Goal: Task Accomplishment & Management: Use online tool/utility

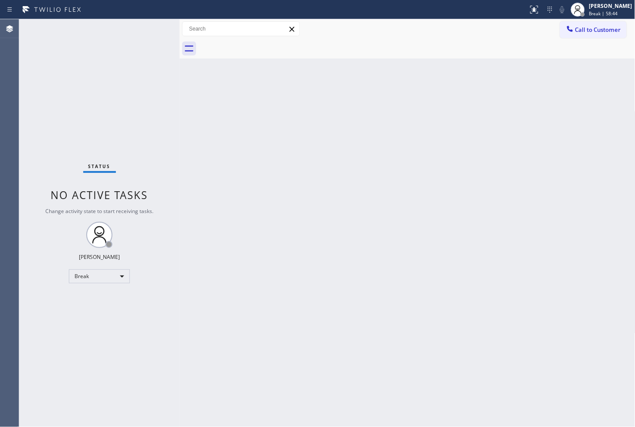
click at [51, 131] on div "Status No active tasks Change activity state to start receiving tasks. [PERSON_…" at bounding box center [99, 222] width 161 height 407
click at [123, 277] on div "Break" at bounding box center [99, 276] width 61 height 14
click at [99, 302] on li "Available" at bounding box center [98, 299] width 59 height 10
click at [228, 276] on div "Back to Dashboard Change Sender ID Customers Technicians Select a contact Outbo…" at bounding box center [408, 222] width 456 height 407
click at [147, 23] on div "Status No active tasks You are ready to start receiving tasks. [PERSON_NAME]" at bounding box center [99, 222] width 161 height 407
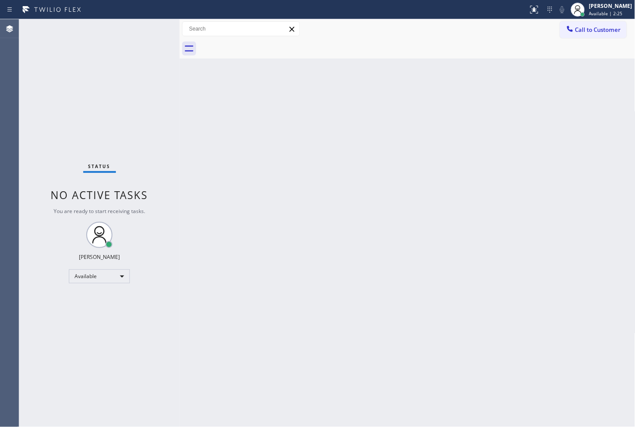
click at [598, 257] on div "Back to Dashboard Change Sender ID Customers Technicians Select a contact Outbo…" at bounding box center [408, 222] width 456 height 407
drag, startPoint x: 44, startPoint y: 103, endPoint x: 114, endPoint y: 66, distance: 79.8
click at [50, 99] on div "Status No active tasks You are ready to start receiving tasks. [PERSON_NAME]" at bounding box center [99, 222] width 161 height 407
drag, startPoint x: 139, startPoint y: 37, endPoint x: 150, endPoint y: 31, distance: 13.1
click at [142, 36] on div "Status No active tasks You are ready to start receiving tasks. [PERSON_NAME]" at bounding box center [99, 222] width 161 height 407
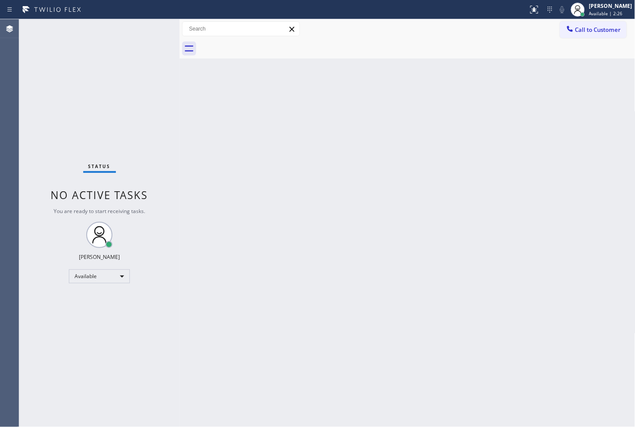
click at [151, 30] on div "Status No active tasks You are ready to start receiving tasks. [PERSON_NAME]" at bounding box center [99, 222] width 161 height 407
click at [152, 28] on div "Status No active tasks You are ready to start receiving tasks. [PERSON_NAME]" at bounding box center [99, 222] width 161 height 407
click at [50, 135] on div "Status No active tasks You are ready to start receiving tasks. [PERSON_NAME]" at bounding box center [99, 222] width 161 height 407
click at [124, 75] on div "Status No active tasks You are ready to start receiving tasks. [PERSON_NAME]" at bounding box center [99, 222] width 161 height 407
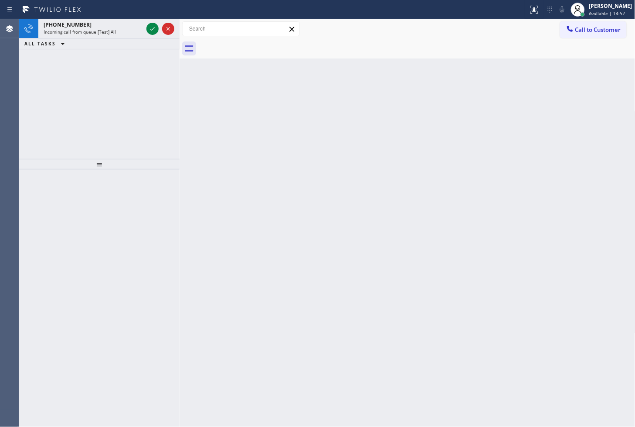
drag, startPoint x: 76, startPoint y: 116, endPoint x: 79, endPoint y: 110, distance: 6.2
click at [76, 115] on div "[PHONE_NUMBER] Incoming call from queue [Test] All ALL TASKS ALL TASKS ACTIVE T…" at bounding box center [99, 89] width 161 height 140
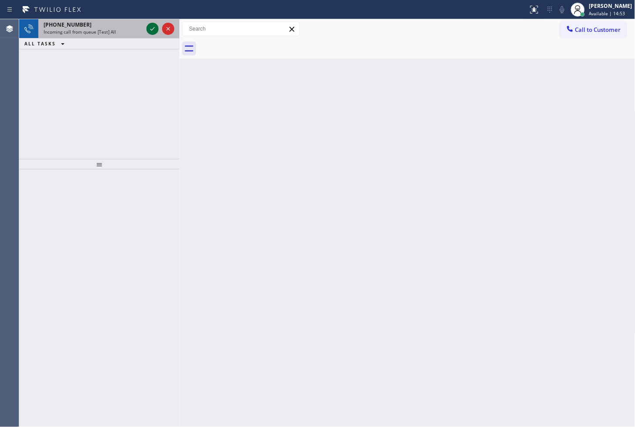
click at [152, 33] on icon at bounding box center [152, 29] width 10 height 10
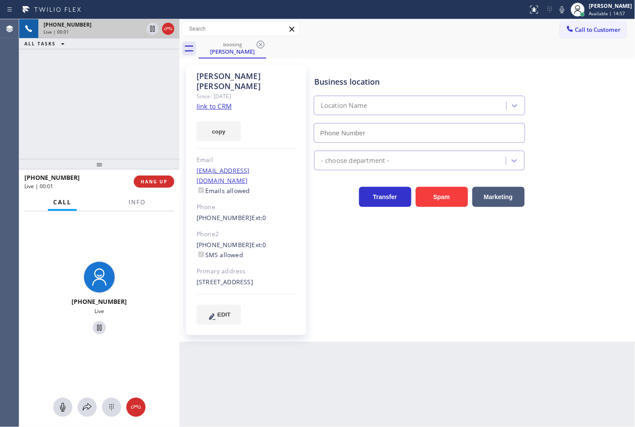
type input "[PHONE_NUMBER]"
click at [208, 102] on link "link to CRM" at bounding box center [214, 106] width 35 height 9
click at [123, 85] on div "[PHONE_NUMBER] Live | 00:06 ALL TASKS ALL TASKS ACTIVE TASKS TASKS IN WRAP UP" at bounding box center [99, 89] width 161 height 140
click at [100, 99] on div "[PHONE_NUMBER] Live | 00:59 ALL TASKS ALL TASKS ACTIVE TASKS TASKS IN WRAP UP" at bounding box center [99, 89] width 161 height 140
click at [150, 271] on div "[PHONE_NUMBER] Live" at bounding box center [99, 299] width 161 height 176
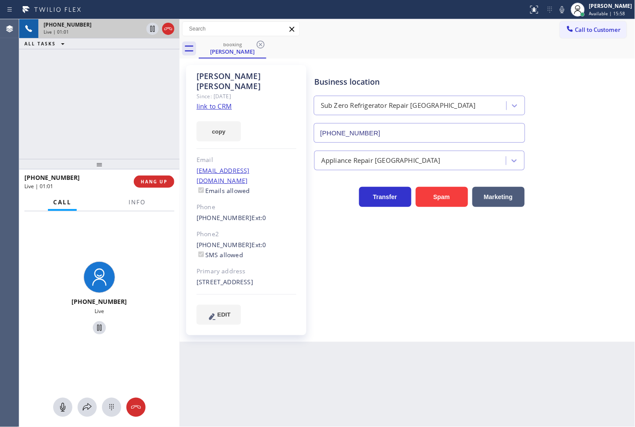
click at [79, 111] on div "[PHONE_NUMBER] Live | 01:01 ALL TASKS ALL TASKS ACTIVE TASKS TASKS IN WRAP UP" at bounding box center [99, 89] width 161 height 140
click at [137, 264] on div "[PHONE_NUMBER] Live" at bounding box center [99, 299] width 161 height 176
click at [120, 132] on div "[PHONE_NUMBER] Live | 01:02 ALL TASKS ALL TASKS ACTIVE TASKS TASKS IN WRAP UP" at bounding box center [99, 89] width 161 height 140
click at [126, 106] on div "[PHONE_NUMBER] Live | 01:03 ALL TASKS ALL TASKS ACTIVE TASKS TASKS IN WRAP UP" at bounding box center [99, 89] width 161 height 140
click at [140, 280] on div "[PHONE_NUMBER] Live" at bounding box center [99, 299] width 161 height 176
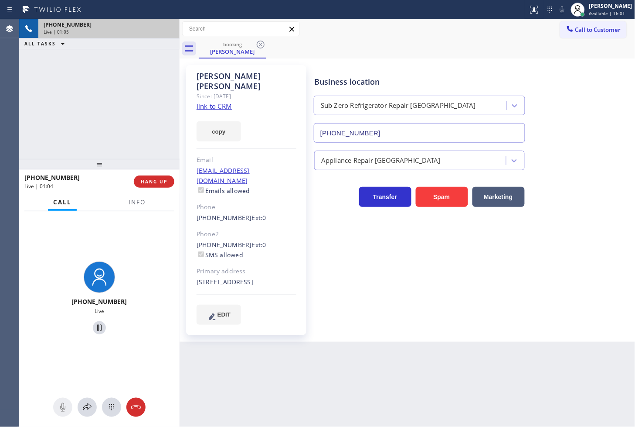
click at [136, 153] on div "[PHONE_NUMBER] Live | 01:05 ALL TASKS ALL TASKS ACTIVE TASKS TASKS IN WRAP UP" at bounding box center [99, 89] width 161 height 140
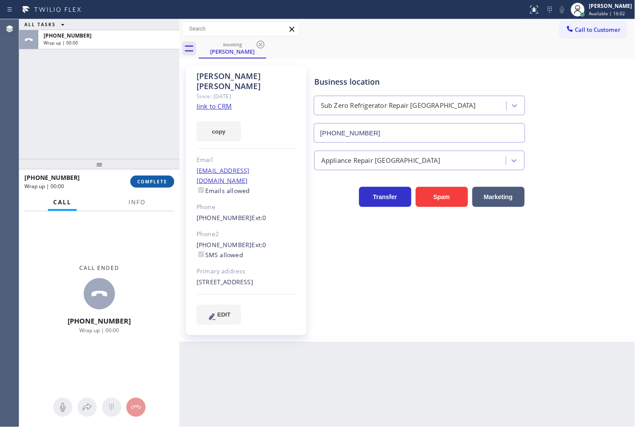
click at [156, 179] on span "COMPLETE" at bounding box center [152, 181] width 30 height 6
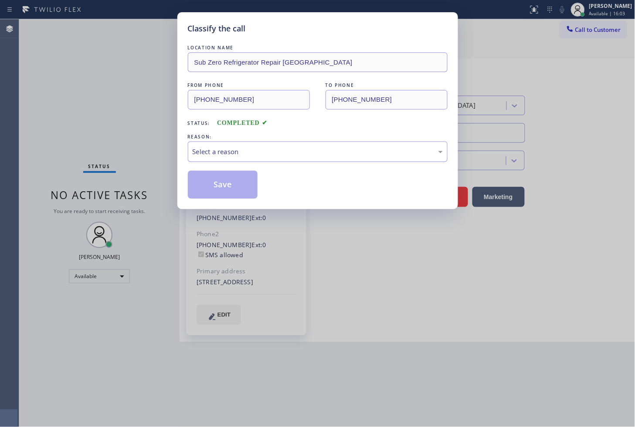
click at [243, 151] on div "Select a reason" at bounding box center [318, 152] width 250 height 10
click at [233, 189] on button "Save" at bounding box center [223, 185] width 70 height 28
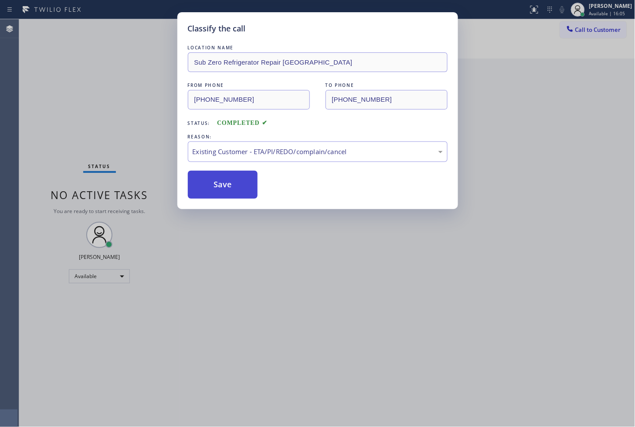
click at [233, 189] on button "Save" at bounding box center [223, 185] width 70 height 28
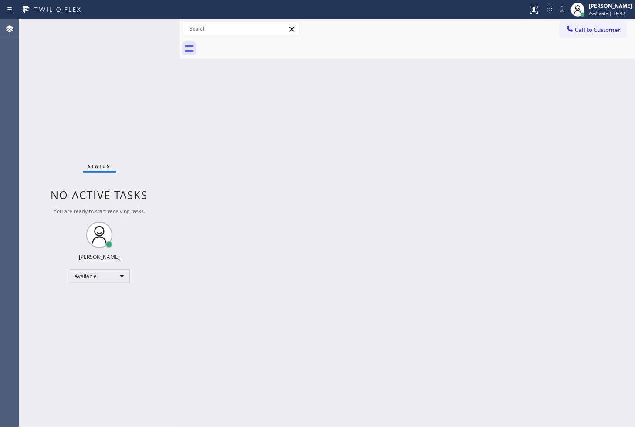
click at [41, 127] on div "Status No active tasks You are ready to start receiving tasks. [PERSON_NAME]" at bounding box center [99, 222] width 161 height 407
click at [120, 49] on div "Status No active tasks You are ready to start receiving tasks. [PERSON_NAME]" at bounding box center [99, 222] width 161 height 407
click at [58, 102] on div "Status No active tasks You are ready to start receiving tasks. [PERSON_NAME]" at bounding box center [99, 222] width 161 height 407
click at [36, 145] on div "Status No active tasks You are ready to start receiving tasks. [PERSON_NAME]" at bounding box center [99, 222] width 161 height 407
click at [154, 31] on div "Status No active tasks You are ready to start receiving tasks. [PERSON_NAME]" at bounding box center [99, 222] width 161 height 407
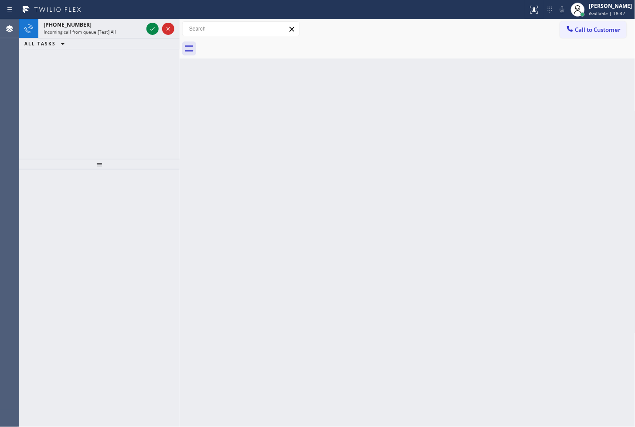
click at [62, 107] on div "[PHONE_NUMBER] Incoming call from queue [Test] All ALL TASKS ALL TASKS ACTIVE T…" at bounding box center [99, 89] width 161 height 140
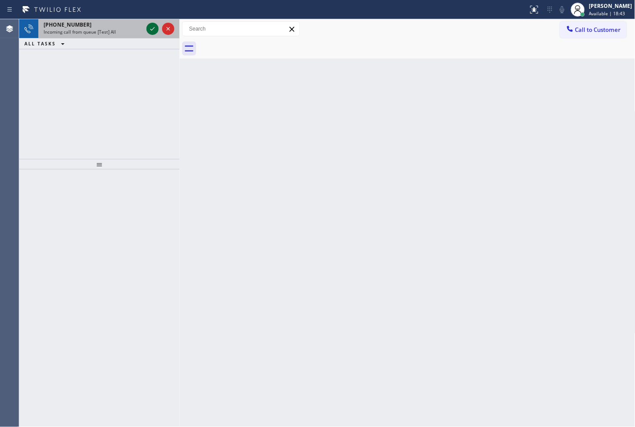
click at [150, 27] on icon at bounding box center [152, 29] width 10 height 10
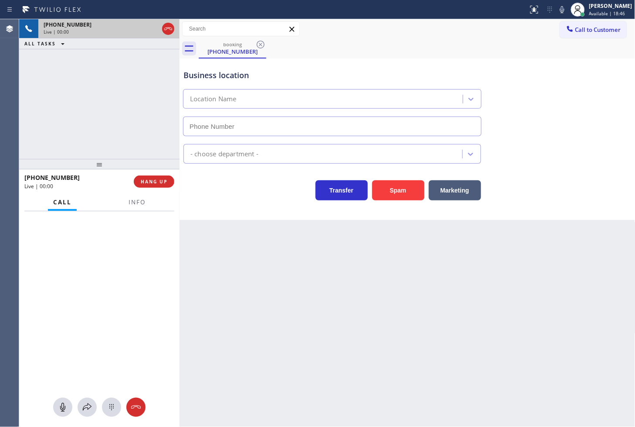
type input "[PHONE_NUMBER]"
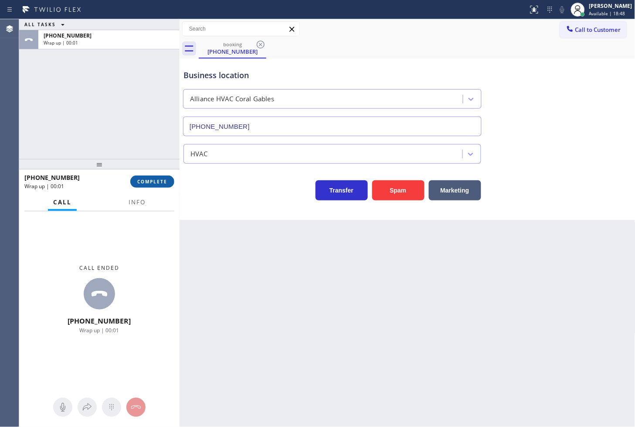
click at [142, 180] on span "COMPLETE" at bounding box center [152, 181] width 30 height 6
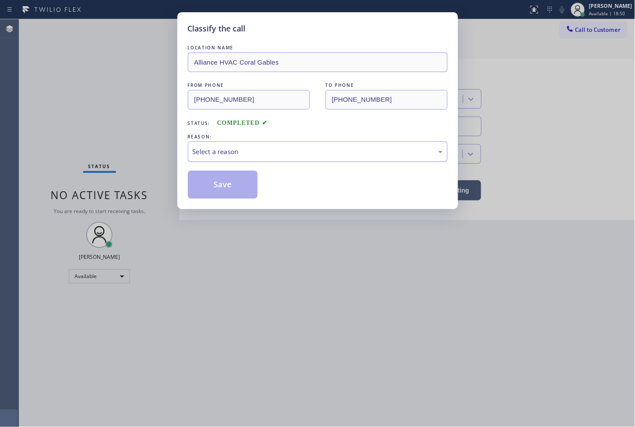
click at [251, 159] on div "Select a reason" at bounding box center [318, 151] width 260 height 20
click at [227, 183] on button "Save" at bounding box center [223, 185] width 70 height 28
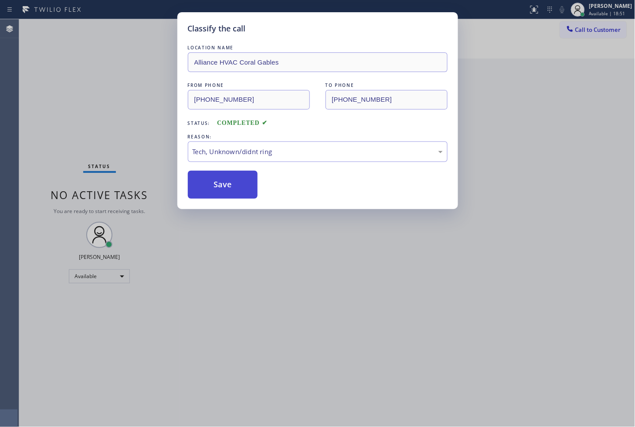
click at [227, 183] on button "Save" at bounding box center [223, 185] width 70 height 28
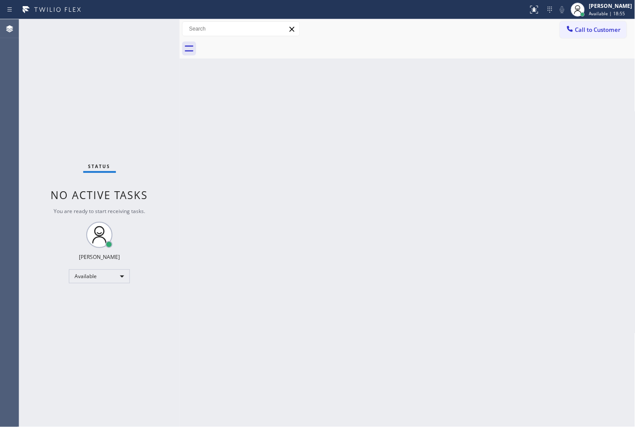
drag, startPoint x: 85, startPoint y: 58, endPoint x: 95, endPoint y: 55, distance: 10.2
click at [89, 57] on div "Status No active tasks You are ready to start receiving tasks. [PERSON_NAME]" at bounding box center [99, 222] width 161 height 407
click at [154, 29] on div "Status No active tasks You are ready to start receiving tasks. [PERSON_NAME]" at bounding box center [99, 222] width 161 height 407
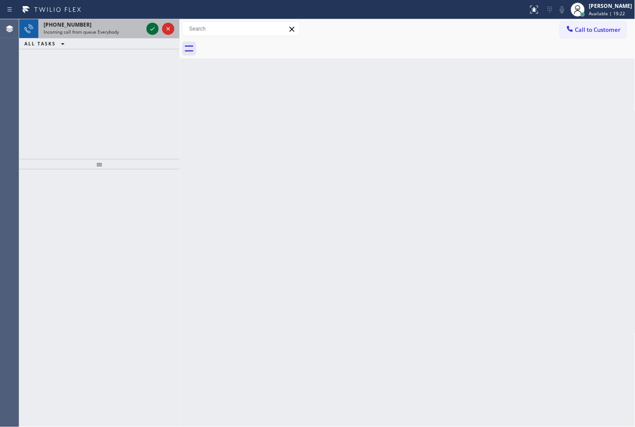
click at [150, 29] on icon at bounding box center [152, 28] width 4 height 3
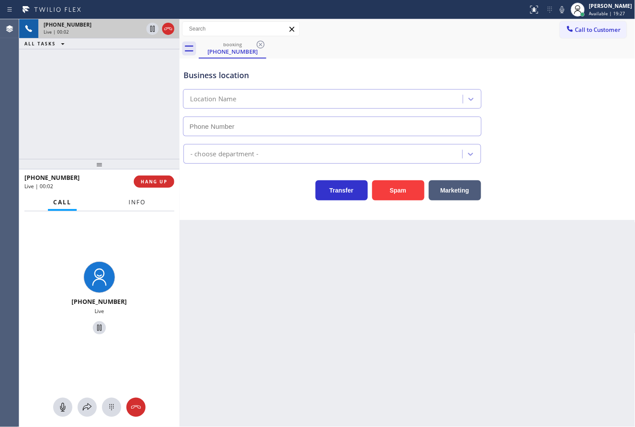
click at [149, 206] on button "Info" at bounding box center [136, 202] width 27 height 17
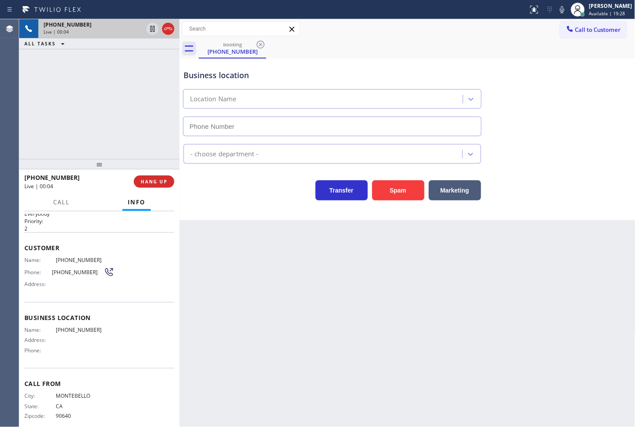
scroll to position [27, 0]
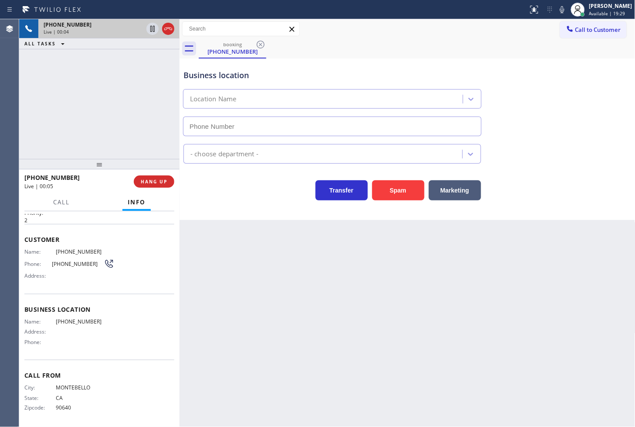
drag, startPoint x: 68, startPoint y: 125, endPoint x: 82, endPoint y: 123, distance: 14.1
click at [68, 125] on div "[PHONE_NUMBER] Live | 00:04 ALL TASKS ALL TASKS ACTIVE TASKS TASKS IN WRAP UP" at bounding box center [99, 89] width 161 height 140
click at [264, 185] on div "Transfer Spam Marketing" at bounding box center [332, 188] width 301 height 24
click at [136, 123] on div "[PHONE_NUMBER] Live | 00:05 ALL TASKS ALL TASKS ACTIVE TASKS TASKS IN WRAP UP" at bounding box center [99, 89] width 161 height 140
click at [70, 203] on span "Call" at bounding box center [61, 202] width 17 height 8
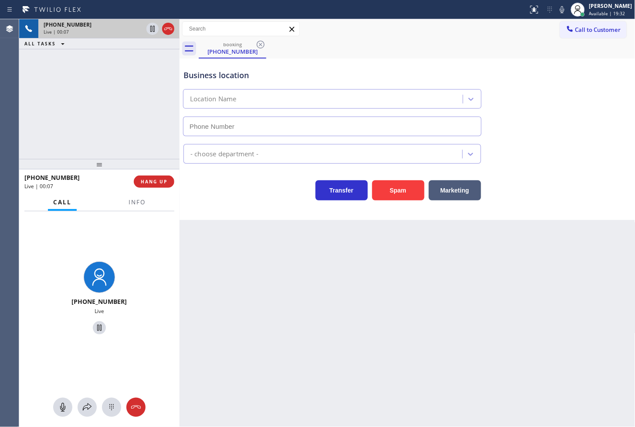
click at [273, 186] on div "Transfer Spam Marketing" at bounding box center [332, 188] width 301 height 24
click at [111, 124] on div "[PHONE_NUMBER] Live | 00:07 ALL TASKS ALL TASKS ACTIVE TASKS TASKS IN WRAP UP" at bounding box center [99, 89] width 161 height 140
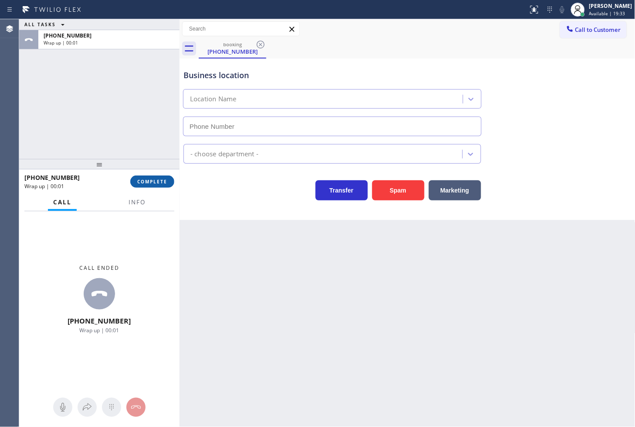
click at [164, 184] on span "COMPLETE" at bounding box center [152, 181] width 30 height 6
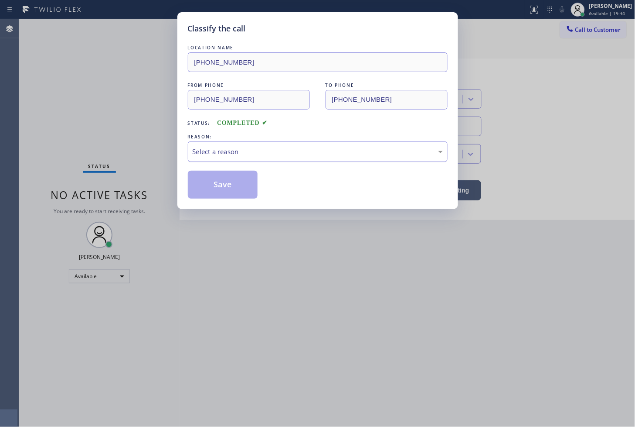
click at [215, 153] on div "Select a reason" at bounding box center [318, 152] width 250 height 10
click at [224, 193] on button "Save" at bounding box center [223, 185] width 70 height 28
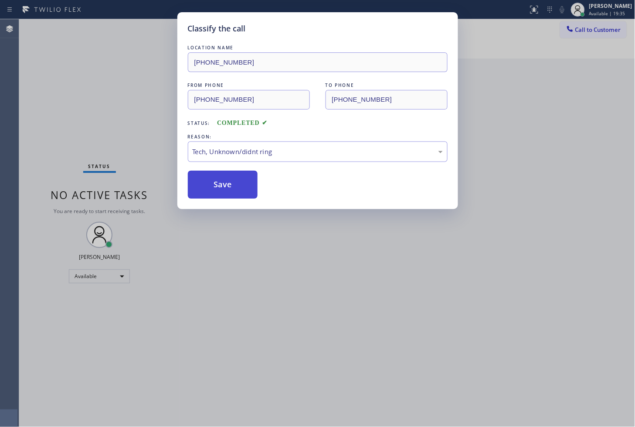
click at [224, 193] on button "Save" at bounding box center [223, 185] width 70 height 28
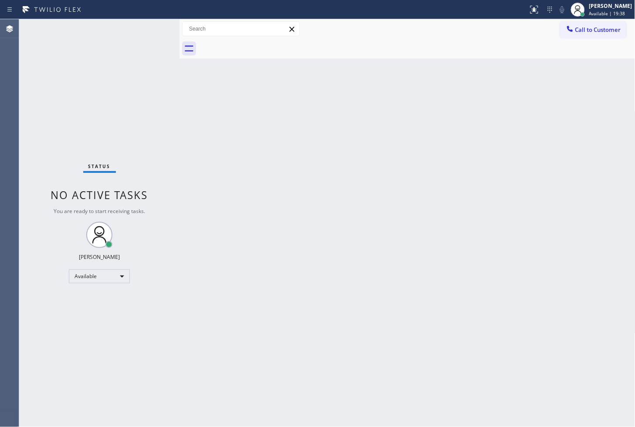
drag, startPoint x: 101, startPoint y: 110, endPoint x: 124, endPoint y: 58, distance: 56.8
click at [103, 108] on div "Status No active tasks You are ready to start receiving tasks. [PERSON_NAME]" at bounding box center [99, 222] width 161 height 407
click at [150, 26] on div "Status No active tasks You are ready to start receiving tasks. [PERSON_NAME]" at bounding box center [99, 222] width 161 height 407
click at [149, 25] on div "Status No active tasks You are ready to start receiving tasks. [PERSON_NAME]" at bounding box center [99, 222] width 161 height 407
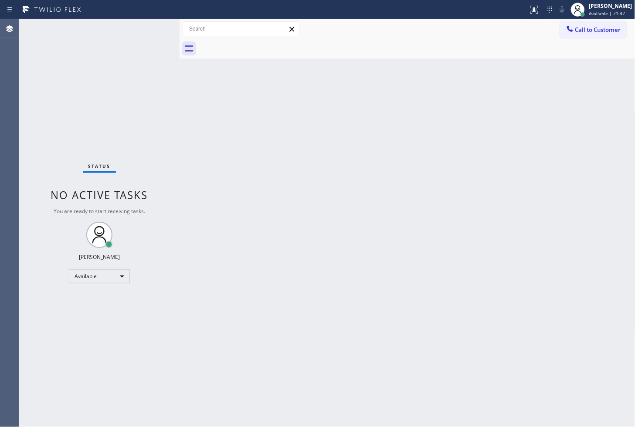
click at [149, 25] on div "Status No active tasks You are ready to start receiving tasks. [PERSON_NAME]" at bounding box center [99, 222] width 161 height 407
click at [149, 24] on div "Status No active tasks You are ready to start receiving tasks. [PERSON_NAME]" at bounding box center [99, 222] width 161 height 407
click at [139, 58] on div "Status No active tasks You are ready to start receiving tasks. [PERSON_NAME]" at bounding box center [99, 222] width 161 height 407
click at [146, 28] on div "Status No active tasks You are ready to start receiving tasks. [PERSON_NAME]" at bounding box center [99, 222] width 161 height 407
click at [77, 140] on div "Status No active tasks You are ready to start receiving tasks. [PERSON_NAME]" at bounding box center [99, 222] width 161 height 407
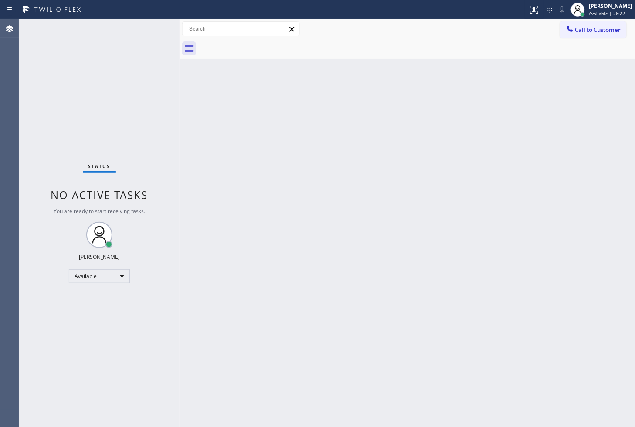
click at [415, 236] on div "Back to Dashboard Change Sender ID Customers Technicians Select a contact Outbo…" at bounding box center [408, 222] width 456 height 407
click at [131, 87] on div "Status No active tasks You are ready to start receiving tasks. [PERSON_NAME]" at bounding box center [99, 222] width 161 height 407
click at [149, 20] on div "Status No active tasks You are ready to start receiving tasks. [PERSON_NAME]" at bounding box center [99, 222] width 161 height 407
click at [147, 27] on div "Status No active tasks You are ready to start receiving tasks. [PERSON_NAME]" at bounding box center [99, 222] width 161 height 407
click at [25, 101] on div "Status No active tasks You are ready to start receiving tasks. [PERSON_NAME]" at bounding box center [99, 222] width 161 height 407
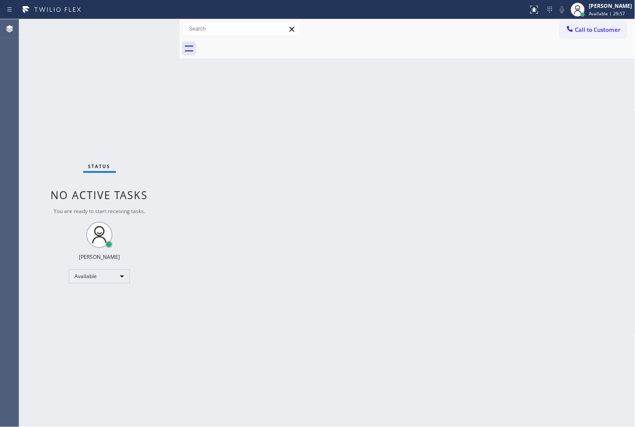
click at [141, 37] on div "Status No active tasks You are ready to start receiving tasks. [PERSON_NAME]" at bounding box center [99, 222] width 161 height 407
click at [151, 30] on div "Status No active tasks You are ready to start receiving tasks. [PERSON_NAME]" at bounding box center [99, 222] width 161 height 407
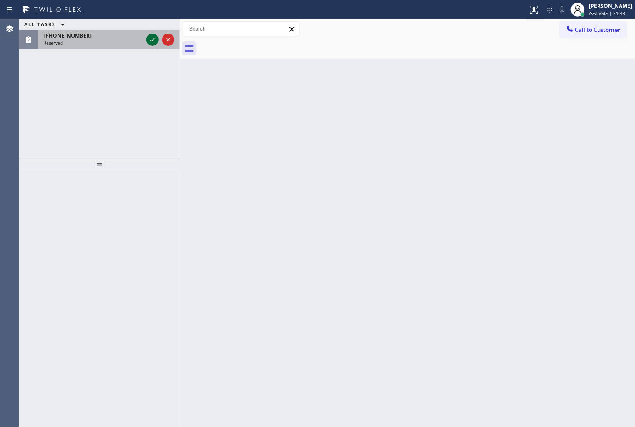
click at [157, 41] on icon at bounding box center [152, 39] width 10 height 10
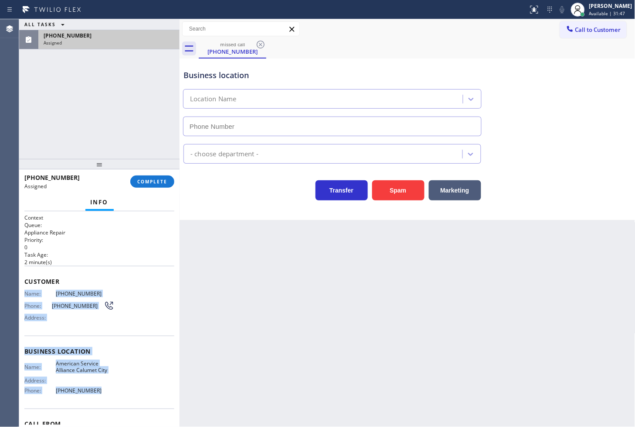
type input "[PHONE_NUMBER]"
drag, startPoint x: 21, startPoint y: 291, endPoint x: 116, endPoint y: 394, distance: 140.7
click at [116, 394] on div "Context Queue: Appliance Repair Priority: 0 Task Age: [DEMOGRAPHIC_DATA] minute…" at bounding box center [99, 319] width 161 height 216
copy div "Name: [PHONE_NUMBER] Phone: [PHONE_NUMBER] Address: Business location Name: Ame…"
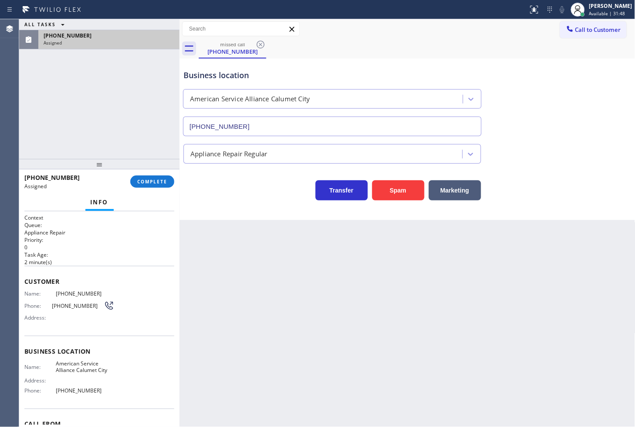
click at [150, 174] on div "[PHONE_NUMBER] Assigned COMPLETE" at bounding box center [99, 181] width 150 height 23
click at [150, 182] on span "COMPLETE" at bounding box center [152, 181] width 30 height 6
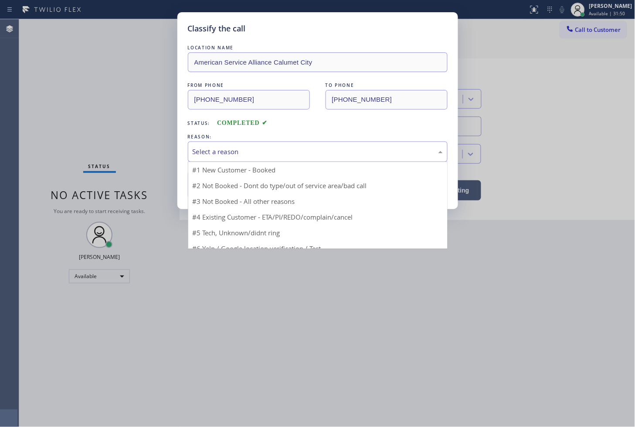
click at [236, 147] on div "Select a reason" at bounding box center [318, 152] width 250 height 10
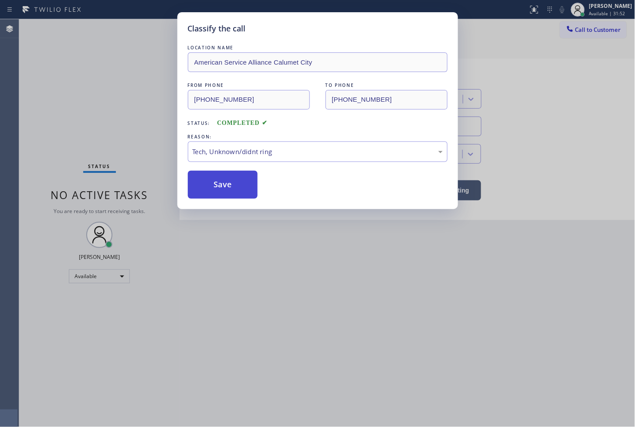
click at [230, 192] on button "Save" at bounding box center [223, 185] width 70 height 28
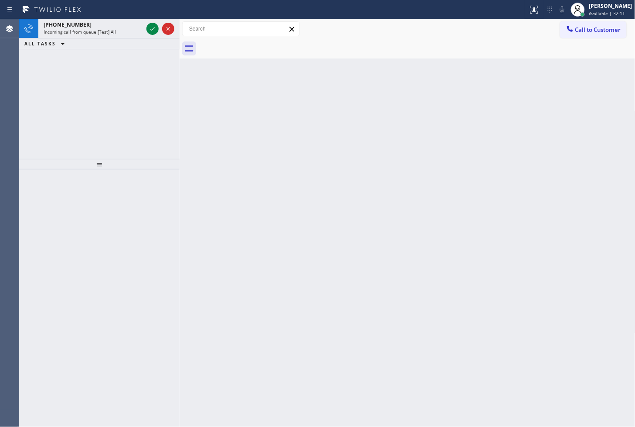
click at [48, 114] on div "[PHONE_NUMBER] Incoming call from queue [Test] All ALL TASKS ALL TASKS ACTIVE T…" at bounding box center [99, 89] width 161 height 140
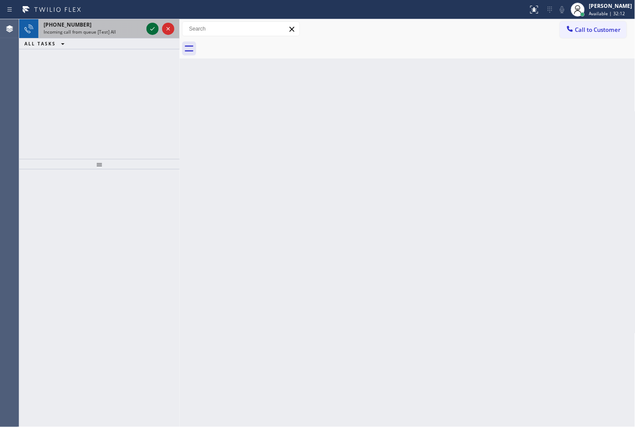
click at [153, 27] on icon at bounding box center [152, 29] width 10 height 10
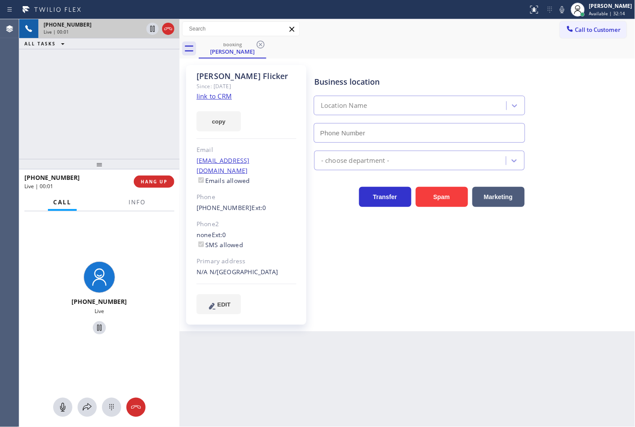
type input "[PHONE_NUMBER]"
click at [210, 96] on link "link to CRM" at bounding box center [214, 96] width 35 height 9
click at [471, 79] on div "Business location" at bounding box center [419, 82] width 211 height 12
click at [119, 229] on div "[PHONE_NUMBER] Live" at bounding box center [99, 299] width 161 height 176
click at [116, 243] on div "[PHONE_NUMBER] Live" at bounding box center [99, 299] width 161 height 176
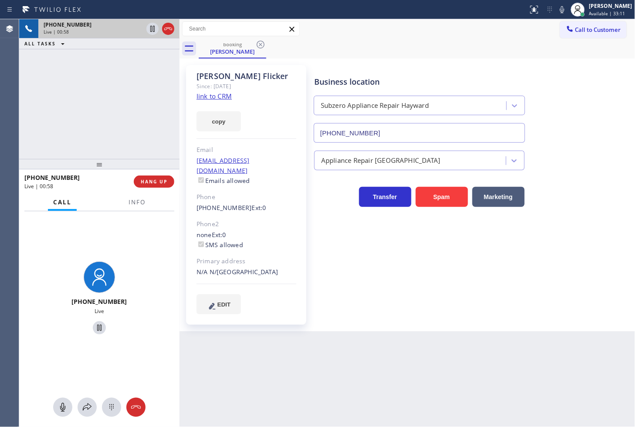
click at [97, 147] on div "[PHONE_NUMBER] Live | 00:58 ALL TASKS ALL TASKS ACTIVE TASKS TASKS IN WRAP UP" at bounding box center [99, 89] width 161 height 140
click at [125, 263] on div "[PHONE_NUMBER] Live" at bounding box center [100, 298] width 154 height 75
click at [85, 407] on icon at bounding box center [87, 407] width 10 height 10
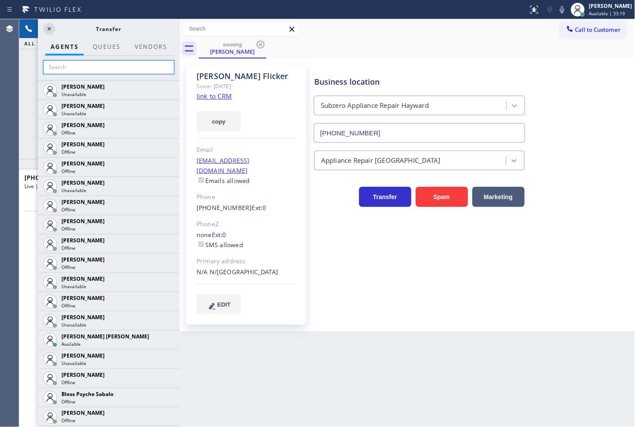
click at [84, 68] on input "text" at bounding box center [108, 67] width 131 height 14
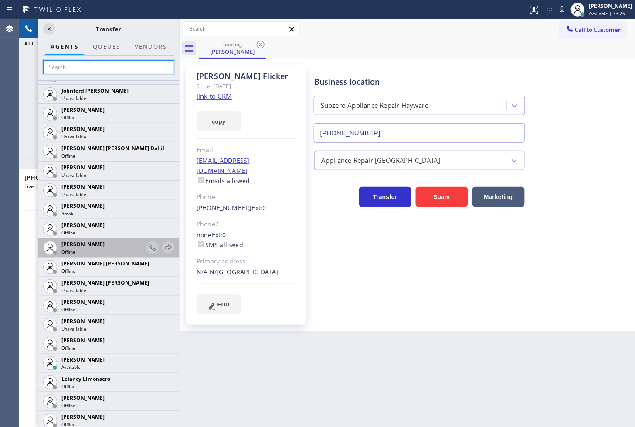
scroll to position [969, 0]
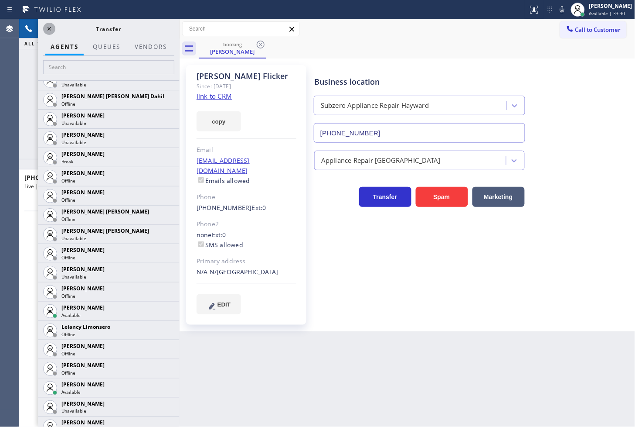
click at [49, 27] on icon at bounding box center [49, 29] width 10 height 10
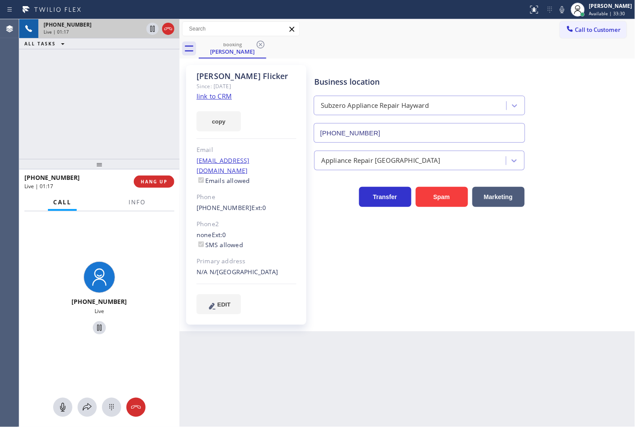
click at [113, 114] on div "[PHONE_NUMBER] Live | 01:17 ALL TASKS ALL TASKS ACTIVE TASKS TASKS IN WRAP UP" at bounding box center [99, 89] width 161 height 140
click at [138, 84] on div "[PHONE_NUMBER] Live | 01:18 ALL TASKS ALL TASKS ACTIVE TASKS TASKS IN WRAP UP" at bounding box center [99, 89] width 161 height 140
click at [153, 29] on icon at bounding box center [152, 29] width 4 height 6
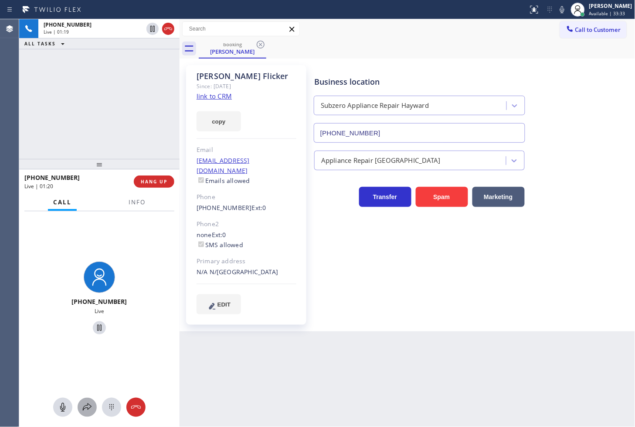
click at [91, 405] on icon at bounding box center [87, 407] width 10 height 10
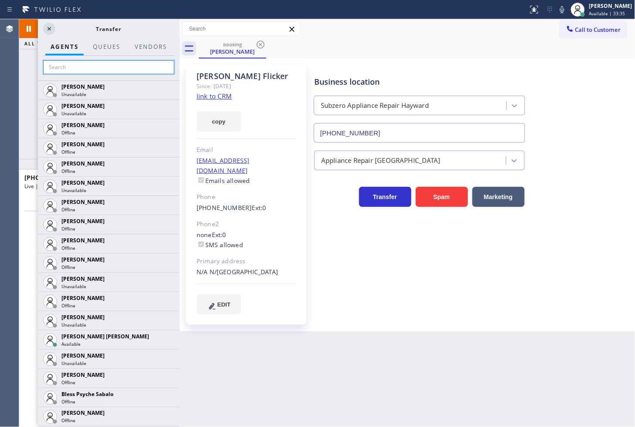
click at [94, 72] on input "text" at bounding box center [108, 67] width 131 height 14
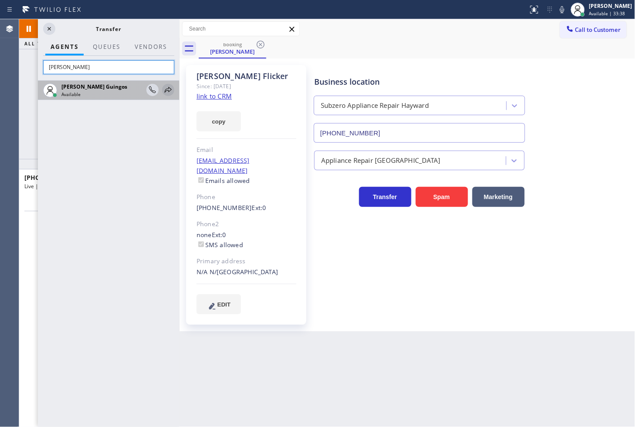
type input "[PERSON_NAME]"
click at [168, 86] on icon at bounding box center [168, 90] width 10 height 10
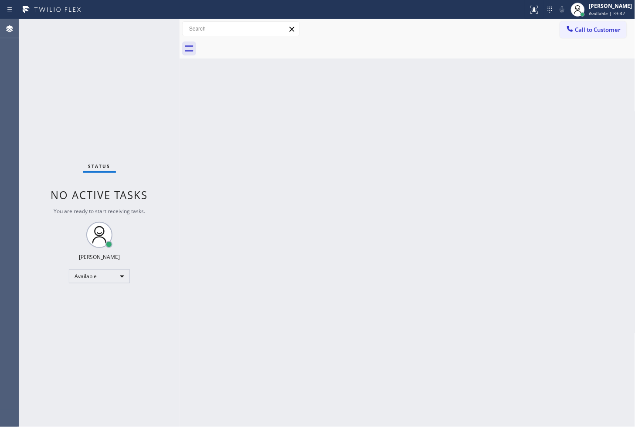
click at [489, 189] on div "Back to Dashboard Change Sender ID Customers Technicians Select a contact Outbo…" at bounding box center [408, 222] width 456 height 407
click at [145, 95] on div "Status No active tasks You are ready to start receiving tasks. [PERSON_NAME]" at bounding box center [99, 222] width 161 height 407
click at [165, 44] on div "Status No active tasks You are ready to start receiving tasks. [PERSON_NAME]" at bounding box center [99, 222] width 161 height 407
click at [153, 29] on div "Status No active tasks You are ready to start receiving tasks. [PERSON_NAME]" at bounding box center [99, 222] width 161 height 407
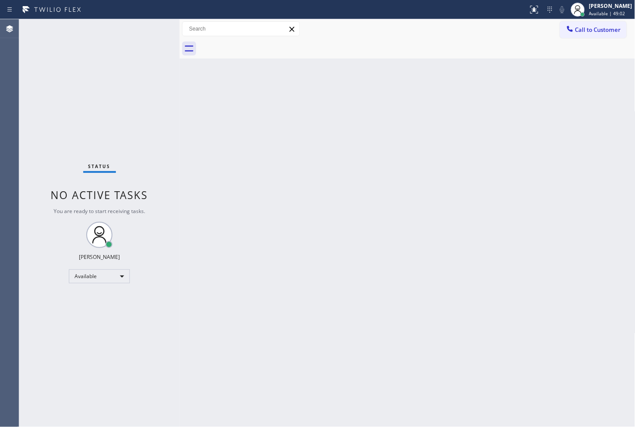
click at [151, 29] on div "Status No active tasks You are ready to start receiving tasks. [PERSON_NAME]" at bounding box center [99, 222] width 161 height 407
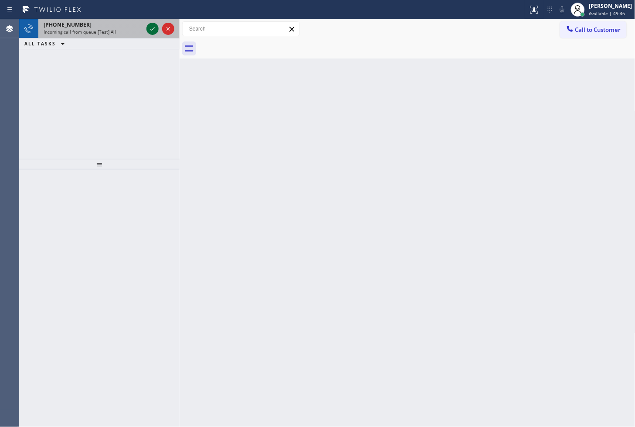
click at [151, 33] on icon at bounding box center [152, 29] width 10 height 10
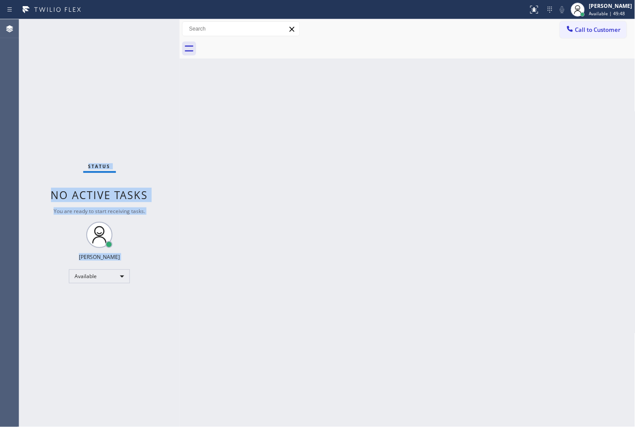
click at [150, 33] on div "Status No active tasks You are ready to start receiving tasks. [PERSON_NAME]" at bounding box center [99, 222] width 161 height 407
click at [126, 97] on div "Status No active tasks You are ready to start receiving tasks. [PERSON_NAME]" at bounding box center [99, 222] width 161 height 407
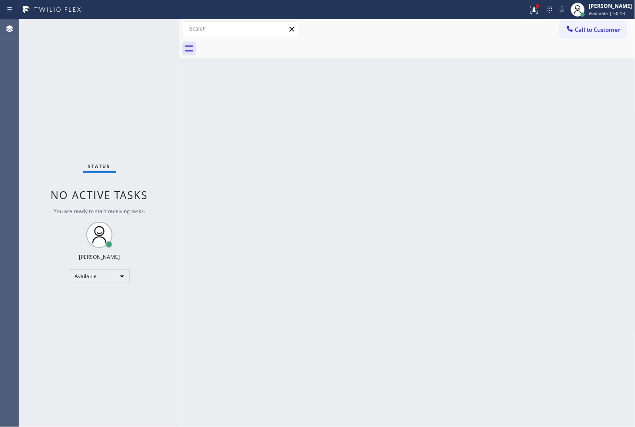
click at [151, 33] on div "Status No active tasks You are ready to start receiving tasks. [PERSON_NAME]" at bounding box center [99, 222] width 161 height 407
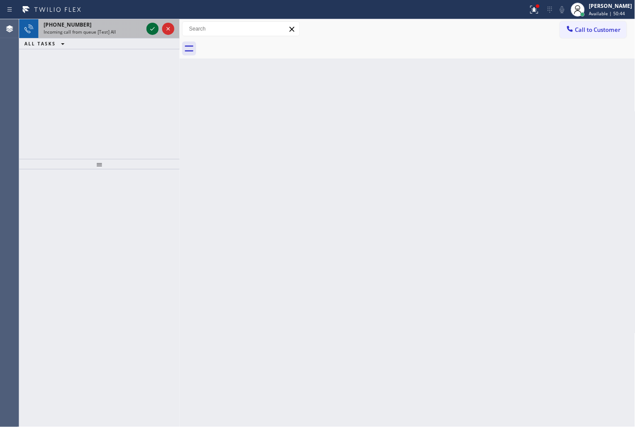
click at [152, 33] on icon at bounding box center [152, 29] width 10 height 10
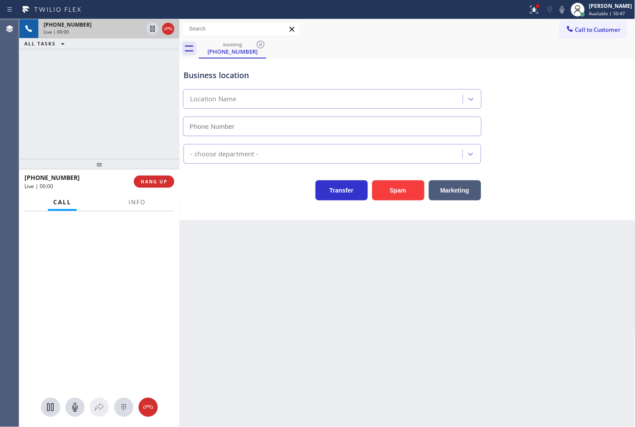
type input "[PHONE_NUMBER]"
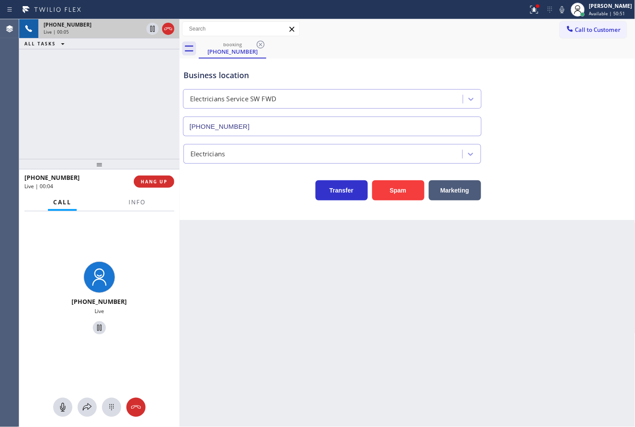
click at [246, 205] on div "Business location Electricians Service SW FWD [PHONE_NUMBER] Electricians Trans…" at bounding box center [408, 138] width 456 height 161
click at [92, 113] on div "[PHONE_NUMBER] Live | 00:06 ALL TASKS ALL TASKS ACTIVE TASKS TASKS IN WRAP UP" at bounding box center [99, 89] width 161 height 140
click at [243, 206] on div "Business location Electricians Service SW FWD [PHONE_NUMBER] Electricians Trans…" at bounding box center [408, 138] width 456 height 161
click at [59, 114] on div "[PHONE_NUMBER] Live | 00:07 ALL TASKS ALL TASKS ACTIVE TASKS TASKS IN WRAP UP" at bounding box center [99, 89] width 161 height 140
click at [189, 184] on div "Transfer Spam Marketing" at bounding box center [332, 188] width 301 height 24
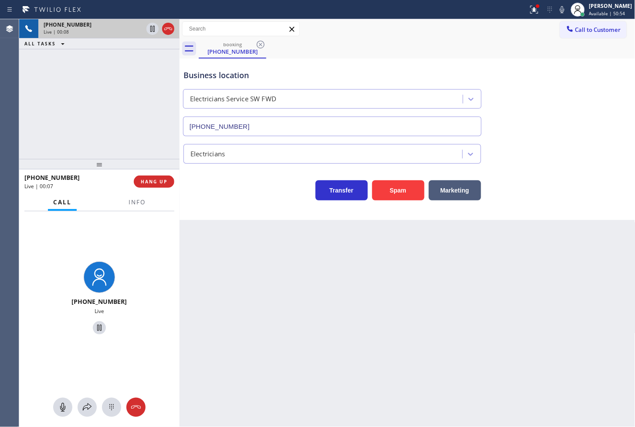
click at [152, 125] on div "[PHONE_NUMBER] Live | 00:08 ALL TASKS ALL TASKS ACTIVE TASKS TASKS IN WRAP UP" at bounding box center [99, 89] width 161 height 140
click at [213, 211] on div "Business location Electricians Service SW FWD [PHONE_NUMBER] Electricians Trans…" at bounding box center [408, 138] width 456 height 161
click at [152, 130] on div "[PHONE_NUMBER] Live | 00:09 ALL TASKS ALL TASKS ACTIVE TASKS TASKS IN WRAP UP" at bounding box center [99, 89] width 161 height 140
click at [569, 178] on div "Transfer Spam Marketing" at bounding box center [408, 186] width 452 height 28
click at [470, 190] on button "Marketing" at bounding box center [455, 190] width 52 height 20
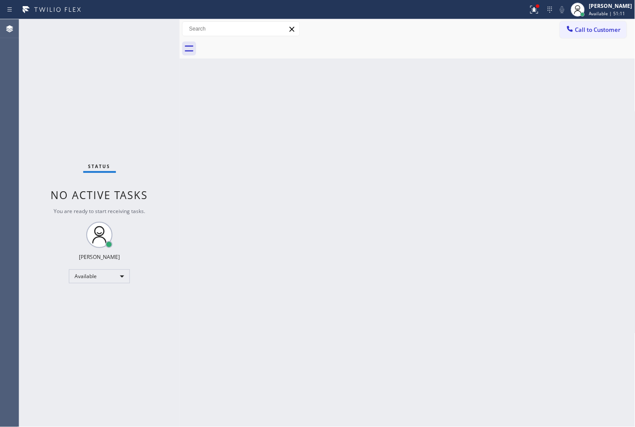
click at [111, 86] on div "Status No active tasks You are ready to start receiving tasks. [PERSON_NAME]" at bounding box center [99, 222] width 161 height 407
click at [145, 28] on div "Status No active tasks You are ready to start receiving tasks. [PERSON_NAME]" at bounding box center [99, 222] width 161 height 407
click at [525, 8] on div at bounding box center [534, 9] width 19 height 10
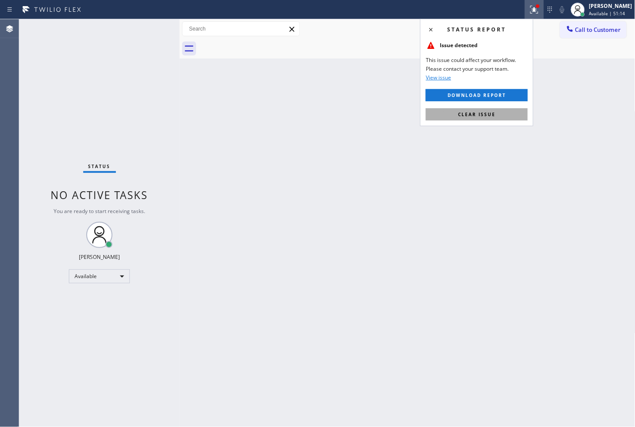
click at [506, 111] on button "Clear issue" at bounding box center [477, 114] width 102 height 12
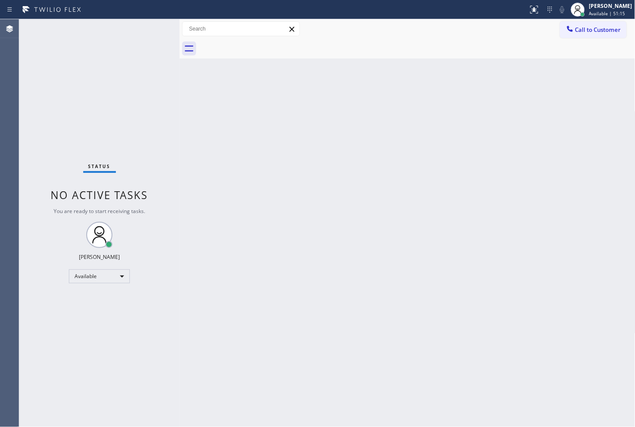
click at [160, 137] on div "Status No active tasks You are ready to start receiving tasks. [PERSON_NAME]" at bounding box center [99, 222] width 161 height 407
click at [140, 34] on div "Status No active tasks You are ready to start receiving tasks. [PERSON_NAME]" at bounding box center [99, 222] width 161 height 407
click at [142, 111] on div "Status No active tasks You are ready to start receiving tasks. [PERSON_NAME]" at bounding box center [99, 222] width 161 height 407
click at [147, 29] on div "Status No active tasks You are ready to start receiving tasks. [PERSON_NAME]" at bounding box center [99, 222] width 161 height 407
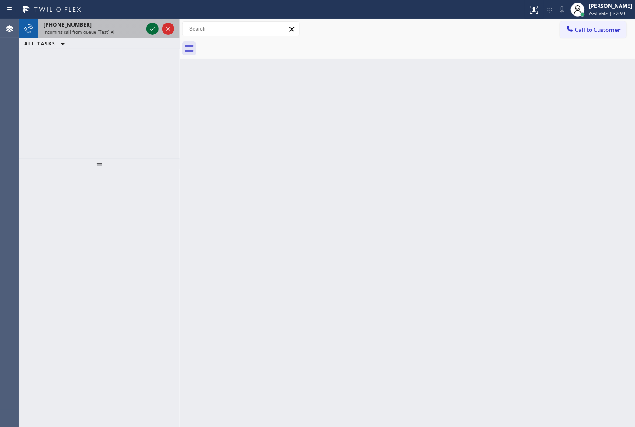
click at [147, 29] on div at bounding box center [153, 29] width 12 height 10
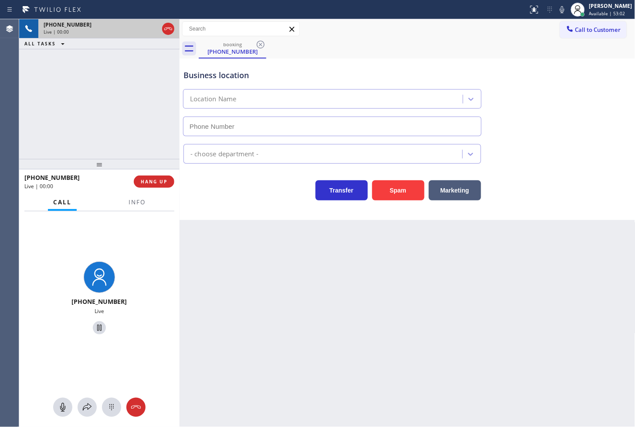
type input "[PHONE_NUMBER]"
click at [94, 126] on div "[PHONE_NUMBER] Live | 00:06 ALL TASKS ALL TASKS ACTIVE TASKS TASKS IN WRAP UP" at bounding box center [99, 89] width 161 height 140
click at [228, 208] on div "Business location Innovative Appliance Repair Solutions SB [PHONE_NUMBER] Appli…" at bounding box center [408, 138] width 456 height 161
click at [147, 159] on div at bounding box center [99, 164] width 161 height 10
click at [252, 225] on div "Back to Dashboard Change Sender ID Customers Technicians Select a contact Outbo…" at bounding box center [408, 222] width 456 height 407
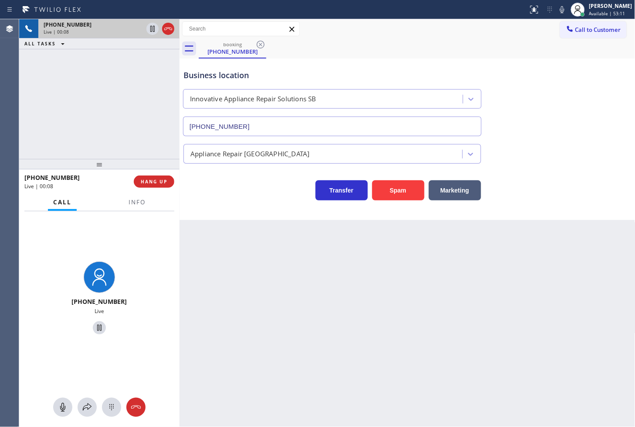
click at [226, 189] on div "Transfer Spam Marketing" at bounding box center [332, 188] width 301 height 24
click at [193, 189] on div "Transfer Spam Marketing" at bounding box center [332, 188] width 301 height 24
click at [154, 143] on div "[PHONE_NUMBER] Live | 00:26 ALL TASKS ALL TASKS ACTIVE TASKS TASKS IN WRAP UP" at bounding box center [99, 89] width 161 height 140
click at [202, 198] on div "Transfer Spam Marketing" at bounding box center [332, 188] width 301 height 24
click at [127, 159] on div at bounding box center [99, 164] width 161 height 10
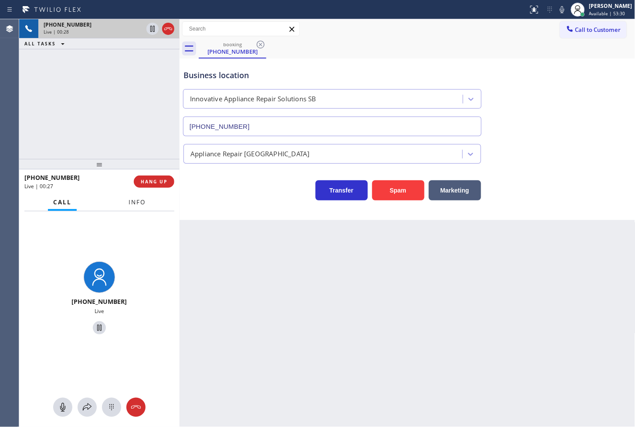
click at [133, 204] on span "Info" at bounding box center [137, 202] width 17 height 8
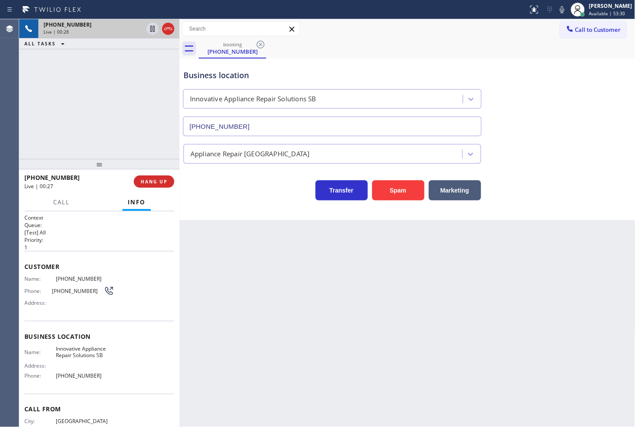
click at [122, 124] on div "[PHONE_NUMBER] Live | 00:28 ALL TASKS ALL TASKS ACTIVE TASKS TASKS IN WRAP UP" at bounding box center [99, 89] width 161 height 140
click at [109, 114] on div "[PHONE_NUMBER] Live | 00:30 ALL TASKS ALL TASKS ACTIVE TASKS TASKS IN WRAP UP" at bounding box center [99, 89] width 161 height 140
click at [153, 27] on icon at bounding box center [152, 29] width 4 height 6
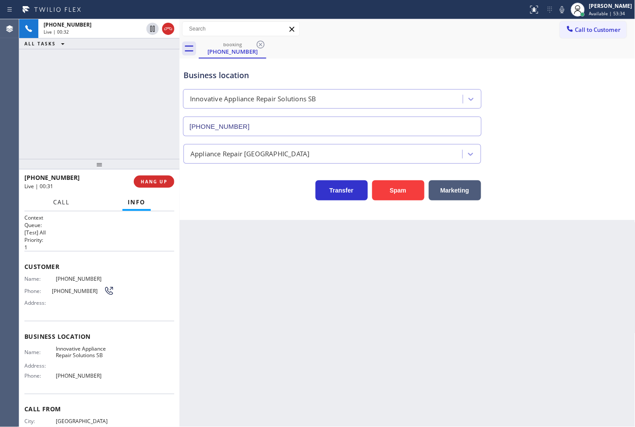
click at [64, 205] on span "Call" at bounding box center [61, 202] width 17 height 8
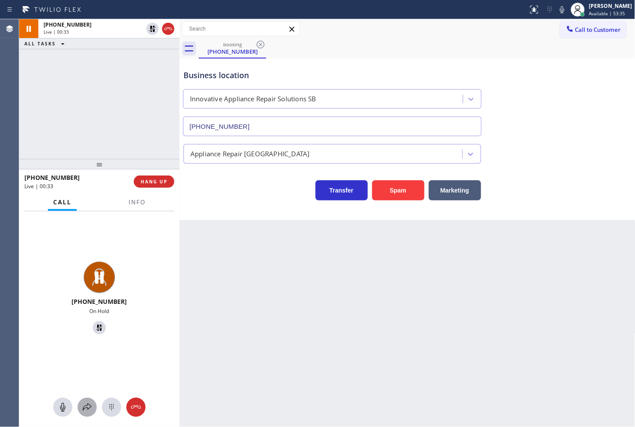
click at [84, 407] on icon at bounding box center [87, 407] width 10 height 10
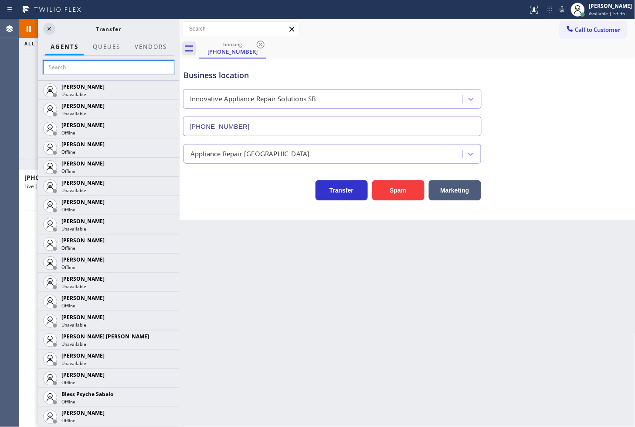
click at [82, 73] on input "text" at bounding box center [108, 67] width 131 height 14
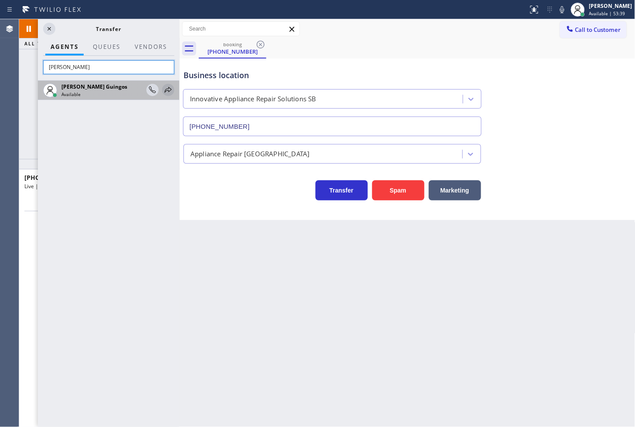
type input "[PERSON_NAME]"
click at [171, 89] on icon at bounding box center [168, 90] width 10 height 10
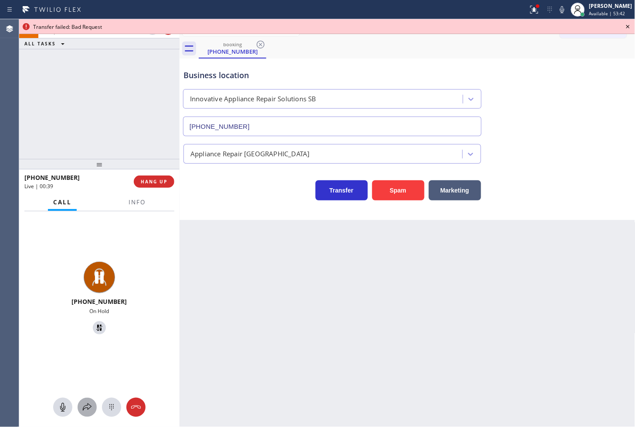
click at [92, 411] on icon at bounding box center [87, 407] width 10 height 10
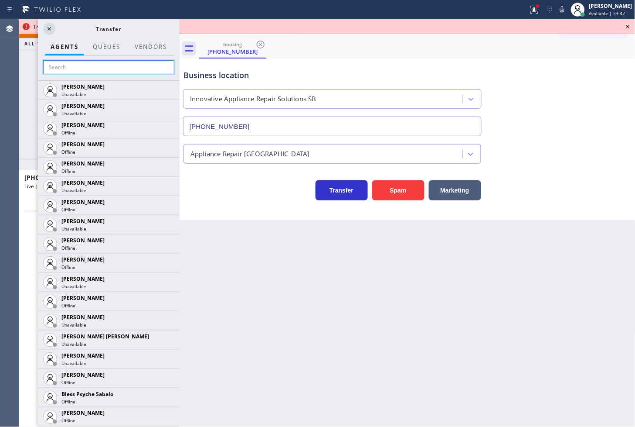
click at [91, 72] on input "text" at bounding box center [108, 67] width 131 height 14
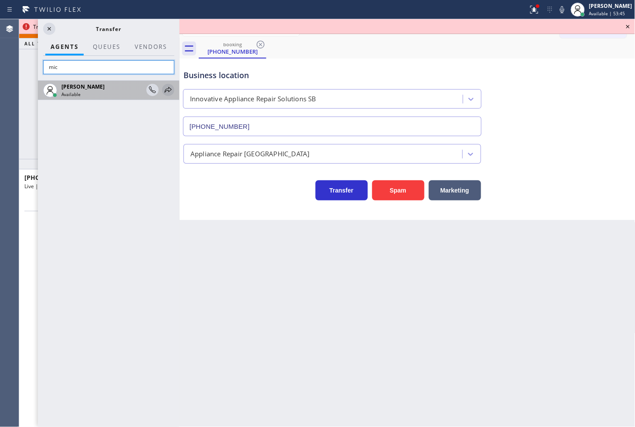
type input "mic"
click at [171, 88] on icon at bounding box center [168, 90] width 10 height 10
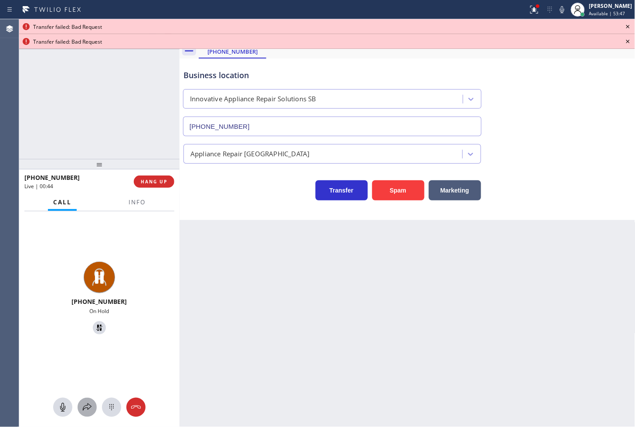
click at [85, 405] on icon at bounding box center [87, 407] width 10 height 10
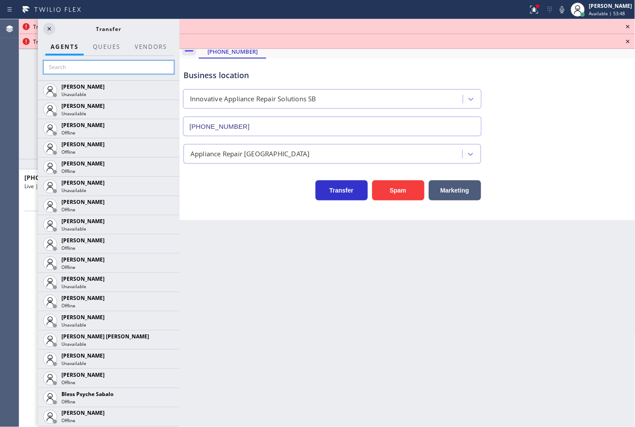
click at [84, 64] on input "text" at bounding box center [108, 67] width 131 height 14
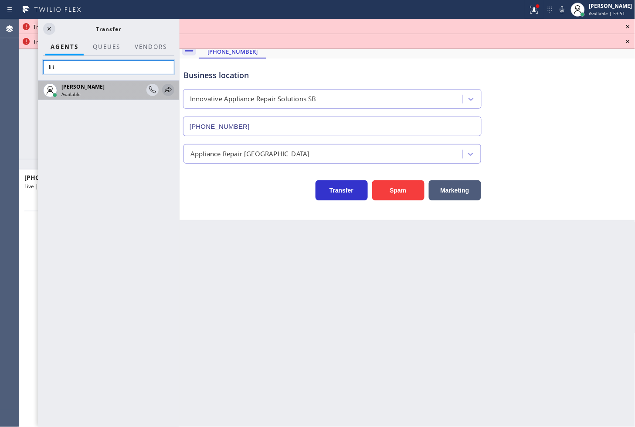
type input "lili"
click at [168, 92] on icon at bounding box center [168, 90] width 7 height 6
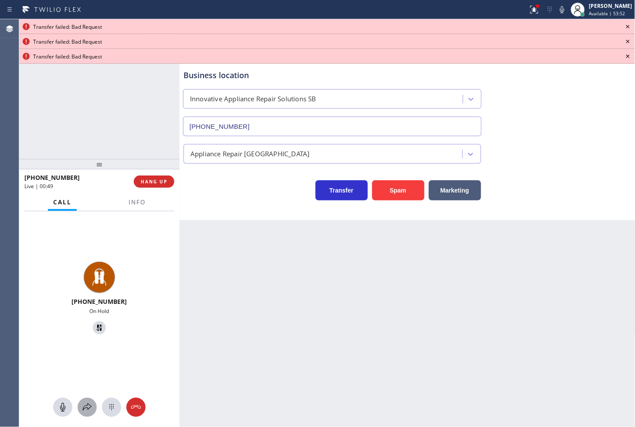
click at [83, 404] on icon at bounding box center [87, 407] width 10 height 10
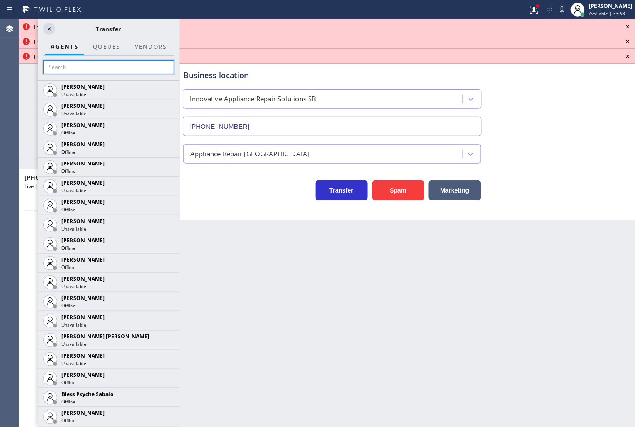
click at [65, 71] on input "text" at bounding box center [108, 67] width 131 height 14
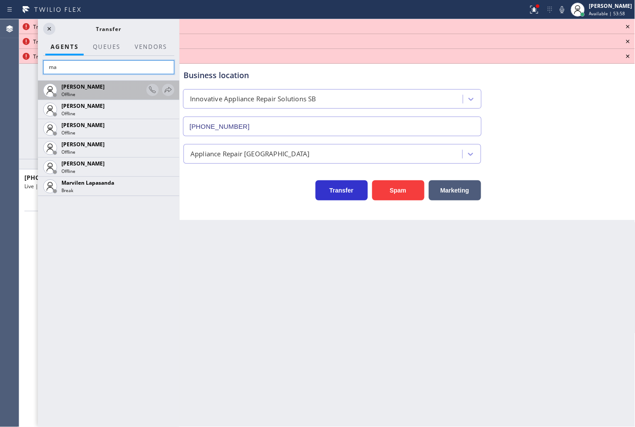
type input "m"
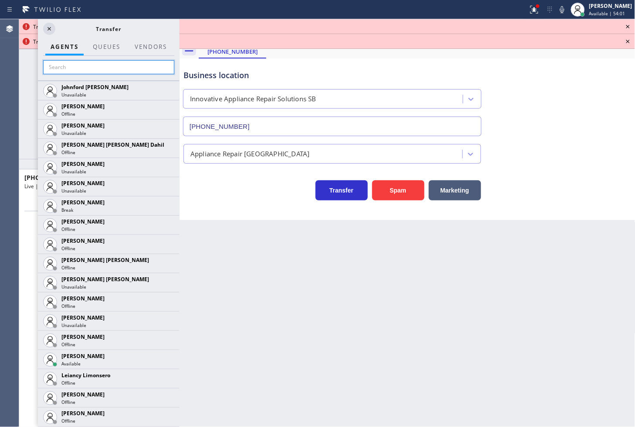
scroll to position [1018, 0]
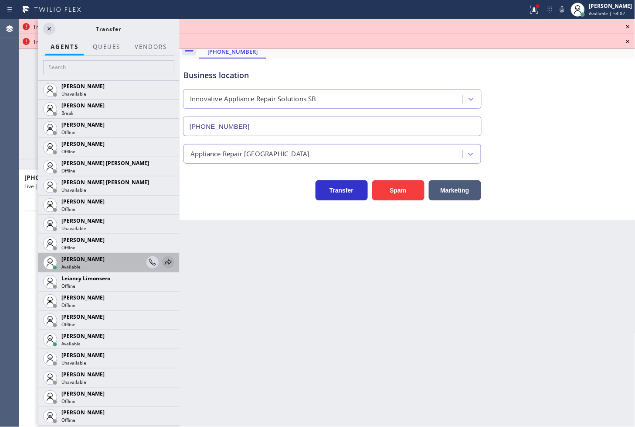
click at [163, 263] on icon at bounding box center [168, 262] width 10 height 10
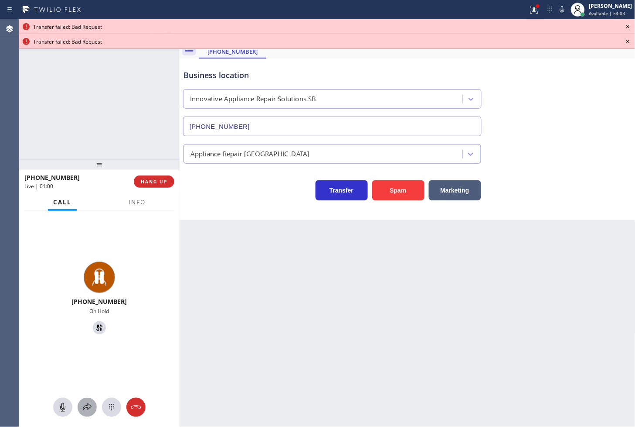
click at [83, 408] on icon at bounding box center [87, 407] width 10 height 10
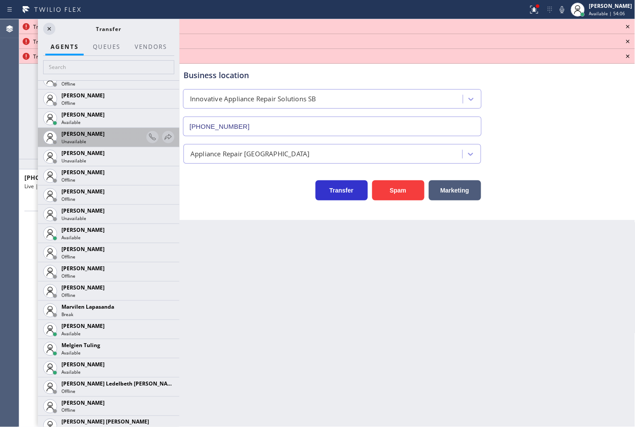
scroll to position [1260, 0]
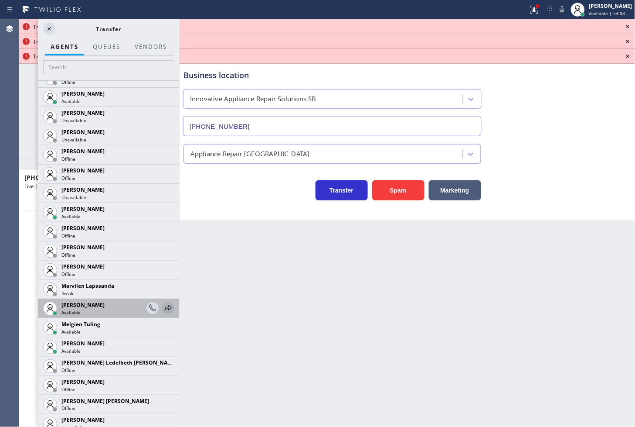
click at [163, 304] on icon at bounding box center [168, 308] width 10 height 10
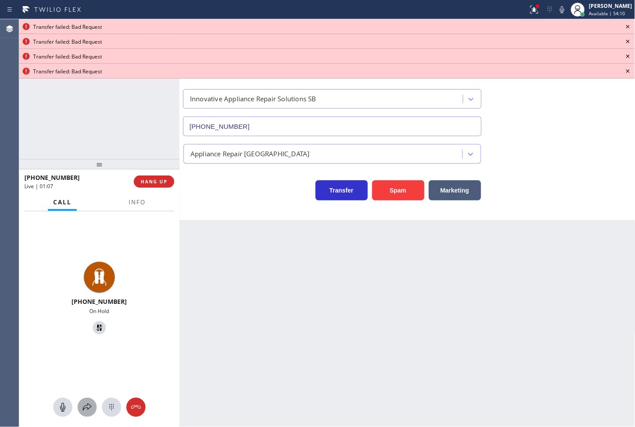
click at [88, 403] on icon at bounding box center [87, 407] width 10 height 10
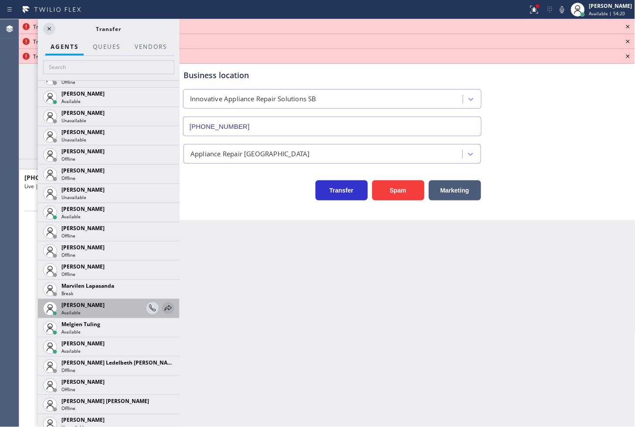
click at [163, 303] on icon at bounding box center [168, 308] width 10 height 10
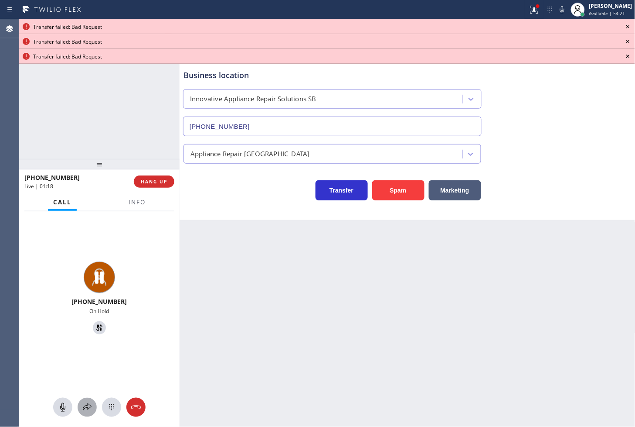
click at [89, 409] on icon at bounding box center [87, 407] width 10 height 10
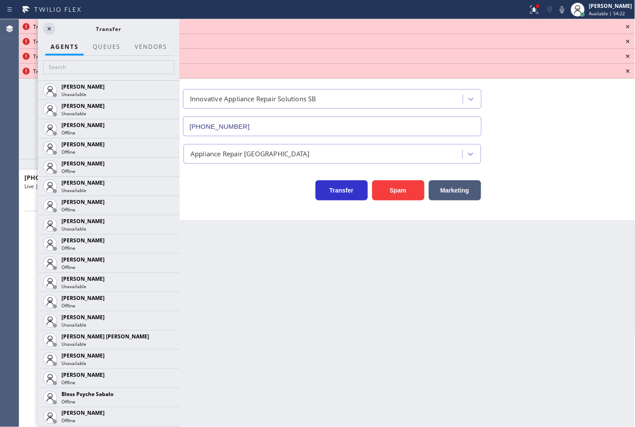
click at [87, 74] on div at bounding box center [109, 68] width 142 height 24
click at [88, 67] on input "text" at bounding box center [108, 67] width 131 height 14
type input "[PERSON_NAME]"
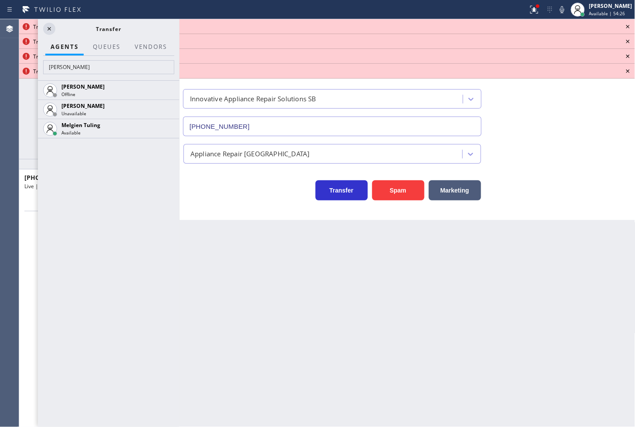
click at [0, 0] on icon at bounding box center [0, 0] width 0 height 0
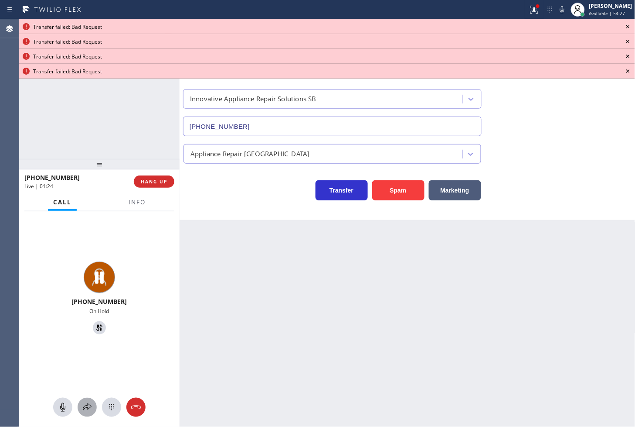
click at [86, 410] on icon at bounding box center [87, 407] width 10 height 10
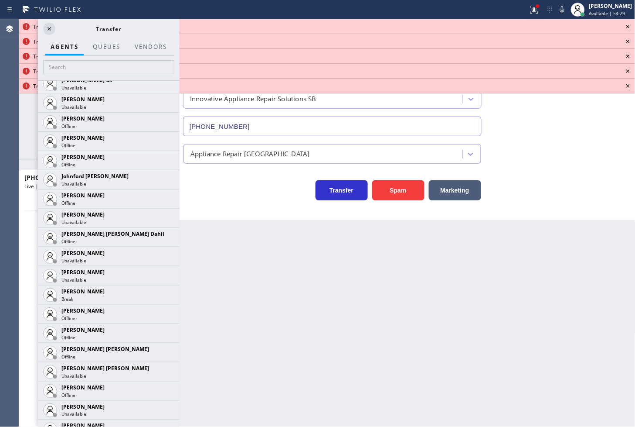
scroll to position [969, 0]
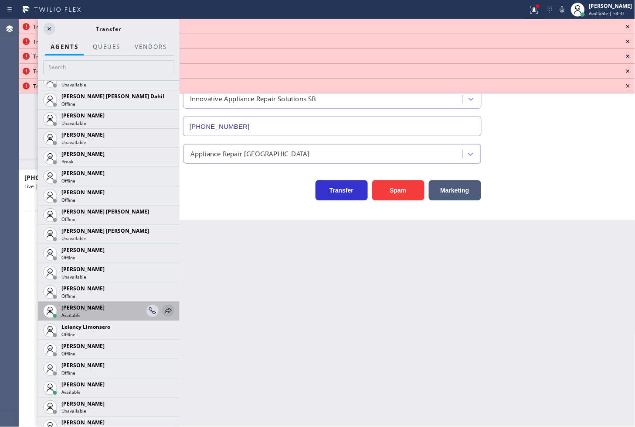
click at [163, 308] on icon at bounding box center [168, 310] width 10 height 10
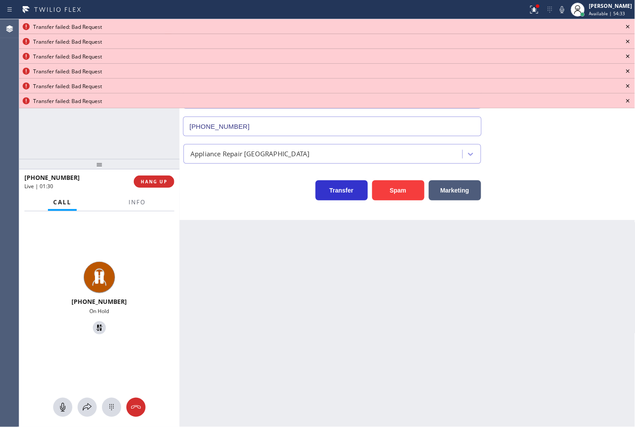
click at [624, 25] on icon at bounding box center [628, 26] width 10 height 10
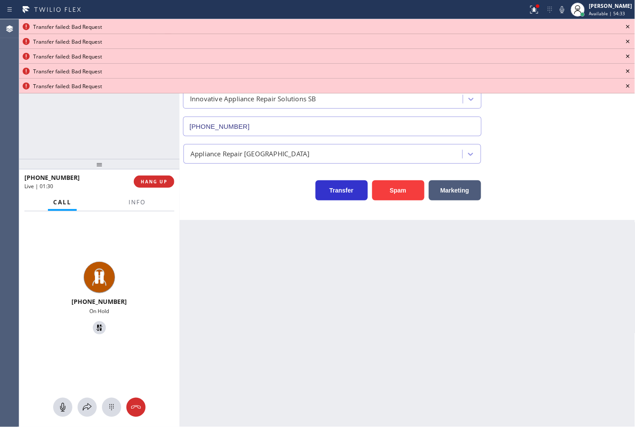
click at [624, 25] on icon at bounding box center [628, 26] width 10 height 10
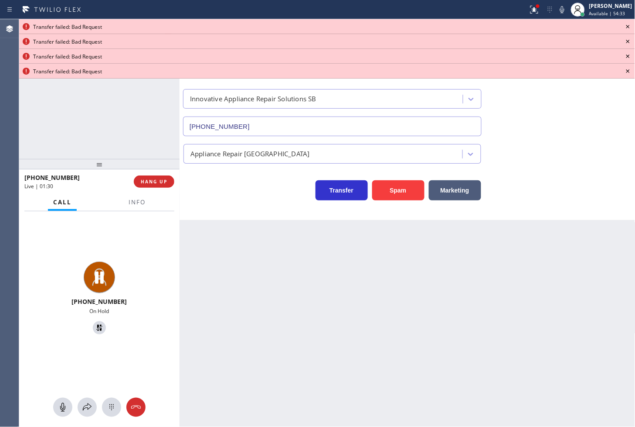
click at [625, 25] on icon at bounding box center [628, 26] width 10 height 10
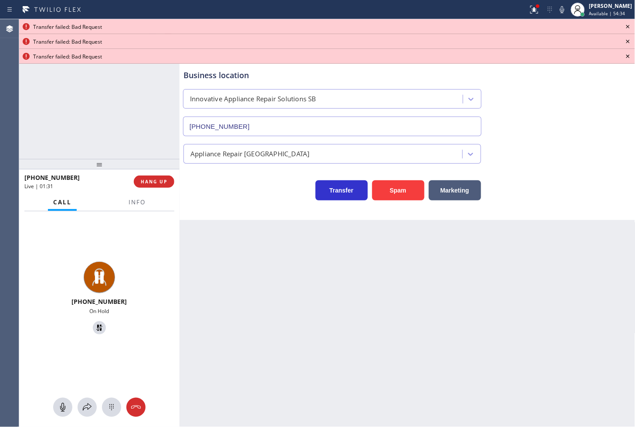
click at [625, 25] on icon at bounding box center [628, 26] width 10 height 10
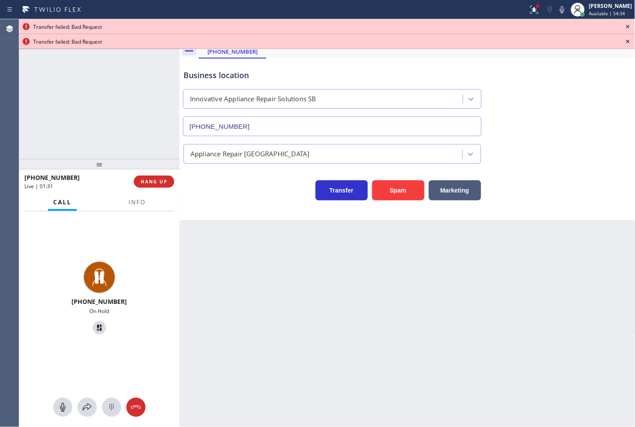
click at [625, 25] on icon at bounding box center [628, 26] width 10 height 10
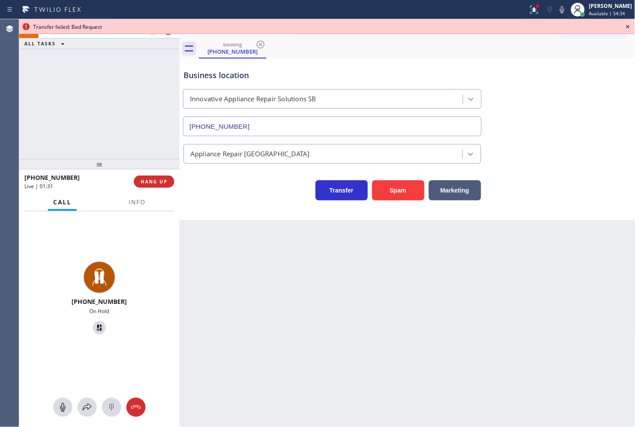
click at [625, 25] on icon at bounding box center [628, 26] width 10 height 10
click at [625, 25] on button "Call to Customer" at bounding box center [593, 29] width 67 height 17
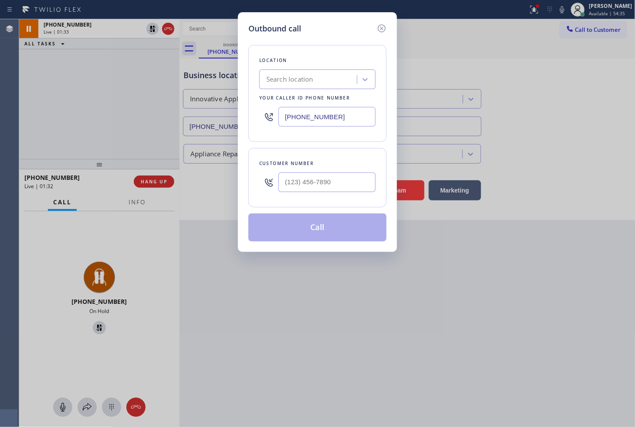
click at [150, 59] on div "Outbound call Location Search location Your caller id phone number [PHONE_NUMBE…" at bounding box center [317, 213] width 635 height 427
click at [382, 24] on icon at bounding box center [382, 28] width 8 height 8
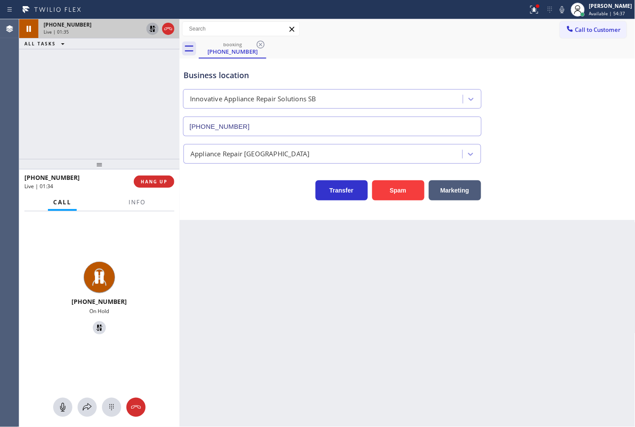
click at [147, 31] on icon at bounding box center [152, 29] width 10 height 10
click at [536, 7] on div at bounding box center [537, 5] width 3 height 3
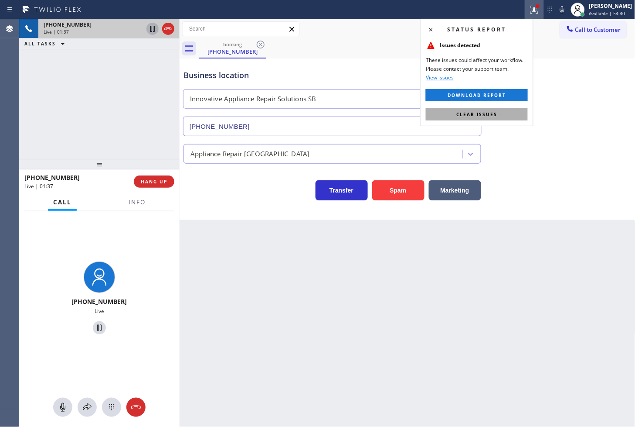
click at [519, 110] on button "Clear issues" at bounding box center [477, 114] width 102 height 12
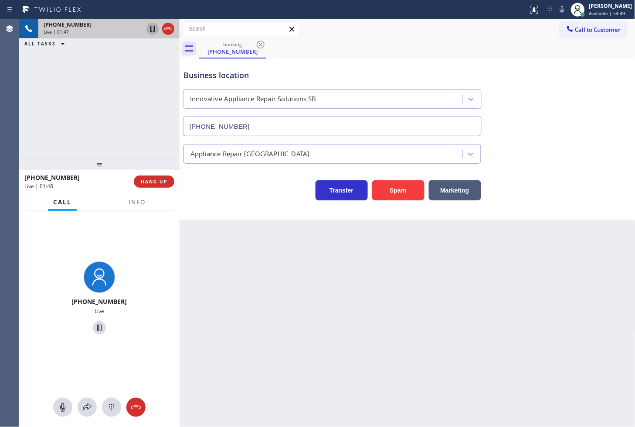
click at [221, 195] on div "Transfer Spam Marketing" at bounding box center [332, 188] width 301 height 24
click at [133, 209] on div at bounding box center [136, 210] width 27 height 2
click at [151, 203] on div "Call Info" at bounding box center [99, 202] width 150 height 17
click at [146, 204] on button "Info" at bounding box center [136, 202] width 27 height 17
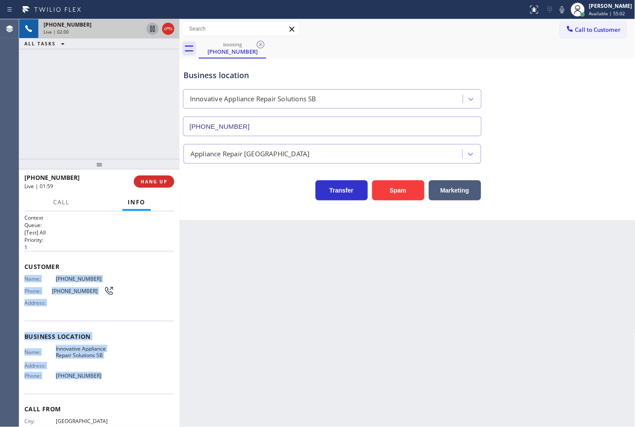
drag, startPoint x: 26, startPoint y: 277, endPoint x: 116, endPoint y: 389, distance: 143.3
click at [116, 389] on div "Context Queue: [Test] All Priority: 1 Customer Name: [PHONE_NUMBER] Phone: [PHO…" at bounding box center [99, 337] width 150 height 246
copy div "Name: [PHONE_NUMBER] Phone: [PHONE_NUMBER] Address: Business location Name: Inn…"
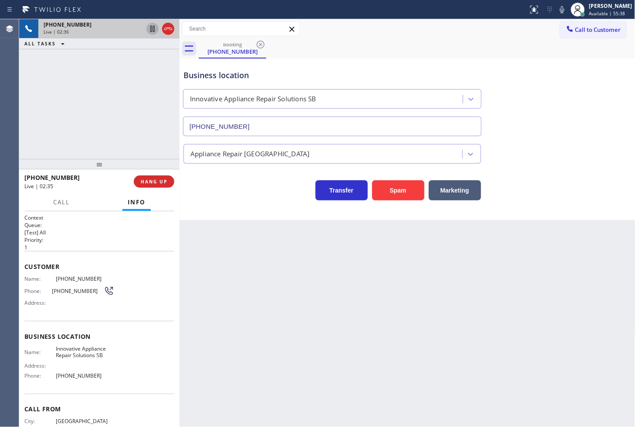
drag, startPoint x: 109, startPoint y: 237, endPoint x: 108, endPoint y: 219, distance: 18.4
click at [109, 237] on h2 "Priority:" at bounding box center [99, 239] width 150 height 7
click at [103, 145] on div "[PHONE_NUMBER] Live | 02:37 ALL TASKS ALL TASKS ACTIVE TASKS TASKS IN WRAP UP" at bounding box center [99, 89] width 161 height 140
drag, startPoint x: 58, startPoint y: 128, endPoint x: 87, endPoint y: 114, distance: 32.8
click at [59, 127] on div "[PHONE_NUMBER] Live | 02:52 ALL TASKS ALL TASKS ACTIVE TASKS TASKS IN WRAP UP […" at bounding box center [99, 89] width 161 height 140
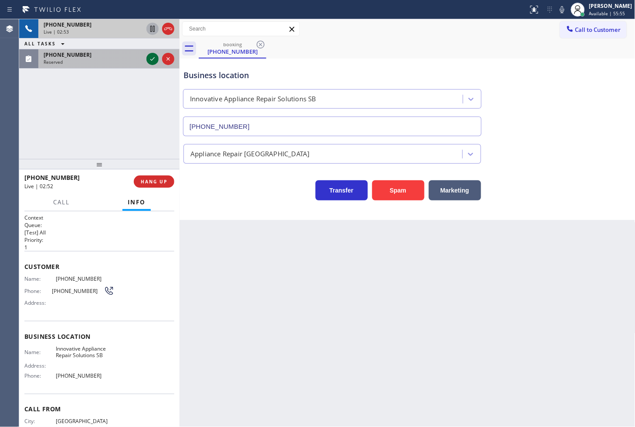
click at [154, 61] on icon at bounding box center [152, 59] width 10 height 10
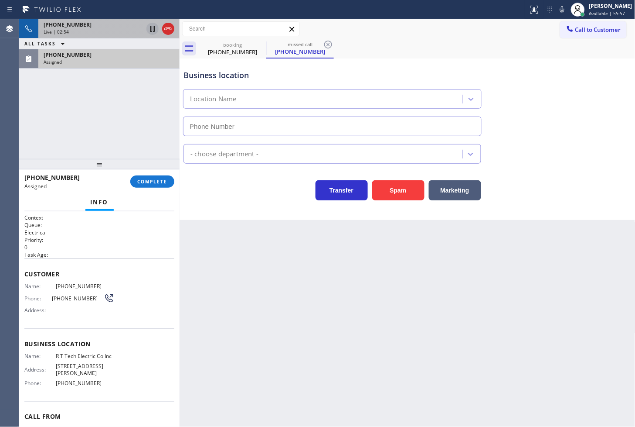
type input "[PHONE_NUMBER]"
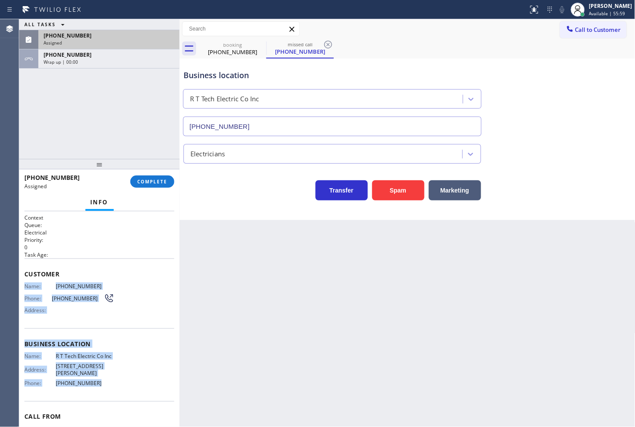
drag, startPoint x: 22, startPoint y: 284, endPoint x: 92, endPoint y: 388, distance: 125.8
click at [92, 388] on div "Context Queue: Electrical Priority: 0 Task Age: Customer Name: [PHONE_NUMBER] P…" at bounding box center [99, 319] width 161 height 216
copy div "Name: [PHONE_NUMBER] Phone: [PHONE_NUMBER] Address: Business location Name: R T…"
click at [151, 176] on button "COMPLETE" at bounding box center [152, 181] width 44 height 12
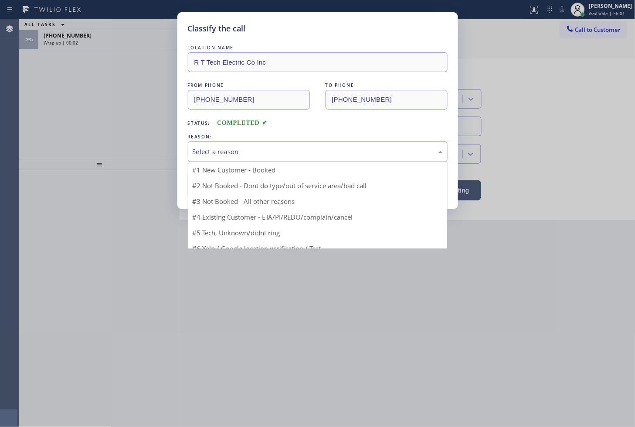
click at [229, 154] on div "Select a reason" at bounding box center [318, 152] width 250 height 10
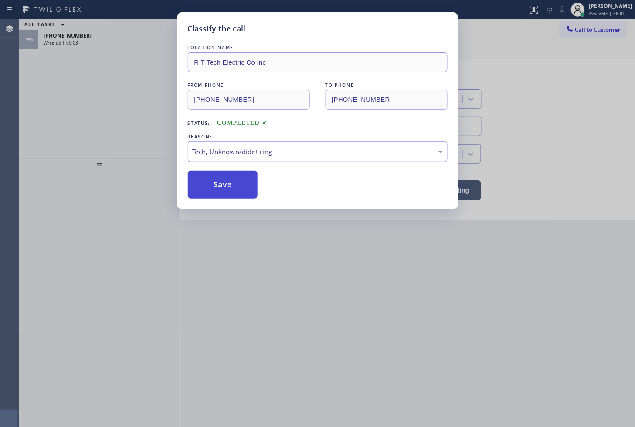
click at [232, 195] on button "Save" at bounding box center [223, 185] width 70 height 28
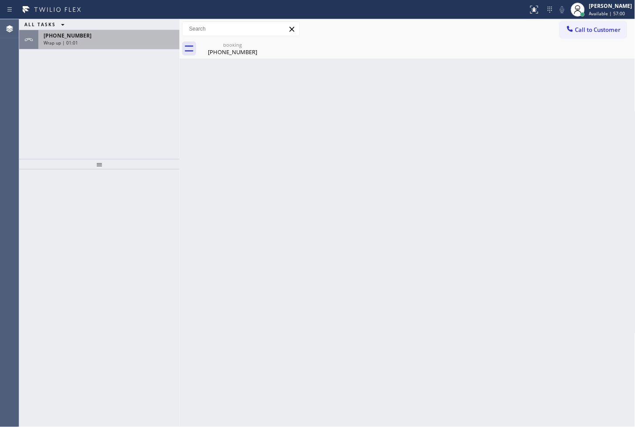
click at [68, 35] on span "[PHONE_NUMBER]" at bounding box center [68, 35] width 48 height 7
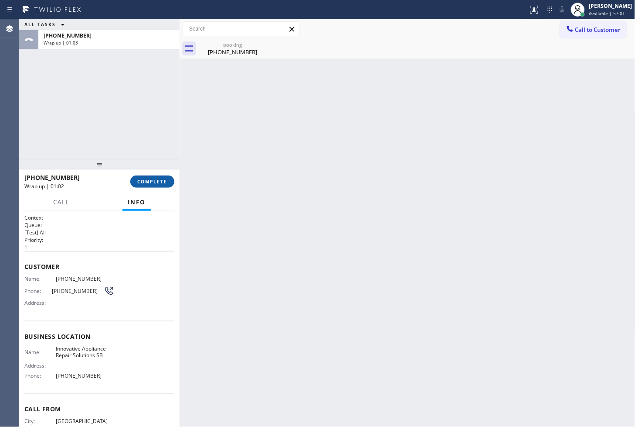
click at [140, 181] on span "COMPLETE" at bounding box center [152, 181] width 30 height 6
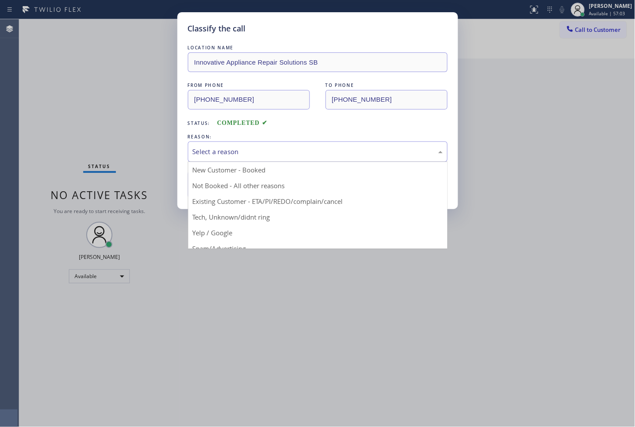
click at [211, 151] on div "Select a reason" at bounding box center [318, 152] width 250 height 10
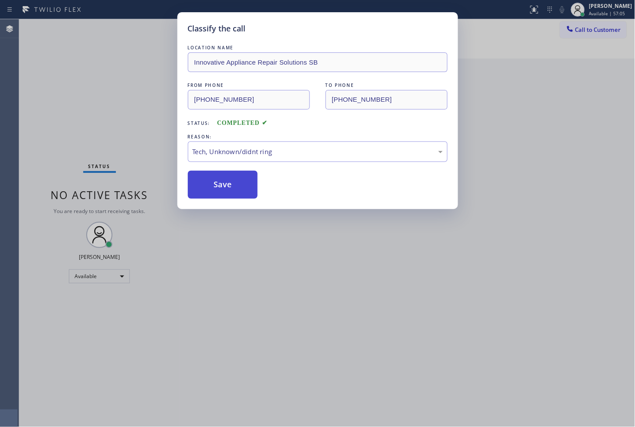
click at [228, 185] on button "Save" at bounding box center [223, 185] width 70 height 28
drag, startPoint x: 228, startPoint y: 185, endPoint x: 240, endPoint y: 182, distance: 12.5
click at [229, 185] on button "Save" at bounding box center [223, 185] width 70 height 28
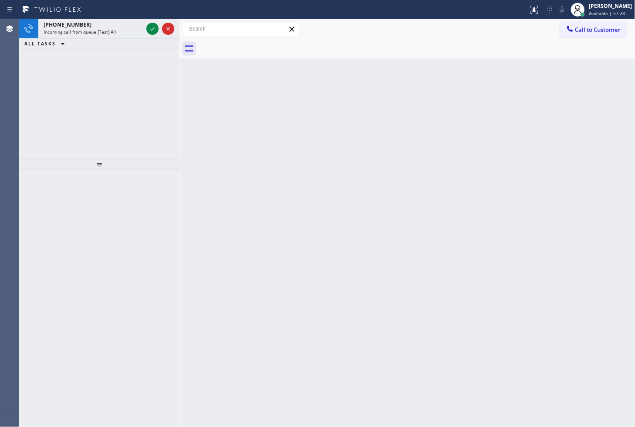
drag, startPoint x: 118, startPoint y: 109, endPoint x: 145, endPoint y: 81, distance: 39.2
click at [123, 107] on div "[PHONE_NUMBER] Incoming call from queue [Test] All ALL TASKS ALL TASKS ACTIVE T…" at bounding box center [99, 89] width 161 height 140
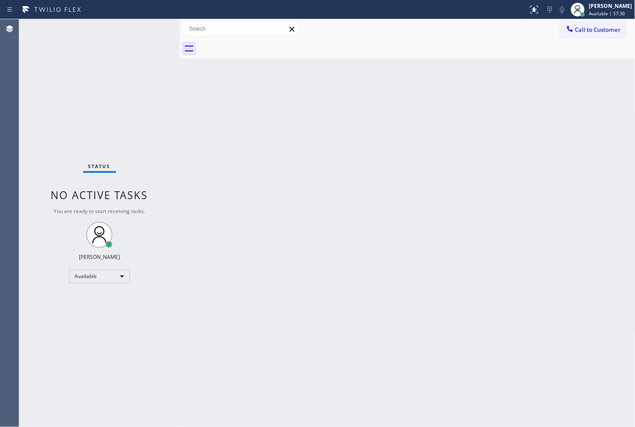
click at [153, 29] on div "Status No active tasks You are ready to start receiving tasks. [PERSON_NAME]" at bounding box center [99, 222] width 161 height 407
click at [409, 236] on div "Back to Dashboard Change Sender ID Customers Technicians Select a contact Outbo…" at bounding box center [408, 222] width 456 height 407
click at [133, 74] on div "Status No active tasks You are ready to start receiving tasks. [PERSON_NAME]" at bounding box center [99, 222] width 161 height 407
click at [141, 37] on div "Status No active tasks You are ready to start receiving tasks. [PERSON_NAME]" at bounding box center [99, 222] width 161 height 407
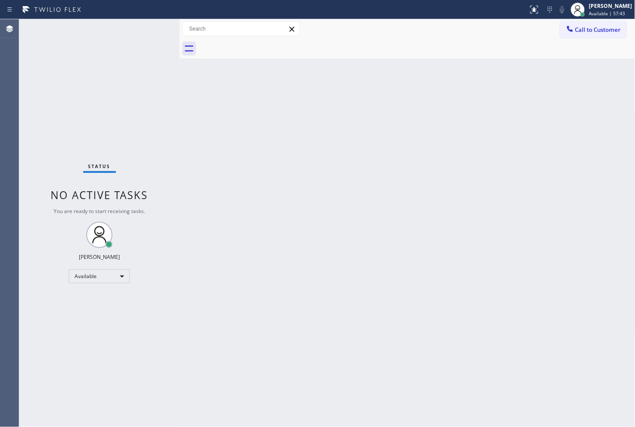
click at [150, 22] on div "Status No active tasks You are ready to start receiving tasks. [PERSON_NAME]" at bounding box center [99, 222] width 161 height 407
click at [162, 73] on div "Status No active tasks You are ready to start receiving tasks. [PERSON_NAME]" at bounding box center [99, 222] width 161 height 407
click at [49, 85] on div "Status No active tasks You are ready to start receiving tasks. [PERSON_NAME]" at bounding box center [99, 222] width 161 height 407
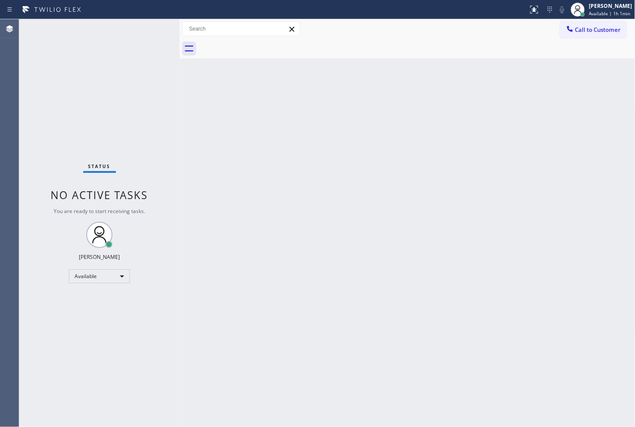
click at [119, 61] on div "Status No active tasks You are ready to start receiving tasks. [PERSON_NAME]" at bounding box center [99, 222] width 161 height 407
click at [158, 29] on div "Status No active tasks You are ready to start receiving tasks. [PERSON_NAME]" at bounding box center [99, 222] width 161 height 407
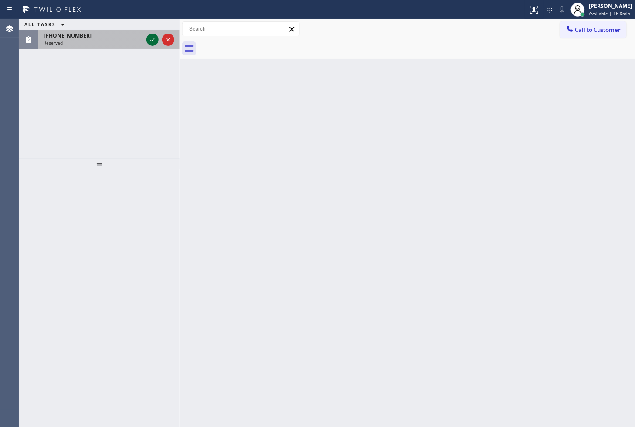
click at [152, 43] on icon at bounding box center [152, 39] width 10 height 10
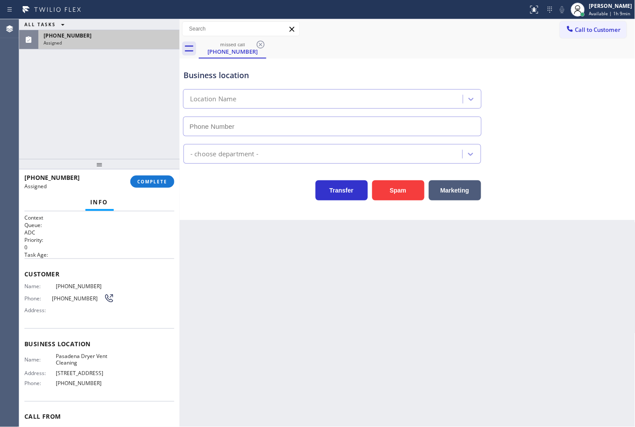
type input "[PHONE_NUMBER]"
click at [24, 293] on div "Context Queue: ADC Priority: 0 Task Age: Customer Name: [PHONE_NUMBER] Phone: […" at bounding box center [99, 319] width 161 height 216
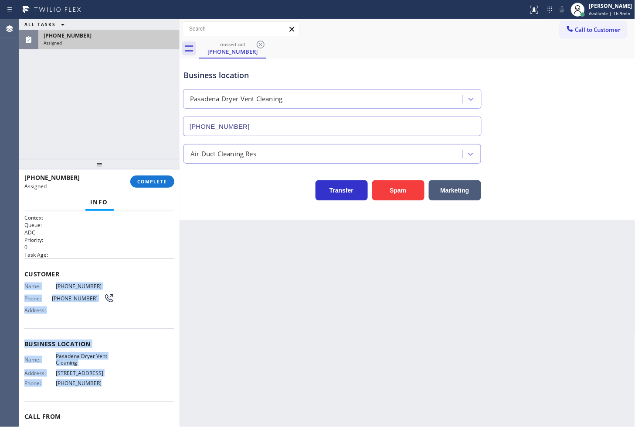
drag, startPoint x: 25, startPoint y: 286, endPoint x: 111, endPoint y: 385, distance: 131.1
click at [106, 391] on div "Context Queue: ADC Priority: 0 Task Age: Customer Name: [PHONE_NUMBER] Phone: […" at bounding box center [99, 340] width 150 height 253
copy div "Name: [PHONE_NUMBER] Phone: [PHONE_NUMBER] Address: Business location Name: [GE…"
click at [147, 178] on button "COMPLETE" at bounding box center [152, 181] width 44 height 12
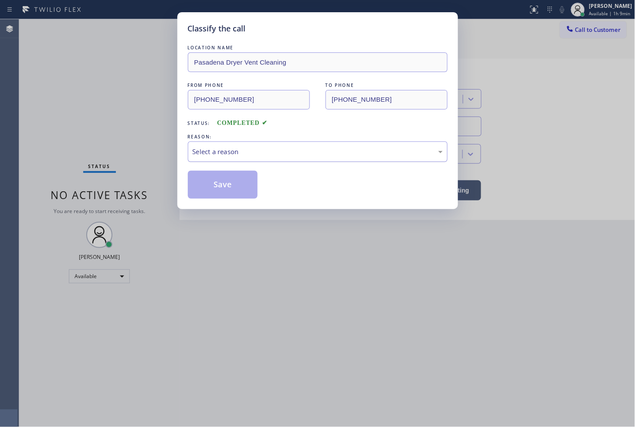
click at [200, 150] on div "Select a reason" at bounding box center [318, 152] width 250 height 10
click at [224, 195] on button "Save" at bounding box center [223, 185] width 70 height 28
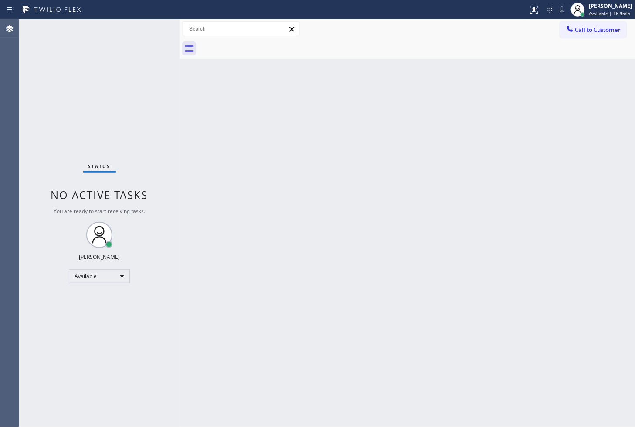
click at [70, 132] on div "Status No active tasks You are ready to start receiving tasks. [PERSON_NAME]" at bounding box center [99, 222] width 161 height 407
click at [119, 274] on div "Available" at bounding box center [99, 276] width 61 height 14
click at [110, 318] on li "Break" at bounding box center [98, 320] width 59 height 10
click at [10, 334] on div "Agent Desktop" at bounding box center [9, 222] width 19 height 407
click at [118, 276] on div "Break" at bounding box center [99, 276] width 61 height 14
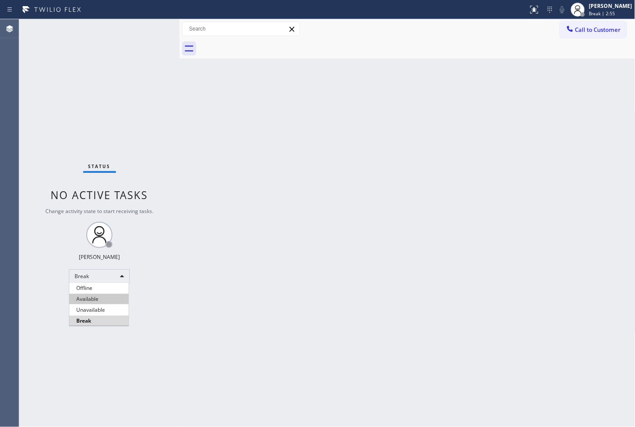
click at [106, 297] on li "Available" at bounding box center [98, 299] width 59 height 10
click at [213, 336] on div "Back to Dashboard Change Sender ID Customers Technicians Select a contact Outbo…" at bounding box center [408, 222] width 456 height 407
click at [502, 152] on div "Back to Dashboard Change Sender ID Customers Technicians Select a contact Outbo…" at bounding box center [408, 222] width 456 height 407
click at [208, 127] on div "Back to Dashboard Change Sender ID Customers Technicians Select a contact Outbo…" at bounding box center [408, 222] width 456 height 407
click at [137, 42] on div "Status No active tasks You are ready to start receiving tasks. [PERSON_NAME]" at bounding box center [99, 222] width 161 height 407
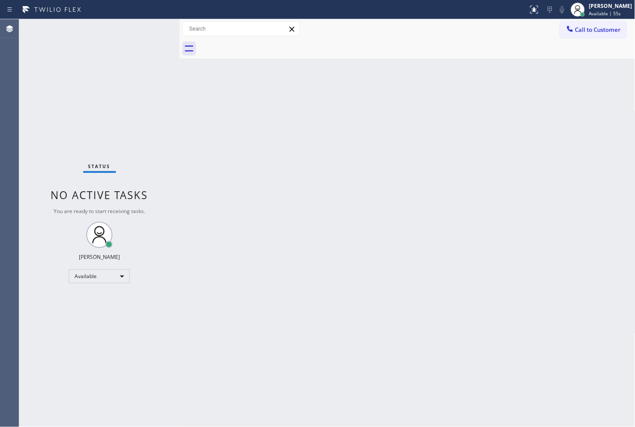
click at [252, 216] on div "Back to Dashboard Change Sender ID Customers Technicians Select a contact Outbo…" at bounding box center [408, 222] width 456 height 407
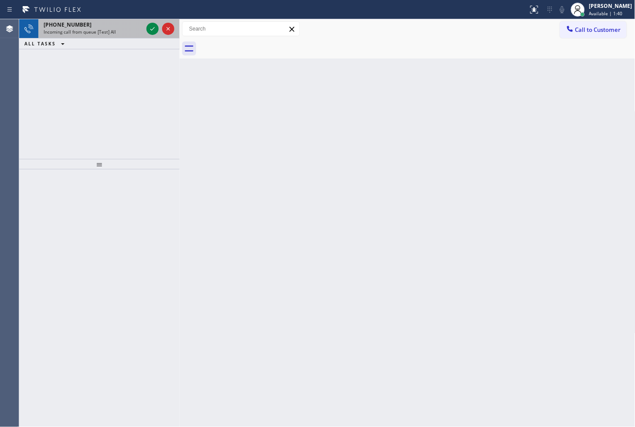
click at [146, 19] on div at bounding box center [160, 28] width 31 height 19
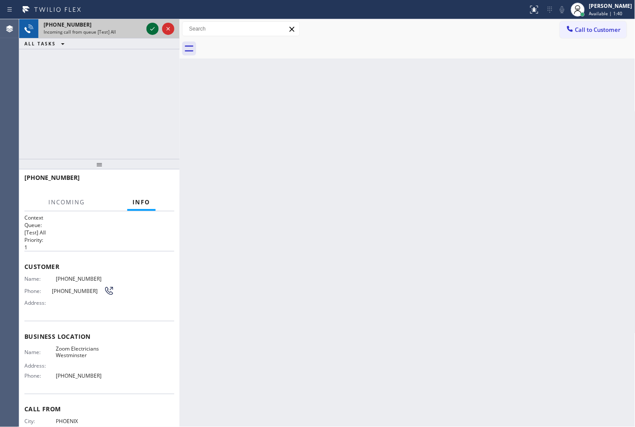
click at [152, 26] on icon at bounding box center [152, 29] width 10 height 10
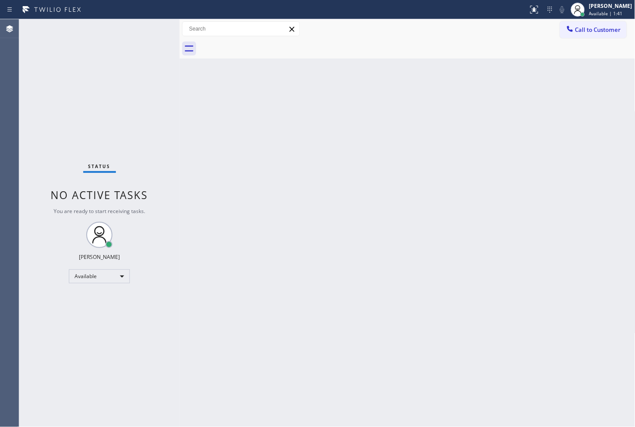
click at [152, 26] on div "Status No active tasks You are ready to start receiving tasks. [PERSON_NAME]" at bounding box center [99, 222] width 161 height 407
click at [148, 26] on div "Status No active tasks You are ready to start receiving tasks. [PERSON_NAME]" at bounding box center [99, 222] width 161 height 407
click at [460, 285] on div "Back to Dashboard Change Sender ID Customers Technicians Select a contact Outbo…" at bounding box center [408, 222] width 456 height 407
click at [148, 23] on div "Status No active tasks You are ready to start receiving tasks. [PERSON_NAME]" at bounding box center [99, 222] width 161 height 407
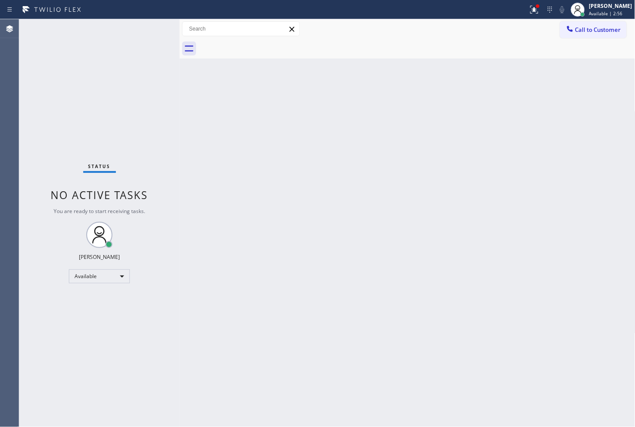
click at [447, 264] on div "Back to Dashboard Change Sender ID Customers Technicians Select a contact Outbo…" at bounding box center [408, 222] width 456 height 407
click at [530, 7] on icon at bounding box center [535, 9] width 10 height 10
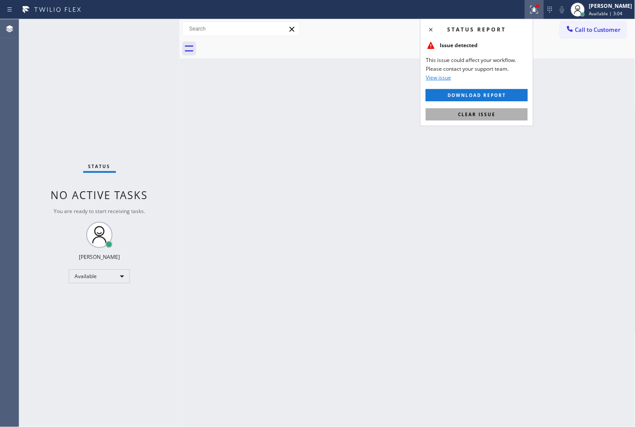
click at [494, 113] on span "Clear issue" at bounding box center [477, 114] width 38 height 6
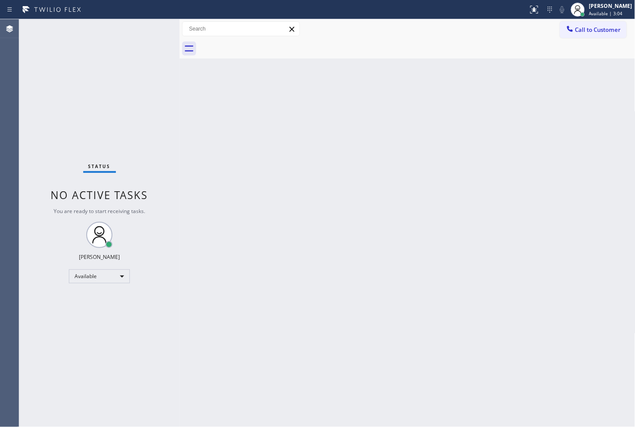
click at [206, 167] on div "Back to Dashboard Change Sender ID Customers Technicians Select a contact Outbo…" at bounding box center [408, 222] width 456 height 407
click at [140, 30] on div "Status No active tasks You are ready to start receiving tasks. [PERSON_NAME]" at bounding box center [99, 222] width 161 height 407
click at [141, 27] on div "Status No active tasks You are ready to start receiving tasks. [PERSON_NAME]" at bounding box center [99, 222] width 161 height 407
click at [125, 72] on div "Status No active tasks You are ready to start receiving tasks. [PERSON_NAME]" at bounding box center [99, 222] width 161 height 407
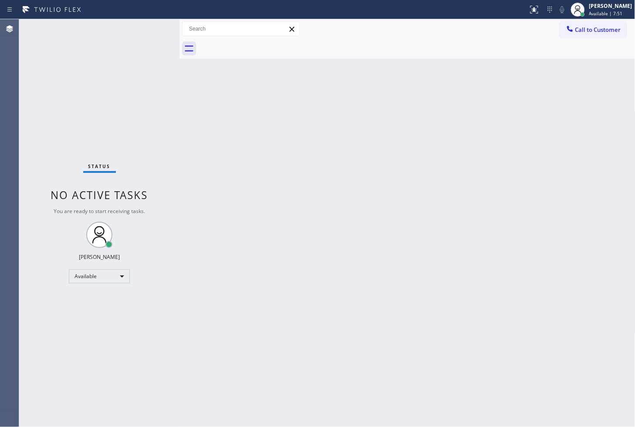
drag, startPoint x: 155, startPoint y: 40, endPoint x: 166, endPoint y: 7, distance: 34.9
click at [155, 39] on div "Status No active tasks You are ready to start receiving tasks. [PERSON_NAME]" at bounding box center [99, 222] width 161 height 407
drag, startPoint x: 134, startPoint y: 58, endPoint x: 146, endPoint y: 38, distance: 23.0
click at [136, 56] on div "Status No active tasks You are ready to start receiving tasks. [PERSON_NAME]" at bounding box center [99, 222] width 161 height 407
click at [146, 37] on div "Status No active tasks You are ready to start receiving tasks. [PERSON_NAME]" at bounding box center [99, 222] width 161 height 407
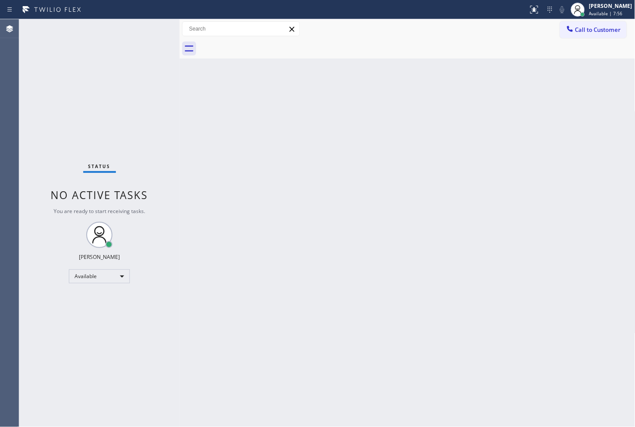
click at [137, 40] on div "Status No active tasks You are ready to start receiving tasks. [PERSON_NAME]" at bounding box center [99, 222] width 161 height 407
click at [33, 97] on div "Status No active tasks You are ready to start receiving tasks. [PERSON_NAME]" at bounding box center [99, 222] width 161 height 407
click at [153, 31] on div "Status No active tasks You are ready to start receiving tasks. [PERSON_NAME]" at bounding box center [99, 222] width 161 height 407
click at [147, 31] on div "Status No active tasks You are ready to start receiving tasks. [PERSON_NAME]" at bounding box center [99, 222] width 161 height 407
click at [146, 31] on div "Status No active tasks You are ready to start receiving tasks. [PERSON_NAME]" at bounding box center [99, 222] width 161 height 407
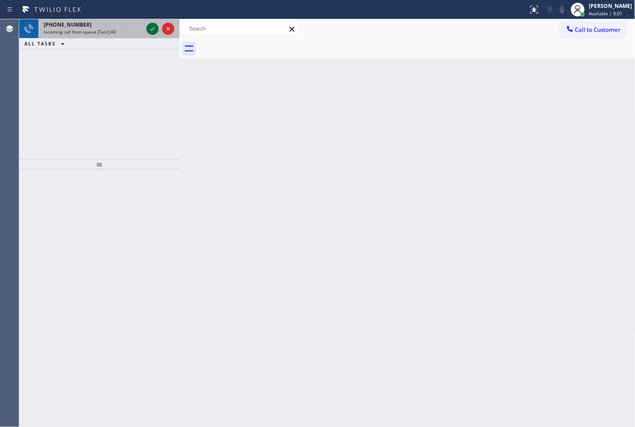
click at [156, 29] on icon at bounding box center [152, 29] width 10 height 10
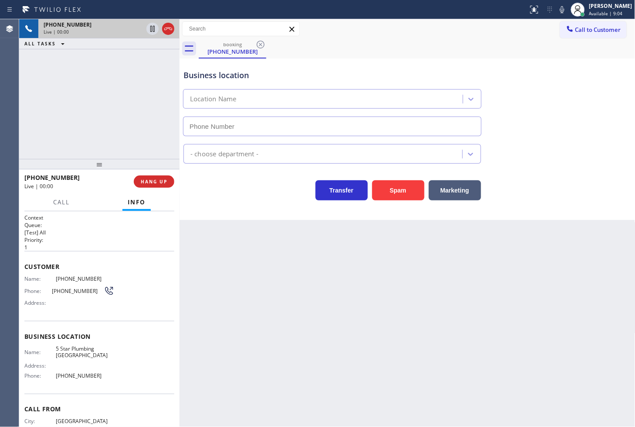
type input "[PHONE_NUMBER]"
click at [163, 185] on button "HANG UP" at bounding box center [154, 181] width 41 height 12
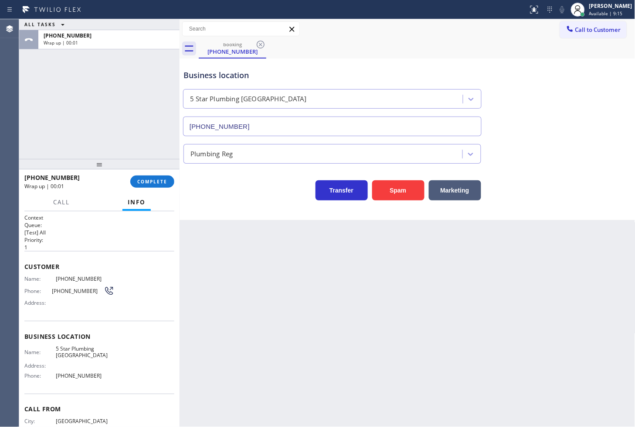
click at [145, 188] on div "[PHONE_NUMBER] Wrap up | 00:01 COMPLETE" at bounding box center [99, 181] width 150 height 23
click at [169, 182] on button "COMPLETE" at bounding box center [152, 181] width 44 height 12
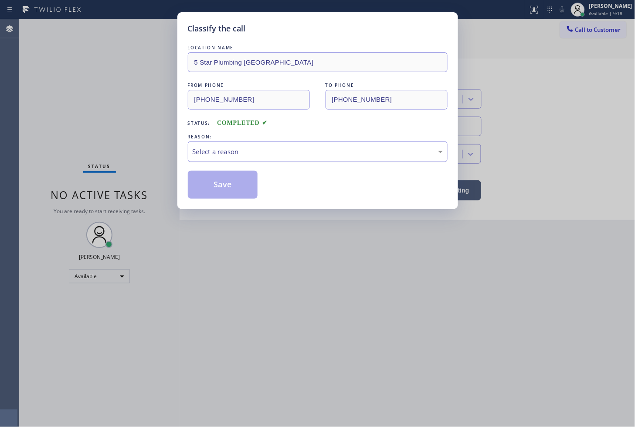
click at [218, 151] on div "Select a reason" at bounding box center [318, 152] width 250 height 10
click at [223, 182] on button "Save" at bounding box center [223, 185] width 70 height 28
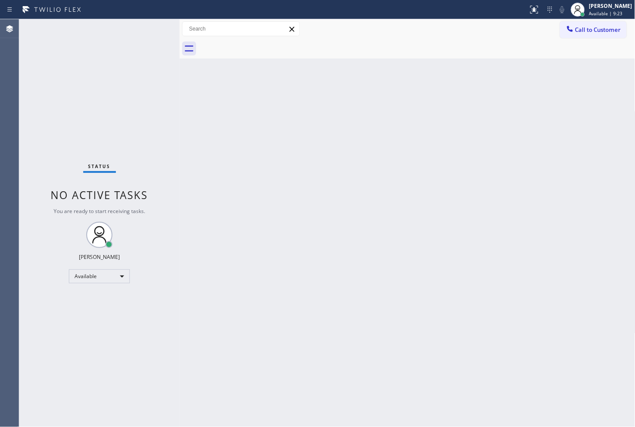
click at [425, 186] on div "Back to Dashboard Change Sender ID Customers Technicians Select a contact Outbo…" at bounding box center [408, 222] width 456 height 407
click at [74, 75] on div "Status No active tasks You are ready to start receiving tasks. [PERSON_NAME]" at bounding box center [99, 222] width 161 height 407
click at [141, 41] on div "Status No active tasks You are ready to start receiving tasks. [PERSON_NAME]" at bounding box center [99, 222] width 161 height 407
click at [157, 145] on div "Status No active tasks You are ready to start receiving tasks. [PERSON_NAME]" at bounding box center [99, 222] width 161 height 407
click at [162, 94] on div "Status No active tasks You are ready to start receiving tasks. [PERSON_NAME]" at bounding box center [99, 222] width 161 height 407
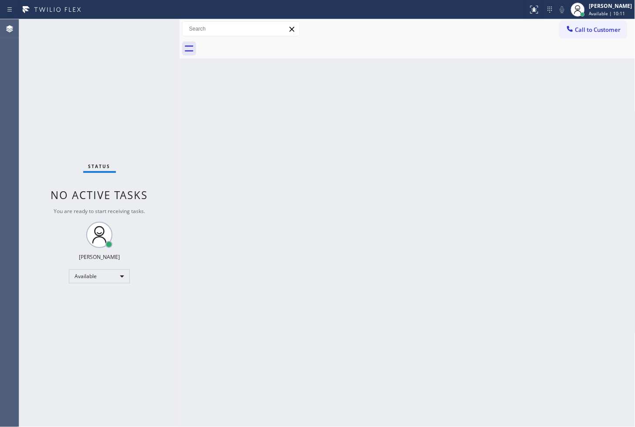
click at [150, 44] on div "Status No active tasks You are ready to start receiving tasks. [PERSON_NAME]" at bounding box center [99, 222] width 161 height 407
click at [75, 95] on div "Status No active tasks You are ready to start receiving tasks. [PERSON_NAME]" at bounding box center [99, 222] width 161 height 407
click at [147, 32] on div "Status No active tasks You are ready to start receiving tasks. [PERSON_NAME]" at bounding box center [99, 222] width 161 height 407
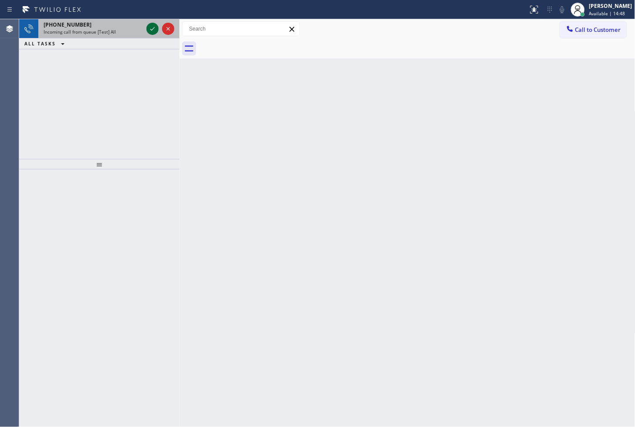
click at [150, 25] on icon at bounding box center [152, 29] width 10 height 10
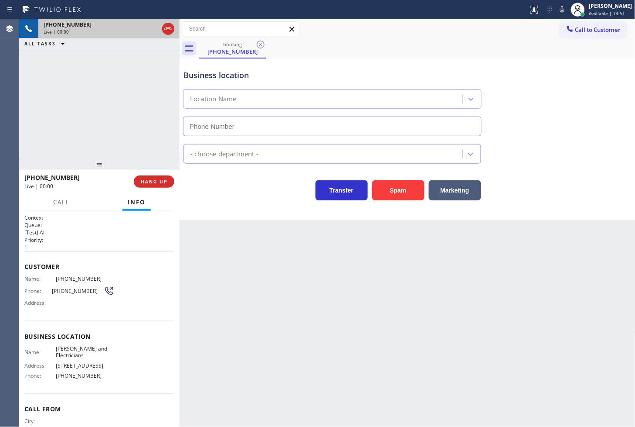
type input "[PHONE_NUMBER]"
click at [261, 208] on div "Business location [PERSON_NAME] & Electricians [PHONE_NUMBER] Electricians Tran…" at bounding box center [408, 138] width 456 height 161
click at [87, 130] on div "[PHONE_NUMBER] Live | 00:03 ALL TASKS ALL TASKS ACTIVE TASKS TASKS IN WRAP UP" at bounding box center [99, 89] width 161 height 140
click at [218, 207] on div "Business location [PERSON_NAME] & Electricians [PHONE_NUMBER] Electricians Tran…" at bounding box center [408, 138] width 456 height 161
click at [105, 118] on div "[PHONE_NUMBER] Live | 00:05 ALL TASKS ALL TASKS ACTIVE TASKS TASKS IN WRAP UP" at bounding box center [99, 89] width 161 height 140
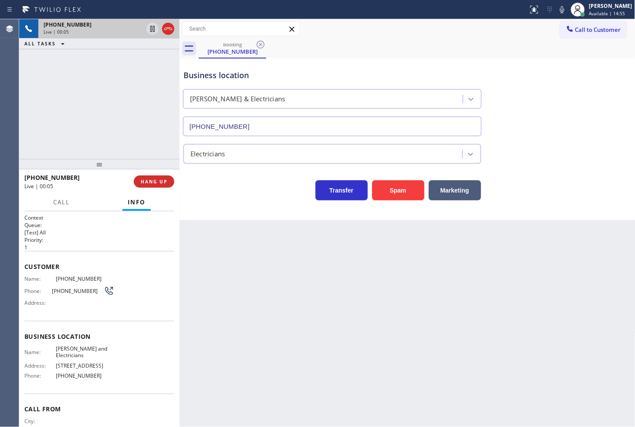
click at [275, 210] on div "Business location [PERSON_NAME] & Electricians [PHONE_NUMBER] Electricians Tran…" at bounding box center [408, 138] width 456 height 161
click at [557, 12] on icon at bounding box center [562, 9] width 10 height 10
click at [471, 185] on button "Marketing" at bounding box center [455, 190] width 52 height 20
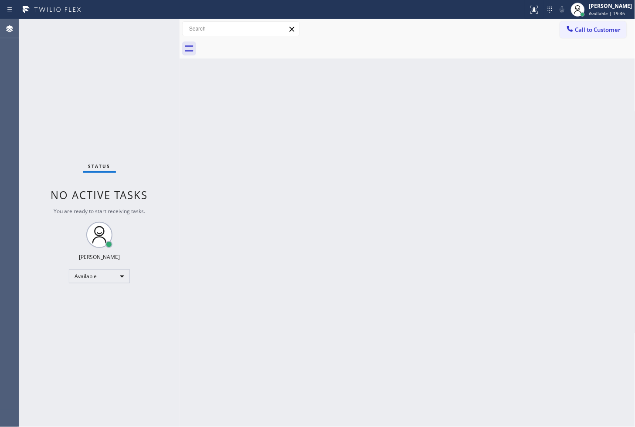
click at [76, 125] on div "Status No active tasks You are ready to start receiving tasks. [PERSON_NAME]" at bounding box center [99, 222] width 161 height 407
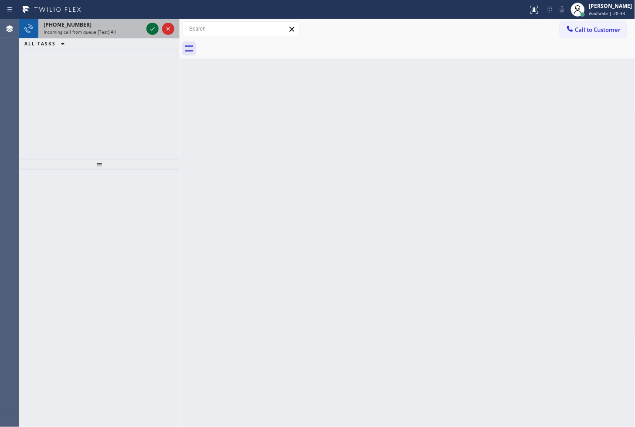
click at [150, 26] on icon at bounding box center [152, 29] width 10 height 10
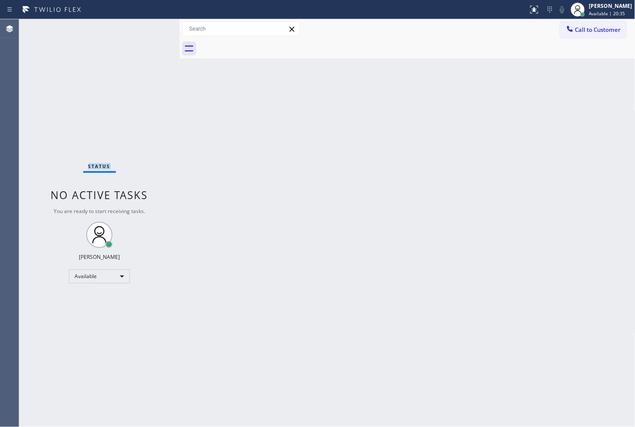
click at [150, 26] on div "Status No active tasks You are ready to start receiving tasks. [PERSON_NAME]" at bounding box center [99, 222] width 161 height 407
click at [150, 25] on div "Status No active tasks You are ready to start receiving tasks. [PERSON_NAME]" at bounding box center [99, 222] width 161 height 407
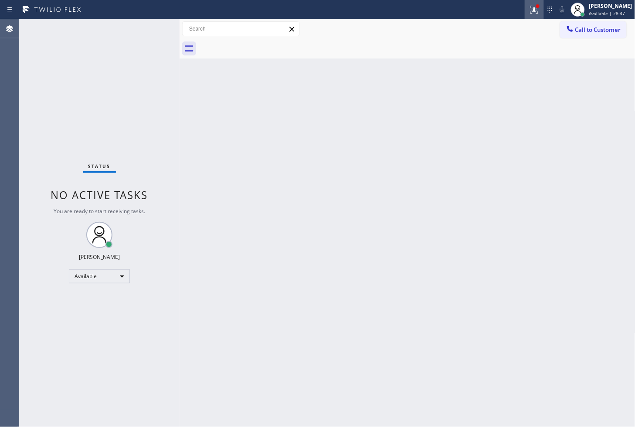
click at [525, 7] on div at bounding box center [534, 9] width 19 height 10
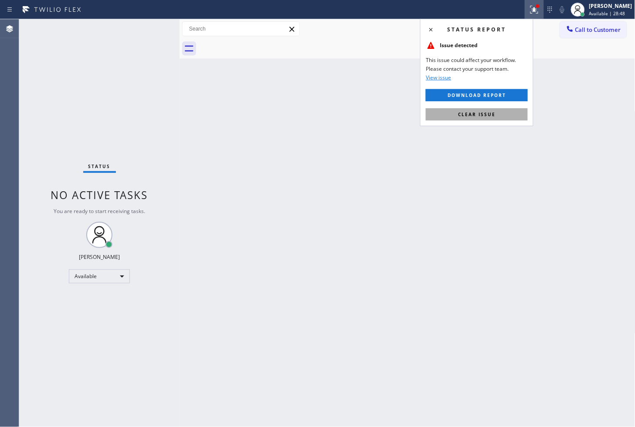
click at [490, 115] on span "Clear issue" at bounding box center [477, 114] width 38 height 6
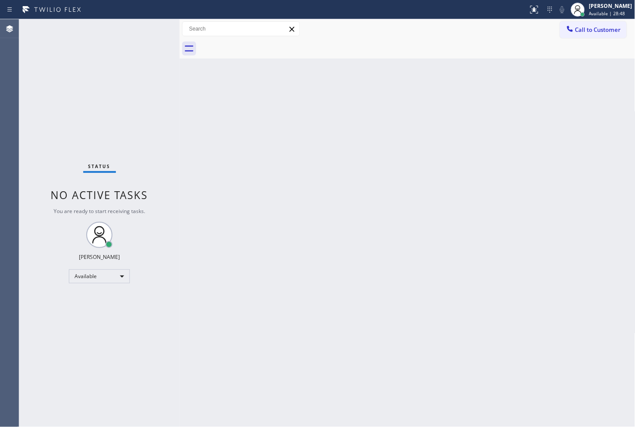
click at [193, 147] on div "Back to Dashboard Change Sender ID Customers Technicians Select a contact Outbo…" at bounding box center [408, 222] width 456 height 407
click at [143, 28] on div "Status No active tasks You are ready to start receiving tasks. [PERSON_NAME]" at bounding box center [99, 222] width 161 height 407
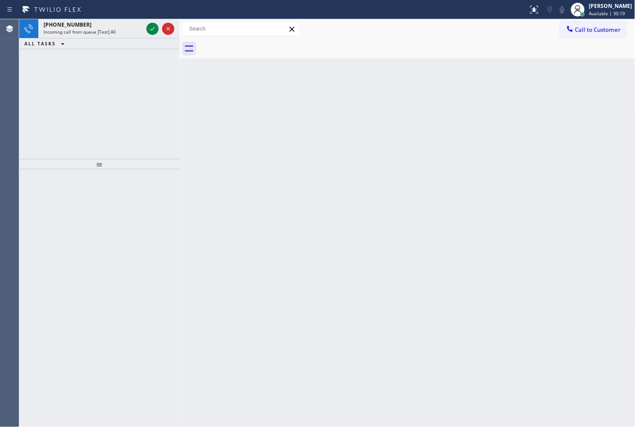
click at [146, 11] on div at bounding box center [264, 10] width 522 height 14
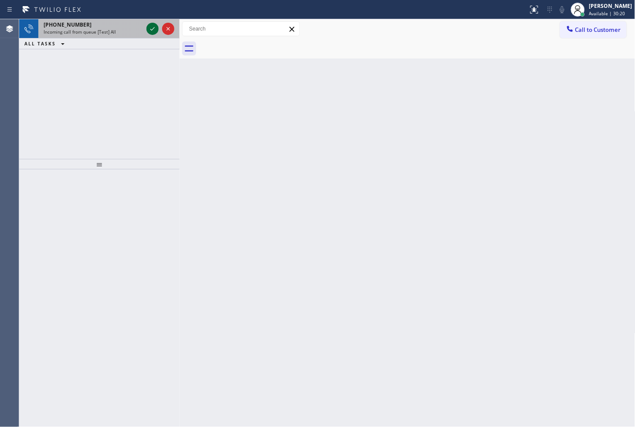
click at [150, 28] on icon at bounding box center [152, 29] width 10 height 10
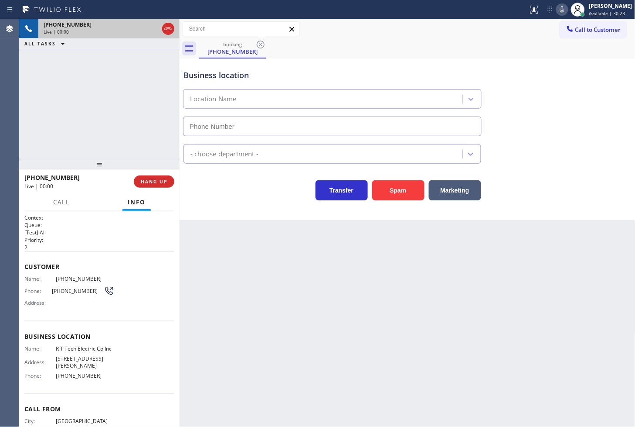
type input "[PHONE_NUMBER]"
click at [233, 222] on div "Back to Dashboard Change Sender ID Customers Technicians Select a contact Outbo…" at bounding box center [408, 222] width 456 height 407
click at [130, 140] on div "[PHONE_NUMBER] Live | 00:01 ALL TASKS ALL TASKS ACTIVE TASKS TASKS IN WRAP UP" at bounding box center [99, 89] width 161 height 140
click at [297, 225] on div "Back to Dashboard Change Sender ID Customers Technicians Select a contact Outbo…" at bounding box center [408, 222] width 456 height 407
click at [119, 124] on div "[PHONE_NUMBER] Live | 00:05 ALL TASKS ALL TASKS ACTIVE TASKS TASKS IN WRAP UP" at bounding box center [99, 89] width 161 height 140
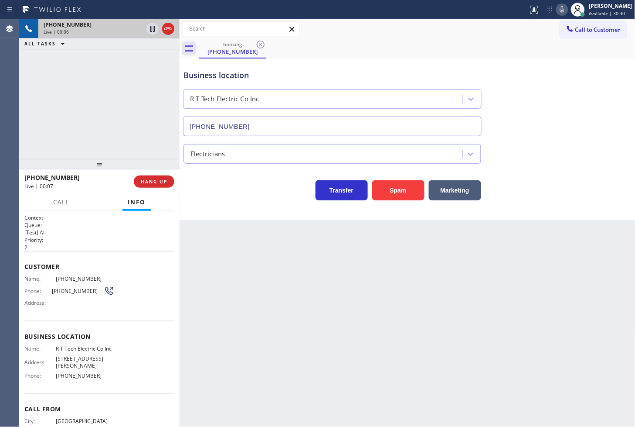
click at [205, 192] on div "Transfer Spam Marketing" at bounding box center [332, 188] width 301 height 24
click at [106, 118] on div "[PHONE_NUMBER] Live | 00:06 ALL TASKS ALL TASKS ACTIVE TASKS TASKS IN WRAP UP" at bounding box center [99, 89] width 161 height 140
click at [212, 205] on div "Business location R T Tech Electric Co Inc [PHONE_NUMBER] Electricians Transfer…" at bounding box center [408, 138] width 456 height 161
click at [101, 97] on div "[PHONE_NUMBER] Live | 00:07 ALL TASKS ALL TASKS ACTIVE TASKS TASKS IN WRAP UP" at bounding box center [99, 89] width 161 height 140
click at [229, 186] on div "Transfer Spam Marketing" at bounding box center [332, 188] width 301 height 24
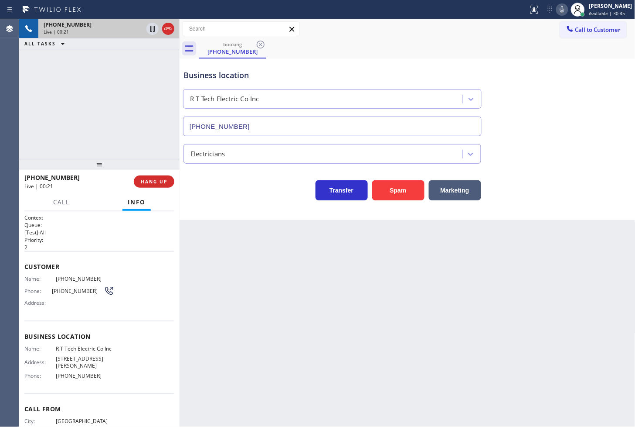
drag, startPoint x: 224, startPoint y: 267, endPoint x: 215, endPoint y: 202, distance: 66.6
click at [228, 258] on div "Back to Dashboard Change Sender ID Customers Technicians Select a contact Outbo…" at bounding box center [408, 222] width 456 height 407
click at [215, 199] on div "Transfer Spam Marketing" at bounding box center [332, 188] width 301 height 24
click at [85, 124] on div "[PHONE_NUMBER] Live | 00:21 ALL TASKS ALL TASKS ACTIVE TASKS TASKS IN WRAP UP" at bounding box center [99, 89] width 161 height 140
click at [215, 179] on div "Transfer Spam Marketing" at bounding box center [332, 188] width 301 height 24
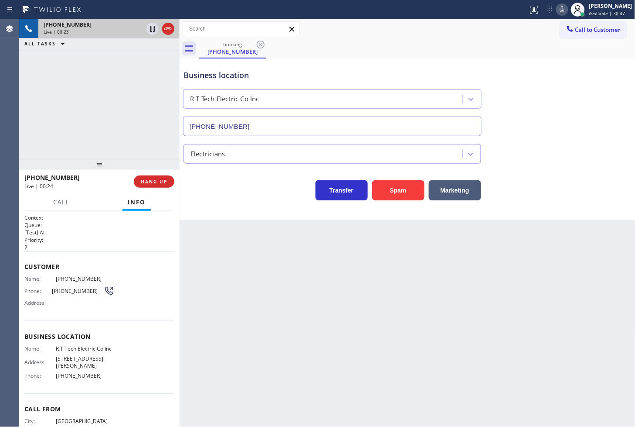
click at [57, 113] on div "[PHONE_NUMBER] Live | 00:23 ALL TASKS ALL TASKS ACTIVE TASKS TASKS IN WRAP UP" at bounding box center [99, 89] width 161 height 140
click at [96, 99] on div "[PHONE_NUMBER] Live | 00:24 ALL TASKS ALL TASKS ACTIVE TASKS TASKS IN WRAP UP" at bounding box center [99, 89] width 161 height 140
click at [124, 92] on div "[PHONE_NUMBER] Live | 00:24 ALL TASKS ALL TASKS ACTIVE TASKS TASKS IN WRAP UP" at bounding box center [99, 89] width 161 height 140
click at [59, 205] on span "Call" at bounding box center [61, 202] width 17 height 8
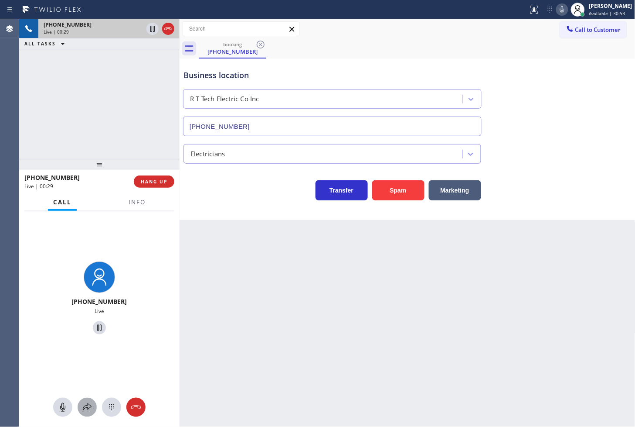
click at [89, 408] on icon at bounding box center [87, 407] width 10 height 10
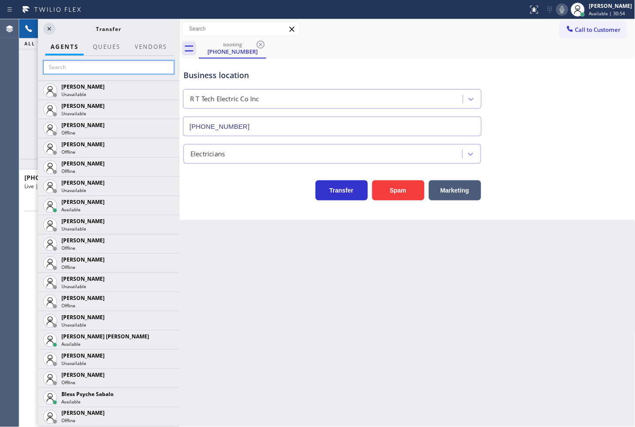
click at [81, 69] on input "text" at bounding box center [108, 67] width 131 height 14
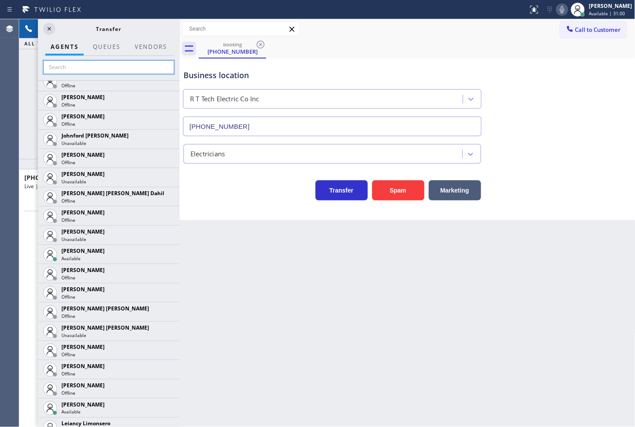
scroll to position [921, 0]
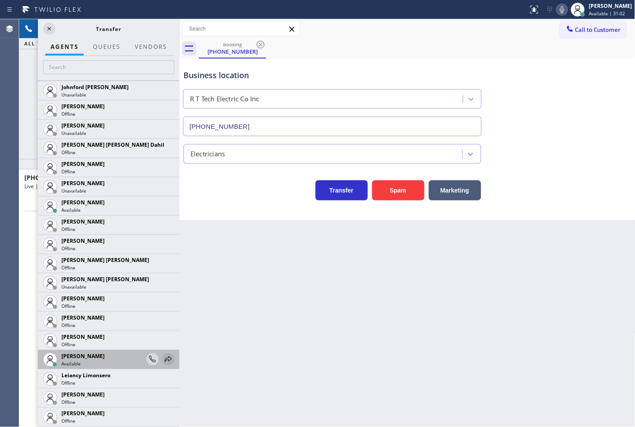
click at [163, 357] on icon at bounding box center [168, 359] width 10 height 10
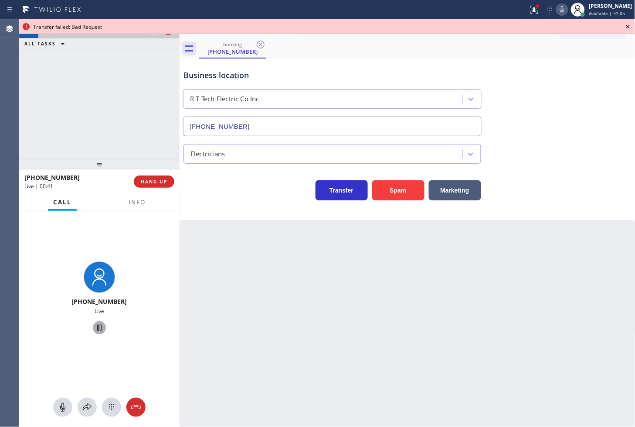
click at [95, 331] on icon at bounding box center [99, 327] width 10 height 10
click at [88, 413] on button at bounding box center [87, 406] width 19 height 19
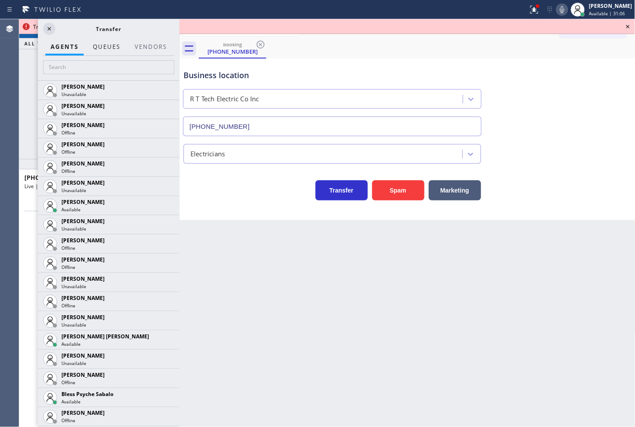
click at [98, 51] on button "QUEUES" at bounding box center [107, 46] width 38 height 17
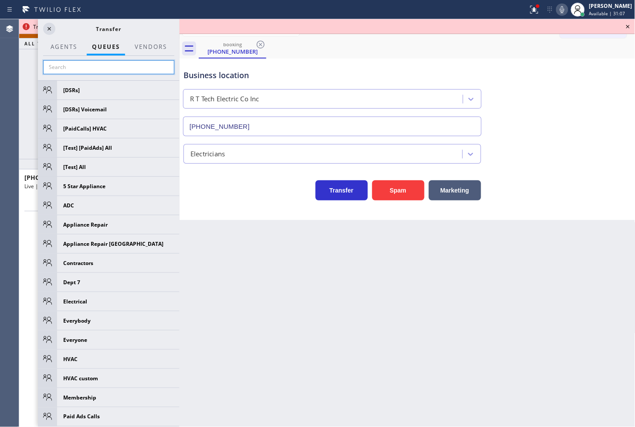
click at [105, 69] on input "text" at bounding box center [108, 67] width 131 height 14
click at [57, 45] on span "AGENTS" at bounding box center [64, 47] width 27 height 8
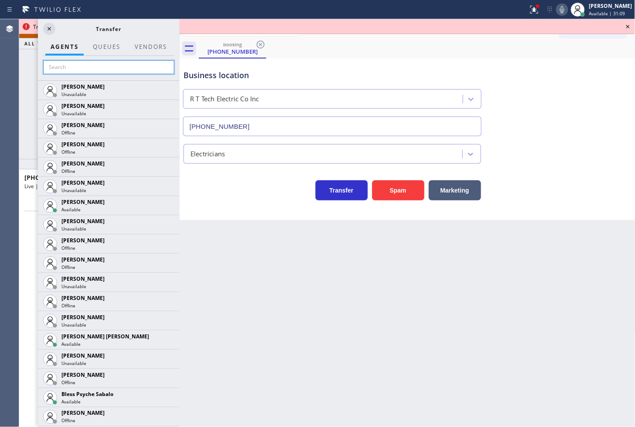
click at [65, 70] on input "text" at bounding box center [108, 67] width 131 height 14
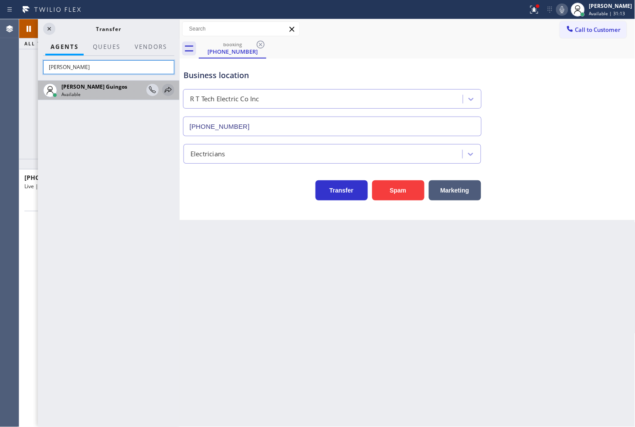
type input "[PERSON_NAME]"
click at [170, 89] on icon at bounding box center [168, 90] width 10 height 10
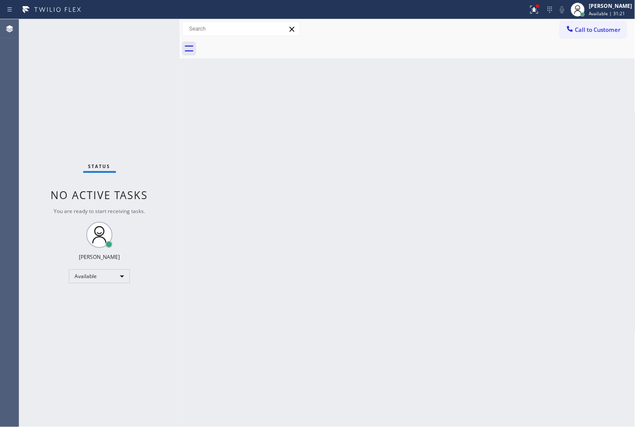
drag, startPoint x: 395, startPoint y: 277, endPoint x: 395, endPoint y: 290, distance: 13.1
click at [396, 287] on div "Back to Dashboard Change Sender ID Customers Technicians Select a contact Outbo…" at bounding box center [408, 222] width 456 height 407
click at [57, 125] on div "Status No active tasks You are ready to start receiving tasks. [PERSON_NAME]" at bounding box center [99, 222] width 161 height 407
click at [126, 105] on div "Status No active tasks You are ready to start receiving tasks. [PERSON_NAME]" at bounding box center [99, 222] width 161 height 407
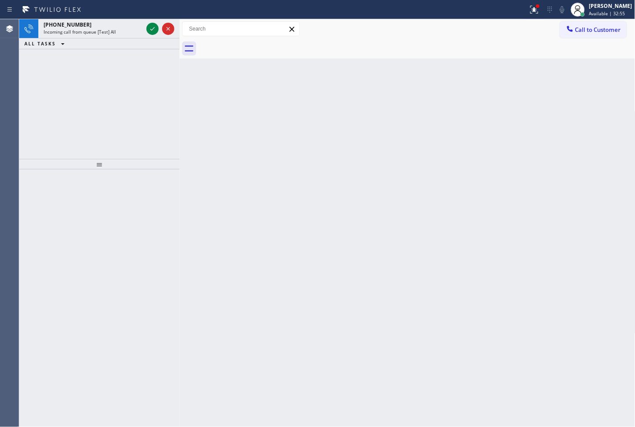
click at [126, 105] on div "[PHONE_NUMBER] Incoming call from queue [Test] All ALL TASKS ALL TASKS ACTIVE T…" at bounding box center [99, 89] width 161 height 140
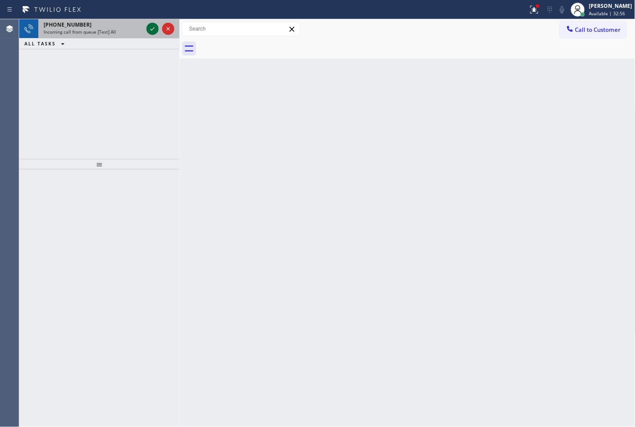
click at [154, 28] on icon at bounding box center [152, 28] width 4 height 3
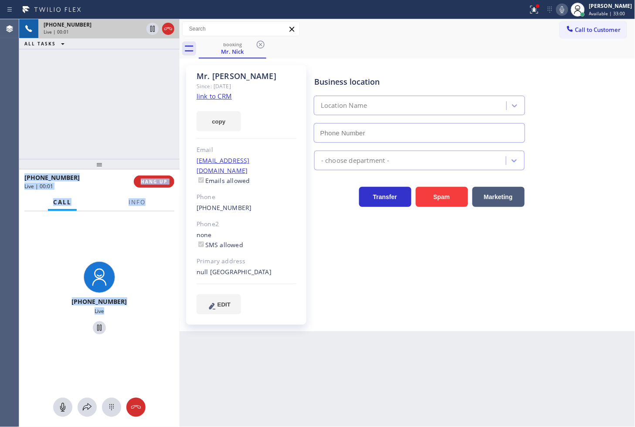
type input "[PHONE_NUMBER]"
click at [128, 211] on div "[PHONE_NUMBER] Live" at bounding box center [99, 299] width 161 height 176
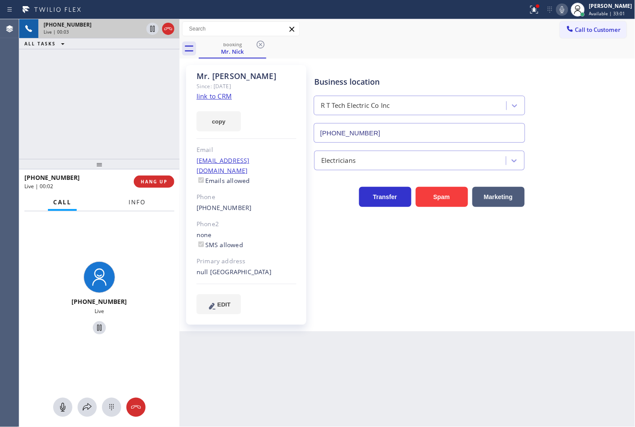
click at [131, 201] on span "Info" at bounding box center [137, 202] width 17 height 8
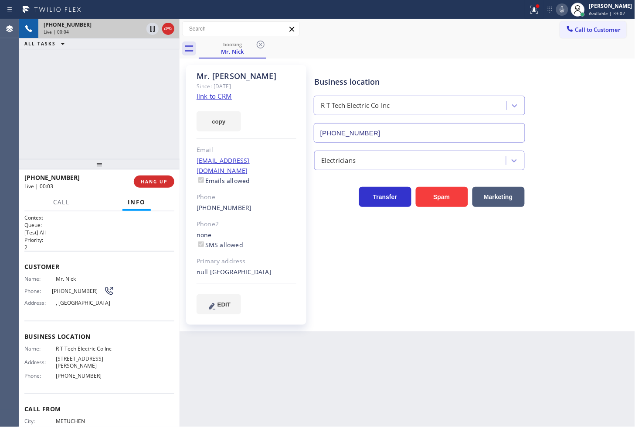
click at [215, 96] on link "link to CRM" at bounding box center [214, 96] width 35 height 9
click at [413, 274] on div "Business location R T Tech Electric Co Inc [PHONE_NUMBER] Electricians Transfer…" at bounding box center [473, 189] width 321 height 244
click at [112, 138] on div "[PHONE_NUMBER] Live | 00:07 ALL TASKS ALL TASKS ACTIVE TASKS TASKS IN WRAP UP" at bounding box center [99, 89] width 161 height 140
click at [111, 232] on p "[Test] All" at bounding box center [99, 232] width 150 height 7
click at [68, 113] on div "[PHONE_NUMBER] Live | 00:07 ALL TASKS ALL TASKS ACTIVE TASKS TASKS IN WRAP UP" at bounding box center [99, 89] width 161 height 140
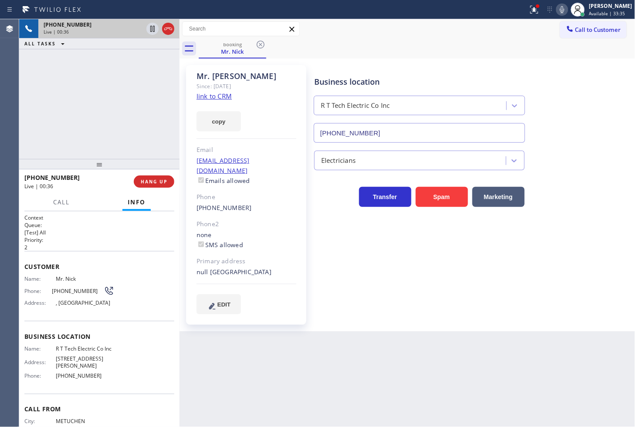
click at [85, 180] on div "[PHONE_NUMBER]" at bounding box center [75, 177] width 103 height 8
click at [86, 127] on div "[PHONE_NUMBER] Live | 00:37 ALL TASKS ALL TASKS ACTIVE TASKS TASKS IN WRAP UP" at bounding box center [99, 89] width 161 height 140
click at [162, 186] on button "HANG UP" at bounding box center [154, 181] width 41 height 12
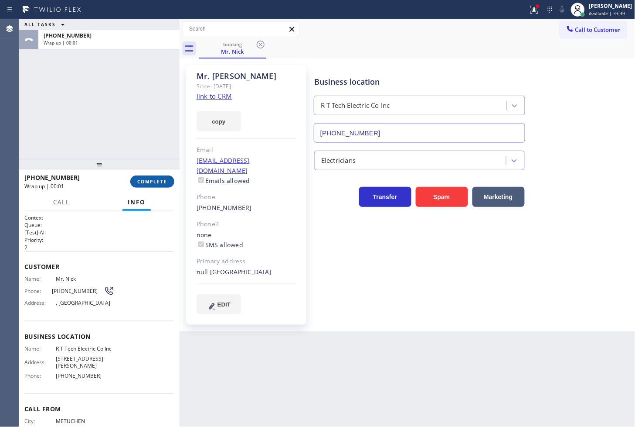
click at [162, 186] on button "COMPLETE" at bounding box center [152, 181] width 44 height 12
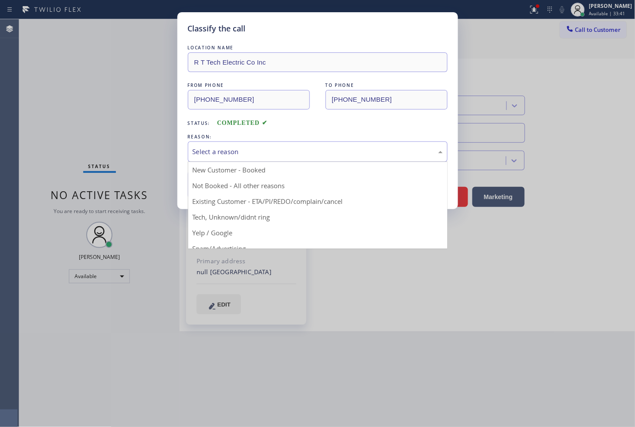
click at [267, 156] on div "Select a reason" at bounding box center [318, 152] width 250 height 10
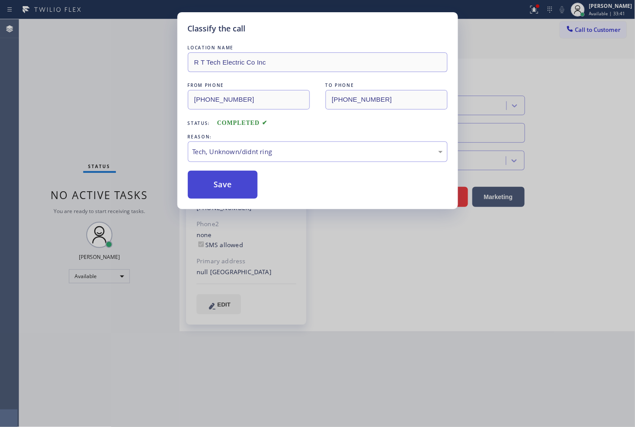
click at [231, 185] on button "Save" at bounding box center [223, 185] width 70 height 28
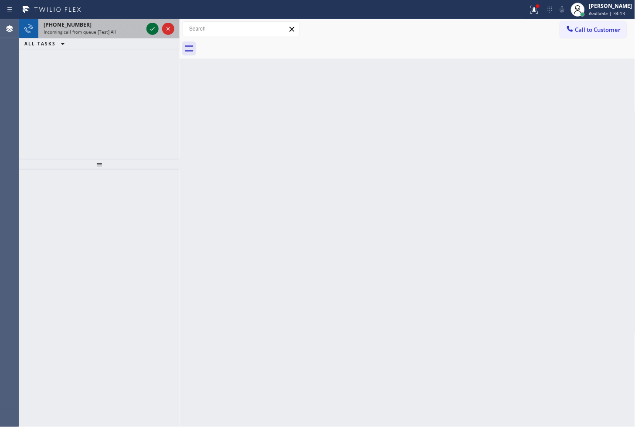
click at [150, 25] on icon at bounding box center [152, 29] width 10 height 10
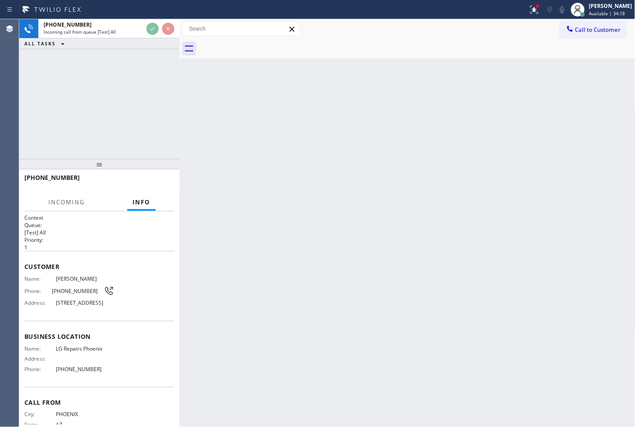
drag, startPoint x: 130, startPoint y: 103, endPoint x: 137, endPoint y: 45, distance: 58.5
click at [131, 99] on div "[PHONE_NUMBER] Incoming call from queue [Test] All ALL TASKS ALL TASKS ACTIVE T…" at bounding box center [99, 89] width 161 height 140
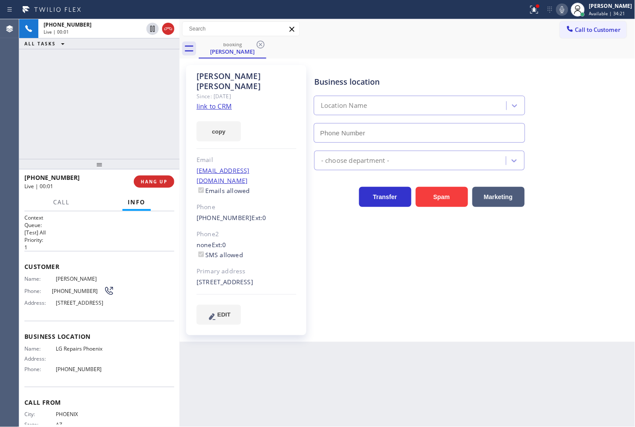
type input "[PHONE_NUMBER]"
click at [209, 102] on link "link to CRM" at bounding box center [214, 106] width 35 height 9
click at [89, 109] on div "[PHONE_NUMBER] Live | 00:27 ALL TASKS ALL TASKS ACTIVE TASKS TASKS IN WRAP UP" at bounding box center [99, 89] width 161 height 140
click at [128, 111] on div "[PHONE_NUMBER] Live | 00:29 ALL TASKS ALL TASKS ACTIVE TASKS TASKS IN WRAP UP" at bounding box center [99, 89] width 161 height 140
click at [106, 115] on div "[PHONE_NUMBER] Live | 00:34 ALL TASKS ALL TASKS ACTIVE TASKS TASKS IN WRAP UP" at bounding box center [99, 89] width 161 height 140
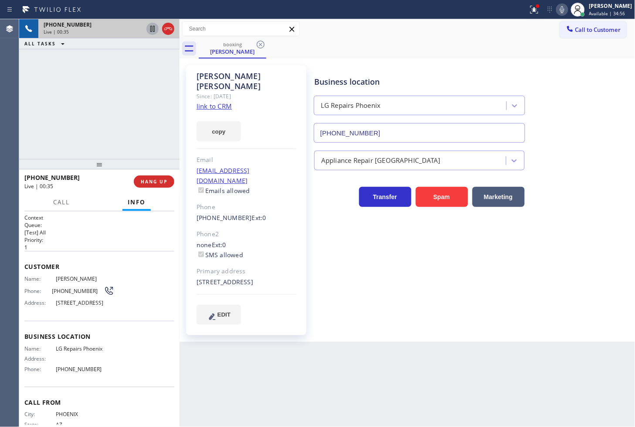
click at [153, 31] on icon at bounding box center [152, 29] width 4 height 6
click at [224, 124] on button "copy" at bounding box center [219, 131] width 44 height 20
click at [38, 85] on div "[PHONE_NUMBER] Live | 02:16 ALL TASKS ALL TASKS ACTIVE TASKS TASKS IN WRAP UP" at bounding box center [99, 89] width 161 height 140
click at [154, 27] on icon at bounding box center [152, 29] width 10 height 10
click at [530, 12] on icon at bounding box center [535, 9] width 10 height 10
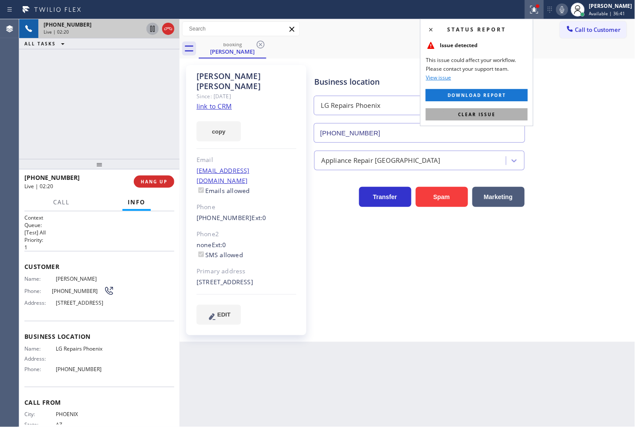
click at [500, 112] on button "Clear issue" at bounding box center [477, 114] width 102 height 12
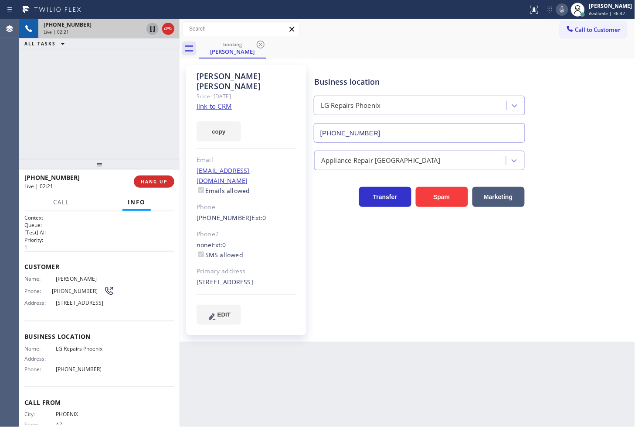
click at [85, 126] on div "[PHONE_NUMBER] Live | 02:21 ALL TASKS ALL TASKS ACTIVE TASKS TASKS IN WRAP UP" at bounding box center [99, 89] width 161 height 140
click at [384, 240] on div "Business location LG Repairs [GEOGRAPHIC_DATA] [PHONE_NUMBER] Appliance Repair …" at bounding box center [473, 194] width 321 height 255
click at [83, 143] on div "[PHONE_NUMBER] Live | 02:23 ALL TASKS ALL TASKS ACTIVE TASKS TASKS IN WRAP UP" at bounding box center [99, 89] width 161 height 140
click at [35, 85] on div "[PHONE_NUMBER] Live | 02:42 ALL TASKS ALL TASKS ACTIVE TASKS TASKS IN WRAP UP" at bounding box center [99, 89] width 161 height 140
click at [113, 244] on p "1" at bounding box center [99, 246] width 150 height 7
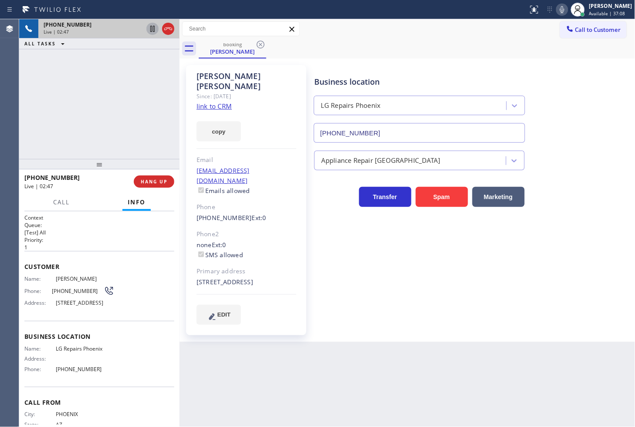
click at [80, 100] on div "[PHONE_NUMBER] Live | 02:47 ALL TASKS ALL TASKS ACTIVE TASKS TASKS IN WRAP UP" at bounding box center [99, 89] width 161 height 140
click at [273, 345] on div "Back to Dashboard Change Sender ID Customers Technicians Select a contact Outbo…" at bounding box center [408, 222] width 456 height 407
click at [369, 293] on div "Business location LG Repairs [GEOGRAPHIC_DATA] [PHONE_NUMBER] Appliance Repair …" at bounding box center [473, 194] width 321 height 255
click at [123, 162] on div at bounding box center [99, 164] width 161 height 10
click at [96, 197] on div "Call Info" at bounding box center [99, 202] width 150 height 17
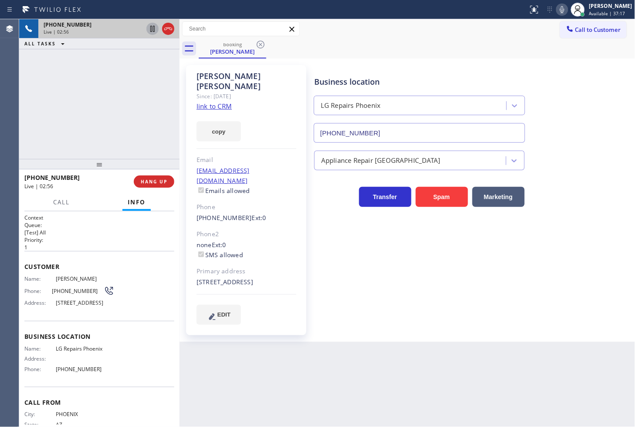
click at [116, 104] on div "[PHONE_NUMBER] Live | 02:56 ALL TASKS ALL TASKS ACTIVE TASKS TASKS IN WRAP UP" at bounding box center [99, 89] width 161 height 140
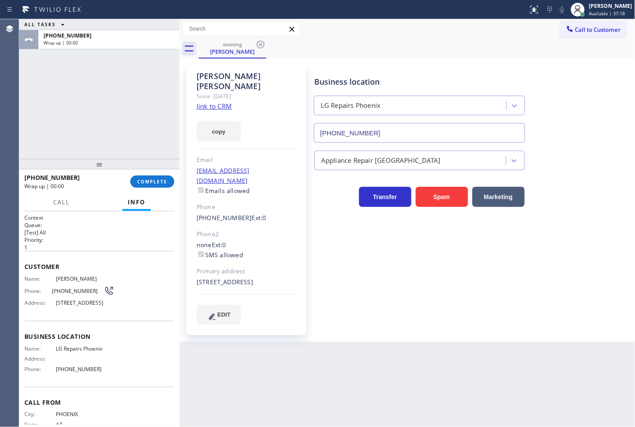
click at [101, 273] on div "Customer Name: [PERSON_NAME] Phone: [PHONE_NUMBER] Address: [STREET_ADDRESS]" at bounding box center [99, 286] width 150 height 70
click at [143, 182] on span "COMPLETE" at bounding box center [152, 181] width 30 height 6
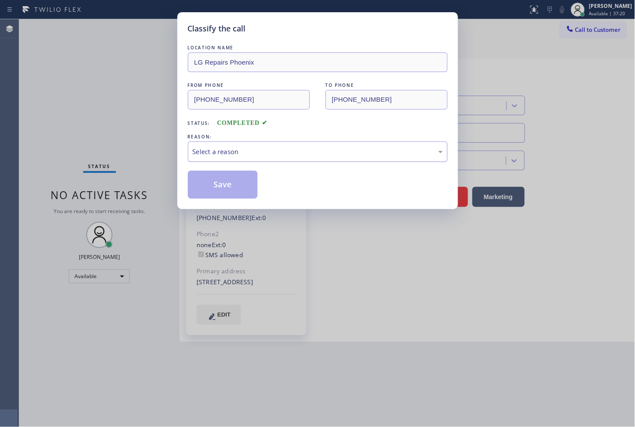
click at [215, 149] on div "Select a reason" at bounding box center [318, 152] width 250 height 10
click at [216, 193] on button "Save" at bounding box center [223, 185] width 70 height 28
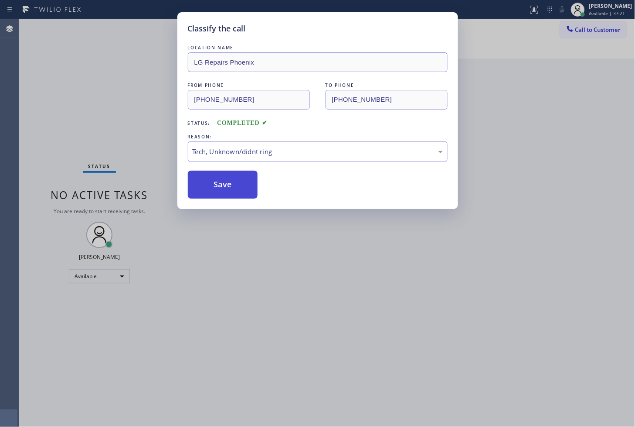
click at [216, 193] on button "Save" at bounding box center [223, 185] width 70 height 28
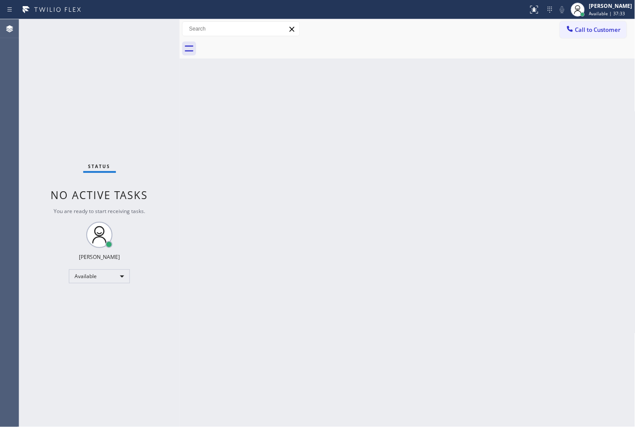
click at [61, 105] on div "Status No active tasks You are ready to start receiving tasks. [PERSON_NAME]" at bounding box center [99, 222] width 161 height 407
click at [140, 79] on div "Status No active tasks You are ready to start receiving tasks. [PERSON_NAME]" at bounding box center [99, 222] width 161 height 407
click at [560, 365] on div "Back to Dashboard Change Sender ID Customers Technicians Select a contact Outbo…" at bounding box center [408, 222] width 456 height 407
click at [150, 29] on div "Status No active tasks You are ready to start receiving tasks. [PERSON_NAME]" at bounding box center [99, 222] width 161 height 407
click at [153, 27] on div "Status No active tasks You are ready to start receiving tasks. [PERSON_NAME]" at bounding box center [99, 222] width 161 height 407
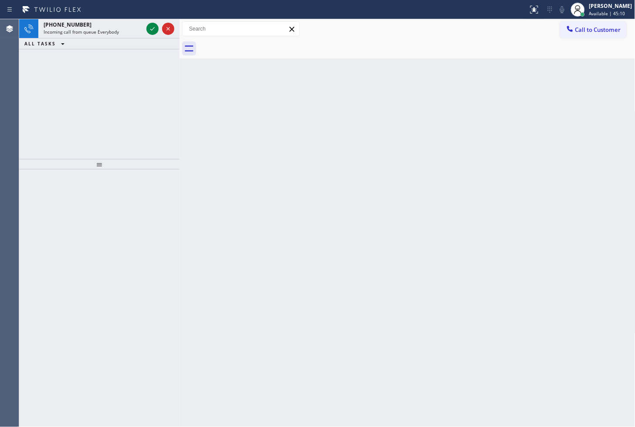
click at [156, 22] on div at bounding box center [160, 28] width 31 height 19
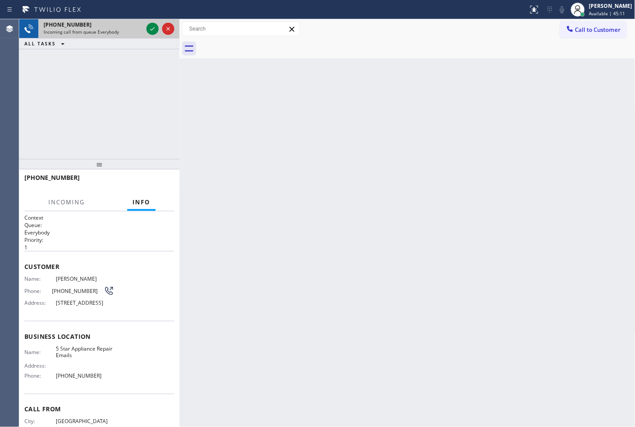
click at [156, 22] on div at bounding box center [160, 28] width 31 height 19
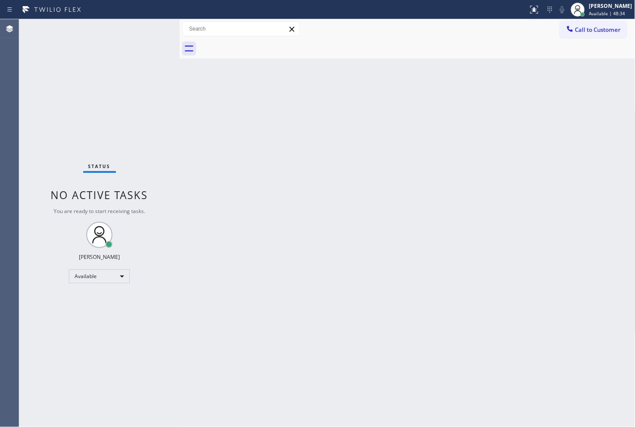
click at [68, 101] on div "Status No active tasks You are ready to start receiving tasks. [PERSON_NAME]" at bounding box center [99, 222] width 161 height 407
click at [171, 62] on div "Status No active tasks You are ready to start receiving tasks. [PERSON_NAME]" at bounding box center [99, 222] width 161 height 407
click at [150, 36] on div "Status No active tasks You are ready to start receiving tasks. [PERSON_NAME]" at bounding box center [99, 222] width 161 height 407
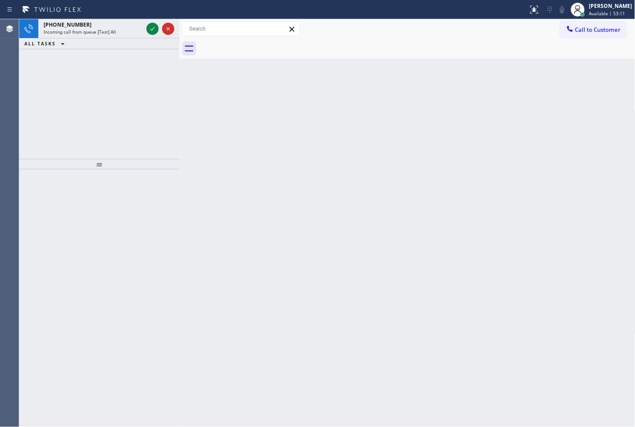
drag, startPoint x: 186, startPoint y: 7, endPoint x: 192, endPoint y: 6, distance: 6.7
click at [189, 7] on div at bounding box center [264, 10] width 522 height 14
click at [192, 6] on div at bounding box center [264, 10] width 522 height 14
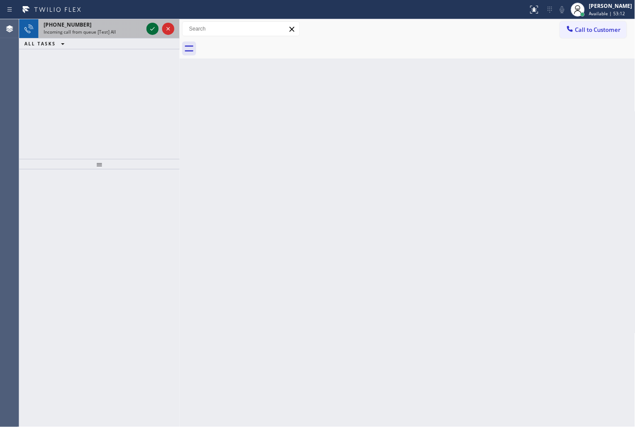
click at [154, 27] on icon at bounding box center [152, 29] width 10 height 10
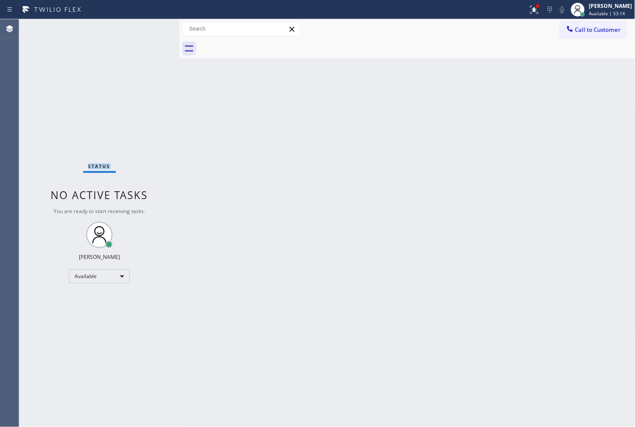
click at [154, 27] on div "Status No active tasks You are ready to start receiving tasks. [PERSON_NAME]" at bounding box center [99, 222] width 161 height 407
drag, startPoint x: 521, startPoint y: 11, endPoint x: 499, endPoint y: 84, distance: 76.2
click at [516, 21] on div "Status report Issue detected This issue could affect your workflow. Please cont…" at bounding box center [317, 213] width 635 height 427
click at [530, 13] on icon at bounding box center [535, 9] width 10 height 10
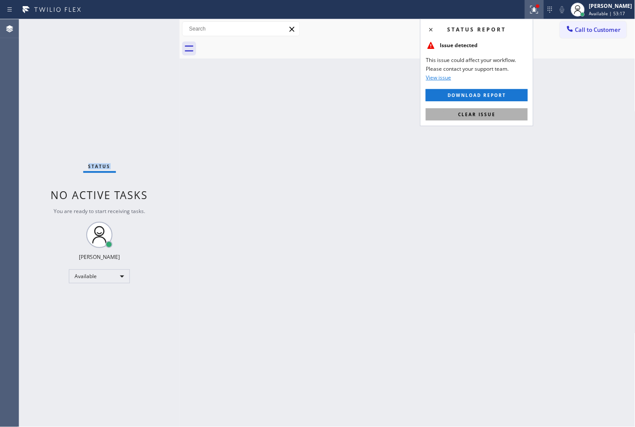
click at [500, 116] on button "Clear issue" at bounding box center [477, 114] width 102 height 12
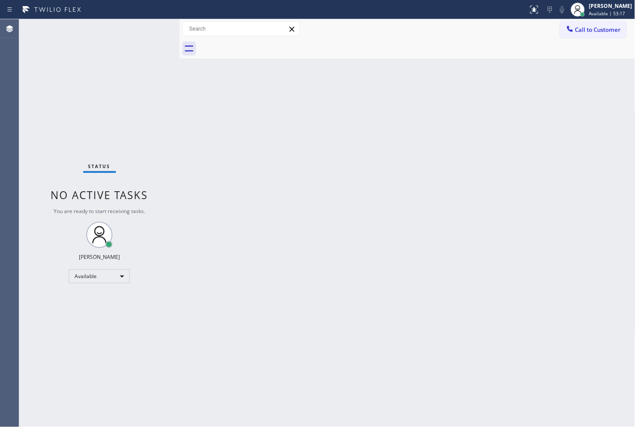
click at [239, 85] on div "Back to Dashboard Change Sender ID Customers Technicians Select a contact Outbo…" at bounding box center [408, 222] width 456 height 407
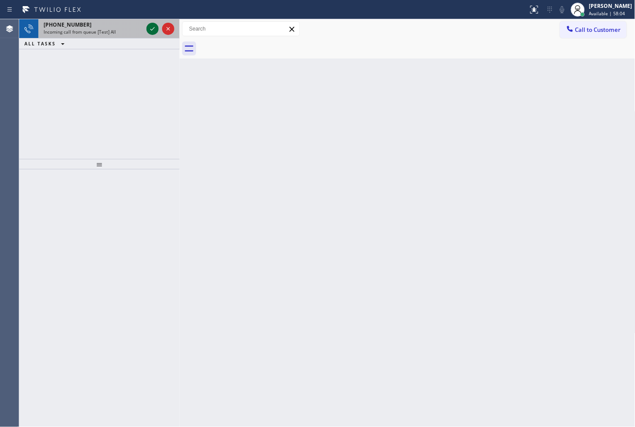
click at [149, 25] on icon at bounding box center [152, 29] width 10 height 10
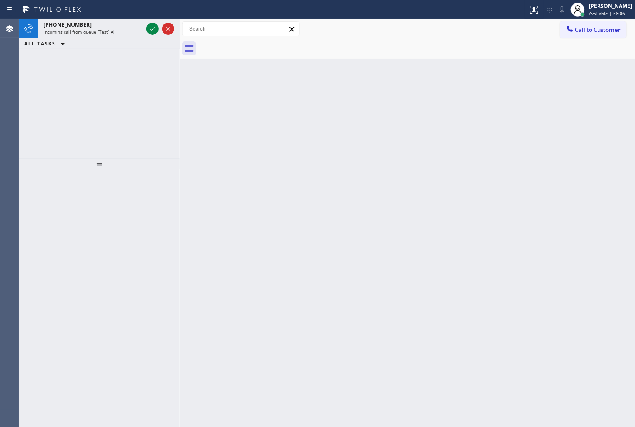
click at [149, 25] on icon at bounding box center [152, 29] width 10 height 10
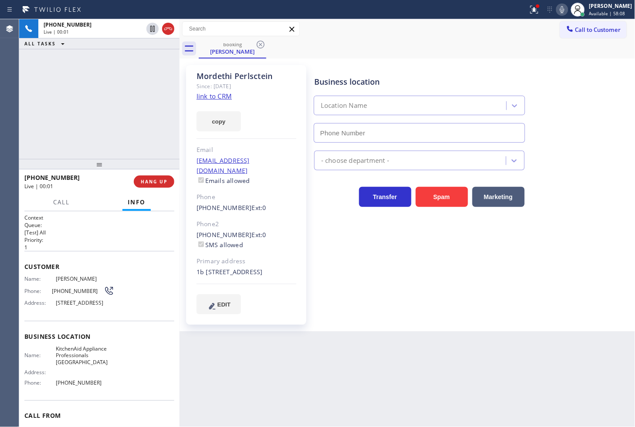
type input "[PHONE_NUMBER]"
click at [217, 91] on div "Since: [DATE]" at bounding box center [247, 86] width 100 height 10
click at [214, 96] on link "link to CRM" at bounding box center [214, 96] width 35 height 9
click at [99, 91] on div "[PHONE_NUMBER] Live | 00:10 ALL TASKS ALL TASKS ACTIVE TASKS TASKS IN WRAP UP" at bounding box center [99, 89] width 161 height 140
drag, startPoint x: 370, startPoint y: 275, endPoint x: 366, endPoint y: 290, distance: 15.2
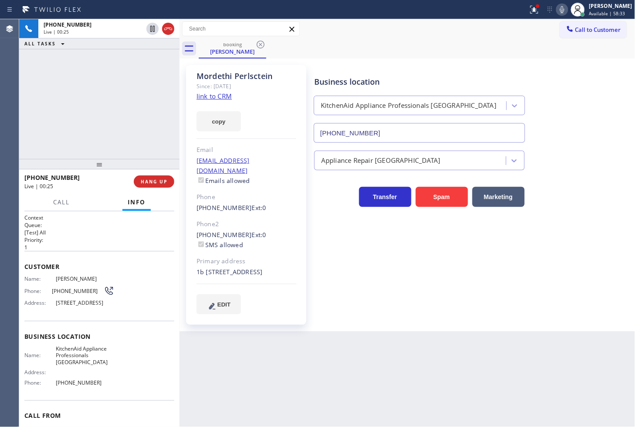
click at [368, 286] on div "Business location KitchenAid Appliance Professionals [GEOGRAPHIC_DATA] [PHONE_N…" at bounding box center [473, 189] width 321 height 244
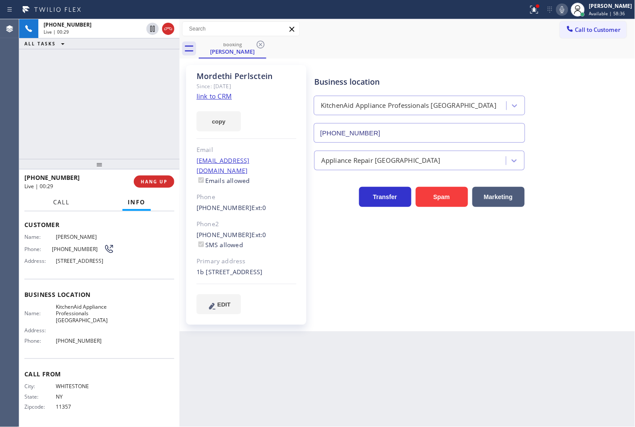
click at [59, 204] on span "Call" at bounding box center [61, 202] width 17 height 8
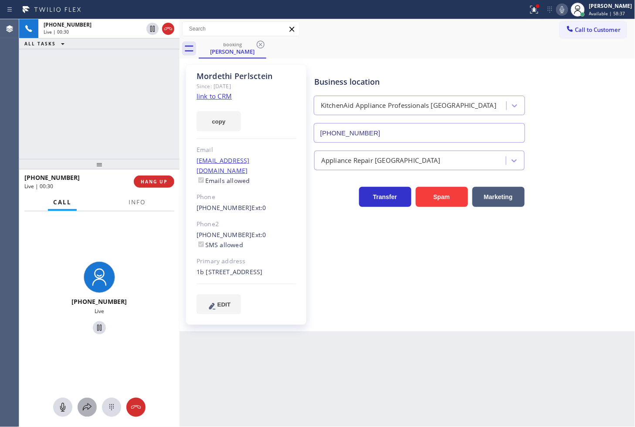
click at [92, 410] on icon at bounding box center [87, 407] width 10 height 10
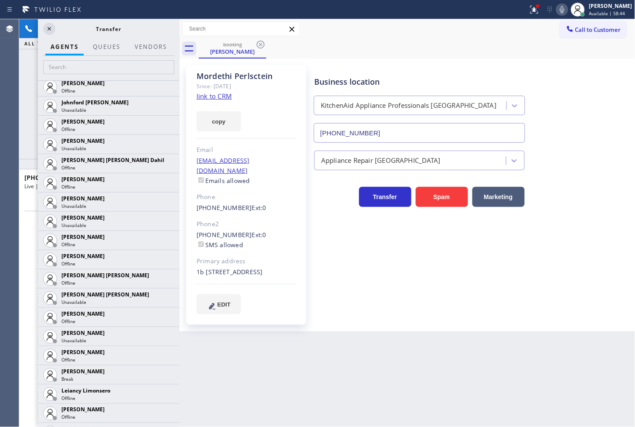
scroll to position [1018, 0]
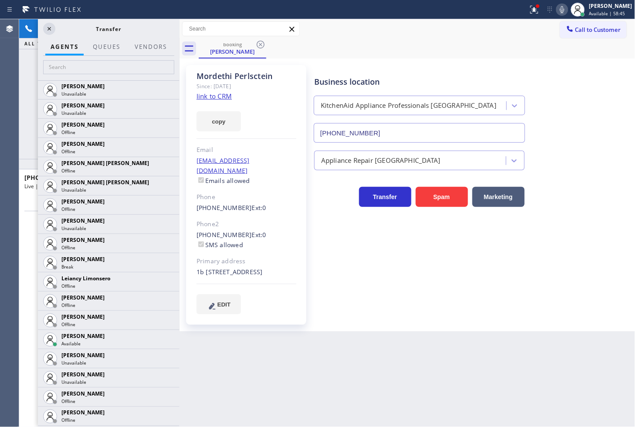
click at [387, 380] on div "Back to Dashboard Change Sender ID Customers Technicians Select a contact Outbo…" at bounding box center [408, 222] width 456 height 407
click at [234, 357] on div "Back to Dashboard Change Sender ID Customers Technicians Select a contact Outbo…" at bounding box center [408, 222] width 456 height 407
click at [292, 397] on div "Back to Dashboard Change Sender ID Customers Technicians Select a contact Outbo…" at bounding box center [408, 222] width 456 height 407
click at [163, 338] on icon at bounding box center [168, 339] width 10 height 10
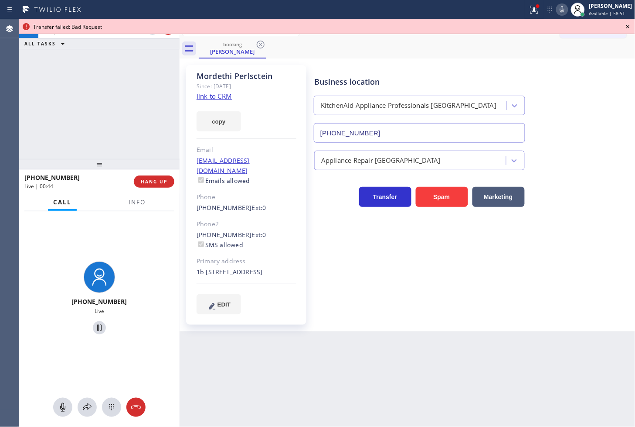
click at [151, 32] on div "Transfer failed: Bad Request" at bounding box center [327, 26] width 616 height 15
click at [97, 329] on icon at bounding box center [99, 328] width 4 height 6
click at [87, 407] on icon at bounding box center [87, 407] width 10 height 10
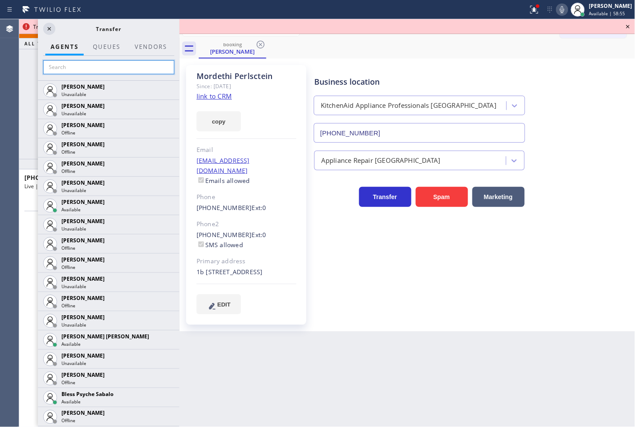
click at [118, 67] on input "text" at bounding box center [108, 67] width 131 height 14
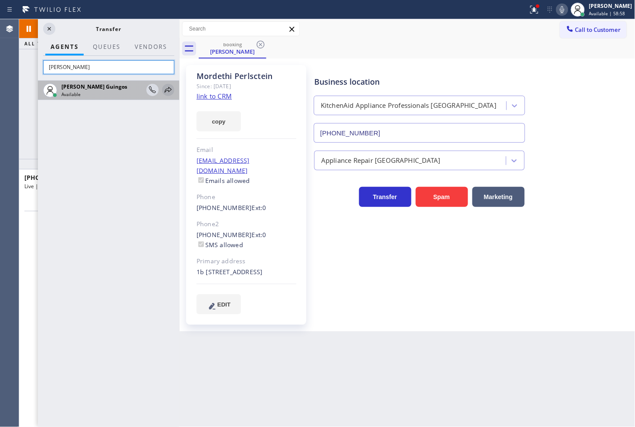
type input "[PERSON_NAME]"
click at [168, 92] on icon at bounding box center [168, 90] width 7 height 6
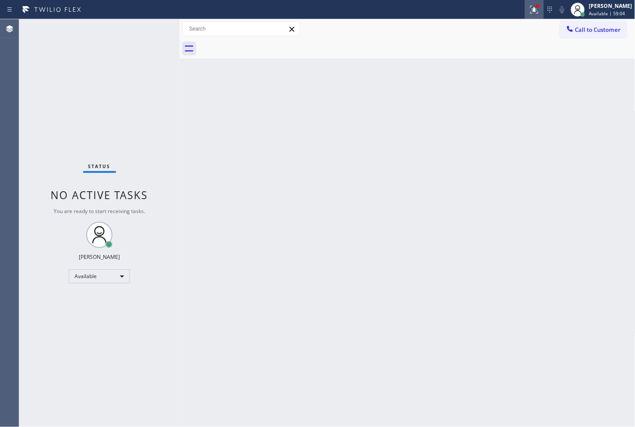
click at [530, 8] on icon at bounding box center [535, 9] width 10 height 10
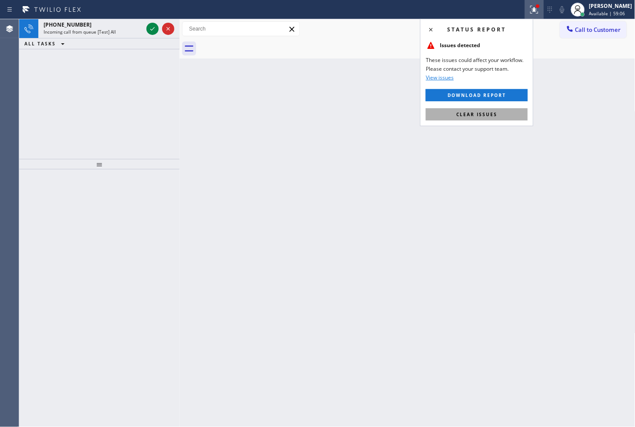
click at [494, 112] on span "Clear issues" at bounding box center [477, 114] width 41 height 6
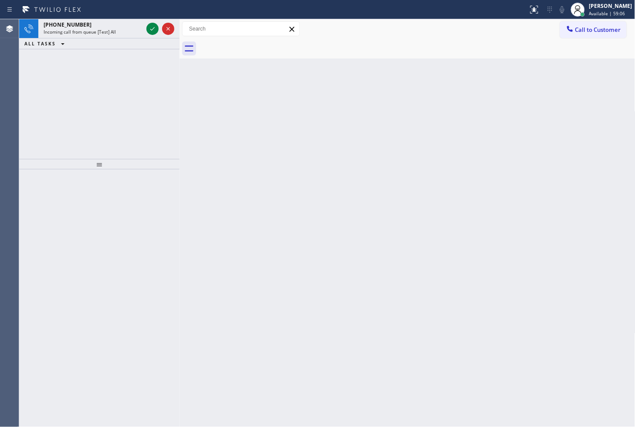
click at [149, 96] on div "[PHONE_NUMBER] Incoming call from queue [Test] All ALL TASKS ALL TASKS ACTIVE T…" at bounding box center [99, 89] width 161 height 140
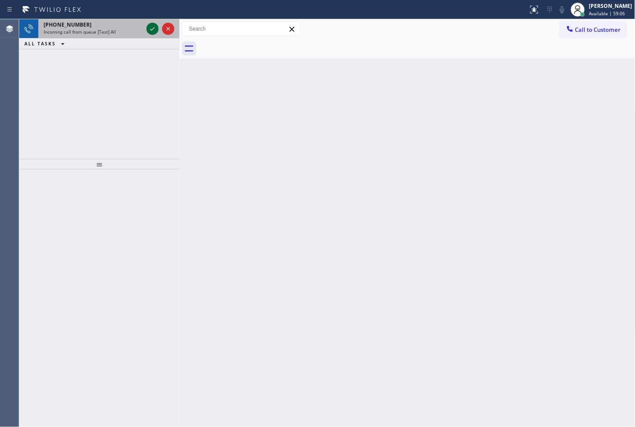
click at [150, 26] on icon at bounding box center [152, 29] width 10 height 10
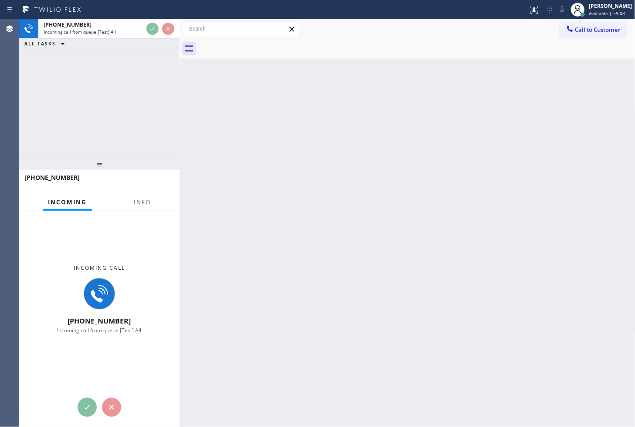
click at [146, 68] on div "[PHONE_NUMBER] Incoming call from queue [Test] All ALL TASKS ALL TASKS ACTIVE T…" at bounding box center [99, 89] width 161 height 140
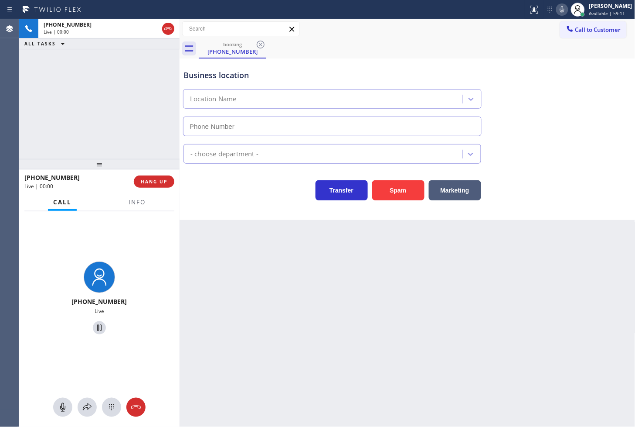
type input "[PHONE_NUMBER]"
click at [130, 132] on div "[PHONE_NUMBER] Live | 00:07 ALL TASKS ALL TASKS ACTIVE TASKS TASKS IN WRAP UP" at bounding box center [99, 89] width 161 height 140
click at [229, 189] on div "Transfer Spam Marketing" at bounding box center [332, 188] width 301 height 24
drag, startPoint x: 102, startPoint y: 152, endPoint x: 117, endPoint y: 204, distance: 54.4
click at [107, 164] on div "[PHONE_NUMBER] Live | 00:13 ALL TASKS ALL TASKS ACTIVE TASKS TASKS IN WRAP UP […" at bounding box center [99, 222] width 161 height 407
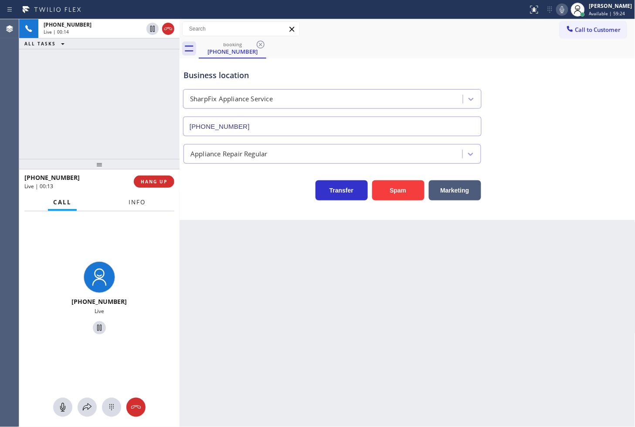
click at [137, 206] on button "Info" at bounding box center [136, 202] width 27 height 17
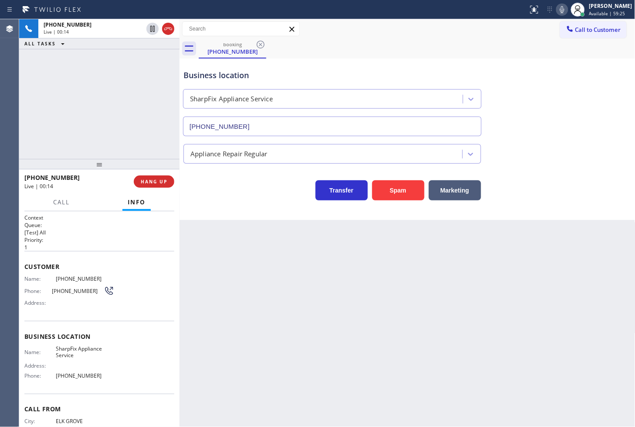
click at [213, 203] on div "Business location SharpFix Appliance Service [PHONE_NUMBER] Appliance Repair Re…" at bounding box center [408, 138] width 456 height 161
click at [214, 179] on div "Transfer Spam Marketing" at bounding box center [332, 188] width 301 height 24
click at [238, 193] on div "Transfer Spam Marketing" at bounding box center [332, 188] width 301 height 24
click at [55, 132] on div "[PHONE_NUMBER] Live | 00:32 ALL TASKS ALL TASKS ACTIVE TASKS TASKS IN WRAP UP" at bounding box center [99, 89] width 161 height 140
click at [123, 246] on p "1" at bounding box center [99, 246] width 150 height 7
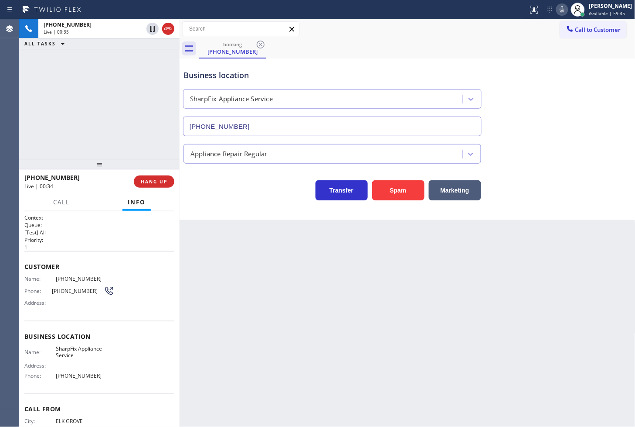
click at [75, 73] on div "[PHONE_NUMBER] Live | 00:35 ALL TASKS ALL TASKS ACTIVE TASKS TASKS IN WRAP UP" at bounding box center [99, 89] width 161 height 140
click at [260, 197] on div "Transfer Spam Marketing" at bounding box center [332, 188] width 301 height 24
drag, startPoint x: 65, startPoint y: 105, endPoint x: 189, endPoint y: 164, distance: 136.9
click at [67, 105] on div "[PHONE_NUMBER] Live | 00:37 ALL TASKS ALL TASKS ACTIVE TASKS TASKS IN WRAP UP" at bounding box center [99, 89] width 161 height 140
click at [266, 194] on div "Transfer Spam Marketing" at bounding box center [332, 188] width 301 height 24
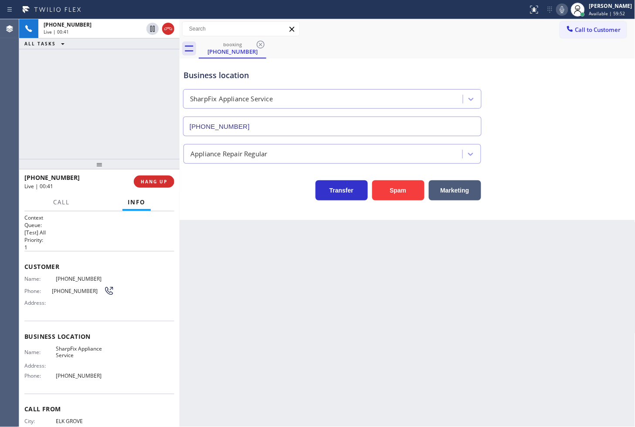
click at [267, 194] on div "Transfer Spam Marketing" at bounding box center [332, 188] width 301 height 24
click at [143, 141] on div "[PHONE_NUMBER] Live | 00:42 ALL TASKS ALL TASKS ACTIVE TASKS TASKS IN WRAP UP" at bounding box center [99, 89] width 161 height 140
click at [193, 197] on div "Transfer Spam Marketing" at bounding box center [332, 188] width 301 height 24
click at [225, 192] on div "Transfer Spam Marketing" at bounding box center [332, 188] width 301 height 24
click at [130, 130] on div "[PHONE_NUMBER] Live | 00:51 ALL TASKS ALL TASKS ACTIVE TASKS TASKS IN WRAP UP" at bounding box center [99, 89] width 161 height 140
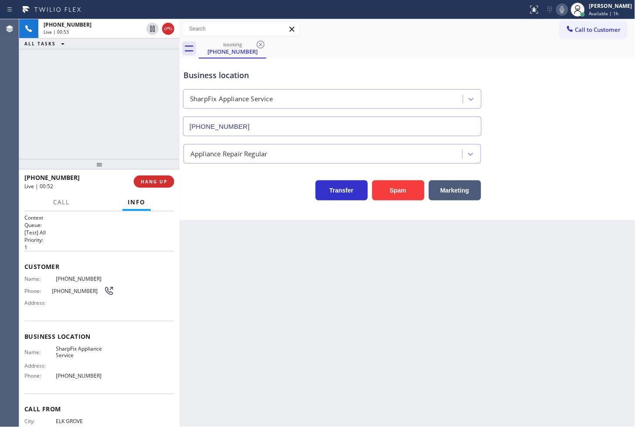
click at [91, 96] on div "[PHONE_NUMBER] Live | 00:53 ALL TASKS ALL TASKS ACTIVE TASKS TASKS IN WRAP UP" at bounding box center [99, 89] width 161 height 140
click at [235, 188] on div "Transfer Spam Marketing" at bounding box center [332, 188] width 301 height 24
click at [79, 120] on div "[PHONE_NUMBER] Live | 00:54 ALL TASKS ALL TASKS ACTIVE TASKS TASKS IN WRAP UP" at bounding box center [99, 89] width 161 height 140
click at [228, 202] on div "Business location SharpFix Appliance Service [PHONE_NUMBER] Appliance Repair Re…" at bounding box center [408, 138] width 456 height 161
click at [126, 150] on div "[PHONE_NUMBER] Live | 00:55 ALL TASKS ALL TASKS ACTIVE TASKS TASKS IN WRAP UP" at bounding box center [99, 89] width 161 height 140
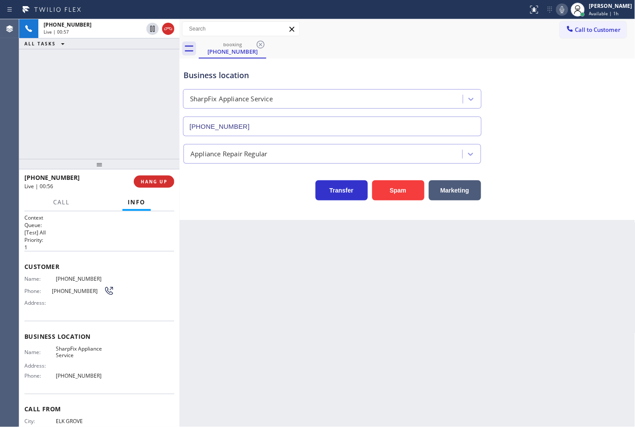
click at [201, 198] on div "Transfer Spam Marketing" at bounding box center [332, 188] width 301 height 24
click at [72, 88] on div "[PHONE_NUMBER] Live | 01:03 ALL TASKS ALL TASKS ACTIVE TASKS TASKS IN WRAP UP" at bounding box center [99, 89] width 161 height 140
click at [38, 114] on div "[PHONE_NUMBER] Live | 01:06 ALL TASKS ALL TASKS ACTIVE TASKS TASKS IN WRAP UP" at bounding box center [99, 89] width 161 height 140
click at [68, 198] on span "Call" at bounding box center [61, 202] width 17 height 8
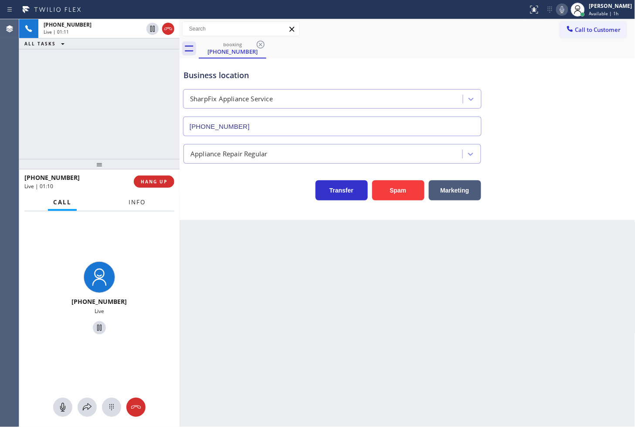
click at [134, 207] on button "Info" at bounding box center [136, 202] width 27 height 17
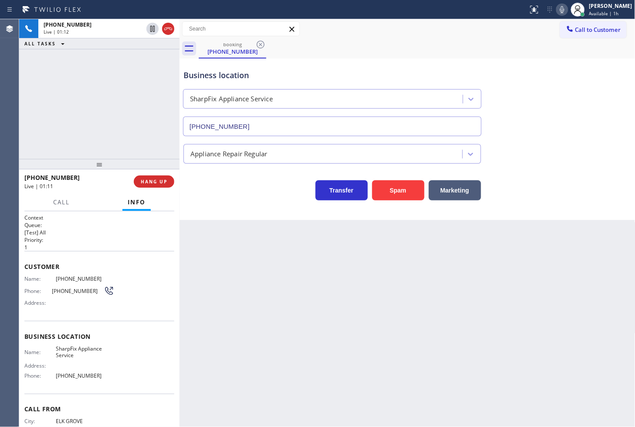
click at [126, 138] on div "[PHONE_NUMBER] Live | 01:12 ALL TASKS ALL TASKS ACTIVE TASKS TASKS IN WRAP UP" at bounding box center [99, 89] width 161 height 140
drag, startPoint x: 255, startPoint y: 198, endPoint x: 246, endPoint y: 199, distance: 9.6
click at [254, 198] on div "Transfer Spam Marketing" at bounding box center [332, 188] width 301 height 24
click at [112, 147] on div "[PHONE_NUMBER] Live | 01:16 ALL TASKS ALL TASKS ACTIVE TASKS TASKS IN WRAP UP" at bounding box center [99, 89] width 161 height 140
click at [212, 194] on div "Transfer Spam Marketing" at bounding box center [332, 188] width 301 height 24
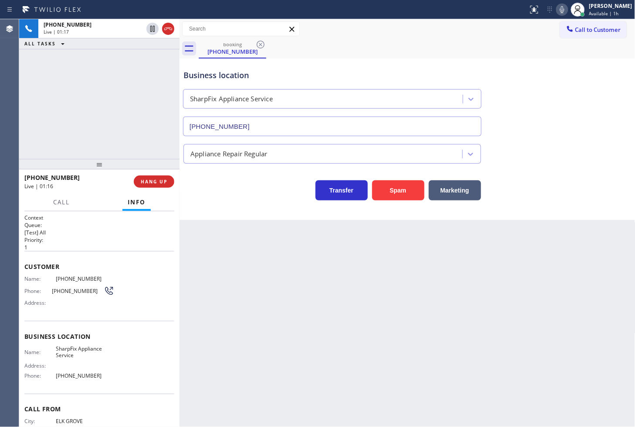
click at [128, 113] on div "[PHONE_NUMBER] Live | 01:17 ALL TASKS ALL TASKS ACTIVE TASKS TASKS IN WRAP UP" at bounding box center [99, 89] width 161 height 140
click at [288, 193] on div "Transfer Spam Marketing" at bounding box center [332, 188] width 301 height 24
click at [123, 126] on div "[PHONE_NUMBER] Live | 01:18 ALL TASKS ALL TASKS ACTIVE TASKS TASKS IN WRAP UP" at bounding box center [99, 89] width 161 height 140
click at [126, 126] on div "[PHONE_NUMBER] Live | 01:20 ALL TASKS ALL TASKS ACTIVE TASKS TASKS IN WRAP UP" at bounding box center [99, 89] width 161 height 140
click at [199, 178] on div "Transfer Spam Marketing" at bounding box center [332, 188] width 301 height 24
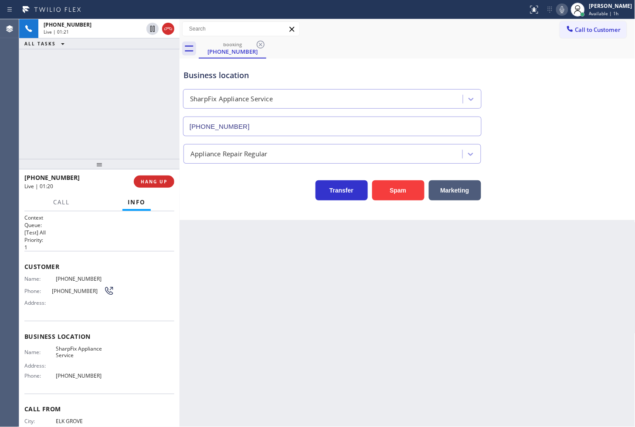
click at [79, 97] on div "[PHONE_NUMBER] Live | 01:21 ALL TASKS ALL TASKS ACTIVE TASKS TASKS IN WRAP UP" at bounding box center [99, 89] width 161 height 140
click at [225, 190] on div "Transfer Spam Marketing" at bounding box center [332, 188] width 301 height 24
drag, startPoint x: 214, startPoint y: 185, endPoint x: 105, endPoint y: 116, distance: 128.8
click at [214, 185] on div "Transfer Spam Marketing" at bounding box center [332, 188] width 301 height 24
click at [105, 116] on div "[PHONE_NUMBER] Live | 01:23 ALL TASKS ALL TASKS ACTIVE TASKS TASKS IN WRAP UP" at bounding box center [99, 89] width 161 height 140
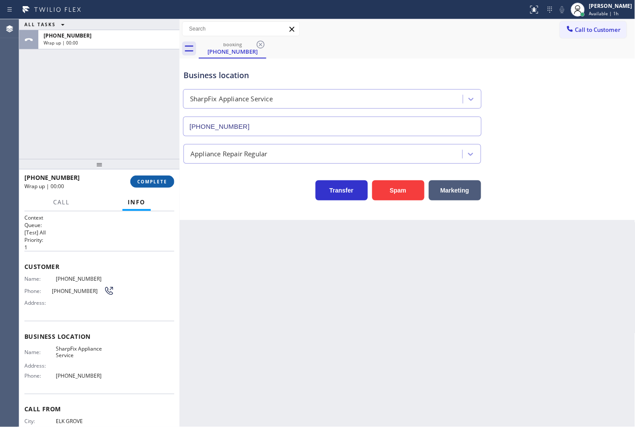
click at [146, 180] on span "COMPLETE" at bounding box center [152, 181] width 30 height 6
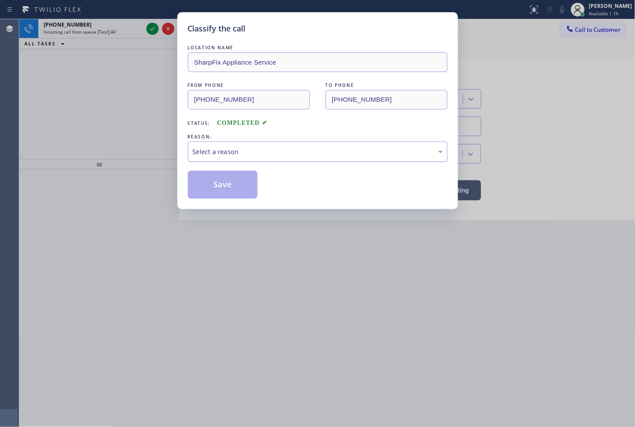
click at [240, 157] on div "Select a reason" at bounding box center [318, 151] width 260 height 20
click at [235, 188] on button "Save" at bounding box center [223, 185] width 70 height 28
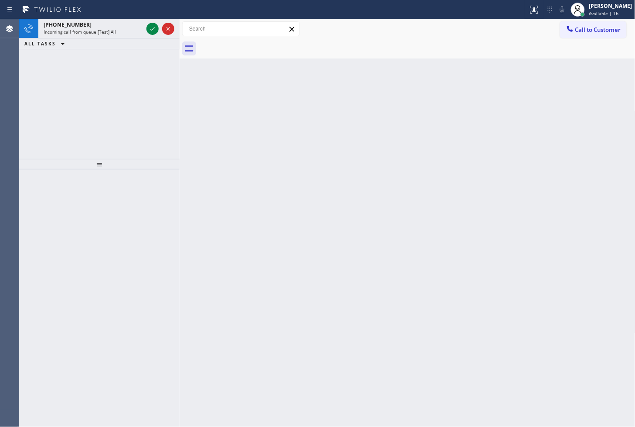
click at [152, 31] on icon at bounding box center [152, 29] width 10 height 10
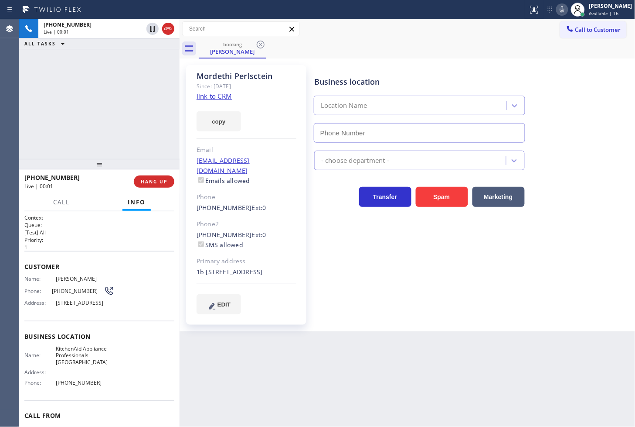
type input "[PHONE_NUMBER]"
click at [55, 126] on div "[PHONE_NUMBER] Live | 00:08 ALL TASKS ALL TASKS ACTIVE TASKS TASKS IN WRAP UP" at bounding box center [99, 89] width 161 height 140
click at [386, 372] on div "Back to Dashboard Change Sender ID Customers Technicians Select a contact Outbo…" at bounding box center [408, 222] width 456 height 407
click at [207, 98] on link "link to CRM" at bounding box center [214, 96] width 35 height 9
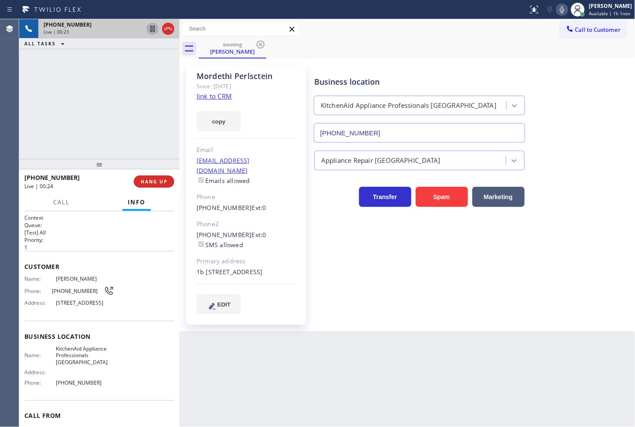
click at [152, 28] on icon at bounding box center [152, 29] width 4 height 6
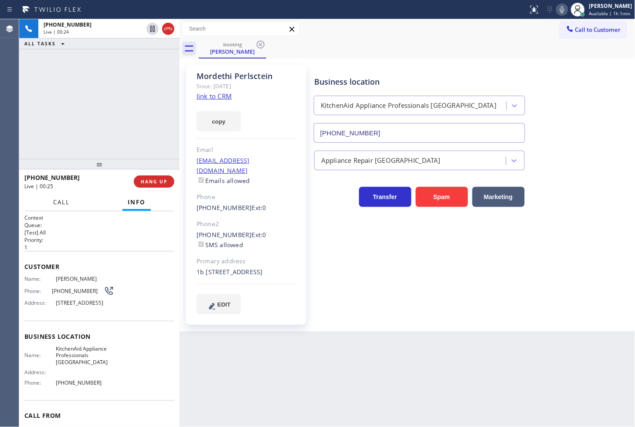
drag, startPoint x: 68, startPoint y: 208, endPoint x: 92, endPoint y: 361, distance: 155.5
click at [70, 232] on div "Call Info [PHONE_NUMBER] Live Context Queue: [Test] All Priority: 1 Customer Na…" at bounding box center [99, 310] width 161 height 233
click at [57, 204] on span "Call" at bounding box center [61, 202] width 17 height 8
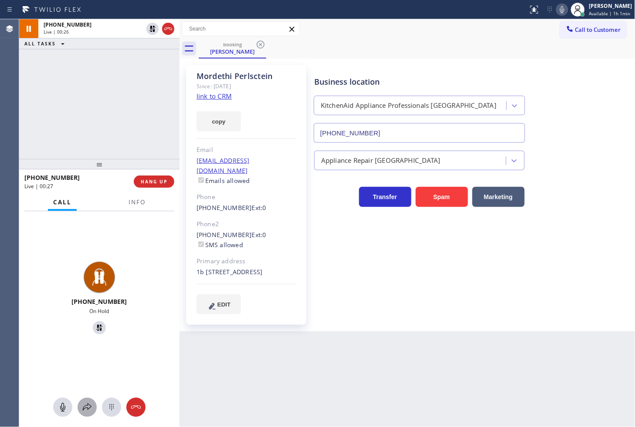
click at [87, 399] on button at bounding box center [87, 406] width 19 height 19
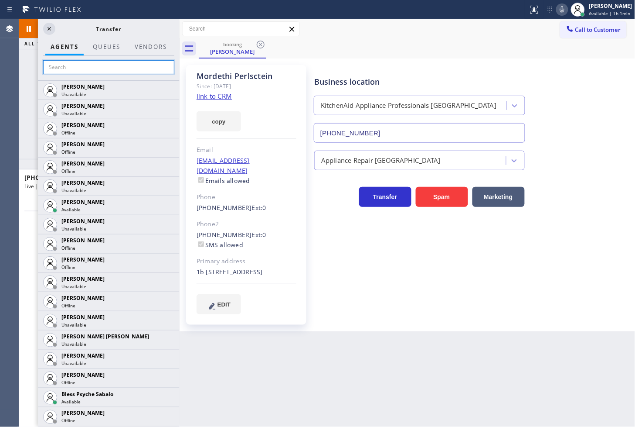
click at [72, 72] on input "text" at bounding box center [108, 67] width 131 height 14
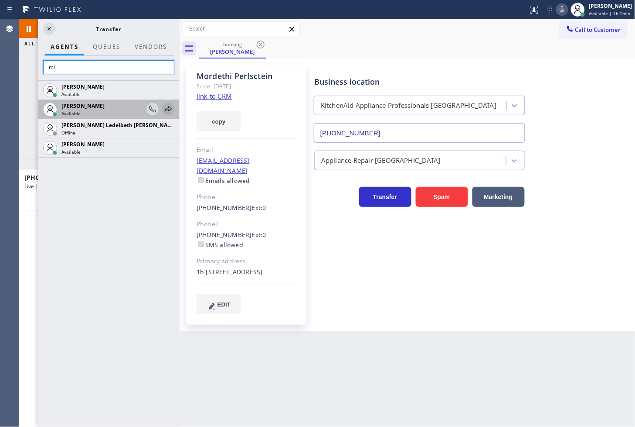
type input "mi"
click at [167, 110] on icon at bounding box center [168, 109] width 7 height 6
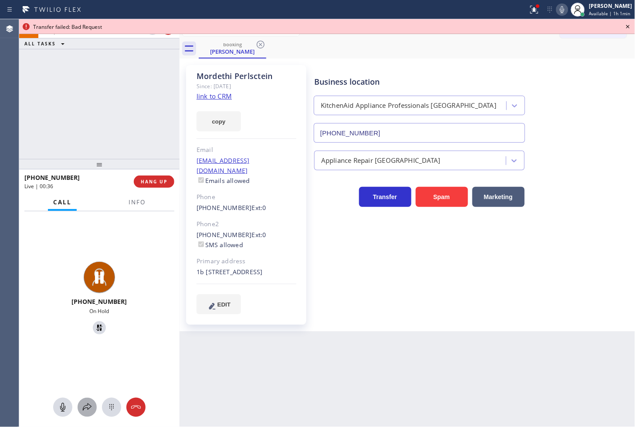
click at [84, 408] on icon at bounding box center [87, 407] width 10 height 10
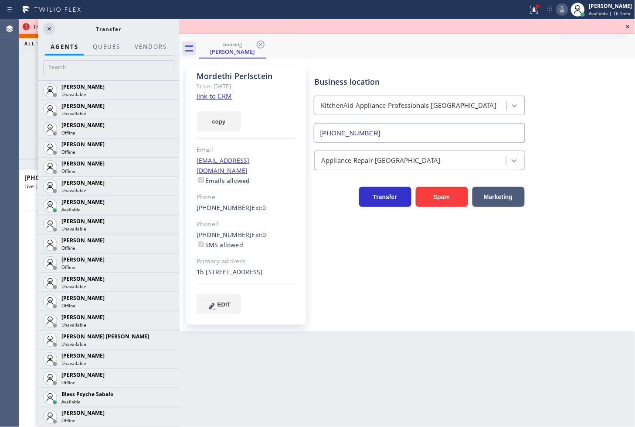
click at [51, 76] on div at bounding box center [109, 68] width 142 height 24
click at [53, 66] on input "text" at bounding box center [108, 67] width 131 height 14
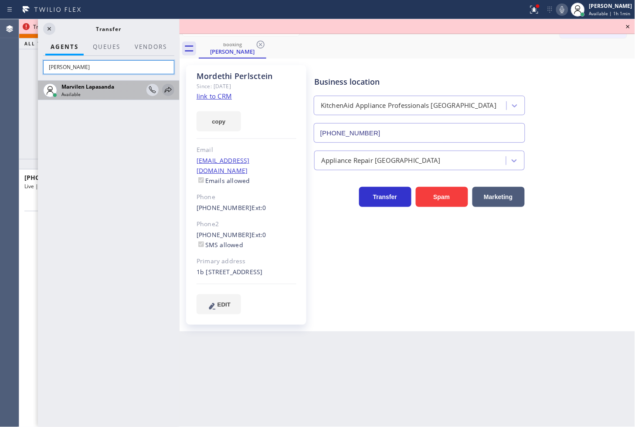
type input "[PERSON_NAME]"
click at [171, 89] on icon at bounding box center [168, 90] width 10 height 10
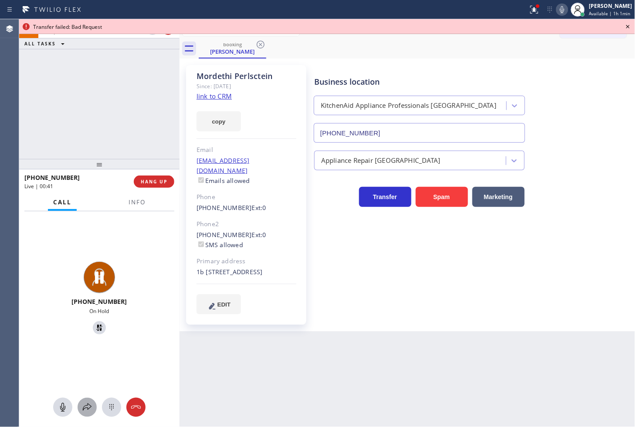
click at [92, 400] on button at bounding box center [87, 406] width 19 height 19
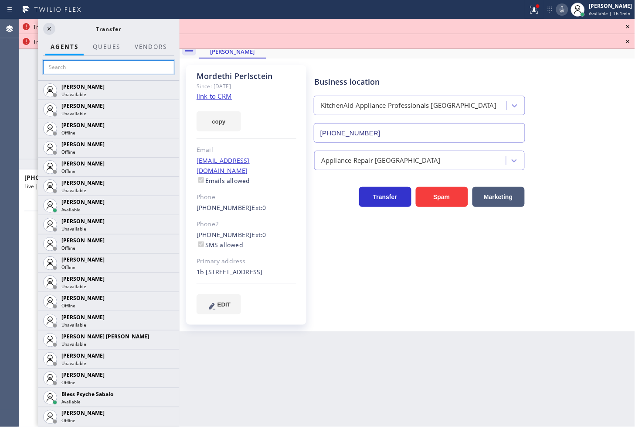
click at [71, 70] on input "text" at bounding box center [108, 67] width 131 height 14
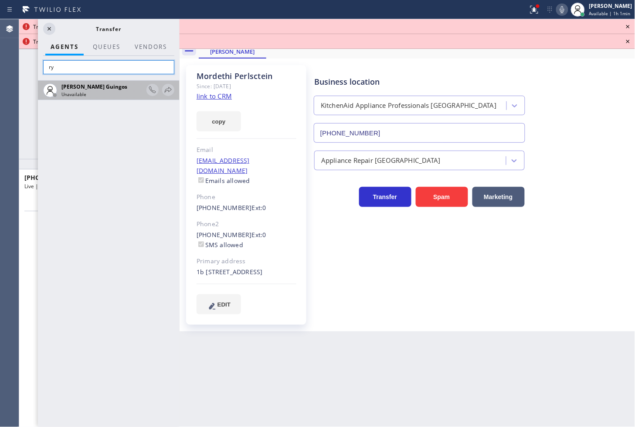
type input "r"
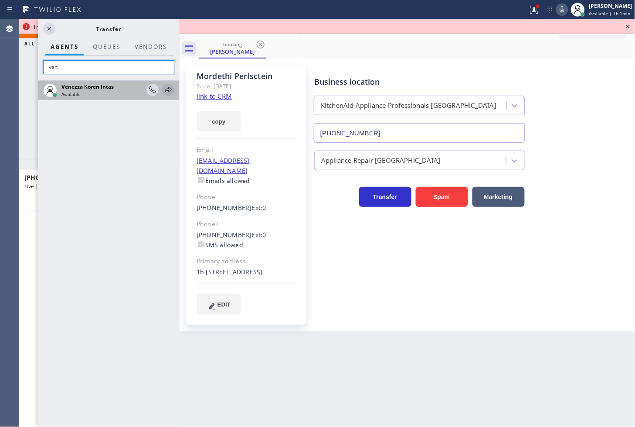
type input "ven"
click at [166, 85] on icon at bounding box center [168, 90] width 10 height 10
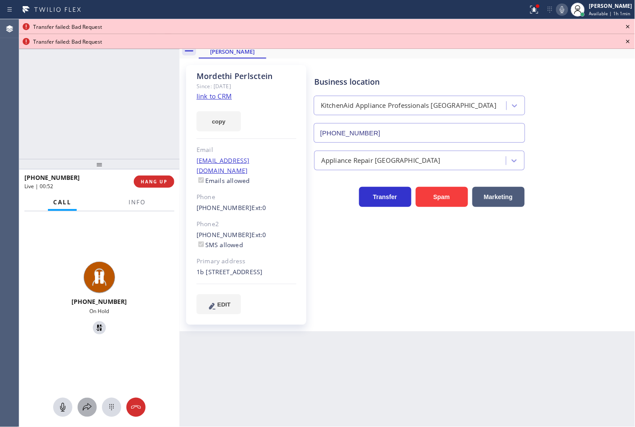
click at [93, 408] on div at bounding box center [87, 407] width 19 height 10
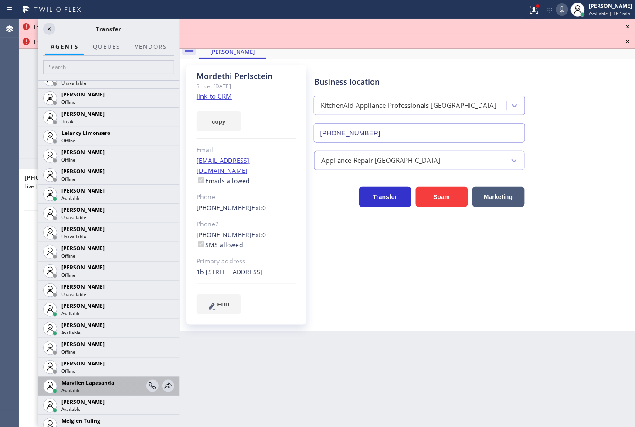
scroll to position [1405, 0]
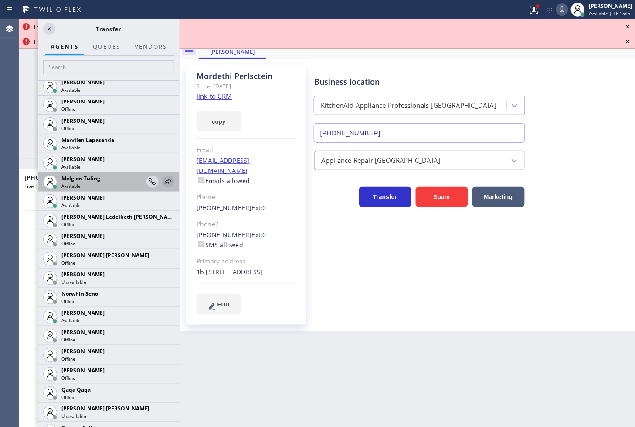
click at [163, 181] on icon at bounding box center [168, 181] width 10 height 10
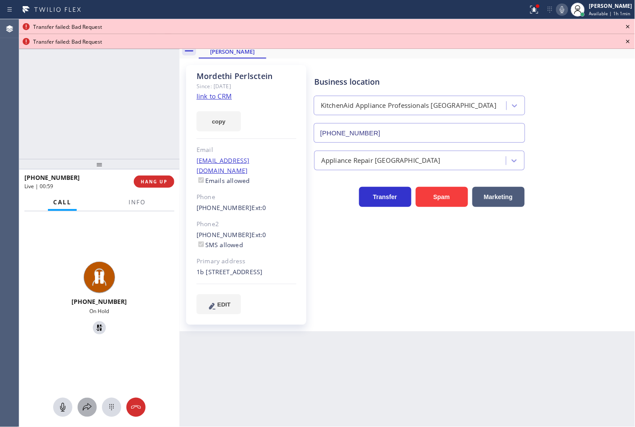
click at [87, 403] on icon at bounding box center [87, 407] width 10 height 10
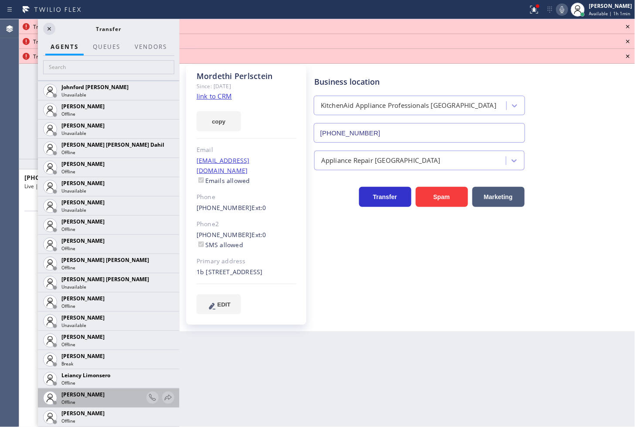
scroll to position [1211, 0]
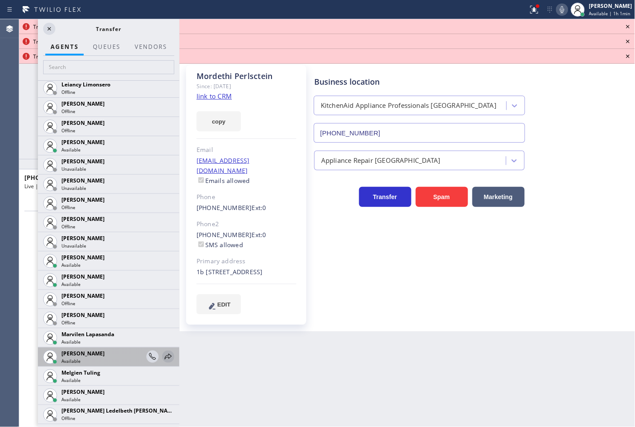
click at [165, 355] on icon at bounding box center [168, 356] width 7 height 6
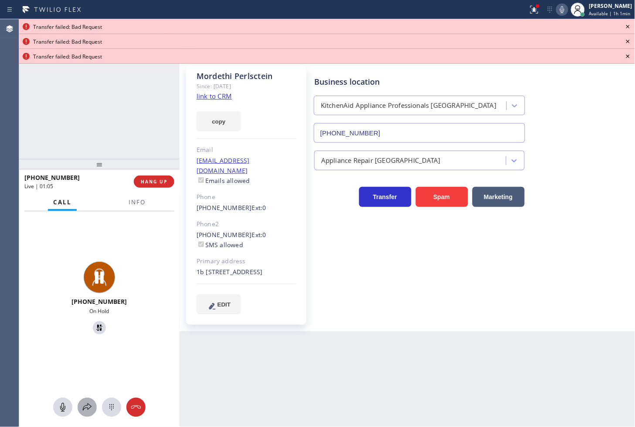
click at [83, 411] on icon at bounding box center [87, 407] width 10 height 10
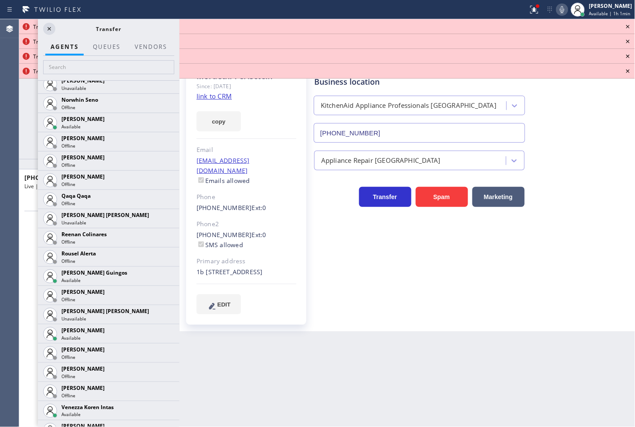
scroll to position [1647, 0]
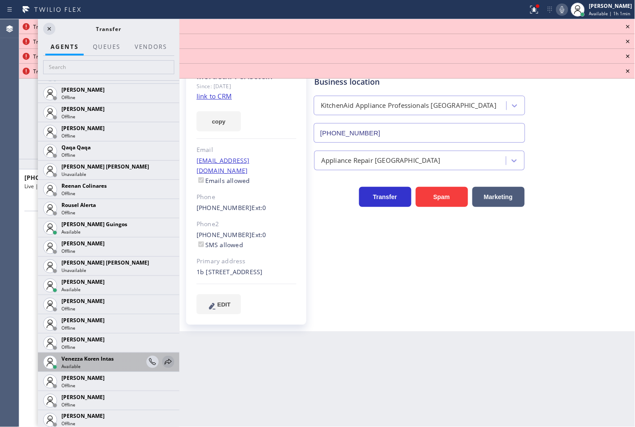
click at [164, 361] on icon at bounding box center [168, 361] width 10 height 10
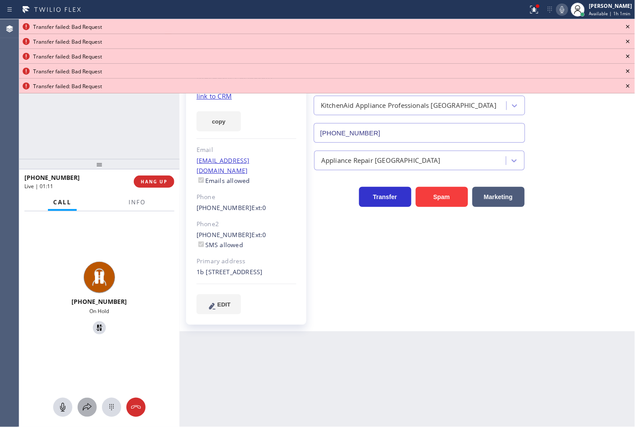
click at [94, 408] on div at bounding box center [87, 407] width 19 height 10
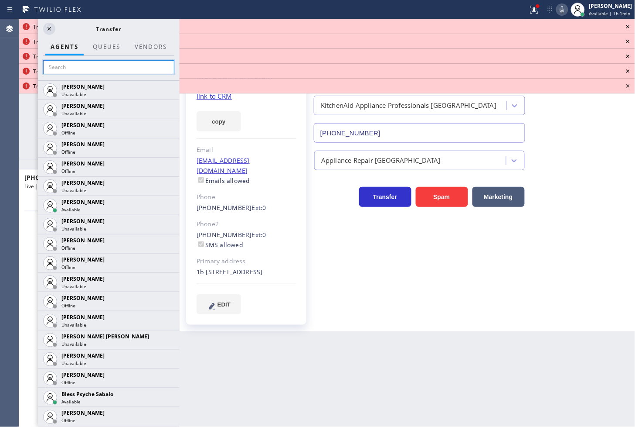
click at [85, 65] on input "text" at bounding box center [108, 67] width 131 height 14
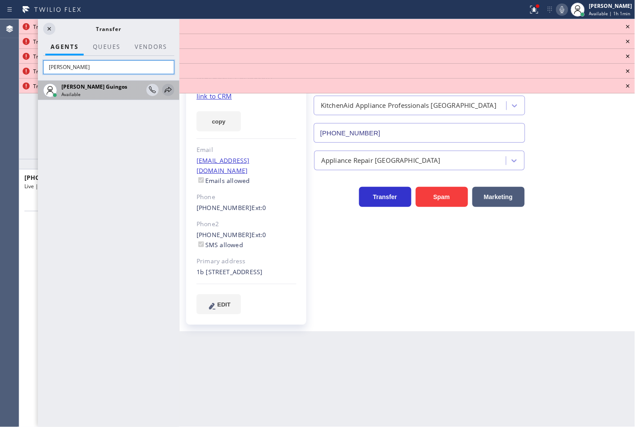
type input "[PERSON_NAME]"
click at [169, 86] on icon at bounding box center [168, 90] width 10 height 10
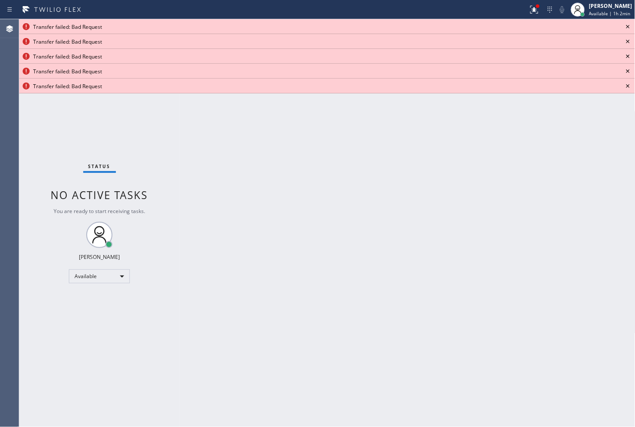
click at [629, 30] on icon at bounding box center [628, 26] width 10 height 10
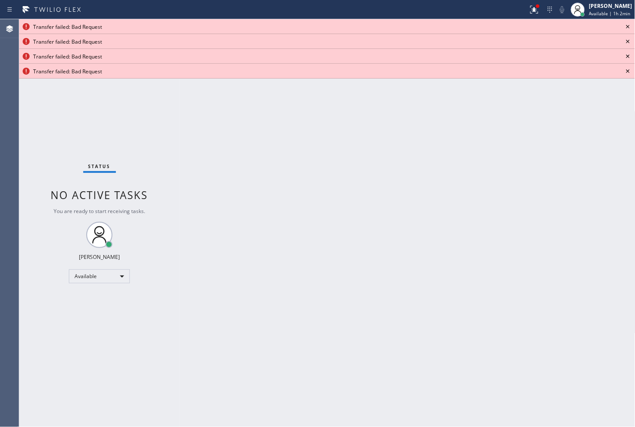
click at [629, 30] on icon at bounding box center [628, 26] width 10 height 10
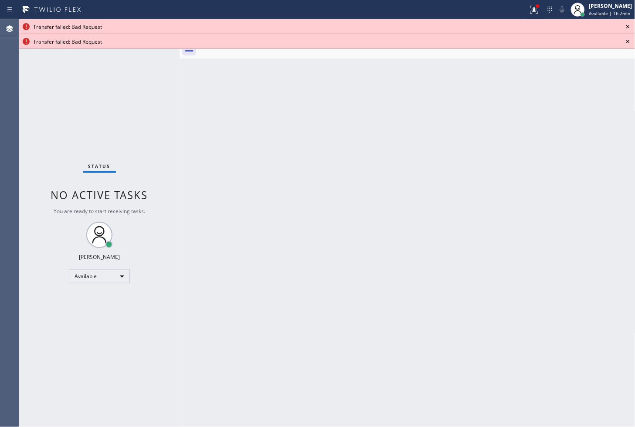
click at [629, 29] on icon at bounding box center [628, 26] width 10 height 10
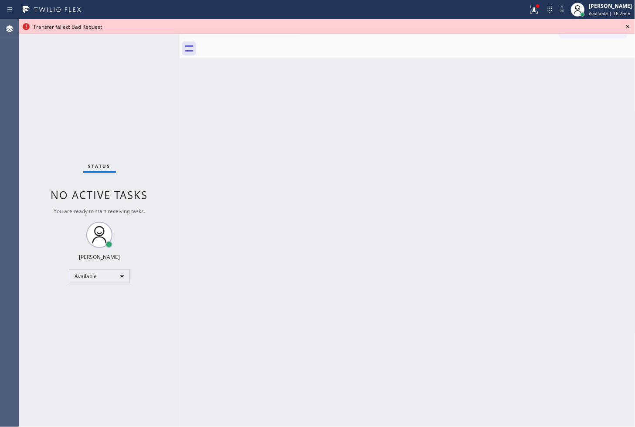
click at [629, 29] on icon at bounding box center [628, 26] width 10 height 10
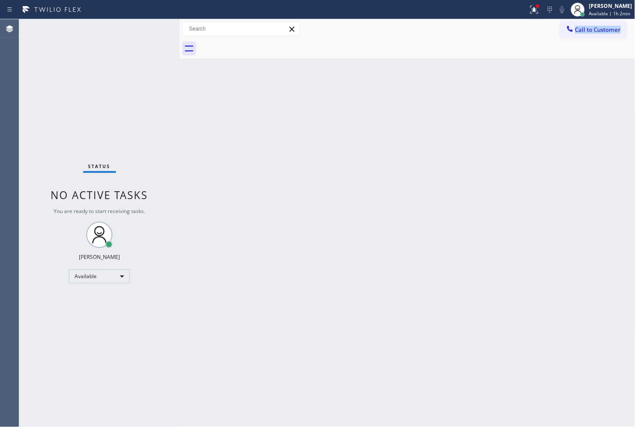
click at [629, 29] on div "Call to Customer Outbound call Location Search location Your caller id phone nu…" at bounding box center [597, 28] width 75 height 15
click at [536, 6] on div at bounding box center [537, 5] width 3 height 3
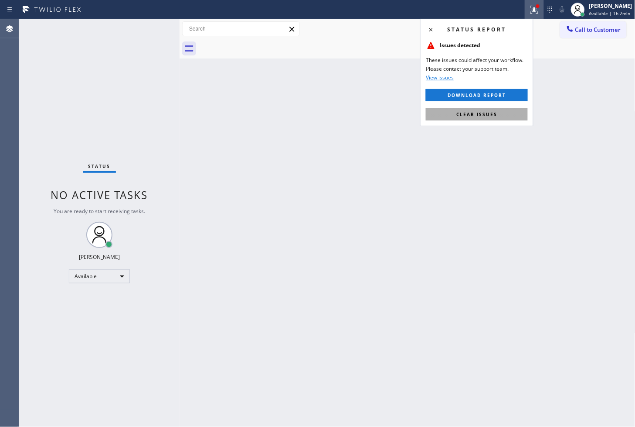
click at [491, 120] on button "Clear issues" at bounding box center [477, 114] width 102 height 12
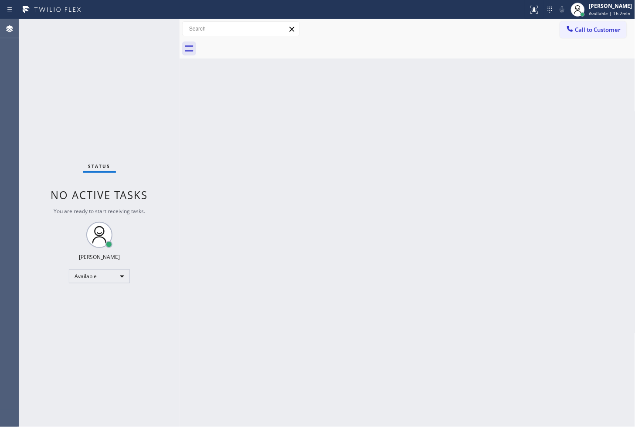
click at [188, 108] on div "Back to Dashboard Change Sender ID Customers Technicians Select a contact Outbo…" at bounding box center [408, 222] width 456 height 407
click at [148, 24] on div "Status No active tasks You are ready to start receiving tasks. [PERSON_NAME]" at bounding box center [99, 222] width 161 height 407
click at [171, 41] on div "Status No active tasks You are ready to start receiving tasks. [PERSON_NAME]" at bounding box center [99, 222] width 161 height 407
click at [151, 19] on div "Status No active tasks You are ready to start receiving tasks. [PERSON_NAME]" at bounding box center [99, 222] width 161 height 407
click at [151, 24] on div "Status No active tasks You are ready to start receiving tasks. [PERSON_NAME]" at bounding box center [99, 222] width 161 height 407
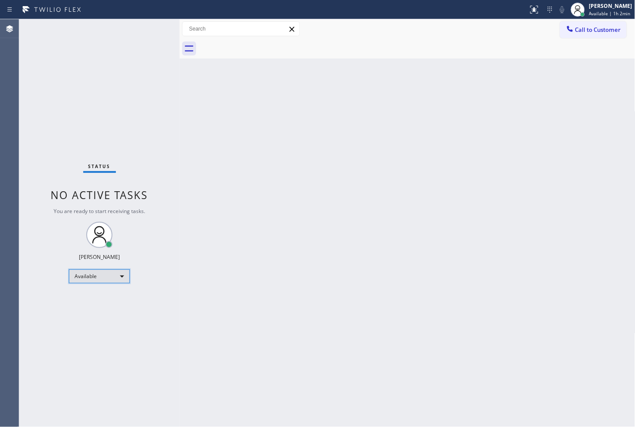
click at [123, 278] on div "Available" at bounding box center [99, 276] width 61 height 14
click at [98, 317] on li "Break" at bounding box center [98, 320] width 59 height 10
click at [59, 340] on div "Status No active tasks Change activity state to start receiving tasks. [PERSON_…" at bounding box center [99, 222] width 161 height 407
click at [254, 251] on div "Back to Dashboard Change Sender ID Customers Technicians Select a contact Outbo…" at bounding box center [408, 222] width 456 height 407
click at [149, 27] on div "Status No active tasks Change activity state to start receiving tasks. [PERSON_…" at bounding box center [99, 222] width 161 height 407
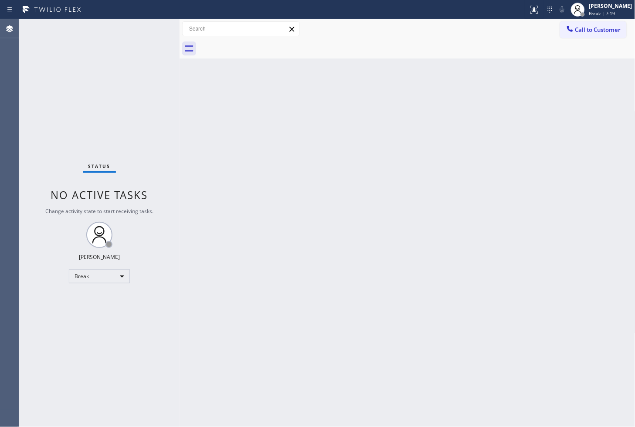
drag, startPoint x: 54, startPoint y: 111, endPoint x: 71, endPoint y: 70, distance: 44.0
click at [54, 110] on div "Status No active tasks Change activity state to start receiving tasks. [PERSON_…" at bounding box center [99, 222] width 161 height 407
click at [146, 43] on div "Status No active tasks Change activity state to start receiving tasks. [PERSON_…" at bounding box center [99, 222] width 161 height 407
click at [154, 26] on div "Status No active tasks Change activity state to start receiving tasks. [PERSON_…" at bounding box center [99, 222] width 161 height 407
click at [119, 277] on div "Break" at bounding box center [99, 276] width 61 height 14
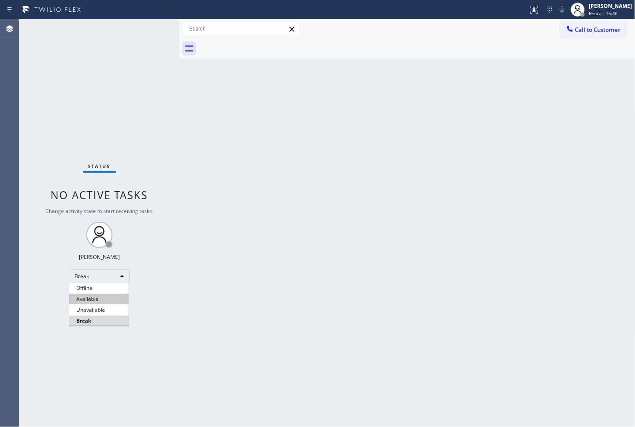
click at [90, 301] on li "Available" at bounding box center [98, 299] width 59 height 10
click at [44, 362] on div "Status No active tasks You are ready to start receiving tasks. [PERSON_NAME]" at bounding box center [99, 222] width 161 height 407
click at [118, 121] on div "Status No active tasks You are ready to start receiving tasks. [PERSON_NAME]" at bounding box center [99, 222] width 161 height 407
click at [150, 30] on div "Status No active tasks You are ready to start receiving tasks. [PERSON_NAME]" at bounding box center [99, 222] width 161 height 407
drag, startPoint x: 41, startPoint y: 126, endPoint x: 110, endPoint y: 73, distance: 86.8
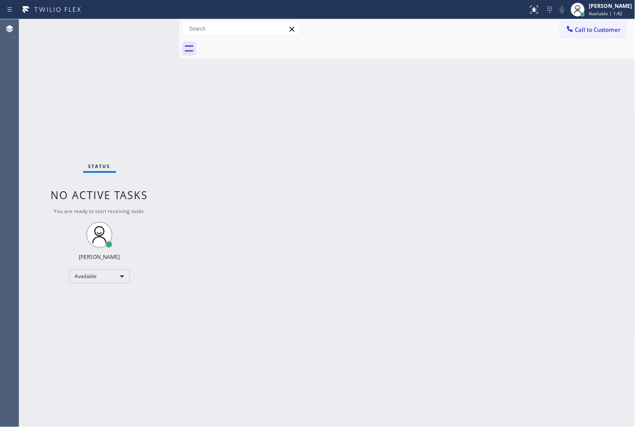
click at [46, 121] on div "Status No active tasks You are ready to start receiving tasks. [PERSON_NAME]" at bounding box center [99, 222] width 161 height 407
click at [167, 21] on div "Status No active tasks You are ready to start receiving tasks. [PERSON_NAME]" at bounding box center [99, 222] width 161 height 407
click at [146, 31] on div "Status No active tasks You are ready to start receiving tasks. [PERSON_NAME]" at bounding box center [99, 222] width 161 height 407
click at [154, 34] on div "Status No active tasks You are ready to start receiving tasks. [PERSON_NAME]" at bounding box center [99, 222] width 161 height 407
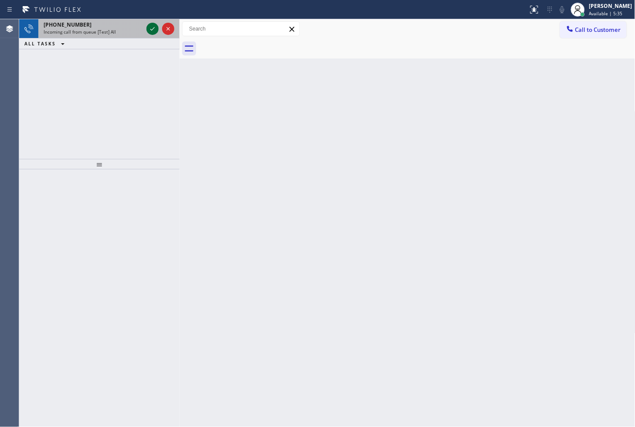
click at [154, 27] on icon at bounding box center [152, 29] width 10 height 10
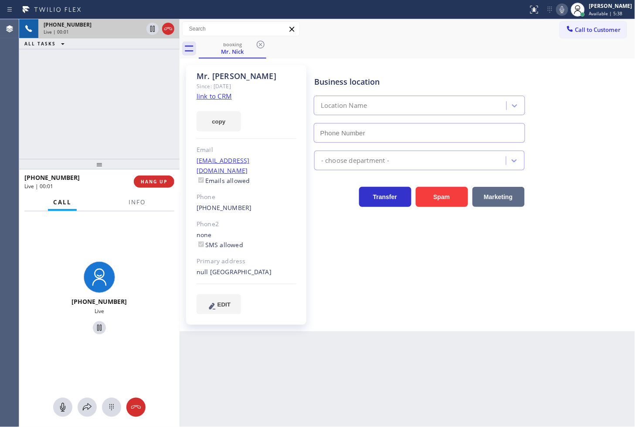
type input "[PHONE_NUMBER]"
click at [208, 96] on link "link to CRM" at bounding box center [214, 96] width 35 height 9
click at [93, 142] on div "[PHONE_NUMBER] Live | 00:08 ALL TASKS ALL TASKS ACTIVE TASKS TASKS IN WRAP UP" at bounding box center [99, 89] width 161 height 140
click at [115, 216] on div "[PHONE_NUMBER] Live" at bounding box center [99, 299] width 161 height 176
click at [132, 271] on div "[PHONE_NUMBER] Live" at bounding box center [100, 298] width 154 height 75
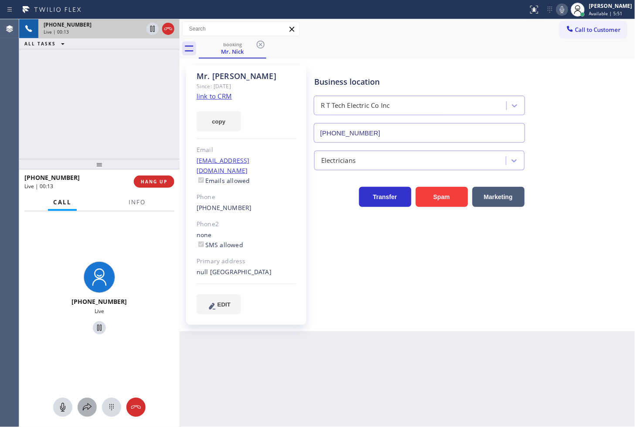
click at [87, 412] on button at bounding box center [87, 406] width 19 height 19
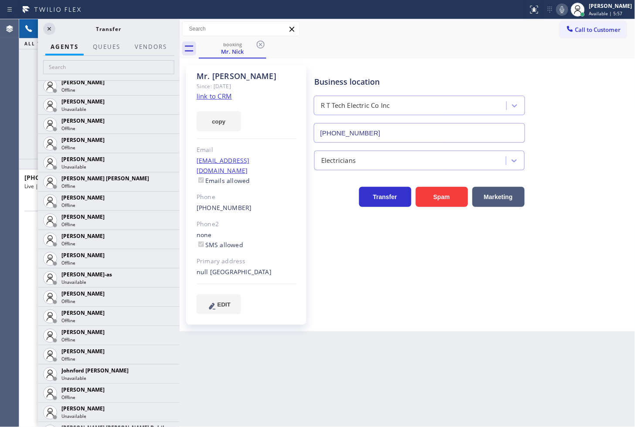
scroll to position [727, 0]
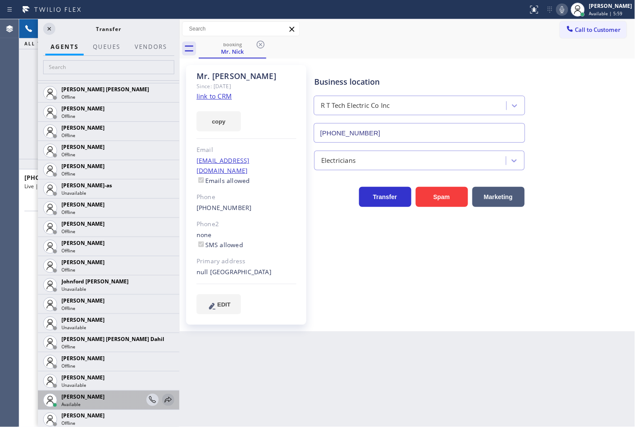
click at [163, 397] on icon at bounding box center [168, 399] width 10 height 10
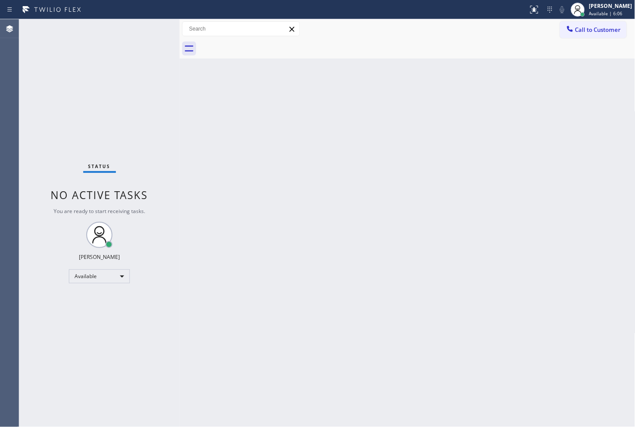
click at [141, 29] on div "Status No active tasks You are ready to start receiving tasks. [PERSON_NAME]" at bounding box center [99, 222] width 161 height 407
click at [150, 25] on div "Status No active tasks You are ready to start receiving tasks. [PERSON_NAME]" at bounding box center [99, 222] width 161 height 407
click at [145, 25] on div "Status No active tasks You are ready to start receiving tasks. [PERSON_NAME]" at bounding box center [99, 222] width 161 height 407
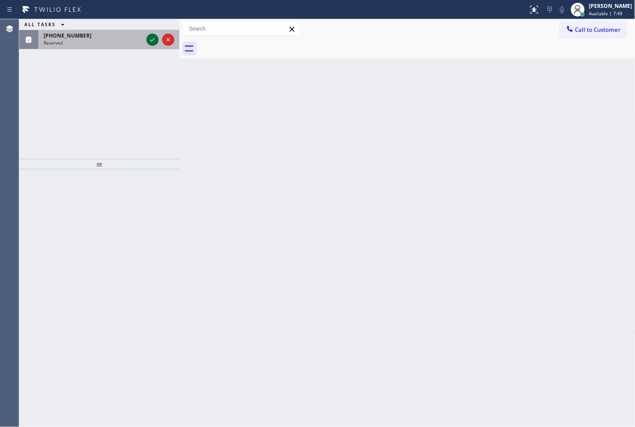
click at [151, 39] on icon at bounding box center [152, 39] width 10 height 10
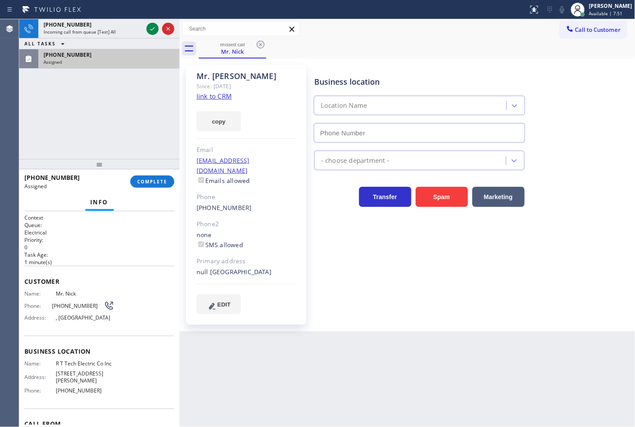
type input "[PHONE_NUMBER]"
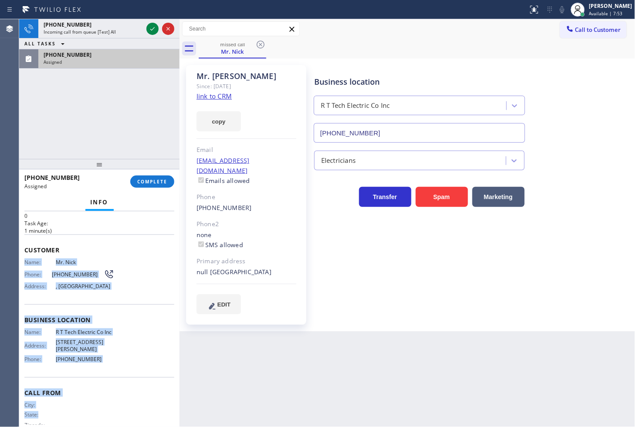
scroll to position [62, 0]
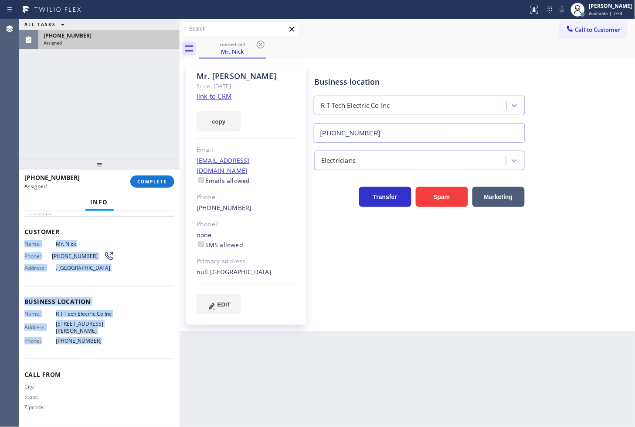
drag, startPoint x: 23, startPoint y: 292, endPoint x: 121, endPoint y: 343, distance: 110.4
click at [121, 343] on div "Context Queue: Electrical Priority: 0 Task Age: [DEMOGRAPHIC_DATA] minute(s) Cu…" at bounding box center [99, 319] width 161 height 216
copy div "Name: Mr. Nick Phone: [PHONE_NUMBER] Address: [GEOGRAPHIC_DATA] Business locati…"
click at [147, 181] on span "COMPLETE" at bounding box center [152, 181] width 30 height 6
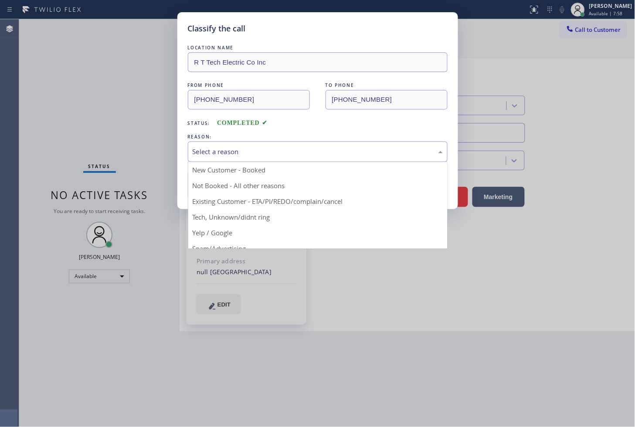
click at [208, 153] on div "Select a reason" at bounding box center [318, 152] width 250 height 10
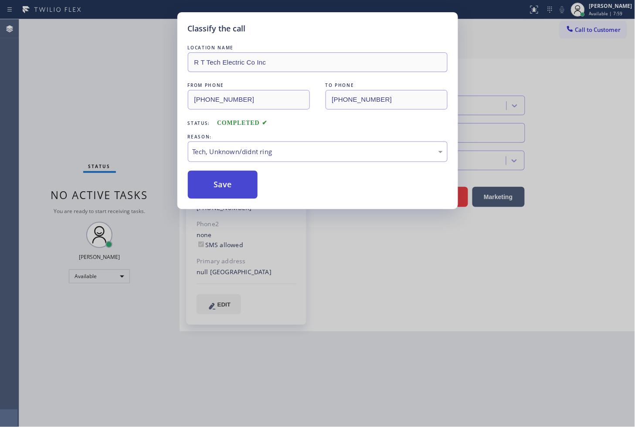
click at [216, 194] on button "Save" at bounding box center [223, 185] width 70 height 28
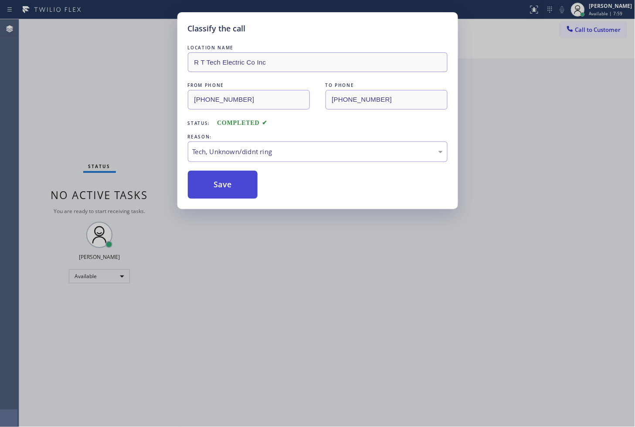
click at [216, 194] on button "Save" at bounding box center [223, 185] width 70 height 28
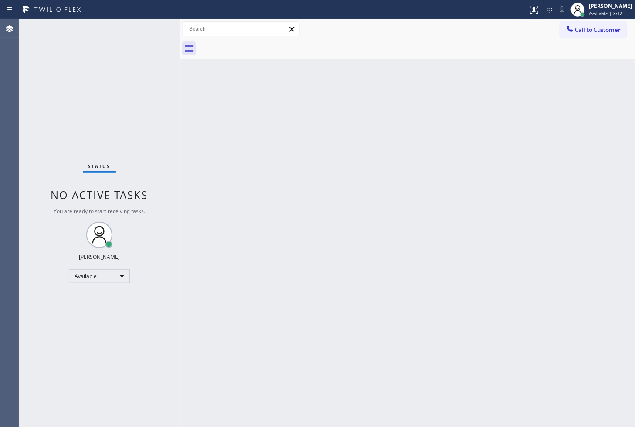
click at [78, 67] on div "Status No active tasks You are ready to start receiving tasks. [PERSON_NAME]" at bounding box center [99, 222] width 161 height 407
click at [141, 28] on div "Status No active tasks You are ready to start receiving tasks. [PERSON_NAME]" at bounding box center [99, 222] width 161 height 407
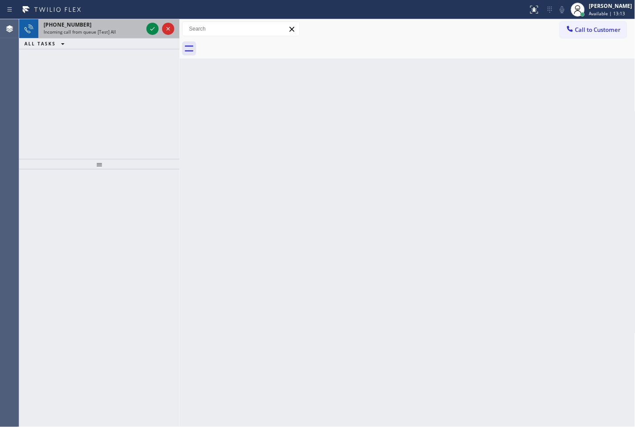
click at [116, 24] on div "[PHONE_NUMBER]" at bounding box center [93, 24] width 99 height 7
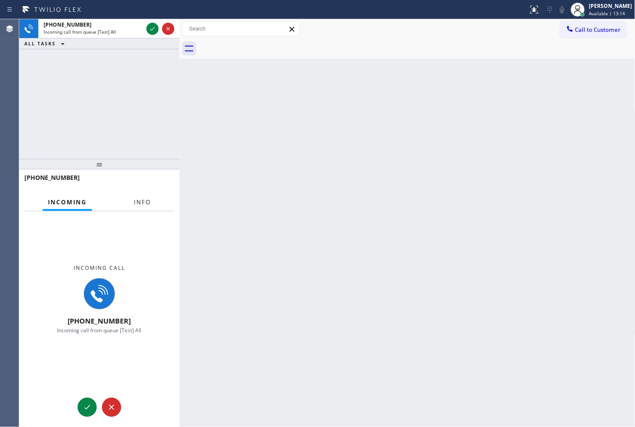
click at [140, 205] on span "Info" at bounding box center [142, 202] width 17 height 8
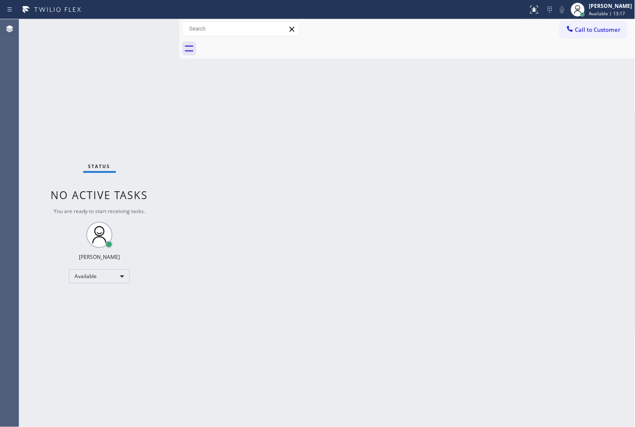
click at [148, 27] on div "Status No active tasks You are ready to start receiving tasks. [PERSON_NAME]" at bounding box center [99, 222] width 161 height 407
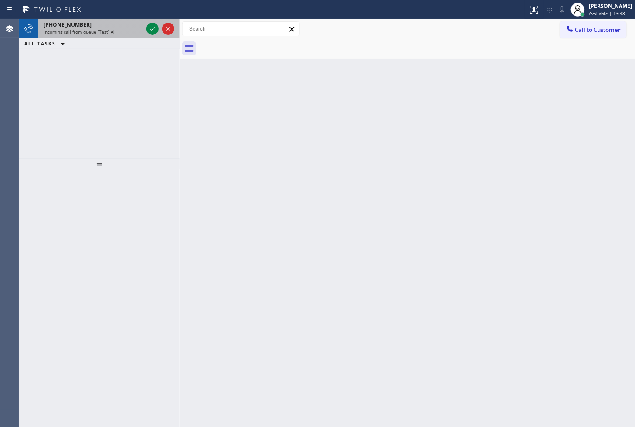
click at [127, 28] on div "[PHONE_NUMBER]" at bounding box center [93, 24] width 99 height 7
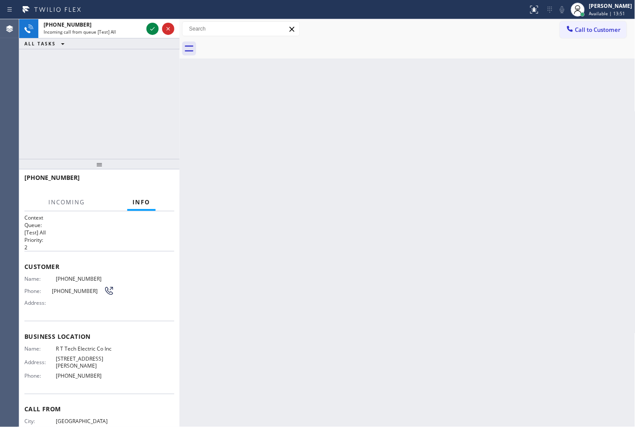
click at [94, 201] on div "Incoming Info" at bounding box center [99, 202] width 150 height 17
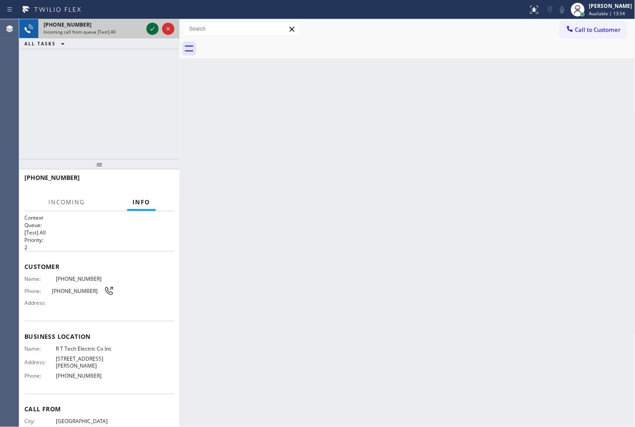
click at [153, 27] on icon at bounding box center [152, 29] width 10 height 10
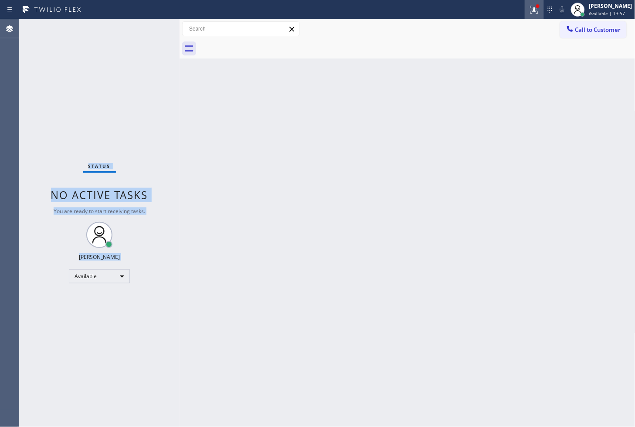
click at [530, 10] on icon at bounding box center [535, 9] width 10 height 10
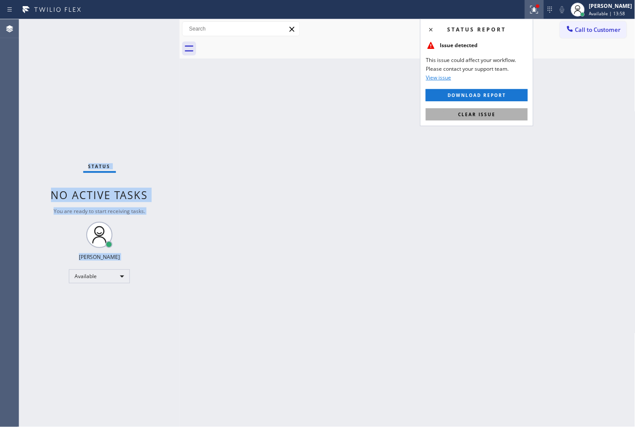
click at [500, 111] on button "Clear issue" at bounding box center [477, 114] width 102 height 12
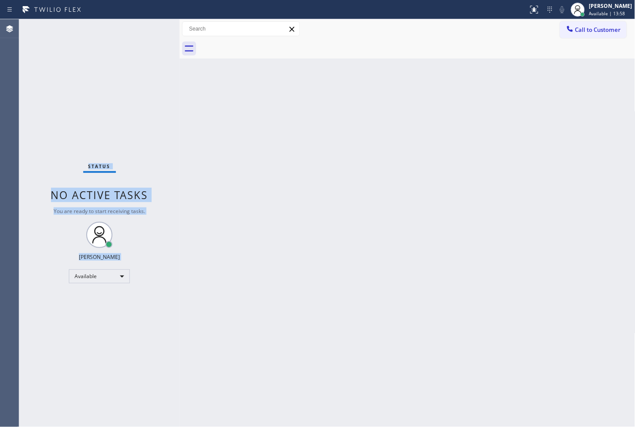
click at [122, 75] on div "Status No active tasks You are ready to start receiving tasks. [PERSON_NAME]" at bounding box center [99, 222] width 161 height 407
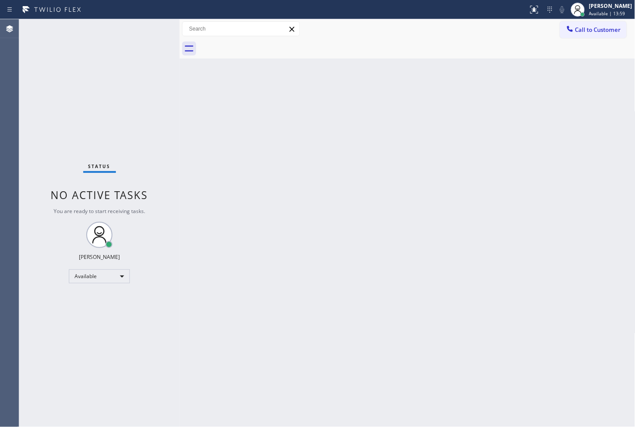
click at [152, 23] on div "Status No active tasks You are ready to start receiving tasks. [PERSON_NAME]" at bounding box center [99, 222] width 161 height 407
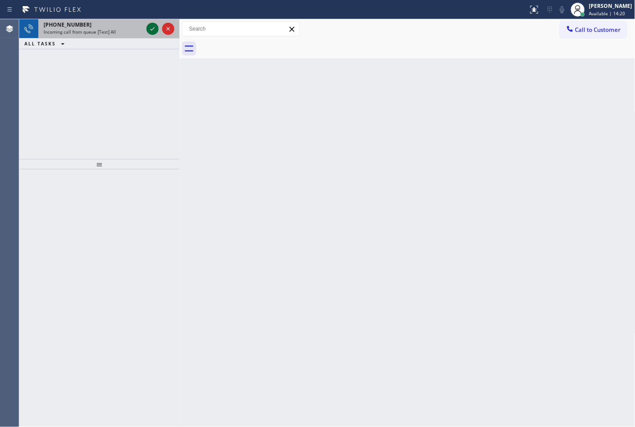
click at [152, 24] on icon at bounding box center [152, 29] width 10 height 10
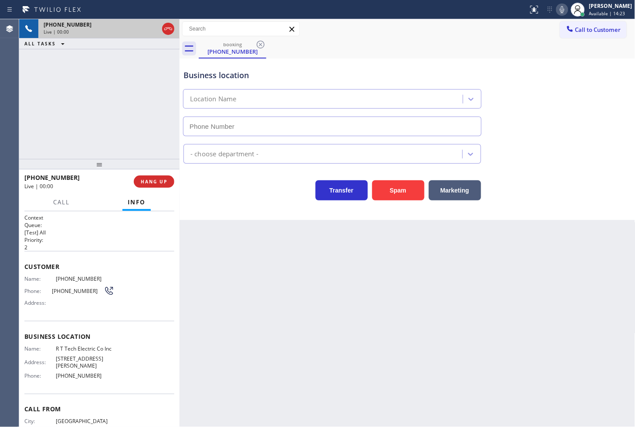
type input "[PHONE_NUMBER]"
click at [227, 208] on div "Business location R T Tech Electric Co Inc [PHONE_NUMBER] Electricians Transfer…" at bounding box center [408, 138] width 456 height 161
click at [93, 145] on div "[PHONE_NUMBER] Live | 00:03 ALL TASKS ALL TASKS ACTIVE TASKS TASKS IN WRAP UP" at bounding box center [99, 89] width 161 height 140
click at [90, 123] on div "[PHONE_NUMBER] Live | 00:04 ALL TASKS ALL TASKS ACTIVE TASKS TASKS IN WRAP UP" at bounding box center [99, 89] width 161 height 140
click at [247, 184] on div "Transfer Spam Marketing" at bounding box center [332, 188] width 301 height 24
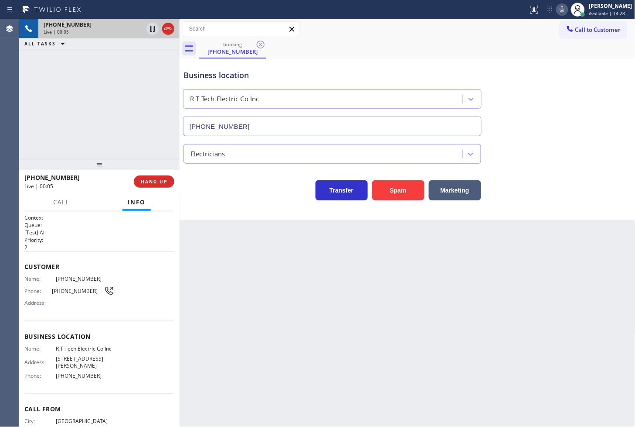
click at [38, 94] on div "[PHONE_NUMBER] Live | 00:05 ALL TASKS ALL TASKS ACTIVE TASKS TASKS IN WRAP UP" at bounding box center [99, 89] width 161 height 140
click at [67, 226] on h2 "Queue:" at bounding box center [99, 224] width 150 height 7
click at [73, 116] on div "[PHONE_NUMBER] Live | 00:06 ALL TASKS ALL TASKS ACTIVE TASKS TASKS IN WRAP UP" at bounding box center [99, 89] width 161 height 140
click at [219, 192] on div "Transfer Spam Marketing" at bounding box center [332, 188] width 301 height 24
click at [111, 103] on div "[PHONE_NUMBER] Live | 00:07 ALL TASKS ALL TASKS ACTIVE TASKS TASKS IN WRAP UP" at bounding box center [99, 89] width 161 height 140
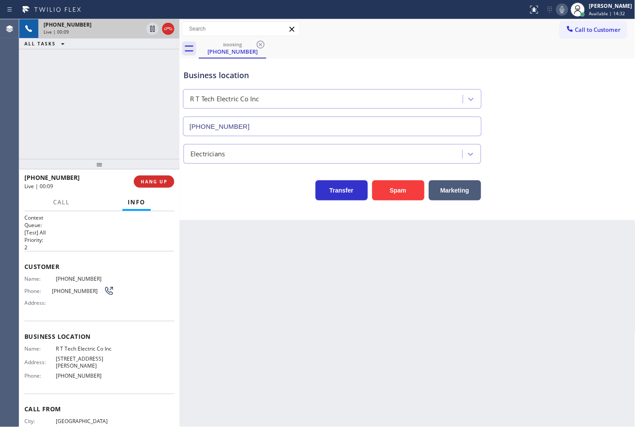
drag, startPoint x: 232, startPoint y: 202, endPoint x: 104, endPoint y: 108, distance: 159.4
click at [232, 202] on div "Business location R T Tech Electric Co Inc [PHONE_NUMBER] Electricians Transfer…" at bounding box center [408, 138] width 456 height 161
drag, startPoint x: 102, startPoint y: 107, endPoint x: 215, endPoint y: 164, distance: 126.8
click at [103, 107] on div "[PHONE_NUMBER] Live | 00:10 ALL TASKS ALL TASKS ACTIVE TASKS TASKS IN WRAP UP" at bounding box center [99, 89] width 161 height 140
click at [232, 191] on div "Transfer Spam Marketing" at bounding box center [332, 188] width 301 height 24
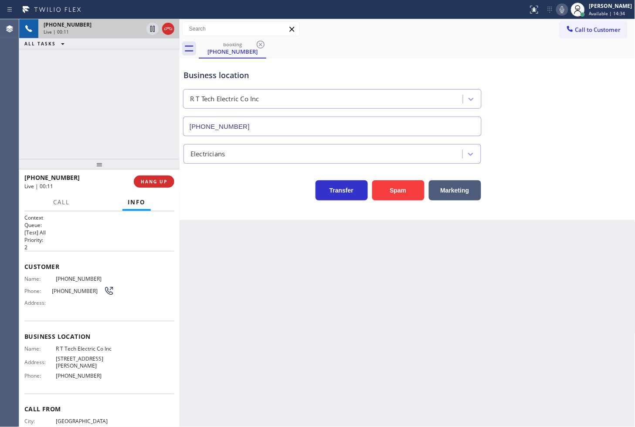
click at [108, 132] on div "[PHONE_NUMBER] Live | 00:11 ALL TASKS ALL TASKS ACTIVE TASKS TASKS IN WRAP UP" at bounding box center [99, 89] width 161 height 140
click at [208, 188] on div "Transfer Spam Marketing" at bounding box center [332, 188] width 301 height 24
click at [46, 71] on div "[PHONE_NUMBER] Live | 00:17 ALL TASKS ALL TASKS ACTIVE TASKS TASKS IN WRAP UP" at bounding box center [99, 89] width 161 height 140
click at [232, 190] on div "Transfer Spam Marketing" at bounding box center [332, 188] width 301 height 24
click at [213, 201] on div "Business location R T Tech Electric Co Inc [PHONE_NUMBER] Electricians Transfer…" at bounding box center [408, 138] width 456 height 161
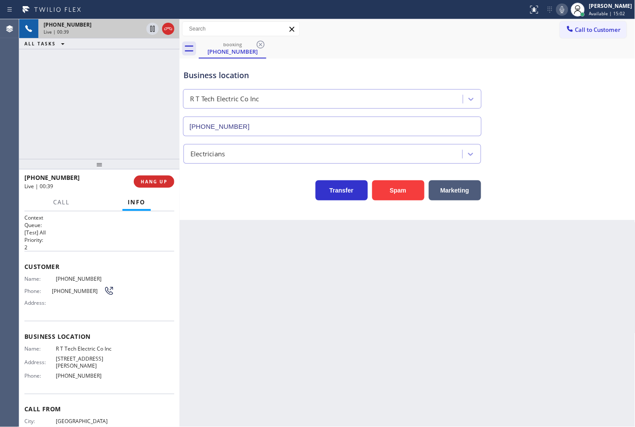
click at [249, 216] on div "Business location R T Tech Electric Co Inc [PHONE_NUMBER] Electricians Transfer…" at bounding box center [408, 138] width 456 height 161
click at [79, 229] on p "[Test] All" at bounding box center [99, 232] width 150 height 7
click at [58, 202] on span "Call" at bounding box center [61, 202] width 17 height 8
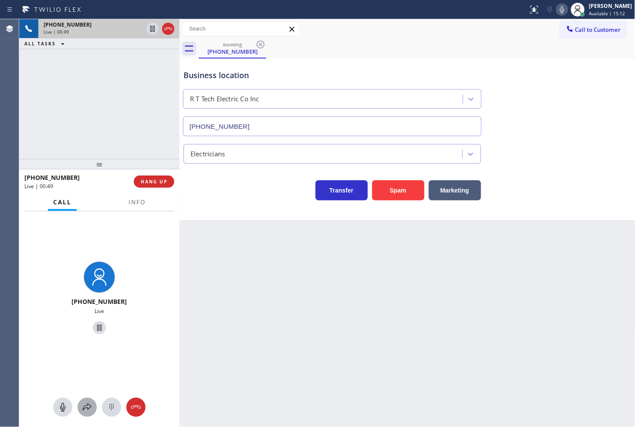
click at [82, 412] on icon at bounding box center [87, 407] width 10 height 10
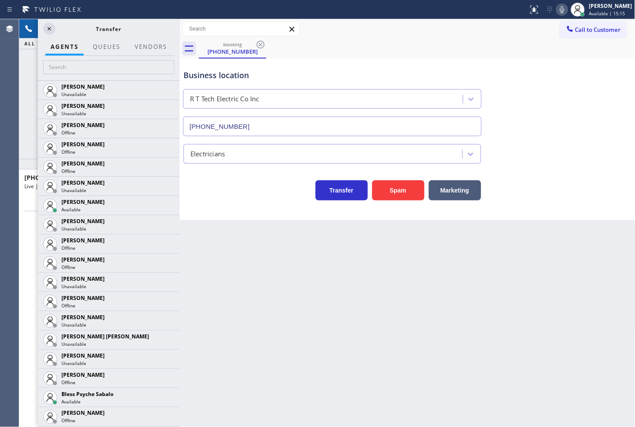
click at [20, 84] on div "[PHONE_NUMBER] Live | 00:52 ALL TASKS ALL TASKS ACTIVE TASKS TASKS IN WRAP UP" at bounding box center [99, 89] width 161 height 140
click at [48, 33] on icon at bounding box center [49, 29] width 10 height 10
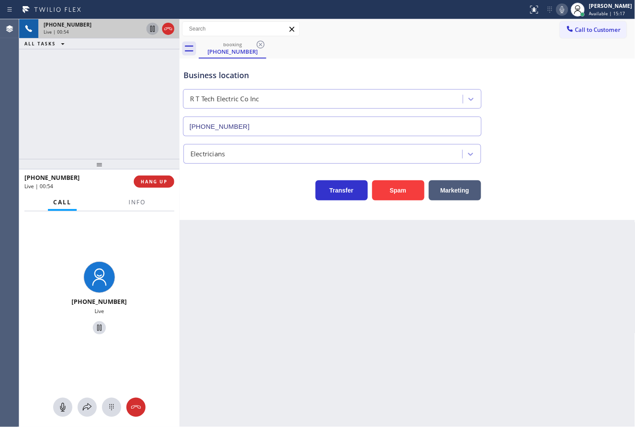
click at [149, 25] on icon at bounding box center [152, 29] width 10 height 10
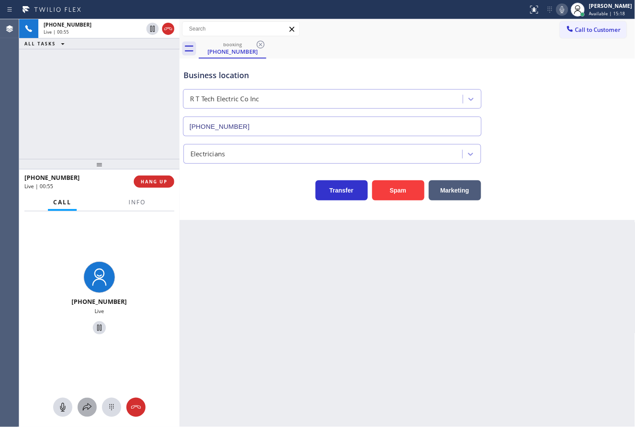
click at [82, 410] on icon at bounding box center [87, 407] width 10 height 10
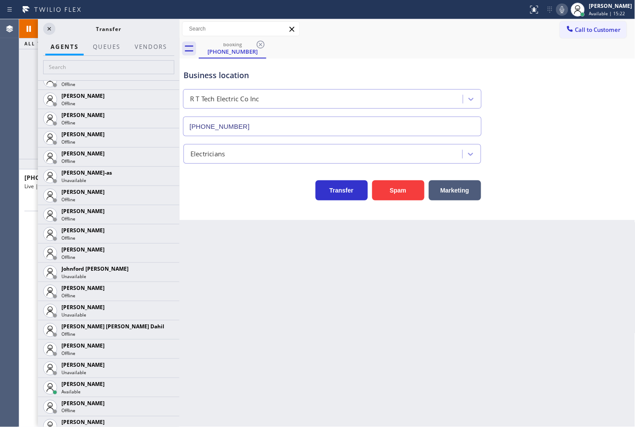
scroll to position [775, 0]
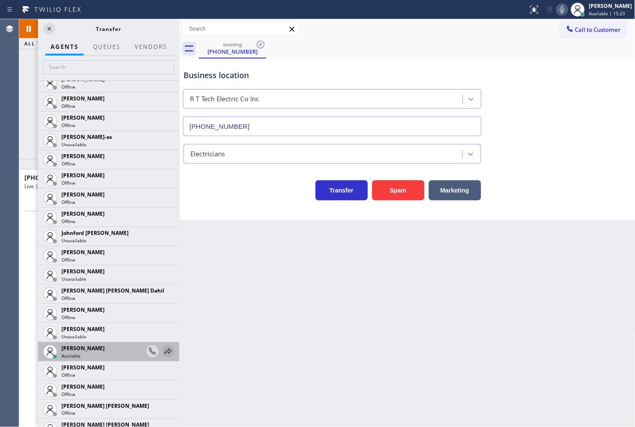
click at [163, 348] on icon at bounding box center [168, 351] width 10 height 10
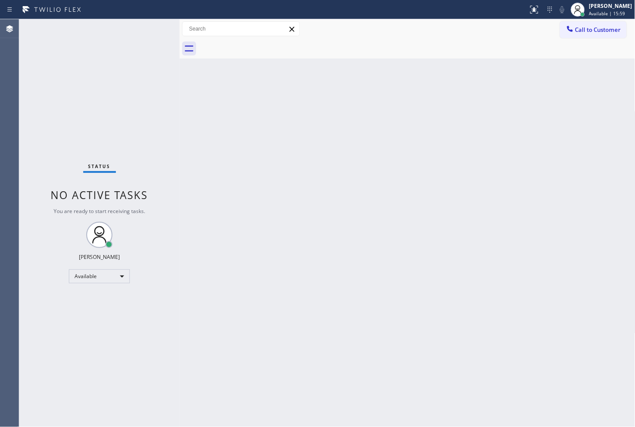
click at [121, 49] on div "Status No active tasks You are ready to start receiving tasks. [PERSON_NAME]" at bounding box center [99, 222] width 161 height 407
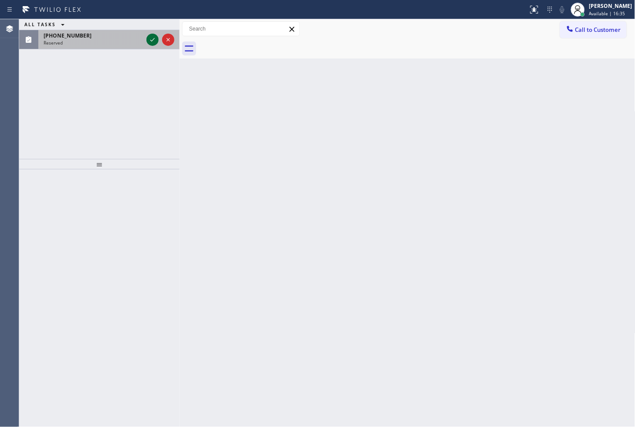
click at [154, 41] on icon at bounding box center [152, 39] width 10 height 10
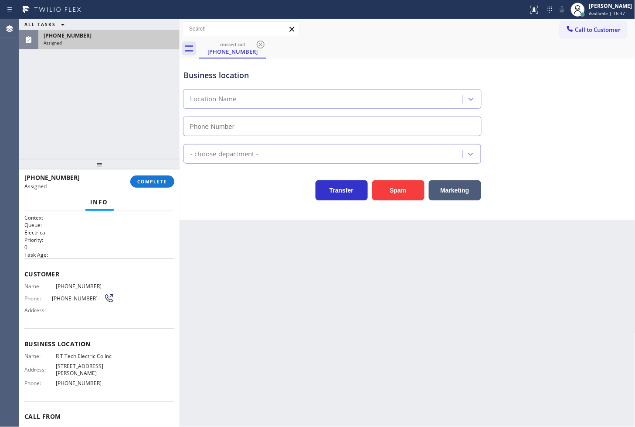
type input "[PHONE_NUMBER]"
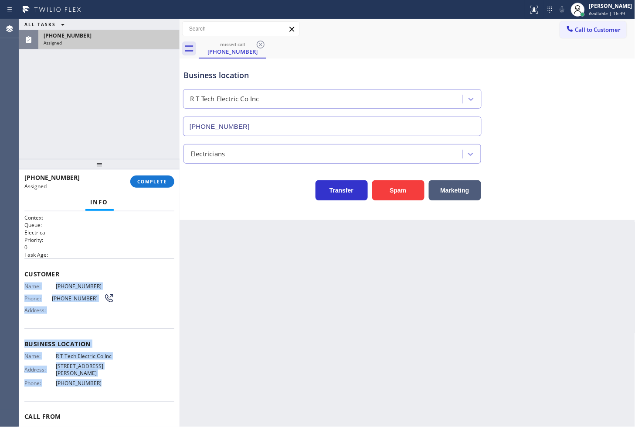
drag, startPoint x: 24, startPoint y: 285, endPoint x: 128, endPoint y: 395, distance: 151.5
click at [128, 395] on div "Context Queue: Electrical Priority: 0 Task Age: Customer Name: [PHONE_NUMBER] P…" at bounding box center [99, 340] width 150 height 253
copy div "Name: [PHONE_NUMBER] Phone: [PHONE_NUMBER] Address: Business location Name: R T…"
click at [148, 179] on span "COMPLETE" at bounding box center [152, 181] width 30 height 6
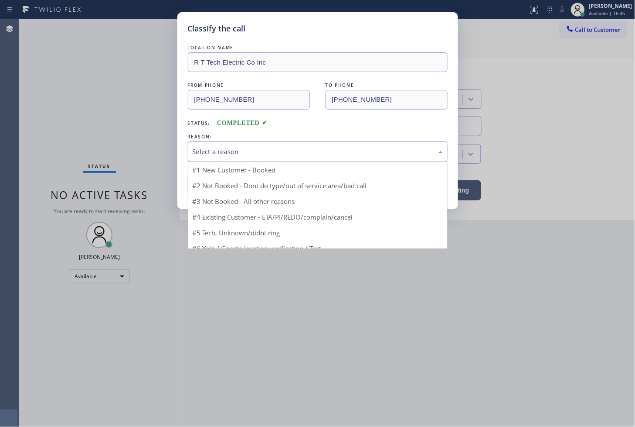
click at [206, 152] on div "Select a reason" at bounding box center [318, 152] width 250 height 10
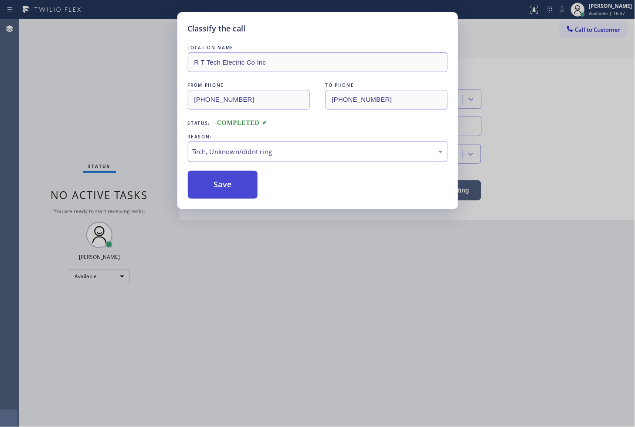
click at [219, 191] on button "Save" at bounding box center [223, 185] width 70 height 28
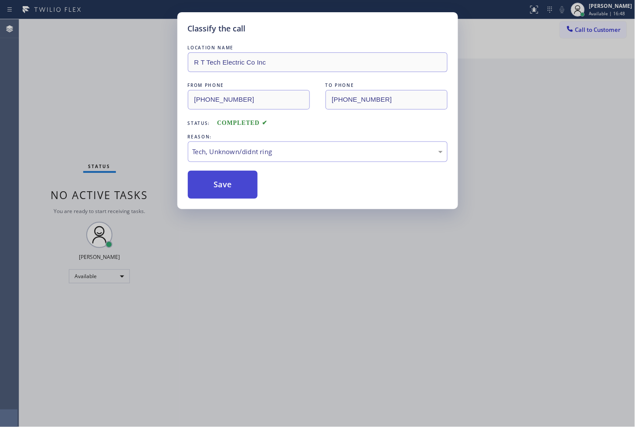
click at [219, 191] on button "Save" at bounding box center [223, 185] width 70 height 28
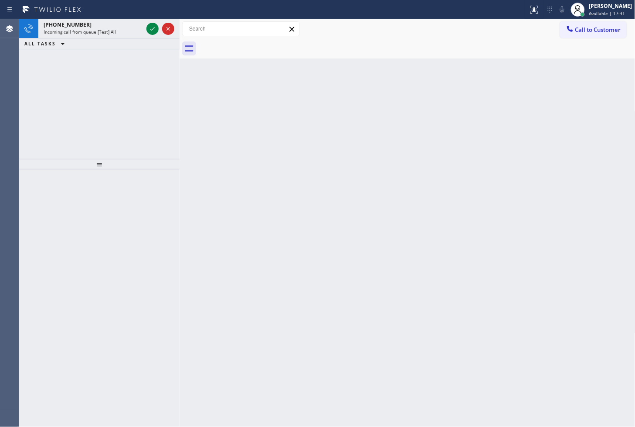
click at [39, 114] on div "[PHONE_NUMBER] Incoming call from queue [Test] All ALL TASKS ALL TASKS ACTIVE T…" at bounding box center [99, 89] width 161 height 140
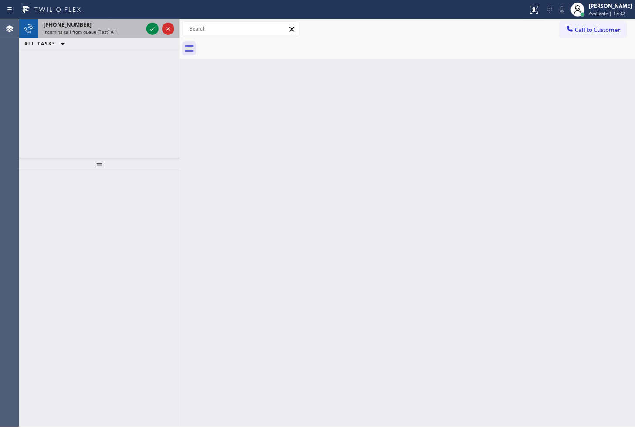
click at [88, 27] on div "[PHONE_NUMBER]" at bounding box center [93, 24] width 99 height 7
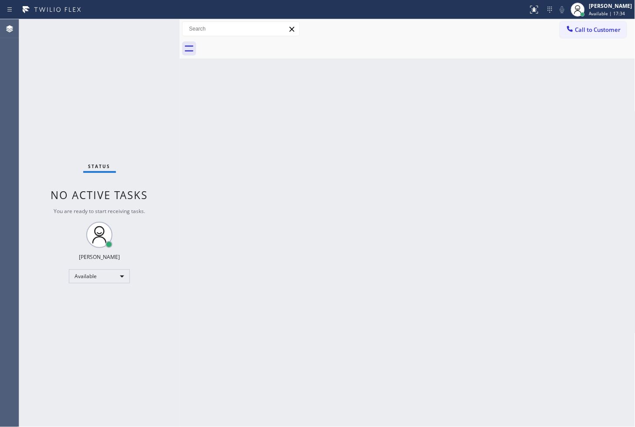
click at [117, 64] on div "Status No active tasks You are ready to start receiving tasks. [PERSON_NAME]" at bounding box center [99, 222] width 161 height 407
click at [144, 27] on div "Status No active tasks You are ready to start receiving tasks. [PERSON_NAME]" at bounding box center [99, 222] width 161 height 407
click at [171, 112] on div "Status No active tasks You are ready to start receiving tasks. [PERSON_NAME]" at bounding box center [99, 222] width 161 height 407
click at [116, 48] on div "Status No active tasks You are ready to start receiving tasks. [PERSON_NAME]" at bounding box center [99, 222] width 161 height 407
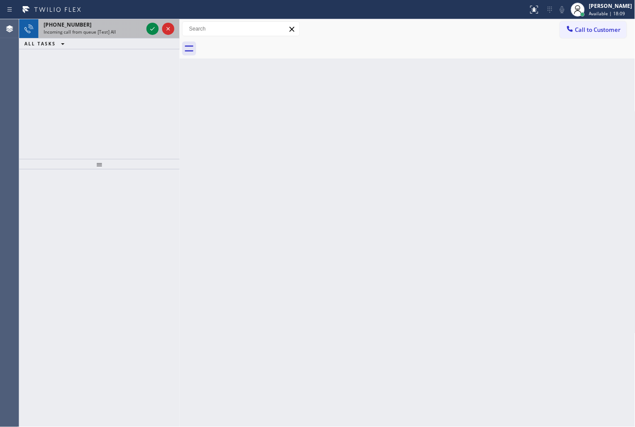
click at [116, 32] on div "Incoming call from queue [Test] All" at bounding box center [93, 32] width 99 height 6
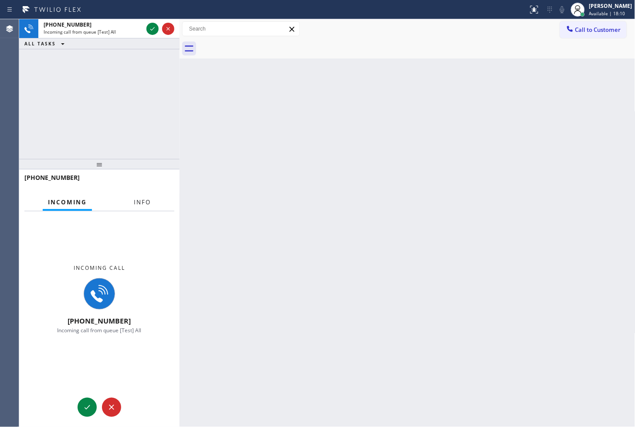
click at [135, 194] on button "Info" at bounding box center [142, 202] width 27 height 17
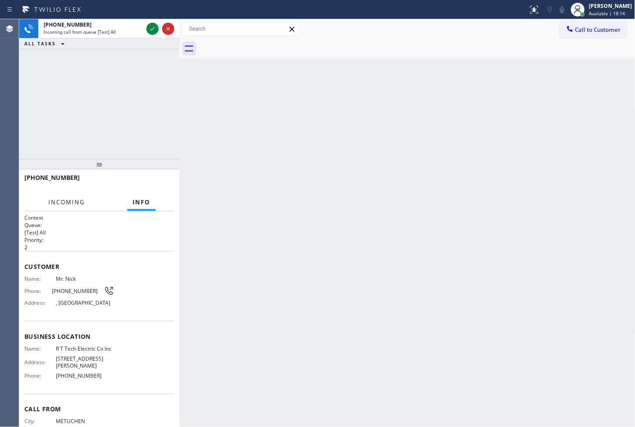
click at [76, 202] on span "Incoming" at bounding box center [66, 202] width 37 height 8
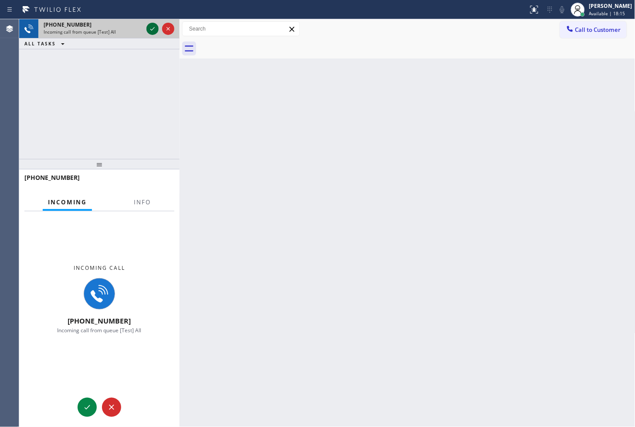
click at [153, 32] on icon at bounding box center [152, 29] width 10 height 10
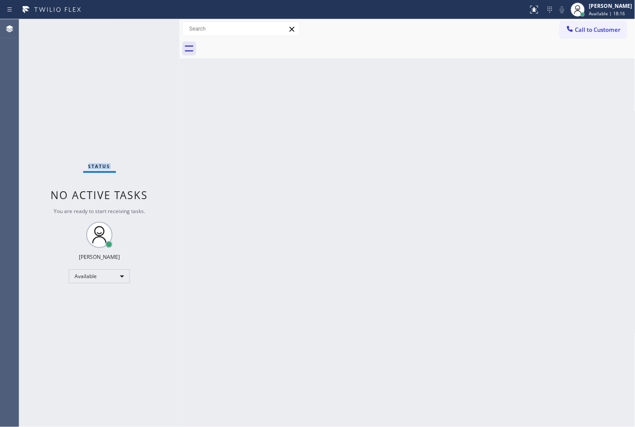
click at [153, 32] on div "Status No active tasks You are ready to start receiving tasks. [PERSON_NAME]" at bounding box center [99, 222] width 161 height 407
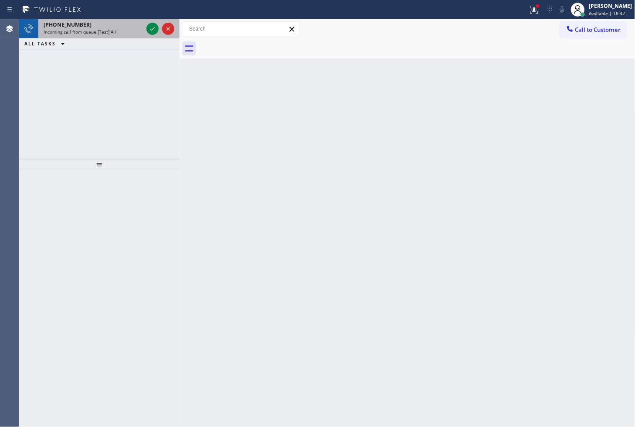
click at [102, 29] on span "Incoming call from queue [Test] All" at bounding box center [80, 32] width 72 height 6
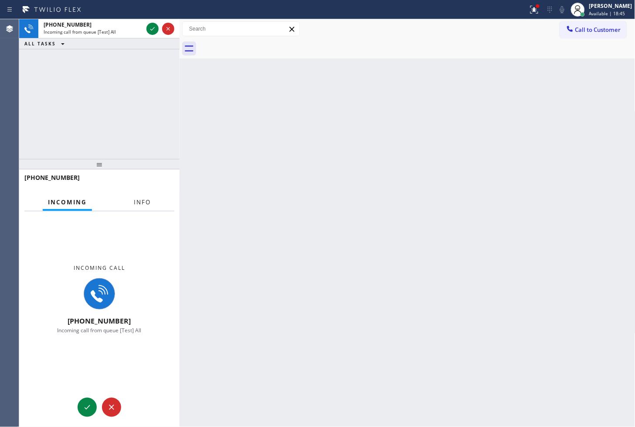
click at [149, 208] on button "Info" at bounding box center [142, 202] width 27 height 17
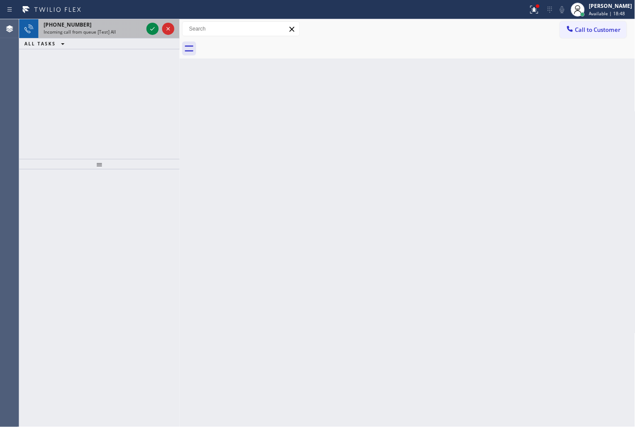
click at [103, 31] on span "Incoming call from queue [Test] All" at bounding box center [80, 32] width 72 height 6
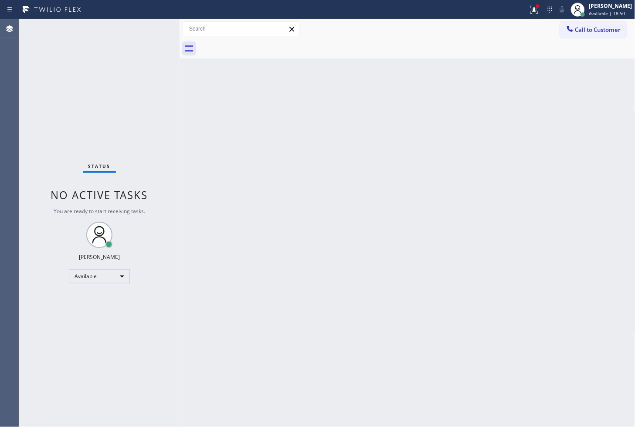
click at [142, 31] on div "Status No active tasks You are ready to start receiving tasks. [PERSON_NAME]" at bounding box center [99, 222] width 161 height 407
click at [282, 217] on div "Back to Dashboard Change Sender ID Customers Technicians Select a contact Outbo…" at bounding box center [408, 222] width 456 height 407
click at [401, 263] on div "Back to Dashboard Change Sender ID Customers Technicians Select a contact Outbo…" at bounding box center [408, 222] width 456 height 407
click at [79, 146] on div "Status No active tasks You are ready to start receiving tasks. [PERSON_NAME]" at bounding box center [99, 222] width 161 height 407
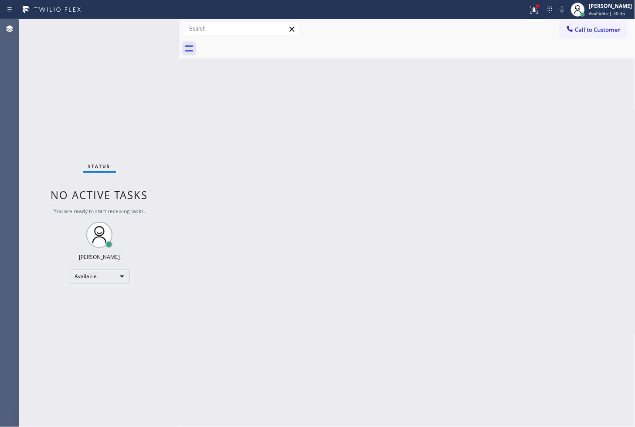
click at [152, 27] on div "Status No active tasks You are ready to start receiving tasks. [PERSON_NAME]" at bounding box center [99, 222] width 161 height 407
click at [40, 67] on div "Status No active tasks You are ready to start receiving tasks. [PERSON_NAME]" at bounding box center [99, 222] width 161 height 407
click at [125, 10] on div at bounding box center [264, 10] width 522 height 14
click at [148, 28] on div "Status No active tasks You are ready to start receiving tasks. [PERSON_NAME]" at bounding box center [99, 222] width 161 height 407
click at [155, 27] on div "Status No active tasks You are ready to start receiving tasks. [PERSON_NAME]" at bounding box center [99, 222] width 161 height 407
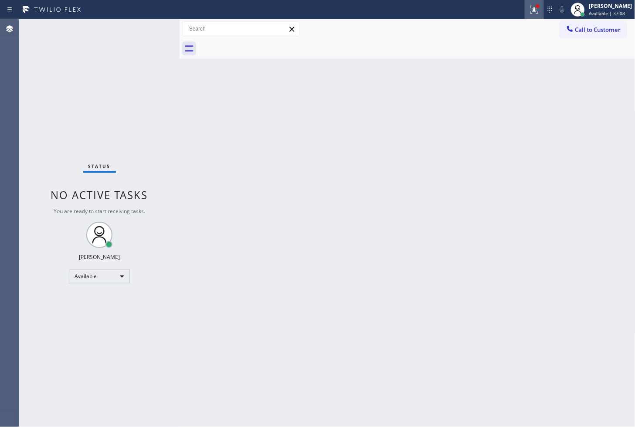
click at [530, 14] on icon at bounding box center [535, 9] width 10 height 10
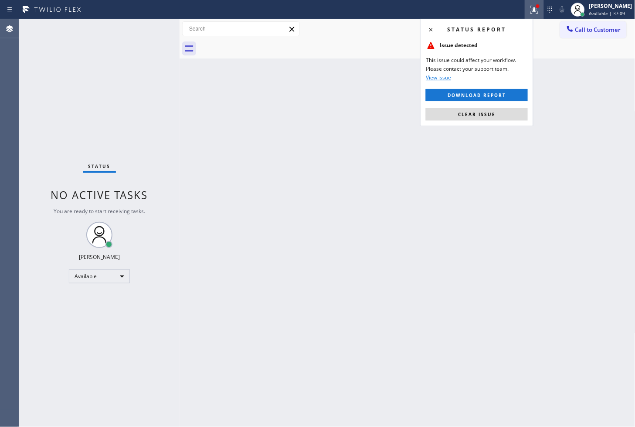
drag, startPoint x: 494, startPoint y: 116, endPoint x: 339, endPoint y: 110, distance: 154.9
click at [493, 116] on span "Clear issue" at bounding box center [477, 114] width 38 height 6
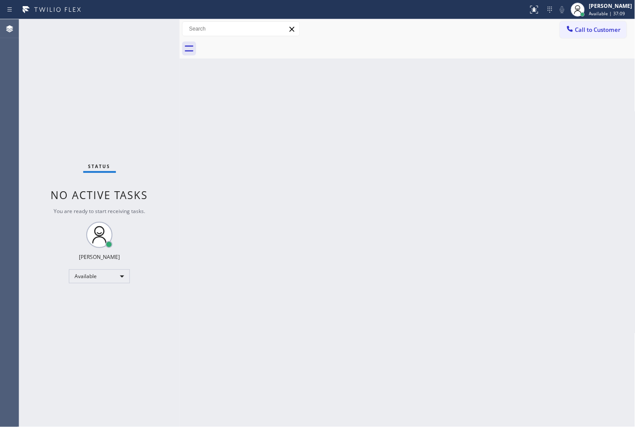
click at [105, 72] on div "Status No active tasks You are ready to start receiving tasks. [PERSON_NAME]" at bounding box center [99, 222] width 161 height 407
click at [142, 24] on div "Status No active tasks You are ready to start receiving tasks. [PERSON_NAME]" at bounding box center [99, 222] width 161 height 407
click at [315, 256] on div "Back to Dashboard Change Sender ID Customers Technicians Select a contact Outbo…" at bounding box center [408, 222] width 456 height 407
click at [24, 107] on div "Status No active tasks You are ready to start receiving tasks. [PERSON_NAME]" at bounding box center [99, 222] width 161 height 407
click at [120, 275] on div "Available" at bounding box center [99, 276] width 61 height 14
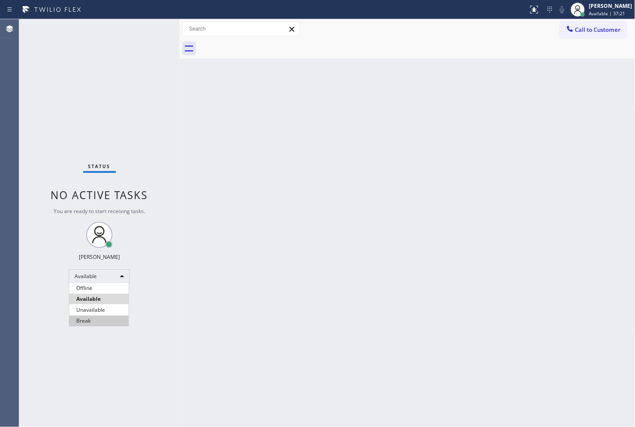
click at [89, 325] on li "Break" at bounding box center [98, 320] width 59 height 10
click at [84, 271] on div "Break" at bounding box center [99, 276] width 61 height 14
click at [115, 295] on li "Available" at bounding box center [98, 299] width 59 height 10
click at [275, 254] on div "Back to Dashboard Change Sender ID Customers Technicians Select a contact Outbo…" at bounding box center [408, 222] width 456 height 407
click at [145, 95] on div "Status No active tasks Change activity state to start receiving tasks. [PERSON_…" at bounding box center [99, 222] width 161 height 407
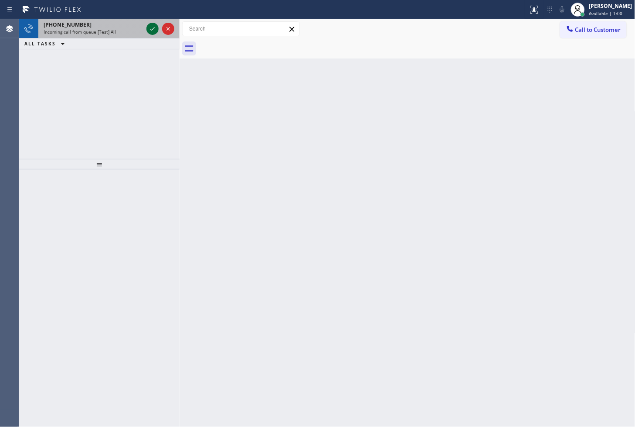
click at [155, 29] on icon at bounding box center [152, 29] width 10 height 10
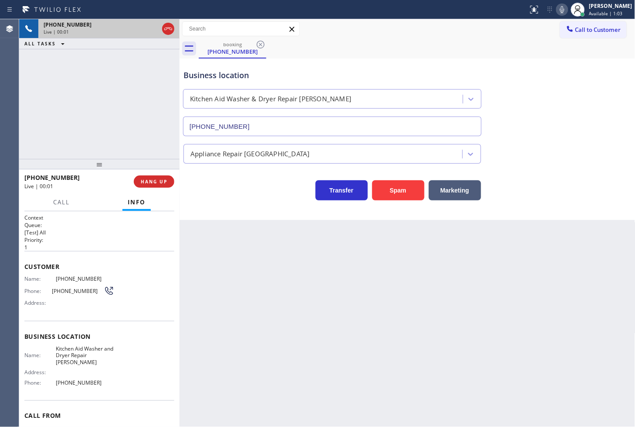
type input "[PHONE_NUMBER]"
click at [99, 123] on div "[PHONE_NUMBER] Live | 00:04 ALL TASKS ALL TASKS ACTIVE TASKS TASKS IN WRAP UP" at bounding box center [99, 89] width 161 height 140
click at [93, 98] on div "[PHONE_NUMBER] Live | 00:05 ALL TASKS ALL TASKS ACTIVE TASKS TASKS IN WRAP UP" at bounding box center [99, 89] width 161 height 140
click at [57, 201] on span "Call" at bounding box center [61, 202] width 17 height 8
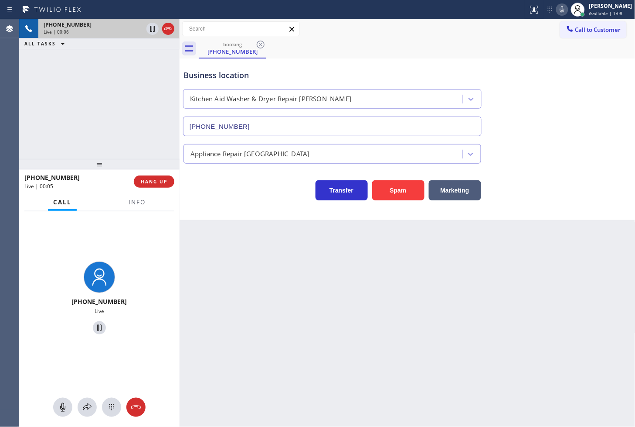
click at [342, 345] on div "Back to Dashboard Change Sender ID Customers Technicians Select a contact Outbo…" at bounding box center [408, 222] width 456 height 407
click at [132, 356] on div "[PHONE_NUMBER] Live" at bounding box center [99, 299] width 161 height 176
click at [225, 208] on div "Business location Kitchen Aid Washer & Dryer Repair [GEOGRAPHIC_DATA] [PHONE_NU…" at bounding box center [408, 138] width 456 height 161
click at [83, 408] on icon at bounding box center [87, 407] width 10 height 10
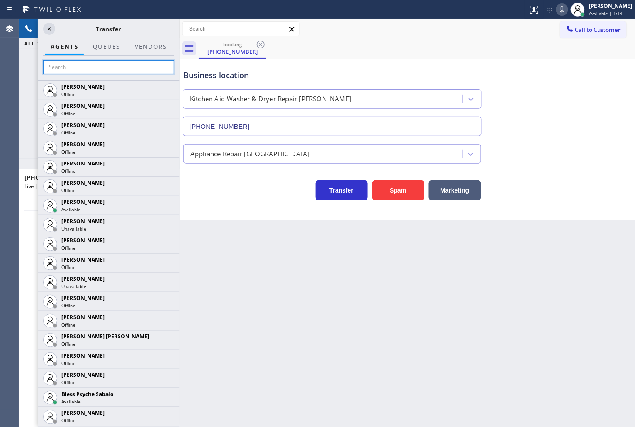
click at [96, 72] on input "text" at bounding box center [108, 67] width 131 height 14
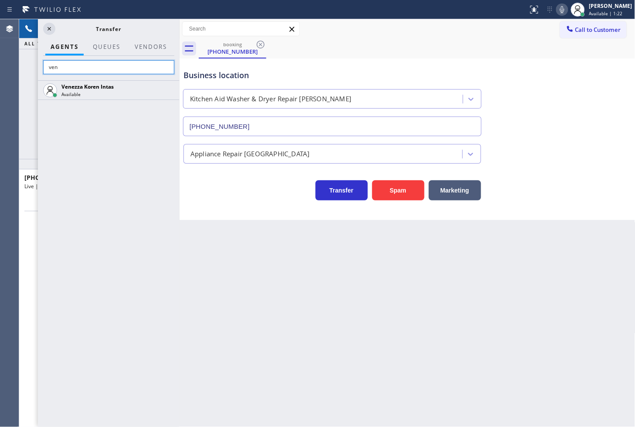
type input "ven"
click at [89, 159] on div "Venezza Koren Intas Available" at bounding box center [109, 253] width 142 height 346
click at [46, 25] on icon at bounding box center [49, 29] width 10 height 10
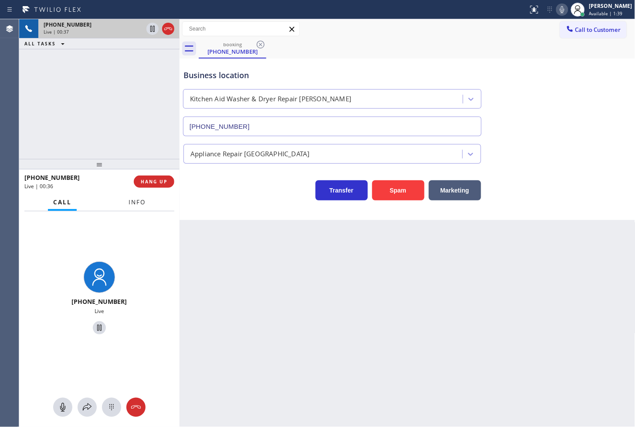
click at [129, 200] on span "Info" at bounding box center [137, 202] width 17 height 8
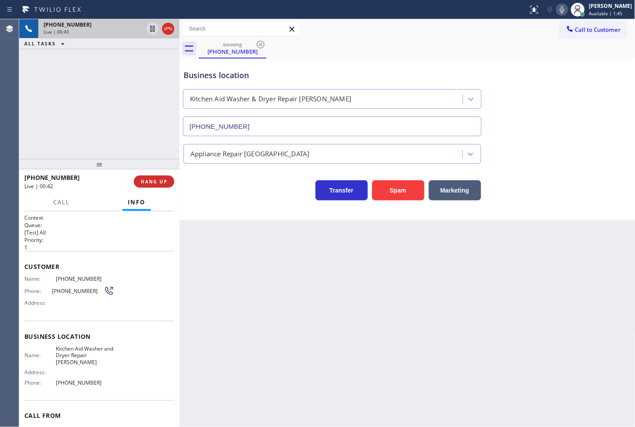
click at [253, 197] on div "Transfer Spam Marketing" at bounding box center [332, 188] width 301 height 24
click at [105, 137] on div "[PHONE_NUMBER] Live | 00:43 ALL TASKS ALL TASKS ACTIVE TASKS TASKS IN WRAP UP" at bounding box center [99, 89] width 161 height 140
click at [219, 192] on div "Transfer Spam Marketing" at bounding box center [332, 188] width 301 height 24
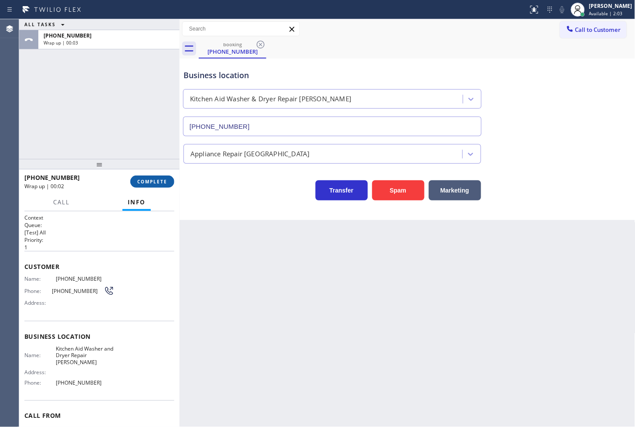
click at [152, 180] on span "COMPLETE" at bounding box center [152, 181] width 30 height 6
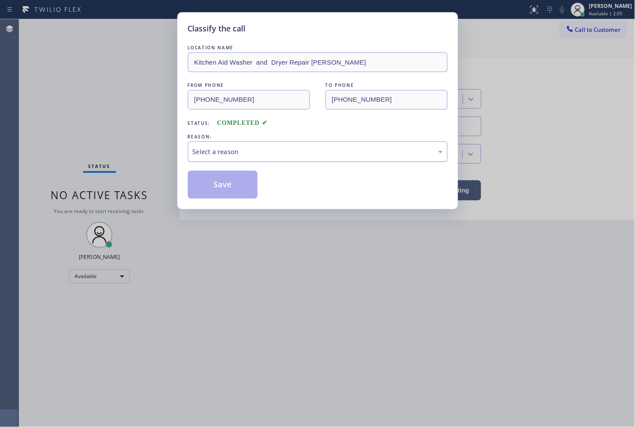
click at [224, 150] on div "Select a reason" at bounding box center [318, 152] width 250 height 10
click at [221, 175] on button "Save" at bounding box center [223, 185] width 70 height 28
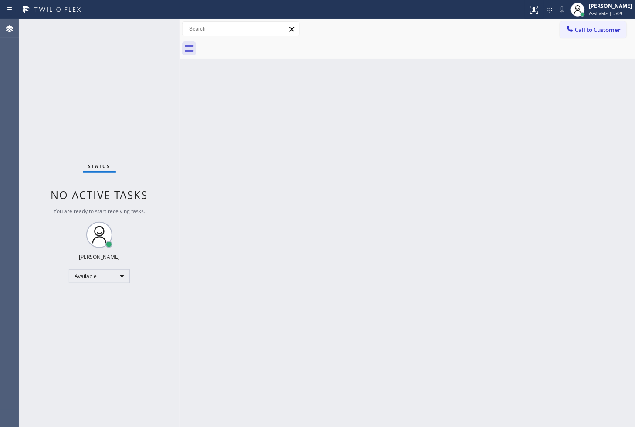
drag, startPoint x: 102, startPoint y: 101, endPoint x: 102, endPoint y: 95, distance: 5.7
click at [102, 100] on div "Status No active tasks You are ready to start receiving tasks. [PERSON_NAME]" at bounding box center [99, 222] width 161 height 407
click at [146, 32] on div "Status No active tasks You are ready to start receiving tasks. [PERSON_NAME]" at bounding box center [99, 222] width 161 height 407
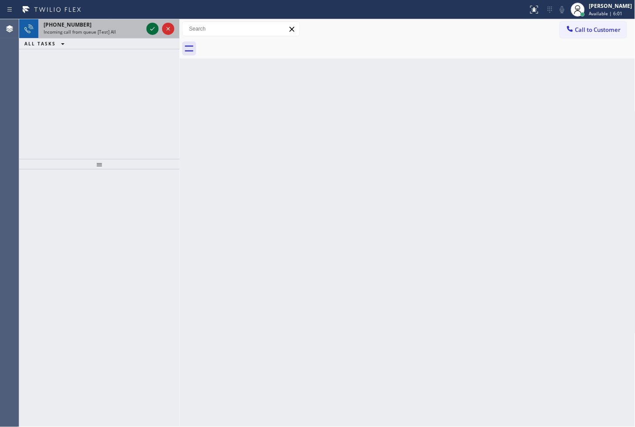
click at [148, 29] on icon at bounding box center [152, 29] width 10 height 10
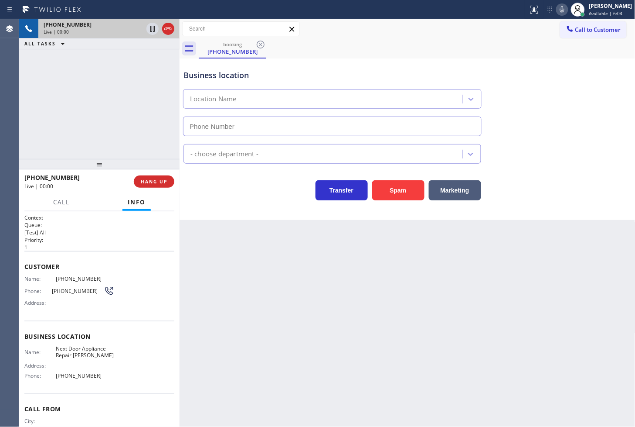
type input "[PHONE_NUMBER]"
click at [79, 80] on div "[PHONE_NUMBER] Live | 00:04 ALL TASKS ALL TASKS ACTIVE TASKS TASKS IN WRAP UP" at bounding box center [99, 89] width 161 height 140
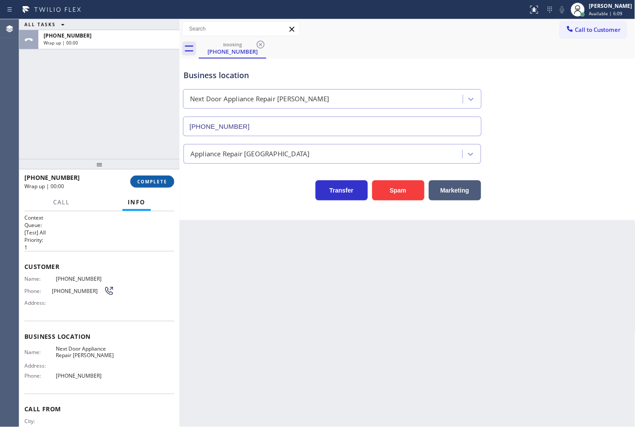
click at [145, 180] on span "COMPLETE" at bounding box center [152, 181] width 30 height 6
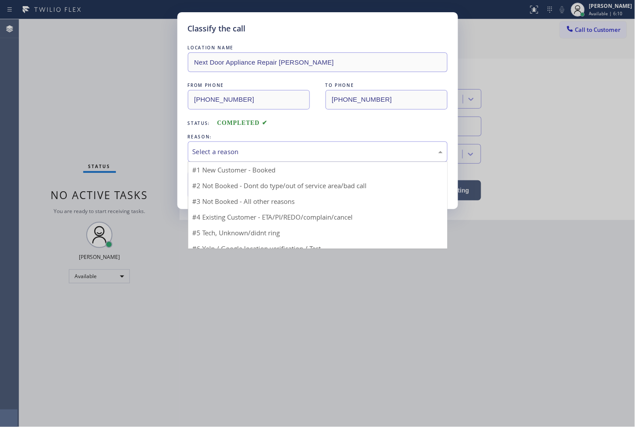
click at [241, 151] on div "Select a reason" at bounding box center [318, 152] width 250 height 10
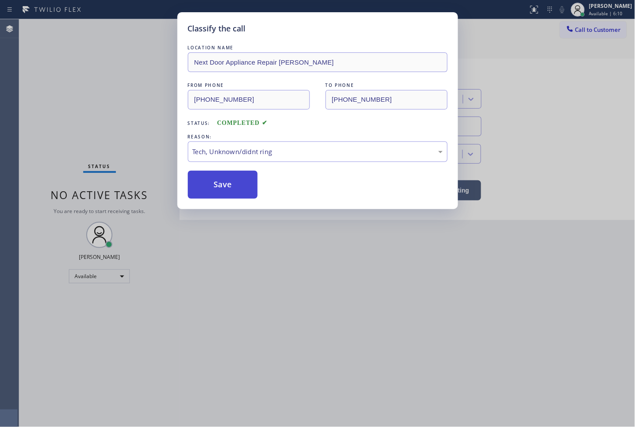
click at [227, 178] on button "Save" at bounding box center [223, 185] width 70 height 28
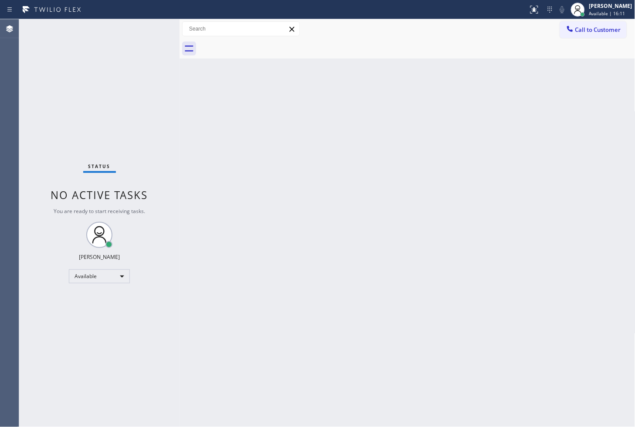
click at [105, 74] on div "Status No active tasks You are ready to start receiving tasks. [PERSON_NAME]" at bounding box center [99, 222] width 161 height 407
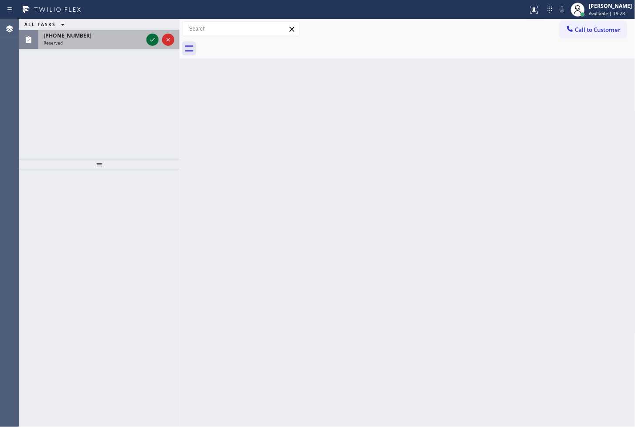
click at [154, 38] on icon at bounding box center [152, 39] width 10 height 10
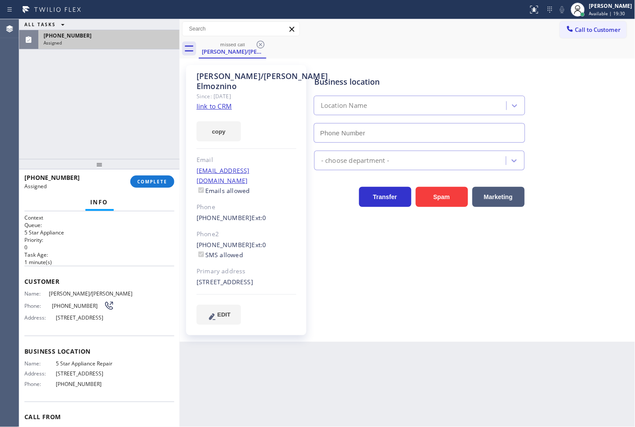
type input "[PHONE_NUMBER]"
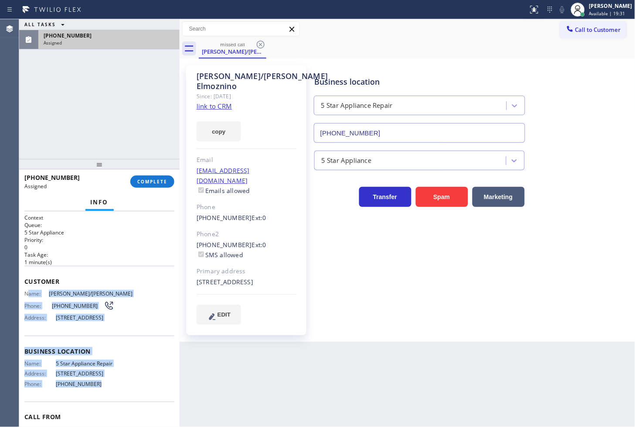
drag, startPoint x: 27, startPoint y: 295, endPoint x: 110, endPoint y: 402, distance: 135.6
click at [110, 402] on div "Context Queue: 5 Star Appliance Priority: 0 Task Age: [DEMOGRAPHIC_DATA] minute…" at bounding box center [99, 341] width 150 height 254
copy div "ame: [PERSON_NAME]/[PERSON_NAME] Phone: [PHONE_NUMBER] Address: [STREET_ADDRESS…"
click at [155, 186] on button "COMPLETE" at bounding box center [152, 181] width 44 height 12
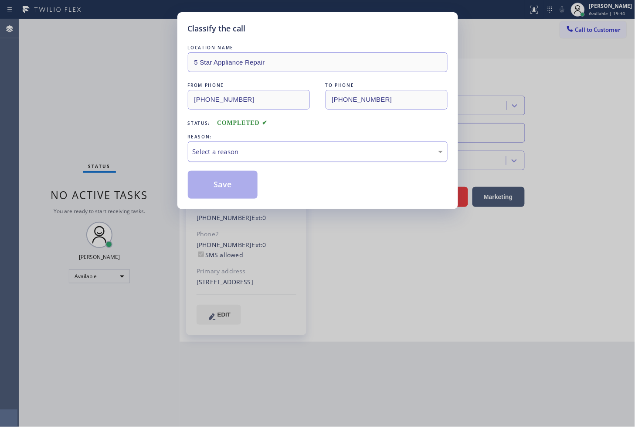
click at [208, 156] on div "Select a reason" at bounding box center [318, 152] width 250 height 10
click at [219, 193] on button "Save" at bounding box center [223, 185] width 70 height 28
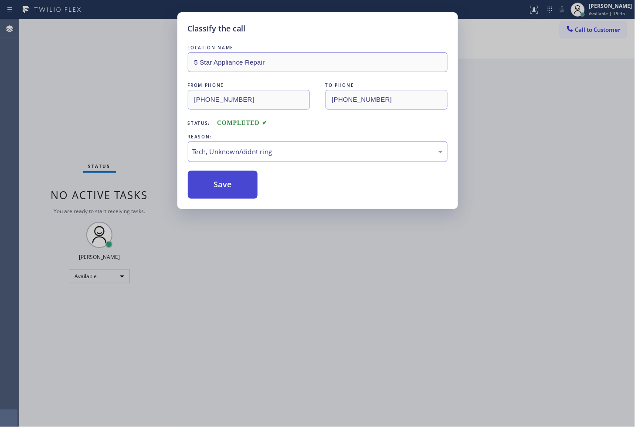
click at [219, 193] on button "Save" at bounding box center [223, 185] width 70 height 28
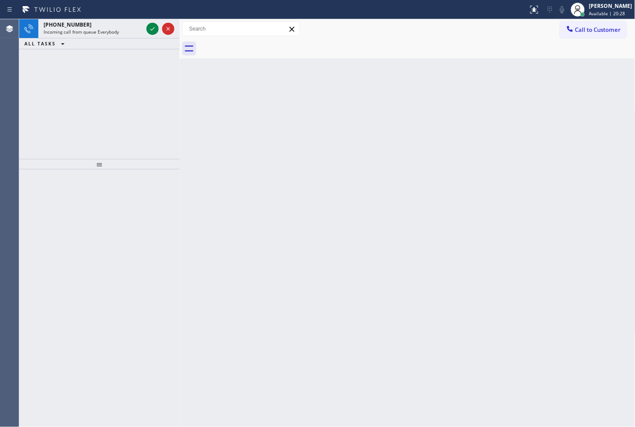
click at [74, 118] on div "[PHONE_NUMBER] Incoming call from queue Everybody ALL TASKS ALL TASKS ACTIVE TA…" at bounding box center [99, 89] width 161 height 140
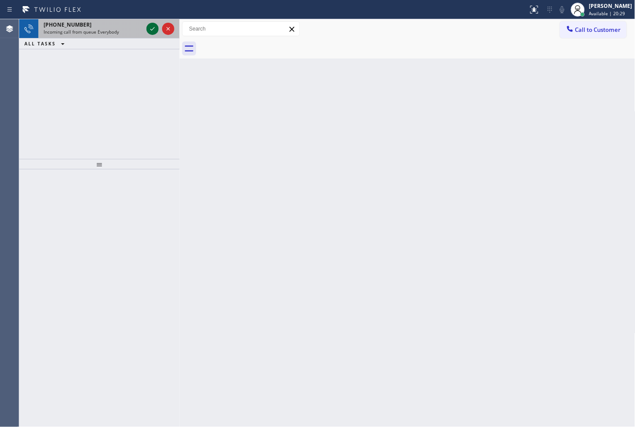
click at [152, 29] on icon at bounding box center [152, 28] width 4 height 3
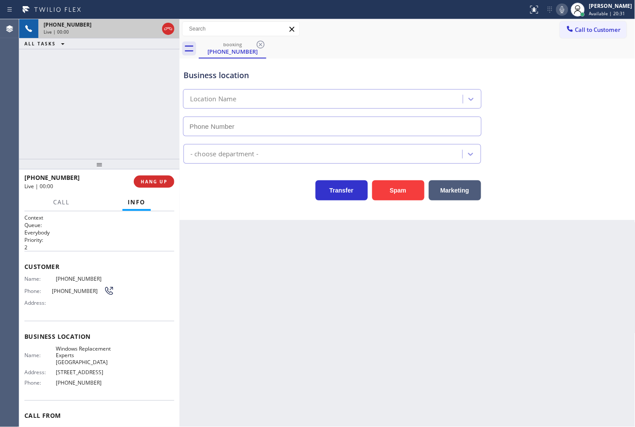
type input "[PHONE_NUMBER]"
click at [131, 97] on div "[PHONE_NUMBER] Live | 00:03 ALL TASKS ALL TASKS ACTIVE TASKS TASKS IN WRAP UP" at bounding box center [99, 89] width 161 height 140
click at [66, 199] on span "Call" at bounding box center [61, 202] width 17 height 8
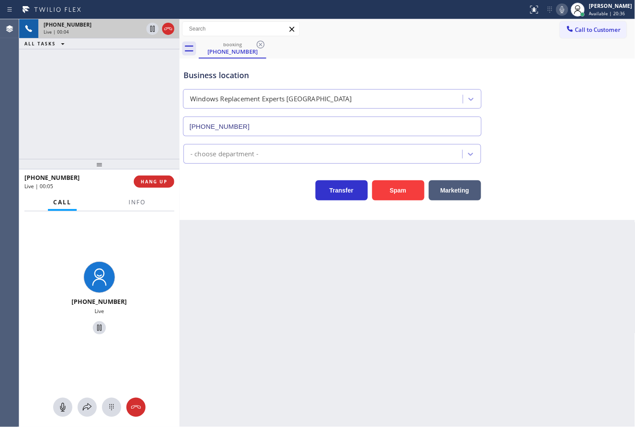
click at [125, 126] on div "[PHONE_NUMBER] Live | 00:04 ALL TASKS ALL TASKS ACTIVE TASKS TASKS IN WRAP UP" at bounding box center [99, 89] width 161 height 140
click at [226, 200] on div "Transfer Spam Marketing" at bounding box center [332, 188] width 301 height 24
click at [90, 102] on div "[PHONE_NUMBER] Live | 00:05 ALL TASKS ALL TASKS ACTIVE TASKS TASKS IN WRAP UP" at bounding box center [99, 89] width 161 height 140
click at [226, 185] on div "Transfer Spam Marketing" at bounding box center [332, 188] width 301 height 24
click at [137, 154] on div "[PHONE_NUMBER] Live | 00:07 ALL TASKS ALL TASKS ACTIVE TASKS TASKS IN WRAP UP" at bounding box center [99, 89] width 161 height 140
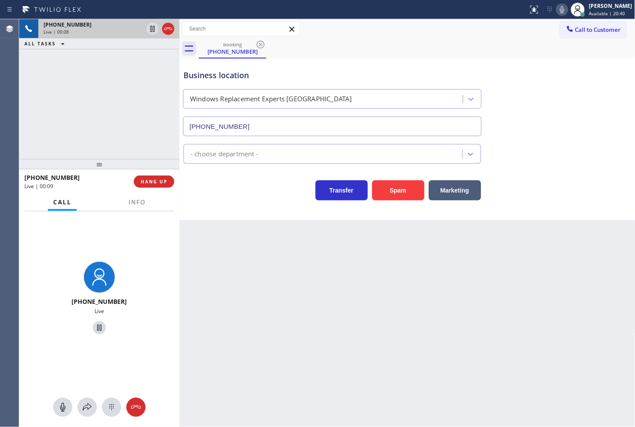
click at [199, 194] on div "Transfer Spam Marketing" at bounding box center [332, 188] width 301 height 24
click at [206, 202] on div "Business location Windows Replacement Experts [GEOGRAPHIC_DATA] [PHONE_NUMBER] …" at bounding box center [408, 138] width 456 height 161
click at [121, 116] on div "[PHONE_NUMBER] Live | 00:10 ALL TASKS ALL TASKS ACTIVE TASKS TASKS IN WRAP UP" at bounding box center [99, 89] width 161 height 140
click at [159, 183] on span "HANG UP" at bounding box center [154, 181] width 27 height 6
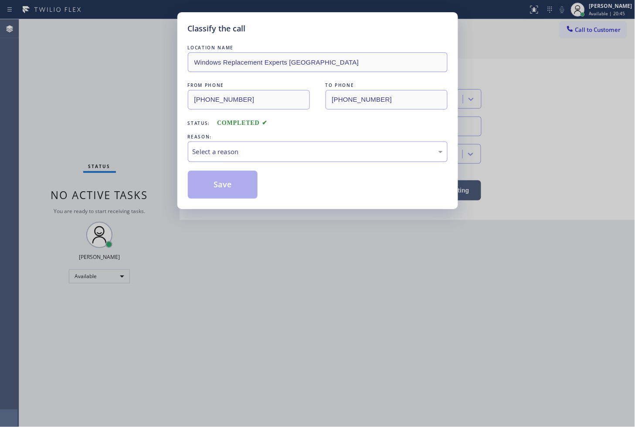
click at [225, 156] on div "Select a reason" at bounding box center [318, 152] width 250 height 10
click at [221, 196] on button "Save" at bounding box center [223, 185] width 70 height 28
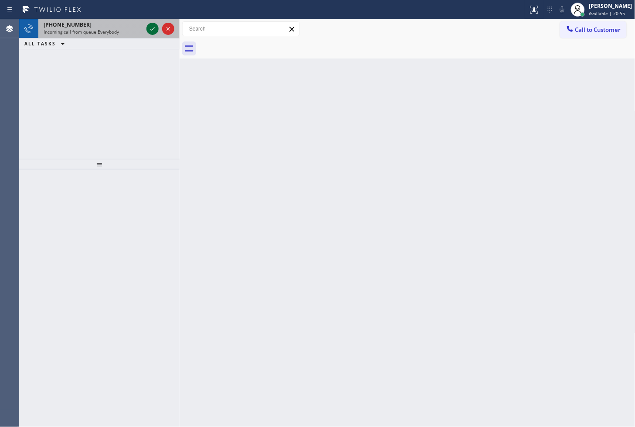
click at [150, 28] on icon at bounding box center [152, 29] width 10 height 10
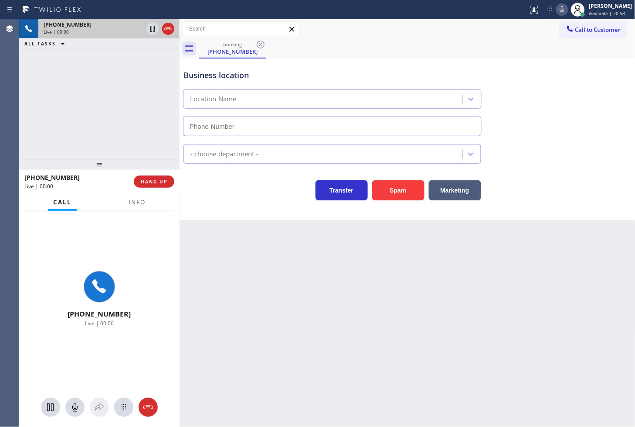
type input "[PHONE_NUMBER]"
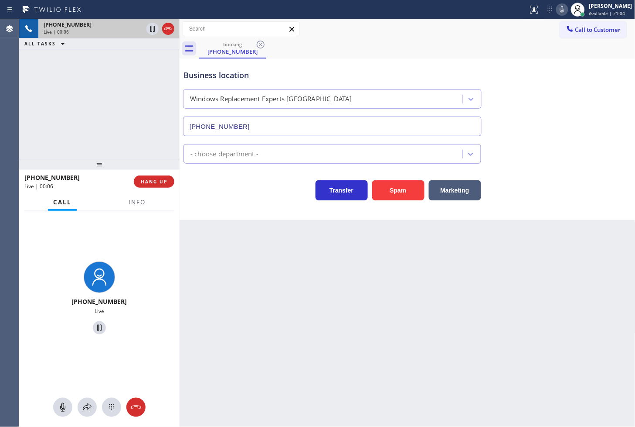
click at [120, 102] on div "[PHONE_NUMBER] Live | 00:06 ALL TASKS ALL TASKS ACTIVE TASKS TASKS IN WRAP UP" at bounding box center [99, 89] width 161 height 140
click at [216, 190] on div "Transfer Spam Marketing" at bounding box center [332, 188] width 301 height 24
click at [131, 134] on div "[PHONE_NUMBER] Live | 00:11 ALL TASKS ALL TASKS ACTIVE TASKS TASKS IN WRAP UP" at bounding box center [99, 89] width 161 height 140
click at [150, 181] on span "HANG UP" at bounding box center [154, 181] width 27 height 6
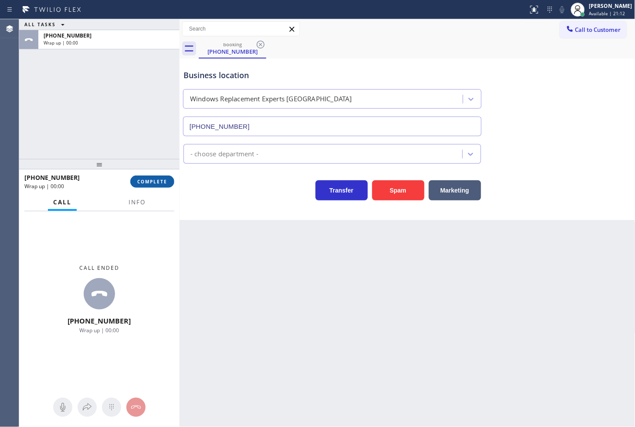
click at [150, 181] on span "COMPLETE" at bounding box center [152, 181] width 30 height 6
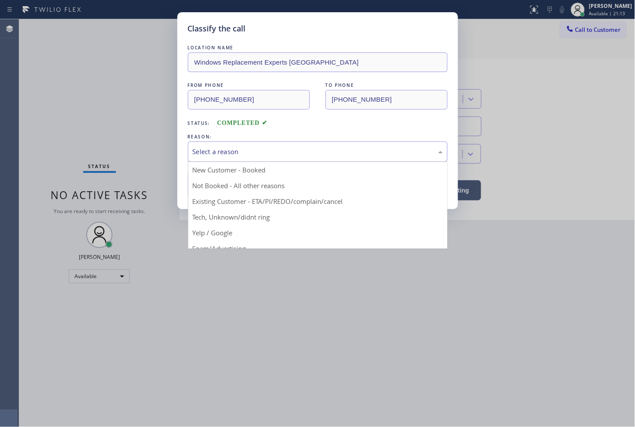
click at [215, 158] on div "Select a reason" at bounding box center [318, 151] width 260 height 20
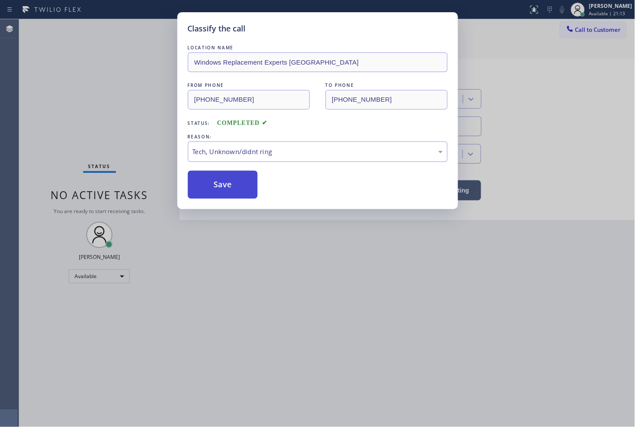
click at [224, 197] on button "Save" at bounding box center [223, 185] width 70 height 28
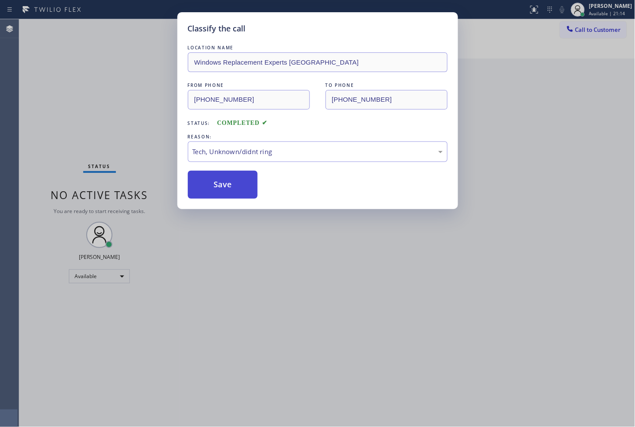
click at [224, 197] on button "Save" at bounding box center [223, 185] width 70 height 28
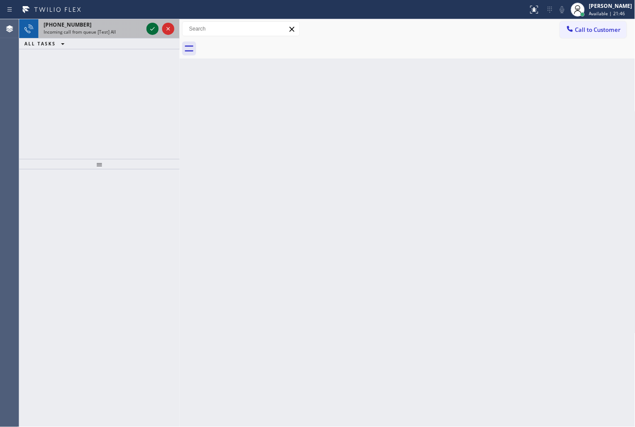
click at [151, 27] on icon at bounding box center [152, 29] width 10 height 10
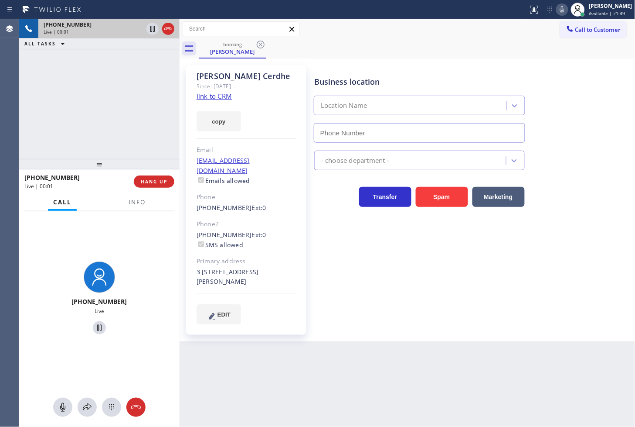
type input "[PHONE_NUMBER]"
click at [208, 98] on link "link to CRM" at bounding box center [214, 96] width 35 height 9
click at [82, 105] on div "[PHONE_NUMBER] Live | 00:06 ALL TASKS ALL TASKS ACTIVE TASKS TASKS IN WRAP UP" at bounding box center [99, 89] width 161 height 140
click at [346, 236] on div "Business location Bestway Appliance Repair [GEOGRAPHIC_DATA] [PHONE_NUMBER] App…" at bounding box center [473, 194] width 321 height 254
click at [114, 136] on div "[PHONE_NUMBER] Live | 00:10 ALL TASKS ALL TASKS ACTIVE TASKS TASKS IN WRAP UP" at bounding box center [99, 89] width 161 height 140
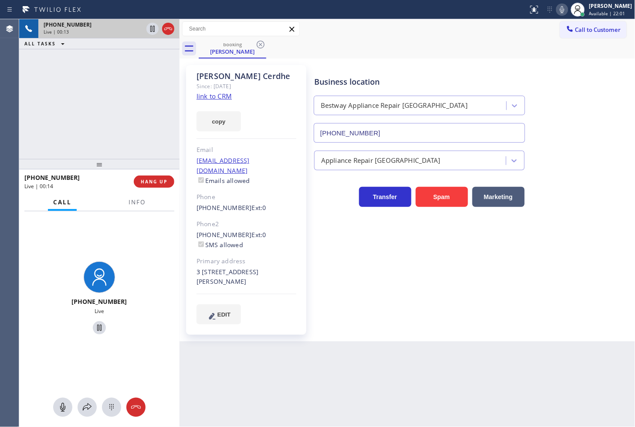
click at [214, 98] on link "link to CRM" at bounding box center [214, 96] width 35 height 9
click at [393, 276] on div "Business location Bestway Appliance Repair [GEOGRAPHIC_DATA] [PHONE_NUMBER] App…" at bounding box center [473, 194] width 321 height 254
click at [72, 92] on div "[PHONE_NUMBER] Live | 00:47 ALL TASKS ALL TASKS ACTIVE TASKS TASKS IN WRAP UP" at bounding box center [99, 89] width 161 height 140
click at [461, 338] on div "Back to Dashboard Change Sender ID Customers Technicians Select a contact Outbo…" at bounding box center [408, 222] width 456 height 407
click at [154, 255] on div "[PHONE_NUMBER] Live" at bounding box center [99, 299] width 161 height 176
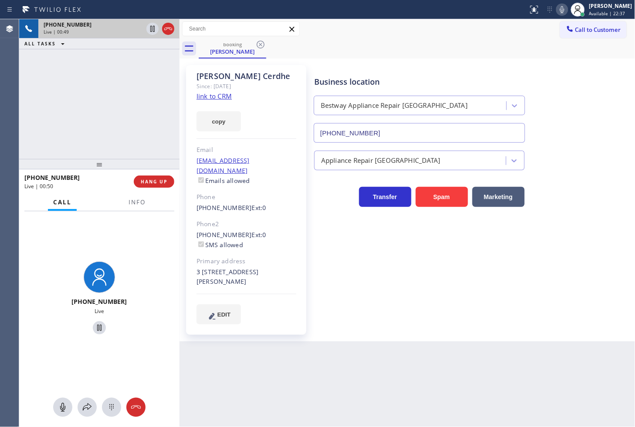
click at [131, 191] on div "[PHONE_NUMBER] Live | 00:50" at bounding box center [78, 181] width 109 height 23
click at [133, 204] on span "Info" at bounding box center [137, 202] width 17 height 8
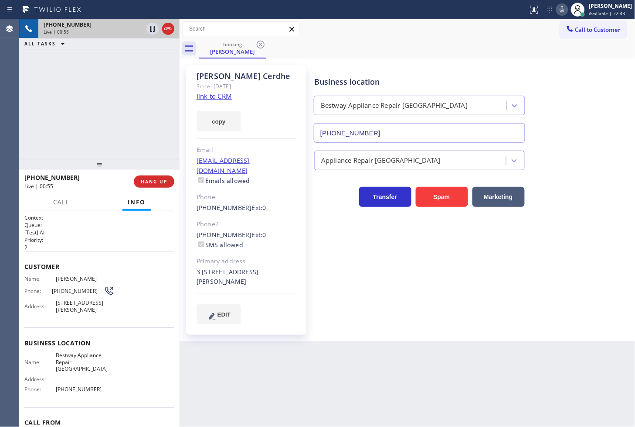
click at [109, 102] on div "[PHONE_NUMBER] Live | 00:55 ALL TASKS ALL TASKS ACTIVE TASKS TASKS IN WRAP UP" at bounding box center [99, 89] width 161 height 140
drag, startPoint x: 82, startPoint y: 236, endPoint x: 99, endPoint y: 76, distance: 160.9
click at [82, 233] on div "Context Queue: [Test] All Priority: 2" at bounding box center [99, 232] width 150 height 37
click at [74, 207] on button "Call" at bounding box center [61, 202] width 27 height 17
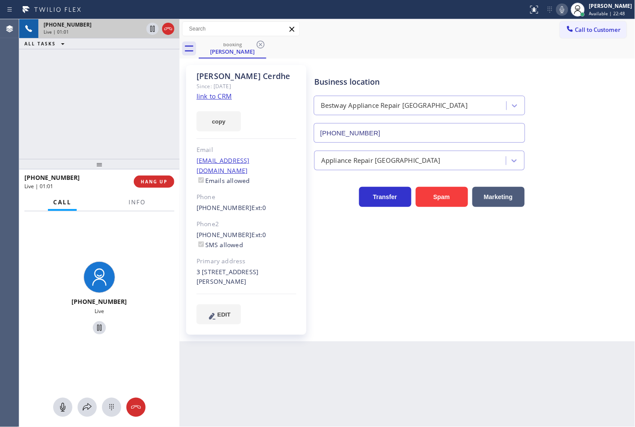
click at [71, 115] on div "[PHONE_NUMBER] Live | 01:01 ALL TASKS ALL TASKS ACTIVE TASKS TASKS IN WRAP UP" at bounding box center [99, 89] width 161 height 140
click at [98, 224] on div "[PHONE_NUMBER] Live" at bounding box center [99, 299] width 161 height 176
click at [87, 142] on div "[PHONE_NUMBER] Live | 01:01 ALL TASKS ALL TASKS ACTIVE TASKS TASKS IN WRAP UP" at bounding box center [99, 89] width 161 height 140
click at [87, 96] on div "[PHONE_NUMBER] Live | 01:04 ALL TASKS ALL TASKS ACTIVE TASKS TASKS IN WRAP UP" at bounding box center [99, 89] width 161 height 140
click at [99, 102] on div "[PHONE_NUMBER] Live | 01:05 ALL TASKS ALL TASKS ACTIVE TASKS TASKS IN WRAP UP" at bounding box center [99, 89] width 161 height 140
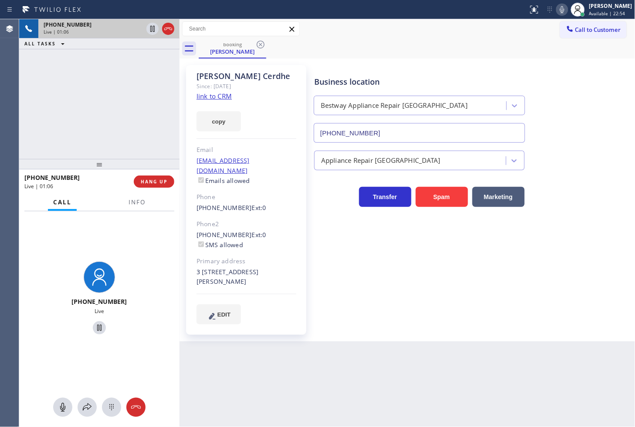
click at [108, 132] on div "[PHONE_NUMBER] Live | 01:06 ALL TASKS ALL TASKS ACTIVE TASKS TASKS IN WRAP UP" at bounding box center [99, 89] width 161 height 140
click at [145, 140] on div "[PHONE_NUMBER] Live | 01:07 ALL TASKS ALL TASKS ACTIVE TASKS TASKS IN WRAP UP" at bounding box center [99, 89] width 161 height 140
click at [153, 184] on span "HANG UP" at bounding box center [154, 181] width 27 height 6
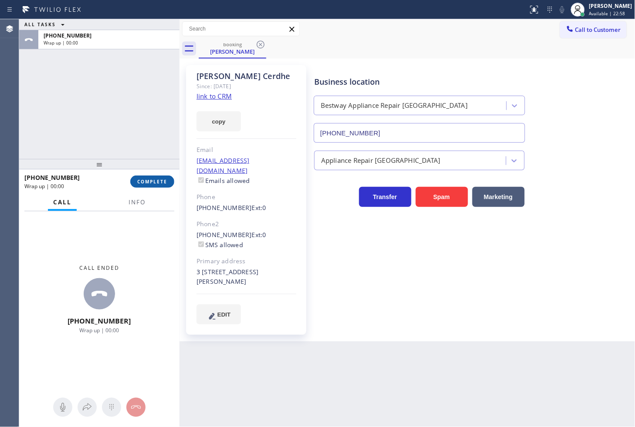
click at [153, 184] on span "COMPLETE" at bounding box center [152, 181] width 30 height 6
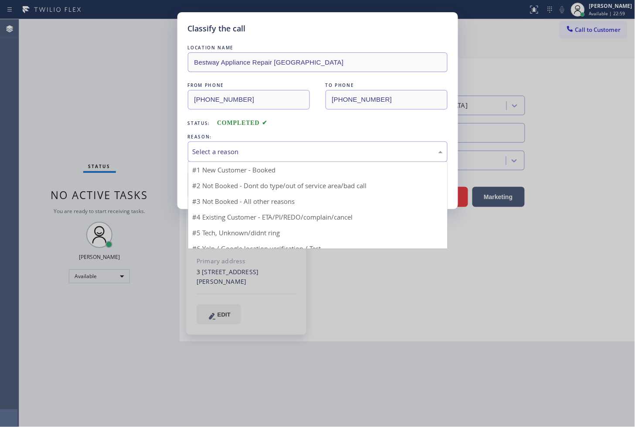
click at [209, 161] on div "Select a reason #1 New Customer - Booked #2 Not Booked - Dont do type/out of se…" at bounding box center [318, 151] width 260 height 20
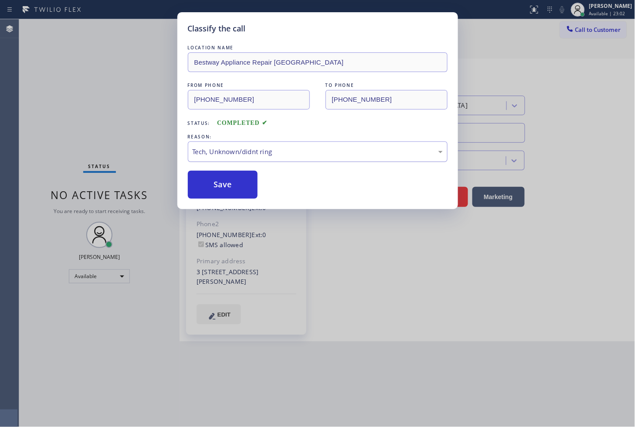
click at [223, 153] on div "Tech, Unknown/didnt ring" at bounding box center [318, 152] width 250 height 10
click at [223, 191] on button "Save" at bounding box center [223, 185] width 70 height 28
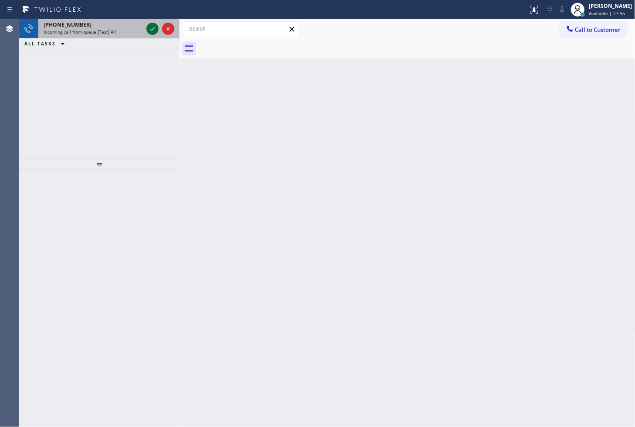
click at [152, 27] on icon at bounding box center [152, 29] width 10 height 10
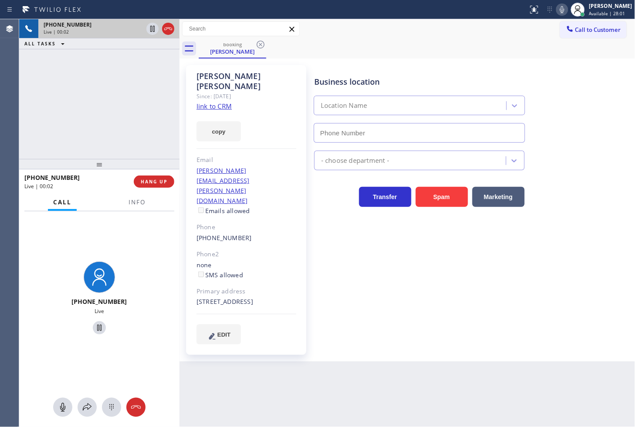
type input "[PHONE_NUMBER]"
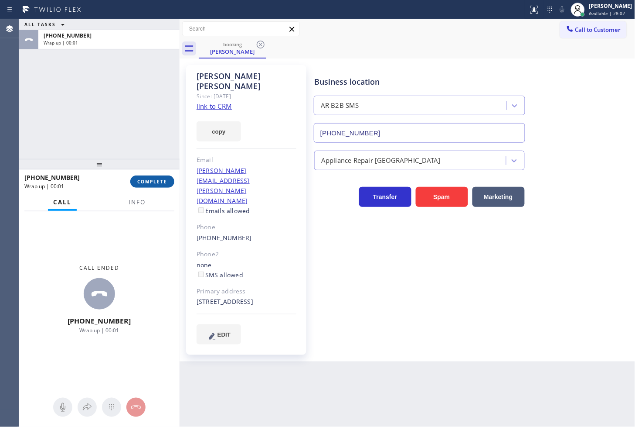
click at [158, 180] on span "COMPLETE" at bounding box center [152, 181] width 30 height 6
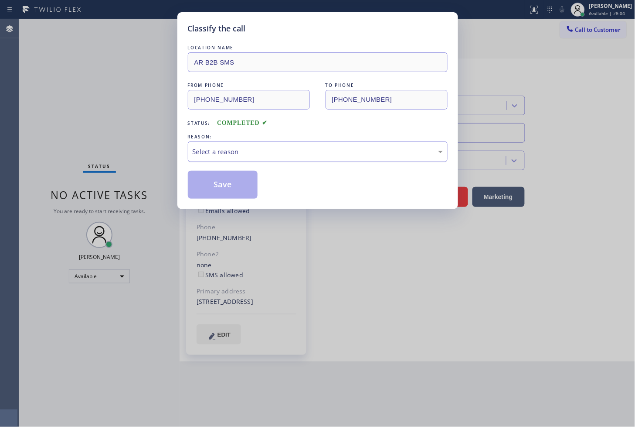
click at [203, 153] on div "Select a reason" at bounding box center [318, 152] width 250 height 10
click at [215, 187] on button "Save" at bounding box center [223, 185] width 70 height 28
drag, startPoint x: 215, startPoint y: 187, endPoint x: 249, endPoint y: 180, distance: 35.5
click at [215, 186] on button "Save" at bounding box center [223, 185] width 70 height 28
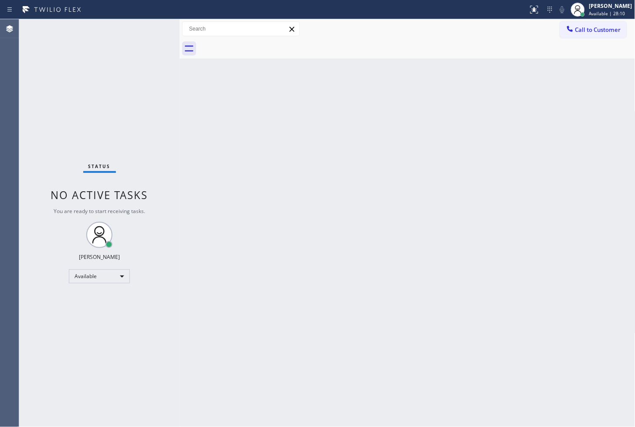
click at [153, 31] on div "Status No active tasks You are ready to start receiving tasks. [PERSON_NAME]" at bounding box center [99, 222] width 161 height 407
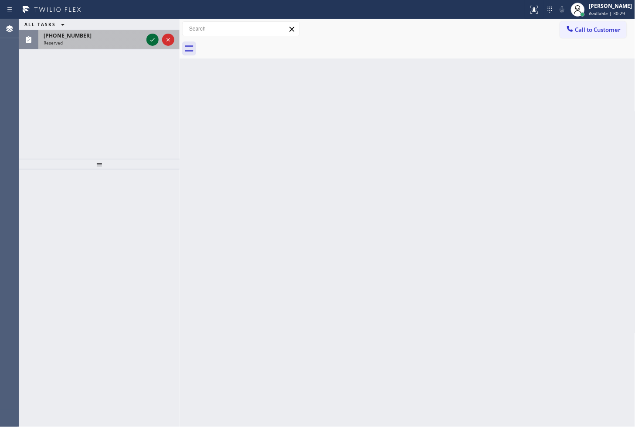
click at [151, 38] on icon at bounding box center [152, 39] width 10 height 10
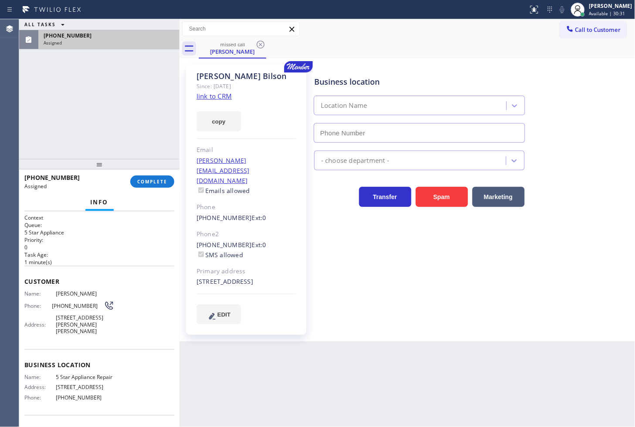
type input "[PHONE_NUMBER]"
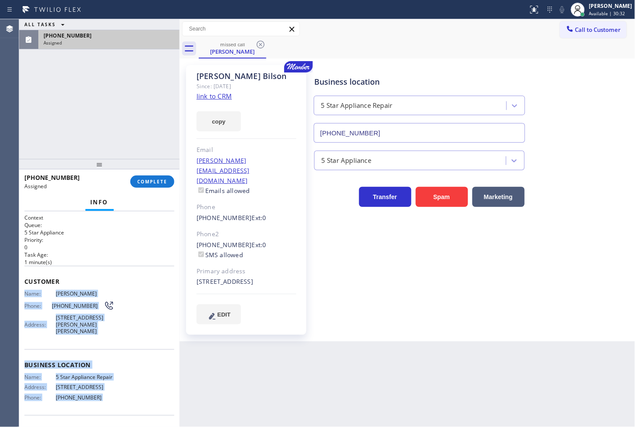
drag, startPoint x: 24, startPoint y: 294, endPoint x: 97, endPoint y: 413, distance: 139.2
click at [97, 413] on div "Context Queue: 5 Star Appliance Priority: 0 Task Age: [DEMOGRAPHIC_DATA] minute…" at bounding box center [99, 347] width 150 height 267
copy div "Name: [PERSON_NAME] Phone: [PHONE_NUMBER] Address: [STREET_ADDRESS][PERSON_NAME…"
click at [150, 182] on span "COMPLETE" at bounding box center [152, 181] width 30 height 6
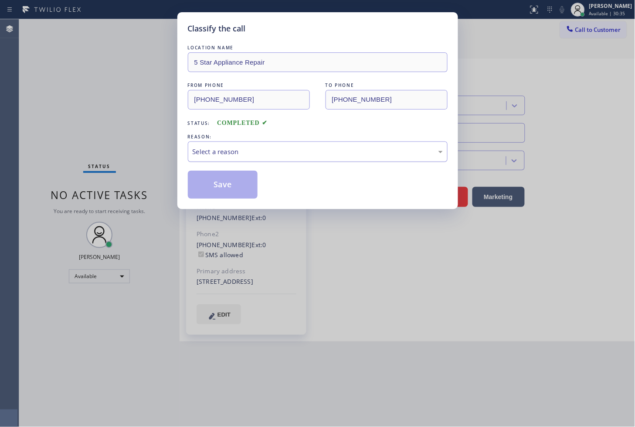
click at [222, 159] on div "Select a reason" at bounding box center [318, 151] width 260 height 20
click at [222, 196] on button "Save" at bounding box center [223, 185] width 70 height 28
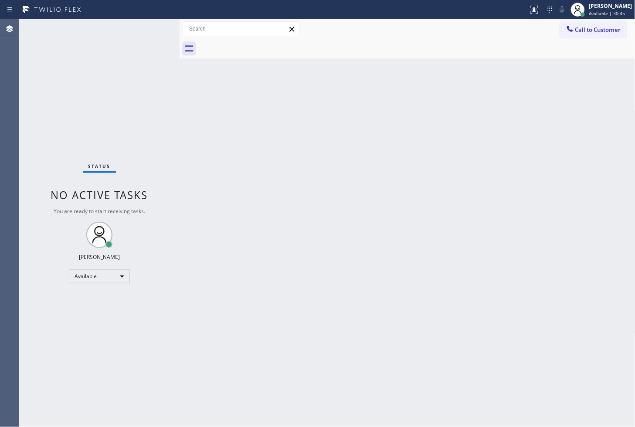
click at [56, 80] on div "Status No active tasks You are ready to start receiving tasks. [PERSON_NAME]" at bounding box center [99, 222] width 161 height 407
click at [158, 31] on div "Status No active tasks You are ready to start receiving tasks. [PERSON_NAME]" at bounding box center [99, 222] width 161 height 407
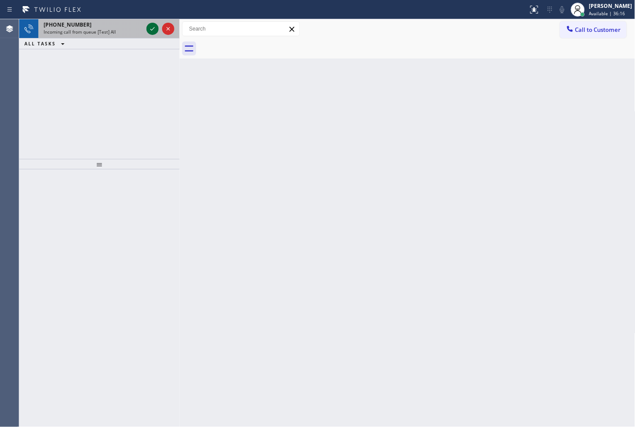
click at [158, 31] on div at bounding box center [153, 29] width 12 height 10
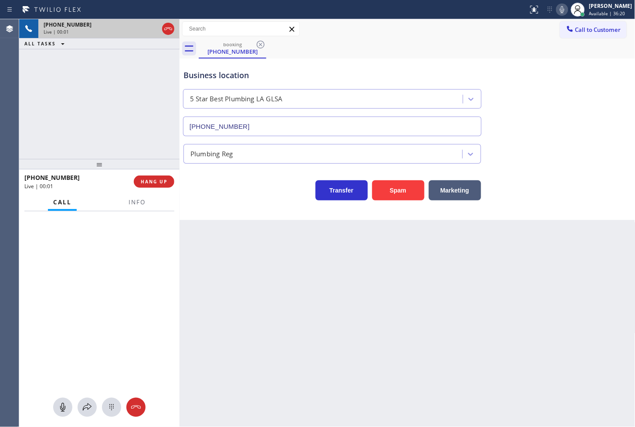
type input "[PHONE_NUMBER]"
click at [134, 209] on div at bounding box center [136, 210] width 27 height 2
click at [136, 198] on span "Info" at bounding box center [137, 202] width 17 height 8
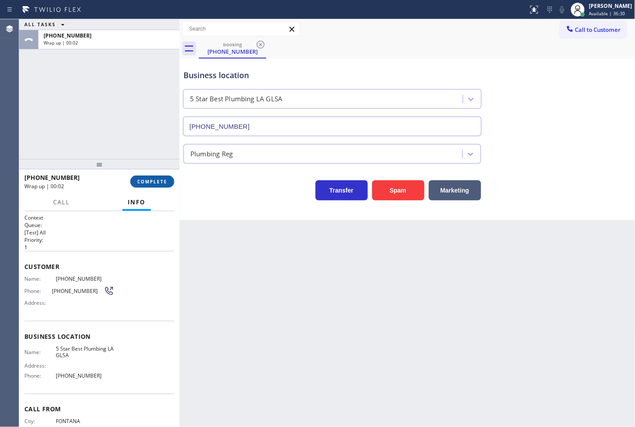
click at [159, 180] on span "COMPLETE" at bounding box center [152, 181] width 30 height 6
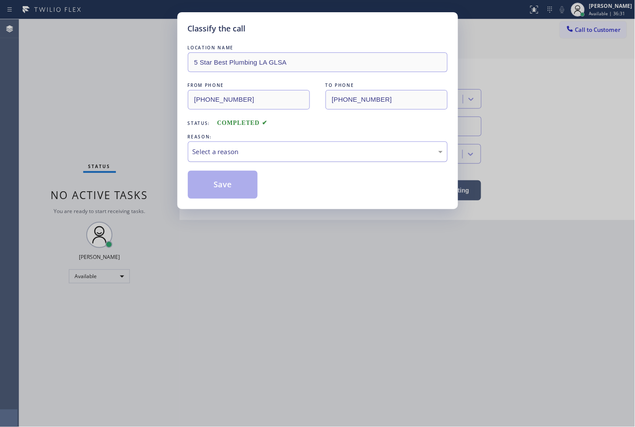
click at [249, 158] on div "Select a reason" at bounding box center [318, 151] width 260 height 20
click at [232, 200] on div "Classify the call LOCATION NAME 5 Star Best Plumbing LA GLSA FROM PHONE [PHONE_…" at bounding box center [318, 110] width 281 height 197
click at [222, 174] on button "Save" at bounding box center [223, 185] width 70 height 28
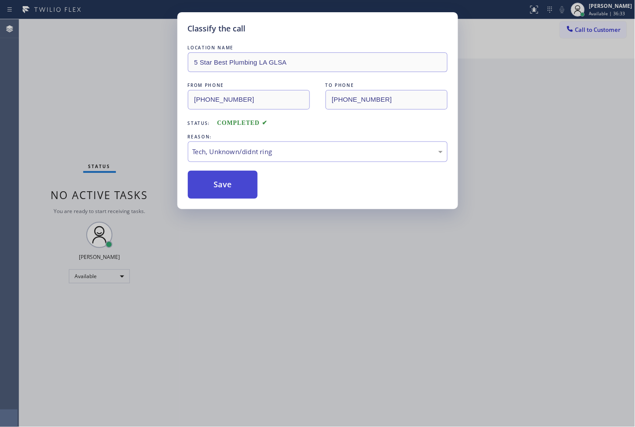
click at [222, 174] on button "Save" at bounding box center [223, 185] width 70 height 28
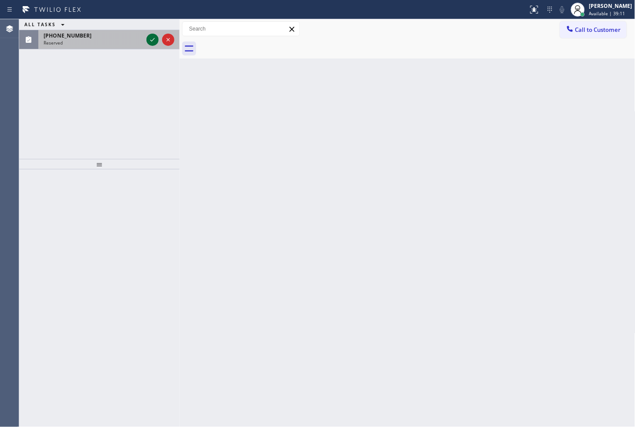
click at [147, 38] on icon at bounding box center [152, 39] width 10 height 10
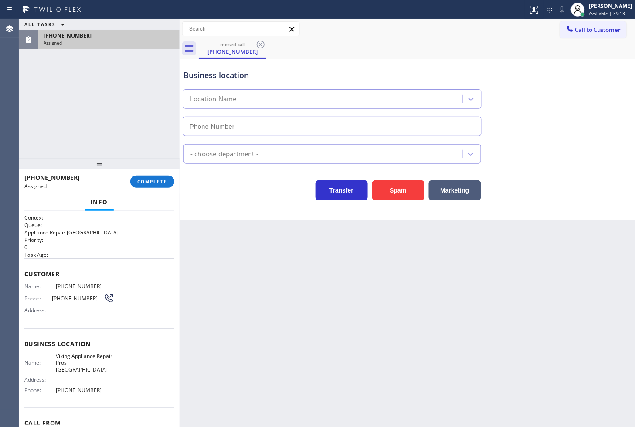
scroll to position [41, 0]
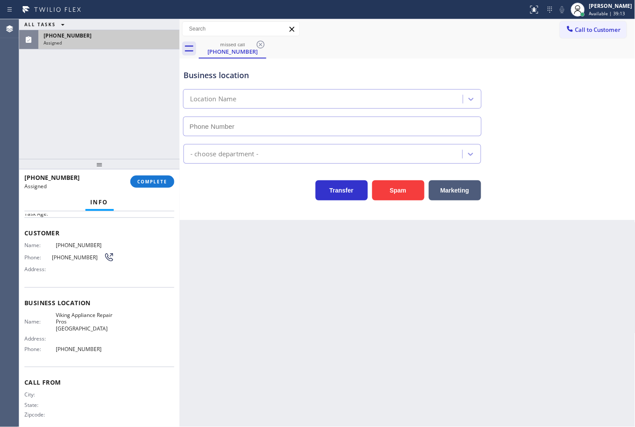
type input "[PHONE_NUMBER]"
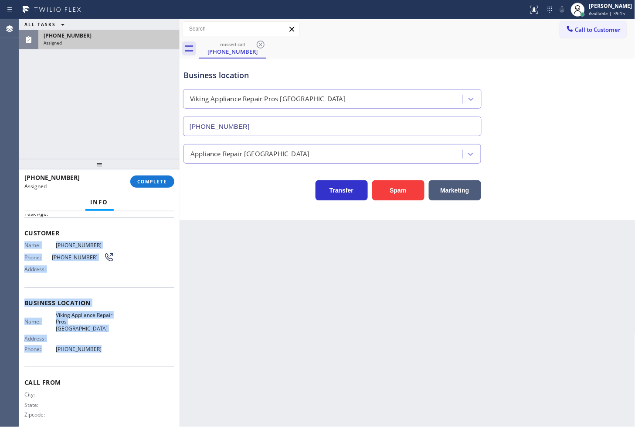
drag, startPoint x: 24, startPoint y: 246, endPoint x: 103, endPoint y: 339, distance: 123.1
click at [103, 339] on div "Context Queue: Appliance Repair High End Priority: 0 Task Age: Customer Name: […" at bounding box center [99, 319] width 161 height 216
copy div "Name: [PHONE_NUMBER] Phone: [PHONE_NUMBER] Address: Business location Name: Vik…"
click at [147, 178] on button "COMPLETE" at bounding box center [152, 181] width 44 height 12
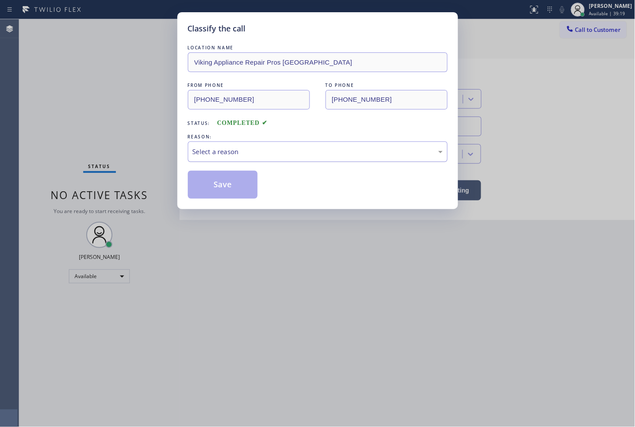
click at [202, 156] on div "Select a reason" at bounding box center [318, 152] width 250 height 10
click at [219, 189] on button "Save" at bounding box center [223, 185] width 70 height 28
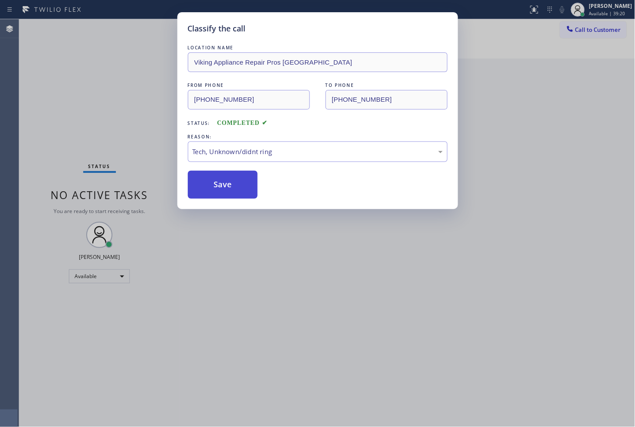
click at [219, 189] on button "Save" at bounding box center [223, 185] width 70 height 28
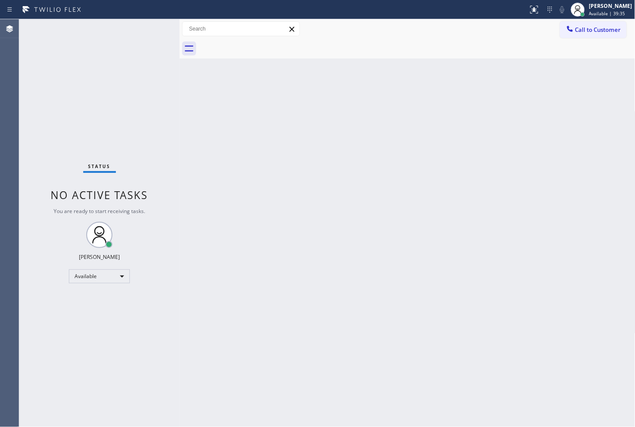
click at [68, 93] on div "Status No active tasks You are ready to start receiving tasks. [PERSON_NAME]" at bounding box center [99, 222] width 161 height 407
click at [146, 23] on div "Status No active tasks You are ready to start receiving tasks. [PERSON_NAME]" at bounding box center [99, 222] width 161 height 407
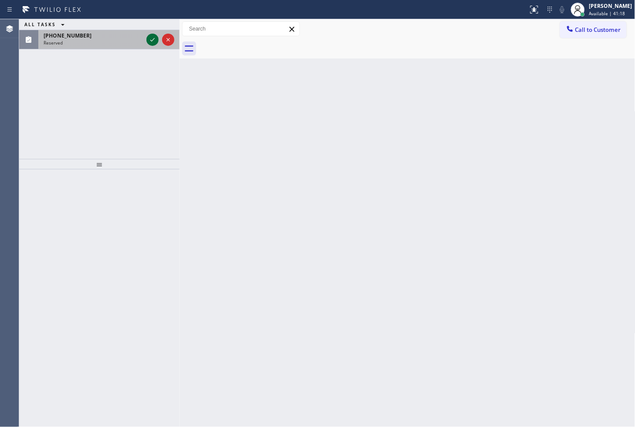
click at [153, 40] on icon at bounding box center [152, 39] width 4 height 3
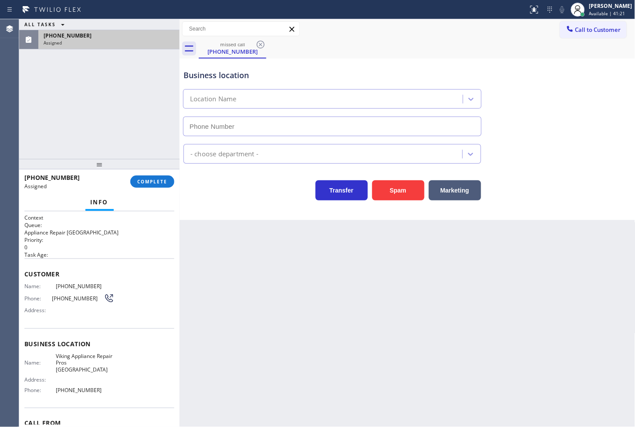
click at [23, 296] on div "Context Queue: Appliance Repair High End Priority: 0 Task Age: Customer Name: […" at bounding box center [99, 319] width 161 height 216
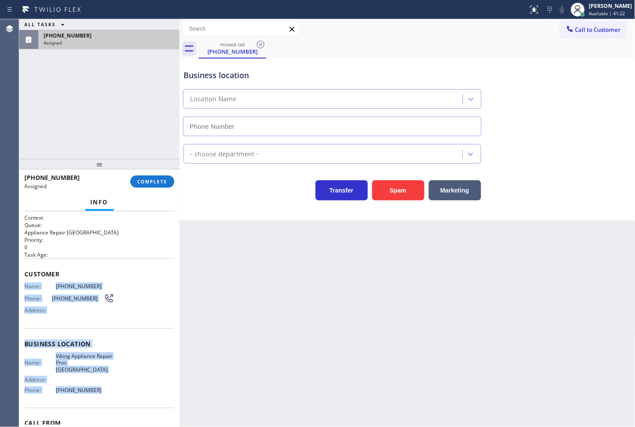
drag, startPoint x: 21, startPoint y: 285, endPoint x: 100, endPoint y: 390, distance: 131.4
click at [100, 390] on div "Context Queue: Appliance Repair High End Priority: 0 Task Age: Customer Name: […" at bounding box center [99, 319] width 161 height 216
type input "[PHONE_NUMBER]"
click at [147, 181] on span "COMPLETE" at bounding box center [152, 181] width 30 height 6
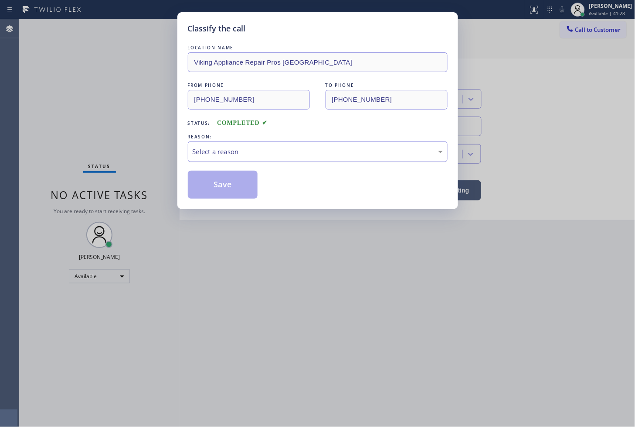
click at [237, 154] on div "Select a reason" at bounding box center [318, 152] width 250 height 10
click at [221, 188] on button "Save" at bounding box center [223, 185] width 70 height 28
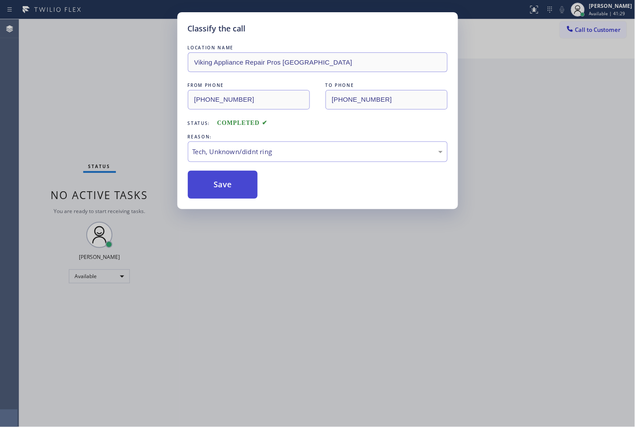
click at [221, 188] on button "Save" at bounding box center [223, 185] width 70 height 28
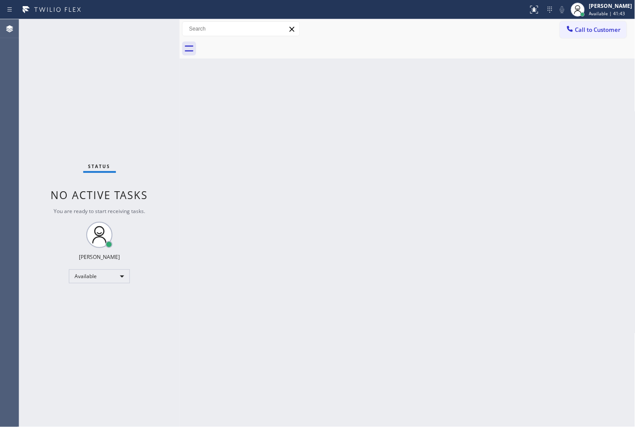
click at [57, 86] on div "Status No active tasks You are ready to start receiving tasks. [PERSON_NAME]" at bounding box center [99, 222] width 161 height 407
click at [160, 25] on div "Status No active tasks You are ready to start receiving tasks. [PERSON_NAME]" at bounding box center [99, 222] width 161 height 407
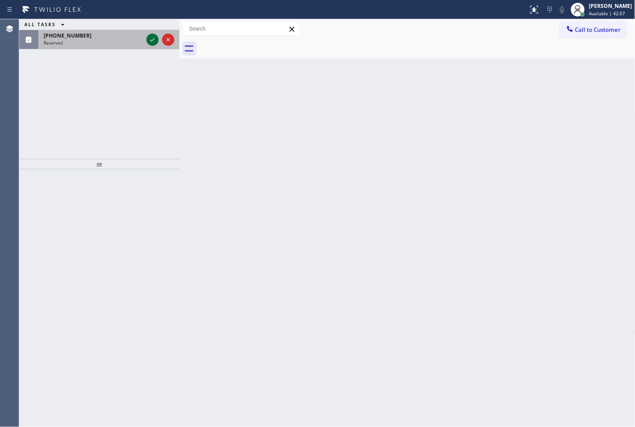
click at [148, 40] on icon at bounding box center [152, 39] width 10 height 10
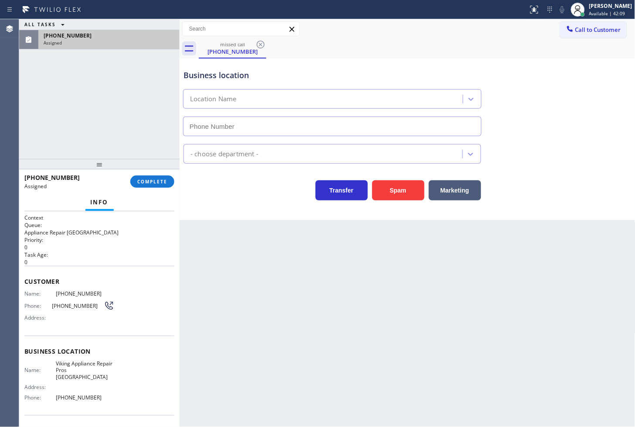
type input "[PHONE_NUMBER]"
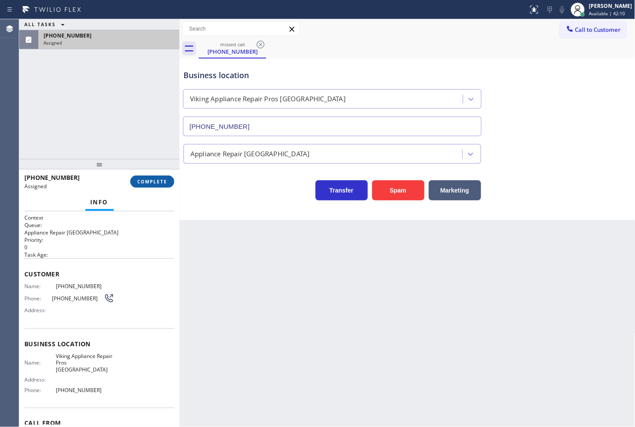
click at [157, 179] on span "COMPLETE" at bounding box center [152, 181] width 30 height 6
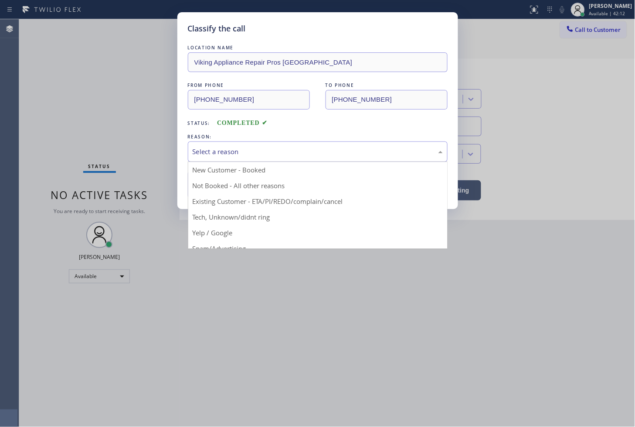
click at [205, 152] on div "Select a reason" at bounding box center [318, 152] width 250 height 10
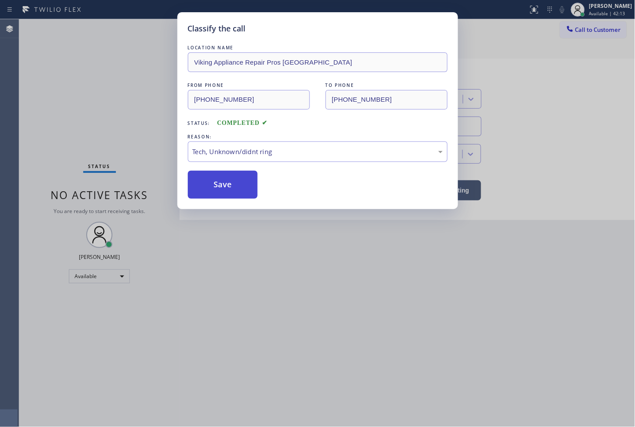
click at [211, 197] on button "Save" at bounding box center [223, 185] width 70 height 28
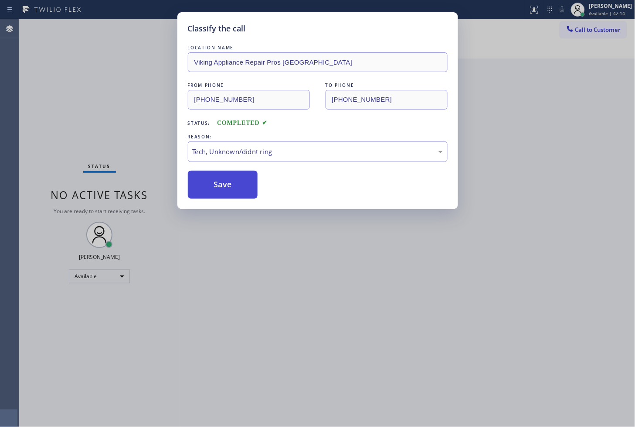
click at [211, 194] on button "Save" at bounding box center [223, 185] width 70 height 28
click at [99, 55] on div "Classify the call LOCATION NAME Viking Appliance Repair Pros [GEOGRAPHIC_DATA] …" at bounding box center [317, 213] width 635 height 427
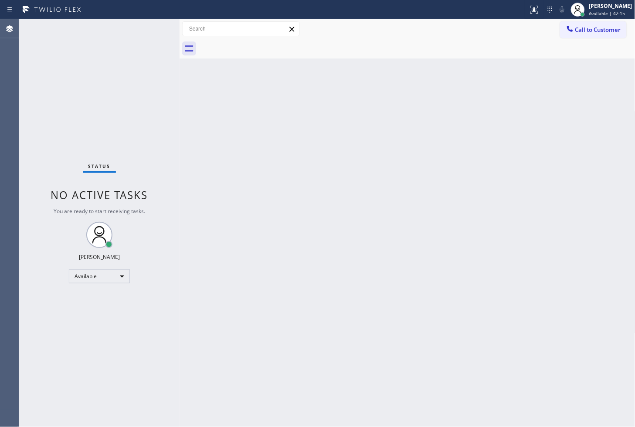
click at [148, 31] on div "Status No active tasks You are ready to start receiving tasks. [PERSON_NAME]" at bounding box center [99, 222] width 161 height 407
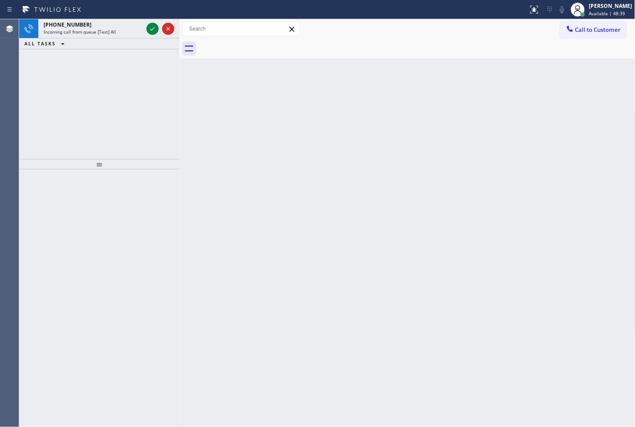
click at [53, 255] on div at bounding box center [99, 298] width 161 height 258
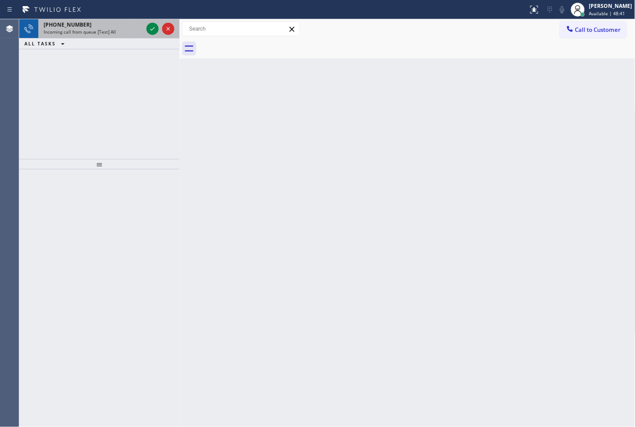
click at [123, 25] on div "[PHONE_NUMBER]" at bounding box center [93, 24] width 99 height 7
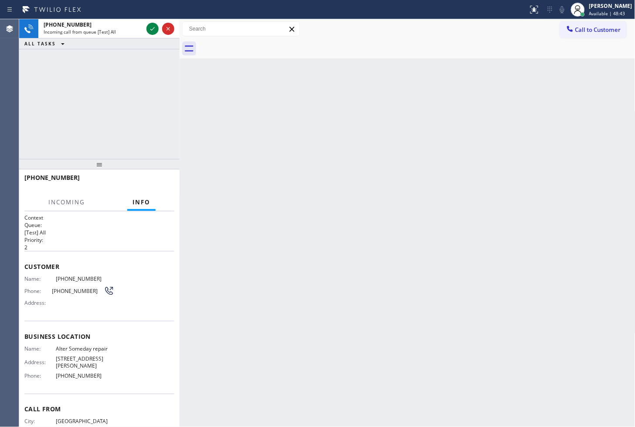
click at [135, 81] on div "[PHONE_NUMBER] Incoming call from queue [Test] All ALL TASKS ALL TASKS ACTIVE T…" at bounding box center [99, 89] width 161 height 140
click at [572, 151] on div "Back to Dashboard Change Sender ID Customers Technicians Select a contact Outbo…" at bounding box center [408, 222] width 456 height 407
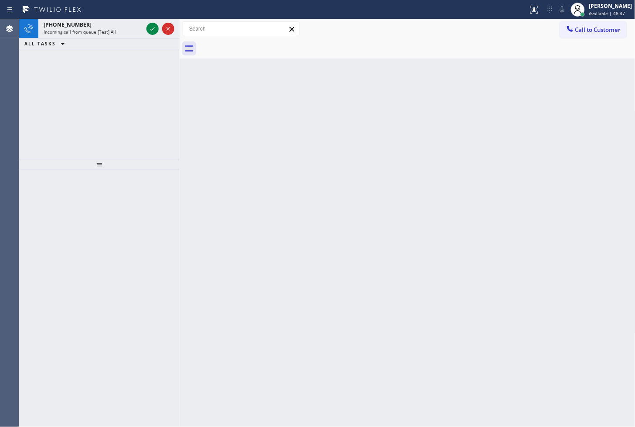
click at [425, 228] on div "Back to Dashboard Change Sender ID Customers Technicians Select a contact Outbo…" at bounding box center [408, 222] width 456 height 407
click at [156, 85] on div "[PHONE_NUMBER] Incoming call from queue [Test] All ALL TASKS ALL TASKS ACTIVE T…" at bounding box center [99, 89] width 161 height 140
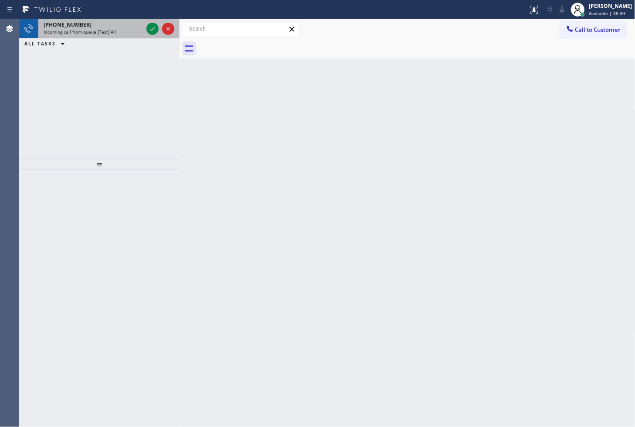
click at [141, 33] on div "Incoming call from queue [Test] All" at bounding box center [93, 32] width 99 height 6
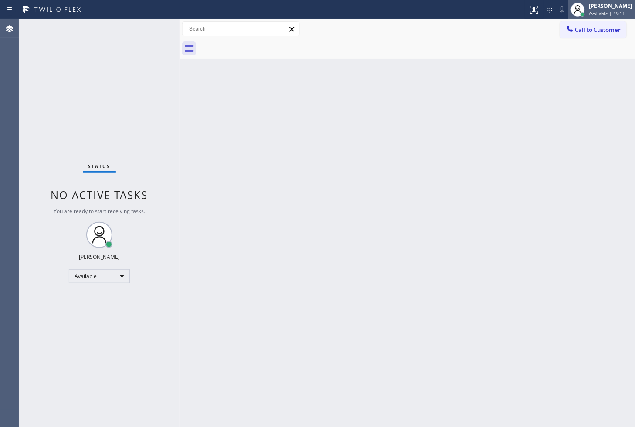
click at [592, 10] on div "[PERSON_NAME] Available | 49:11" at bounding box center [612, 9] width 48 height 15
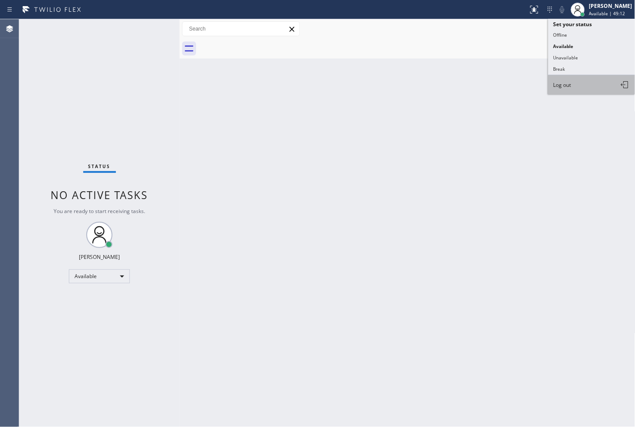
click at [583, 85] on button "Log out" at bounding box center [592, 84] width 87 height 19
